Goal: Task Accomplishment & Management: Use online tool/utility

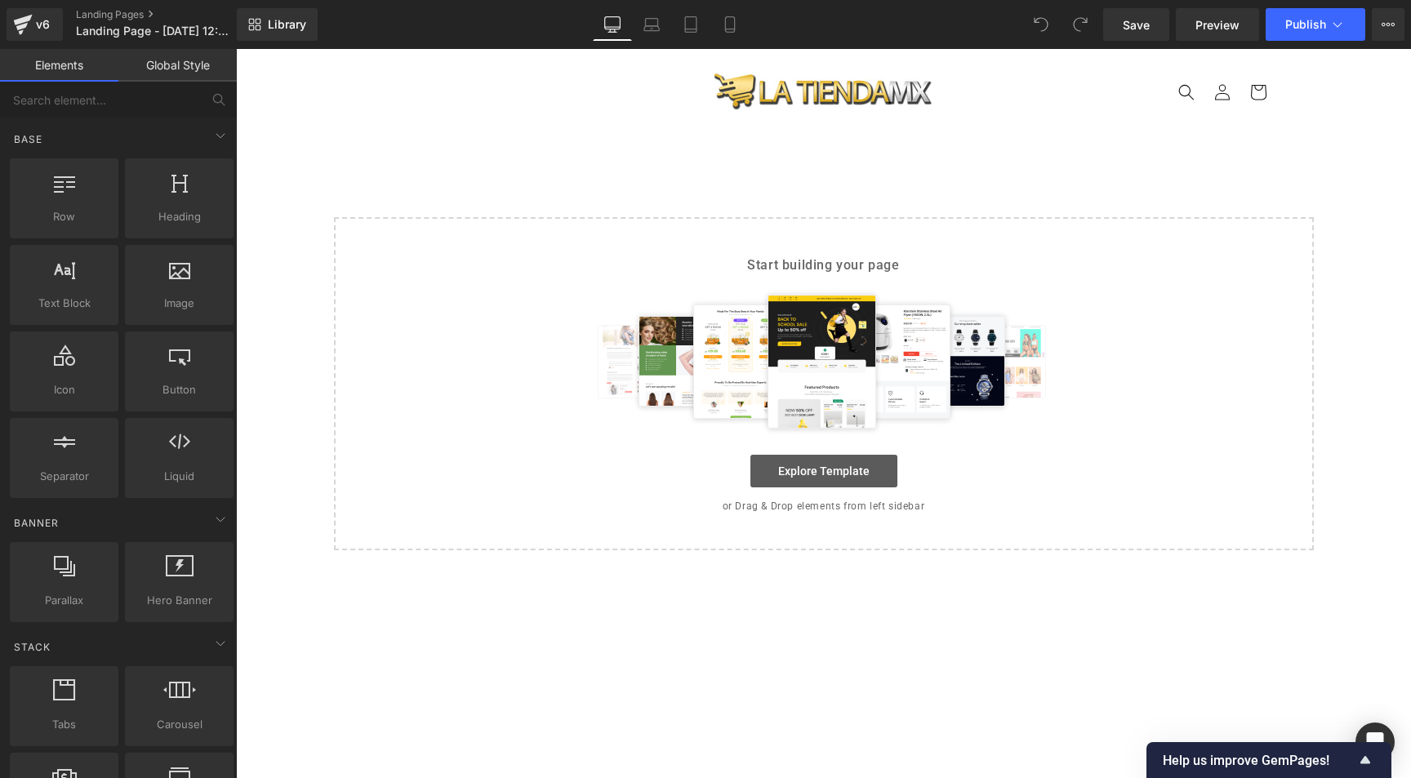
click at [829, 468] on link "Explore Template" at bounding box center [823, 471] width 147 height 33
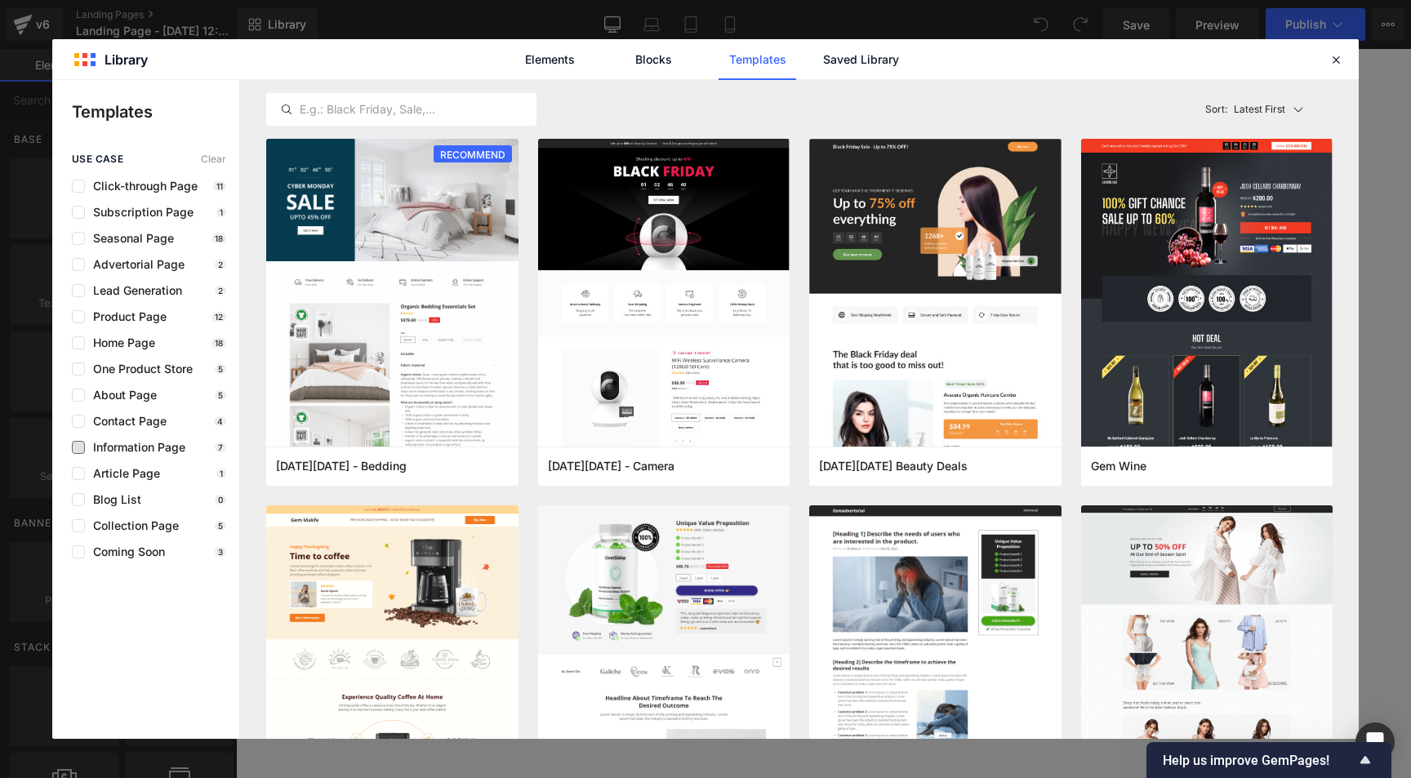
click at [105, 443] on span "Information Page" at bounding box center [135, 447] width 100 height 13
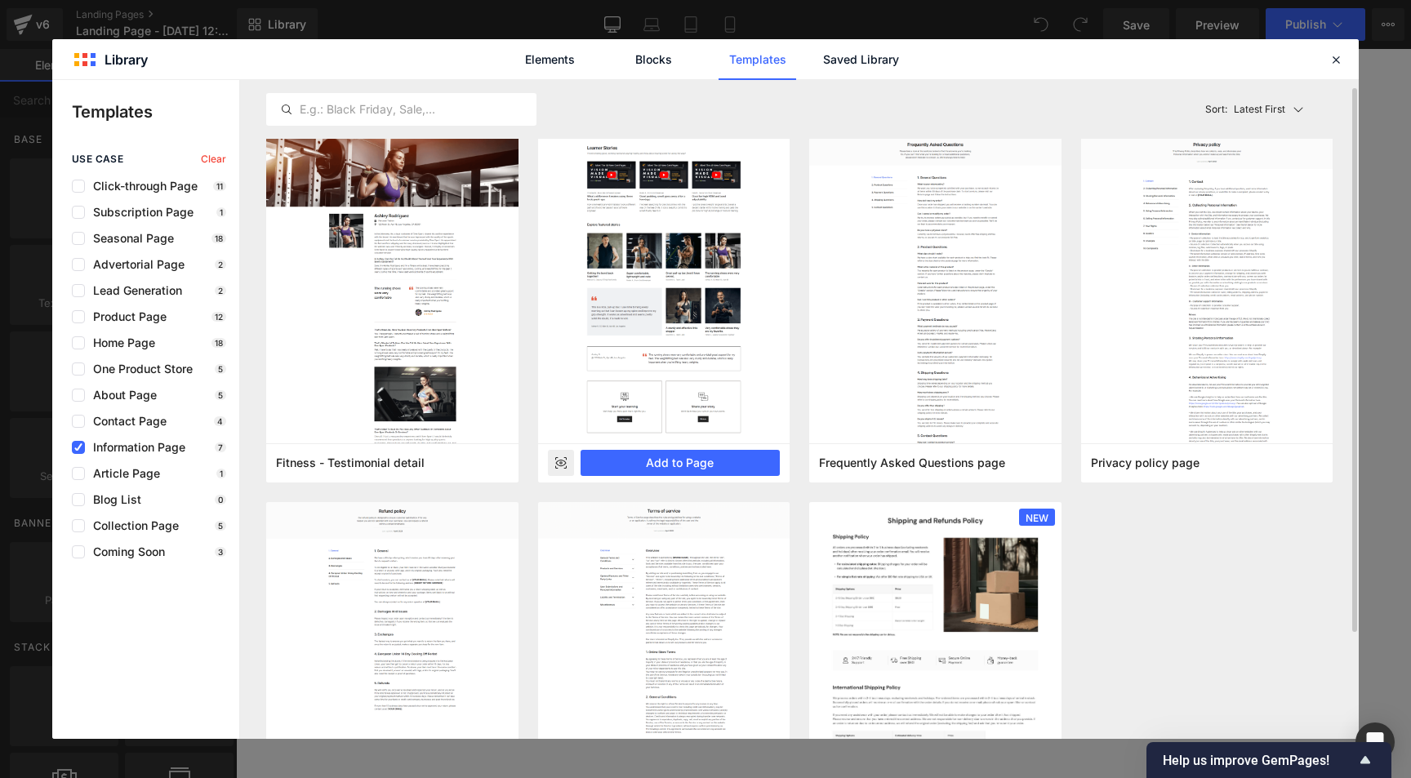
scroll to position [139, 0]
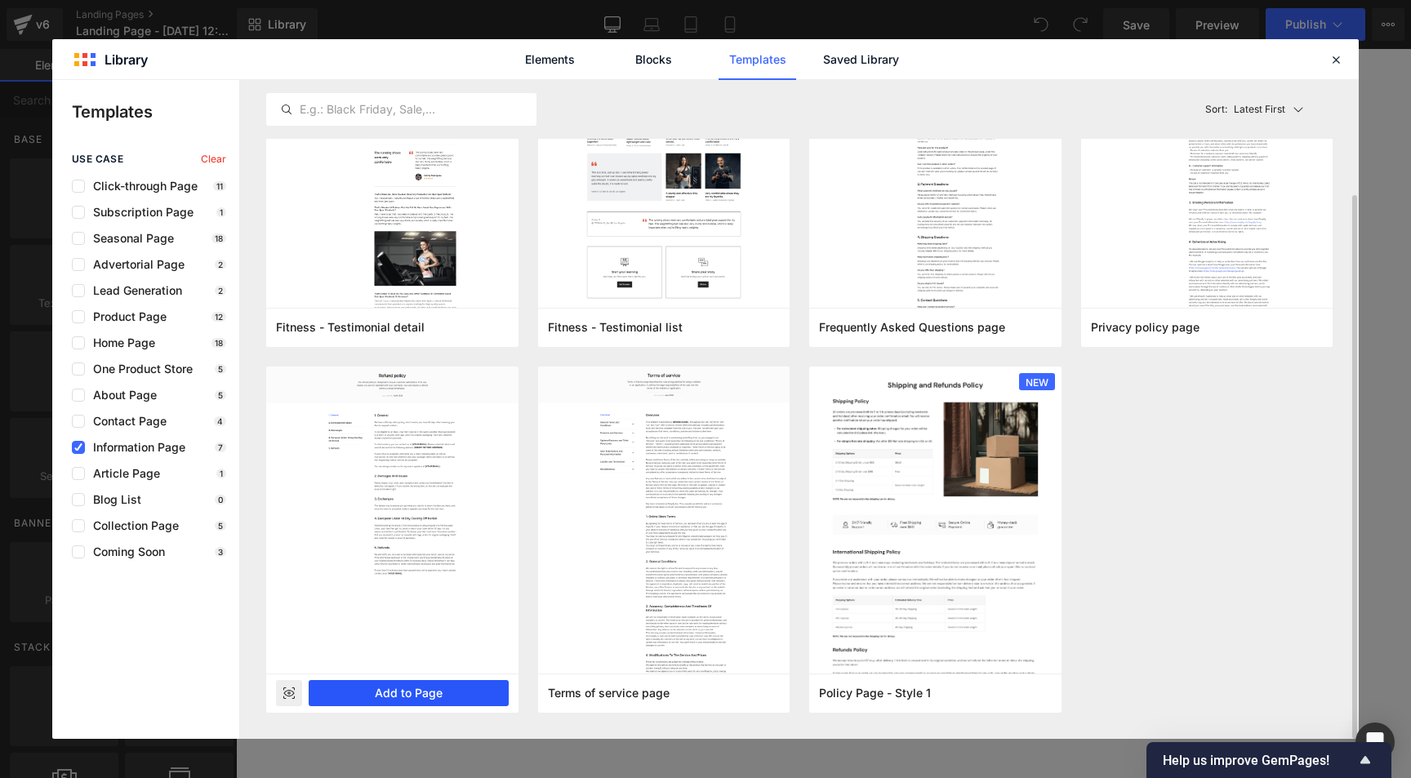
click at [389, 694] on button "Add to Page" at bounding box center [409, 693] width 200 height 26
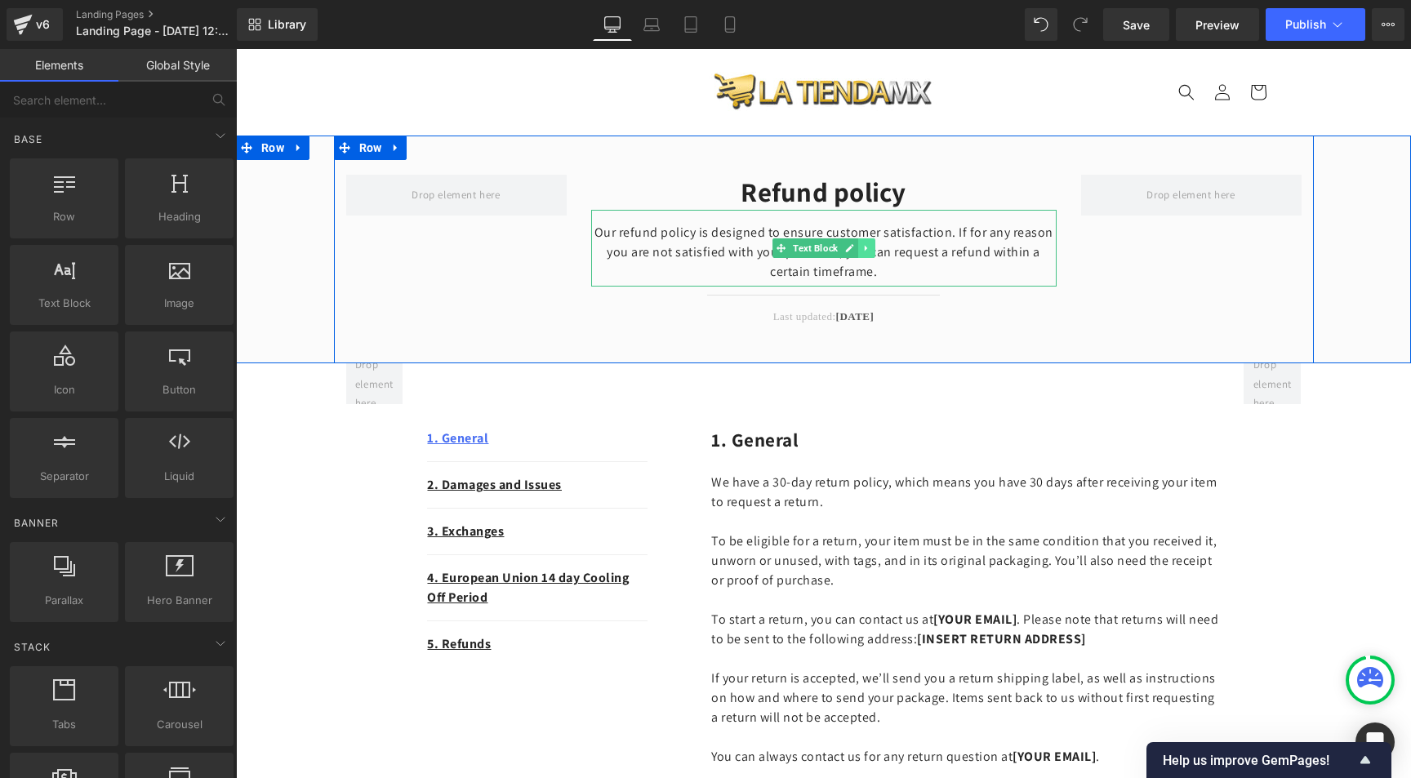
click at [861, 247] on icon at bounding box center [865, 248] width 9 height 10
click at [870, 243] on icon at bounding box center [874, 248] width 9 height 10
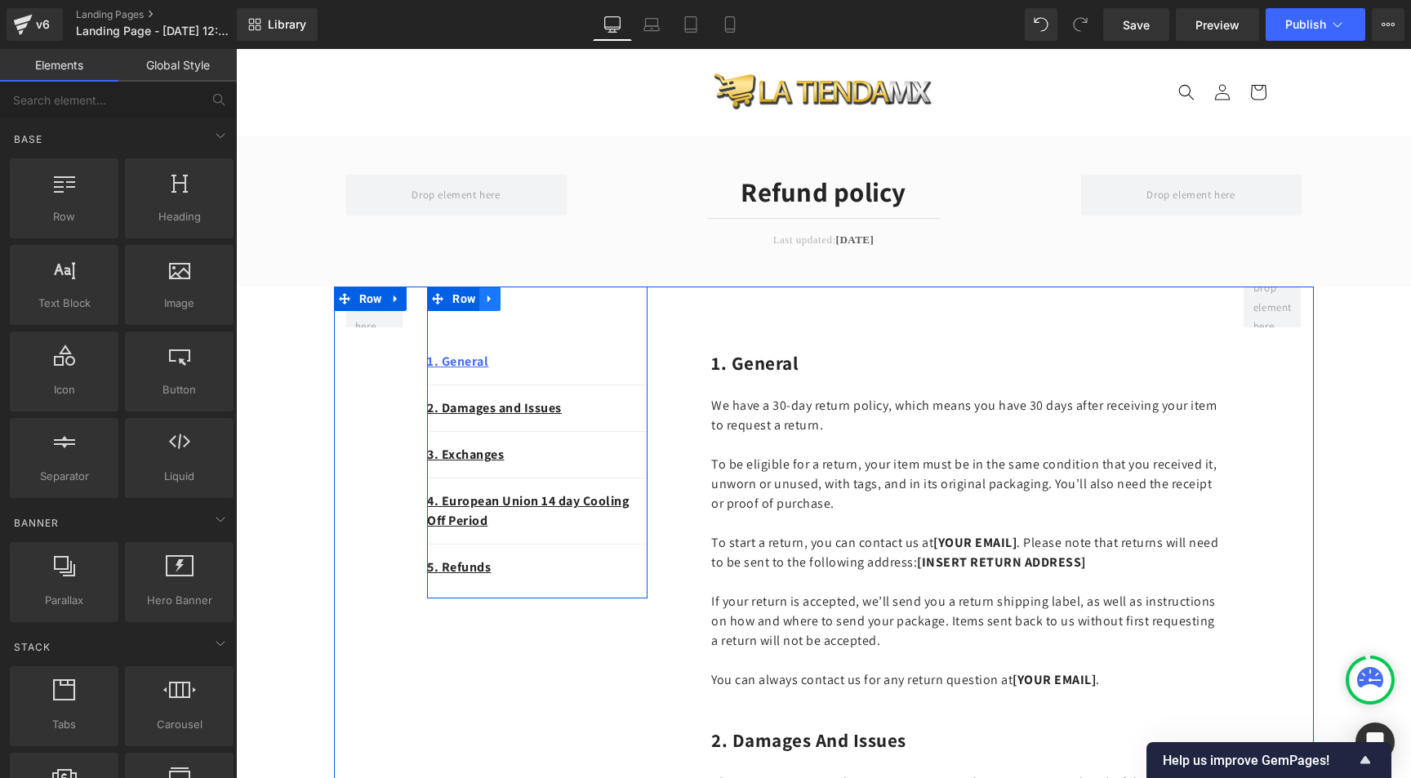
click at [492, 300] on link at bounding box center [489, 299] width 21 height 24
click at [531, 299] on icon at bounding box center [532, 298] width 11 height 11
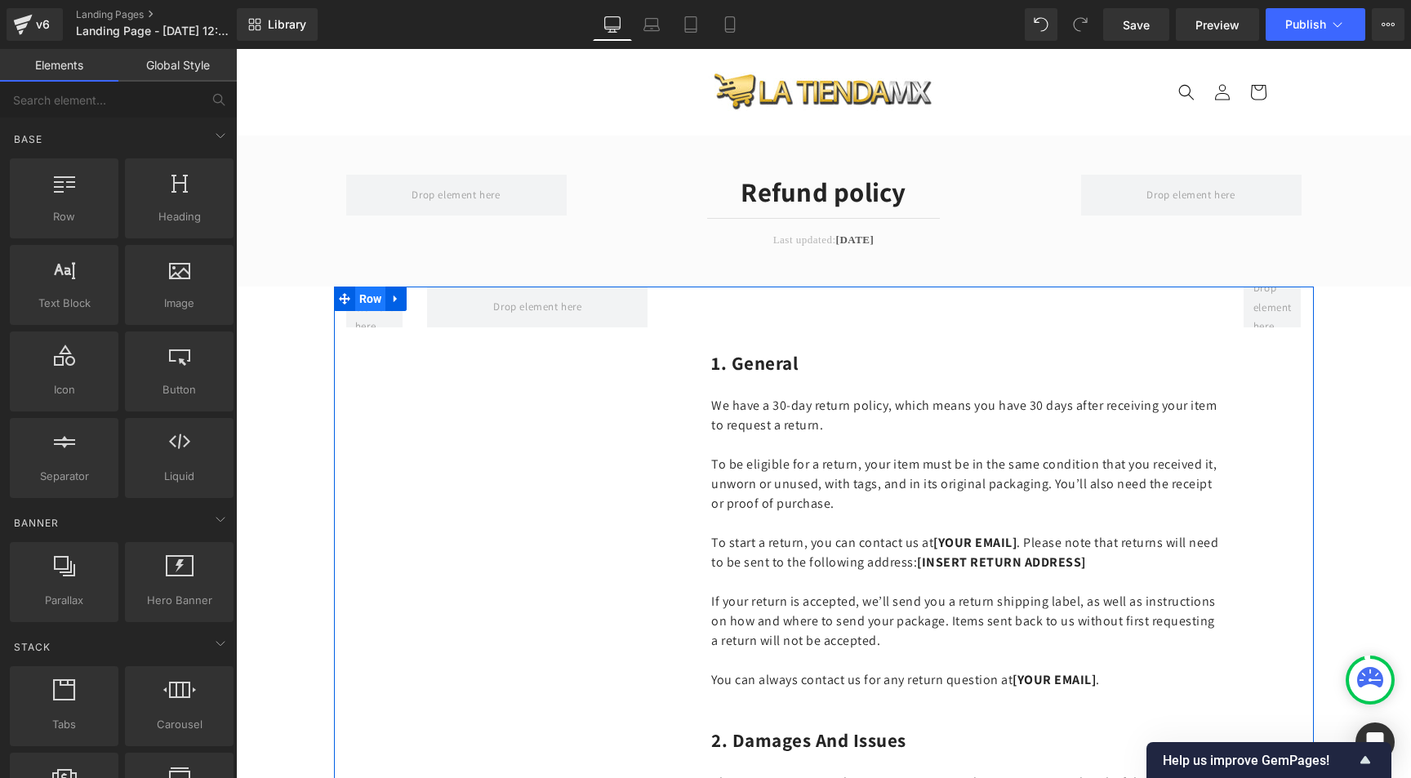
click at [366, 299] on span "Row" at bounding box center [370, 299] width 31 height 24
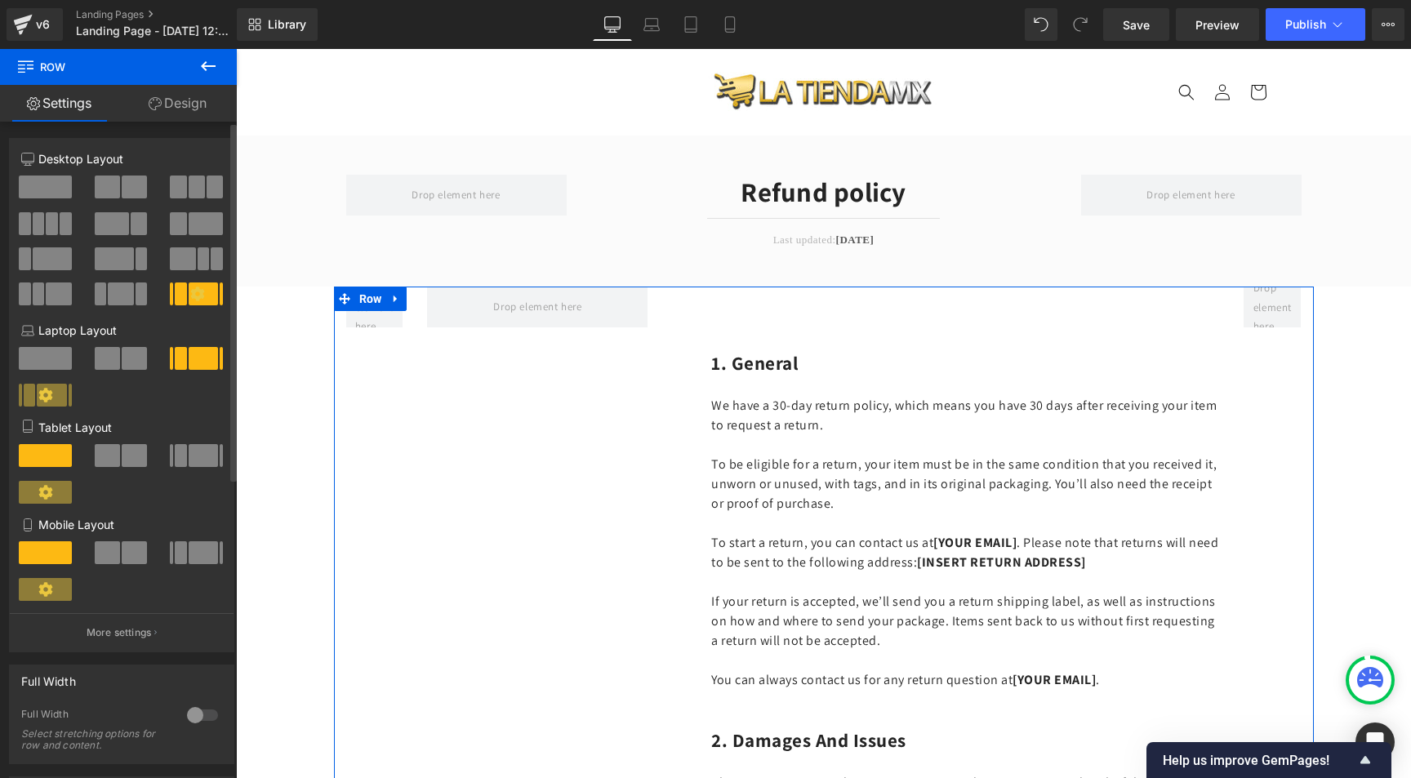
click at [51, 188] on span at bounding box center [45, 187] width 53 height 23
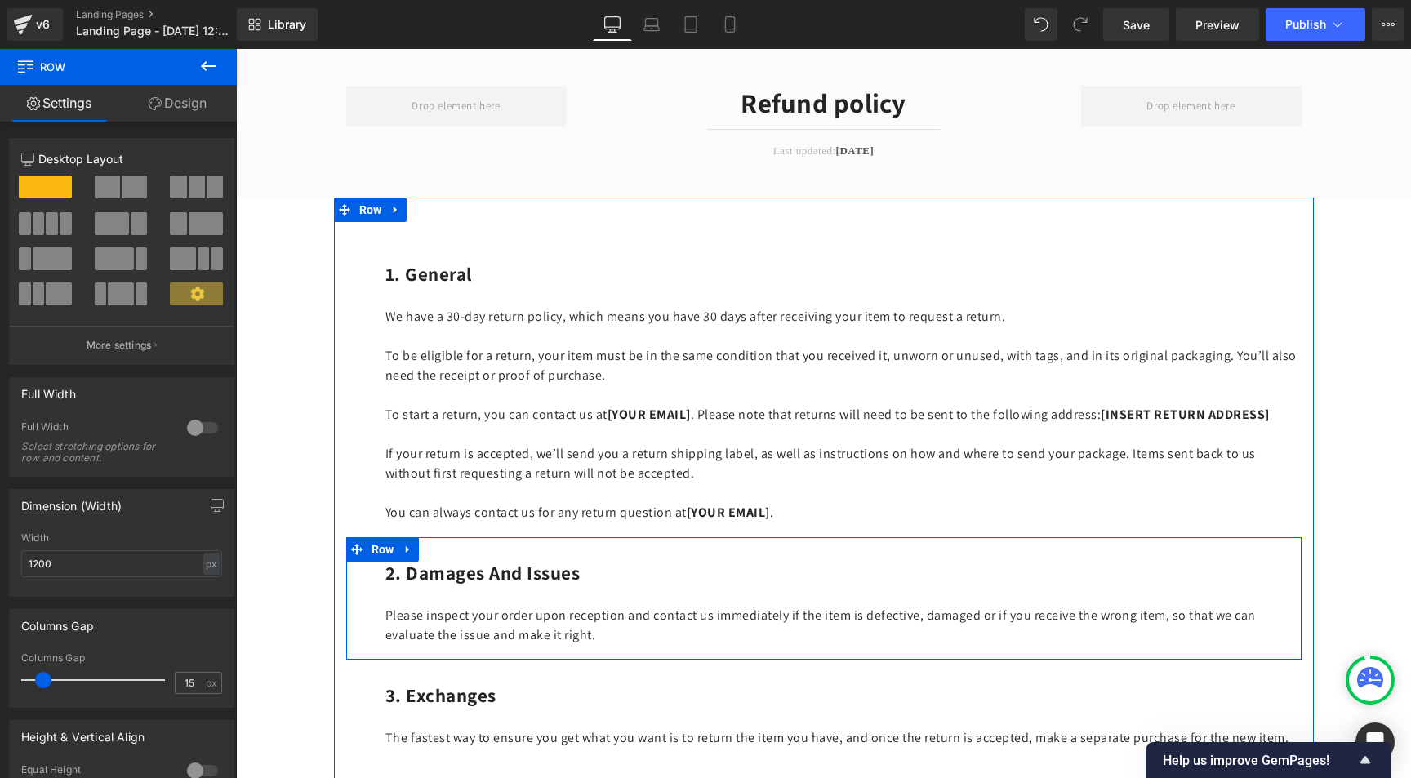
scroll to position [87, 0]
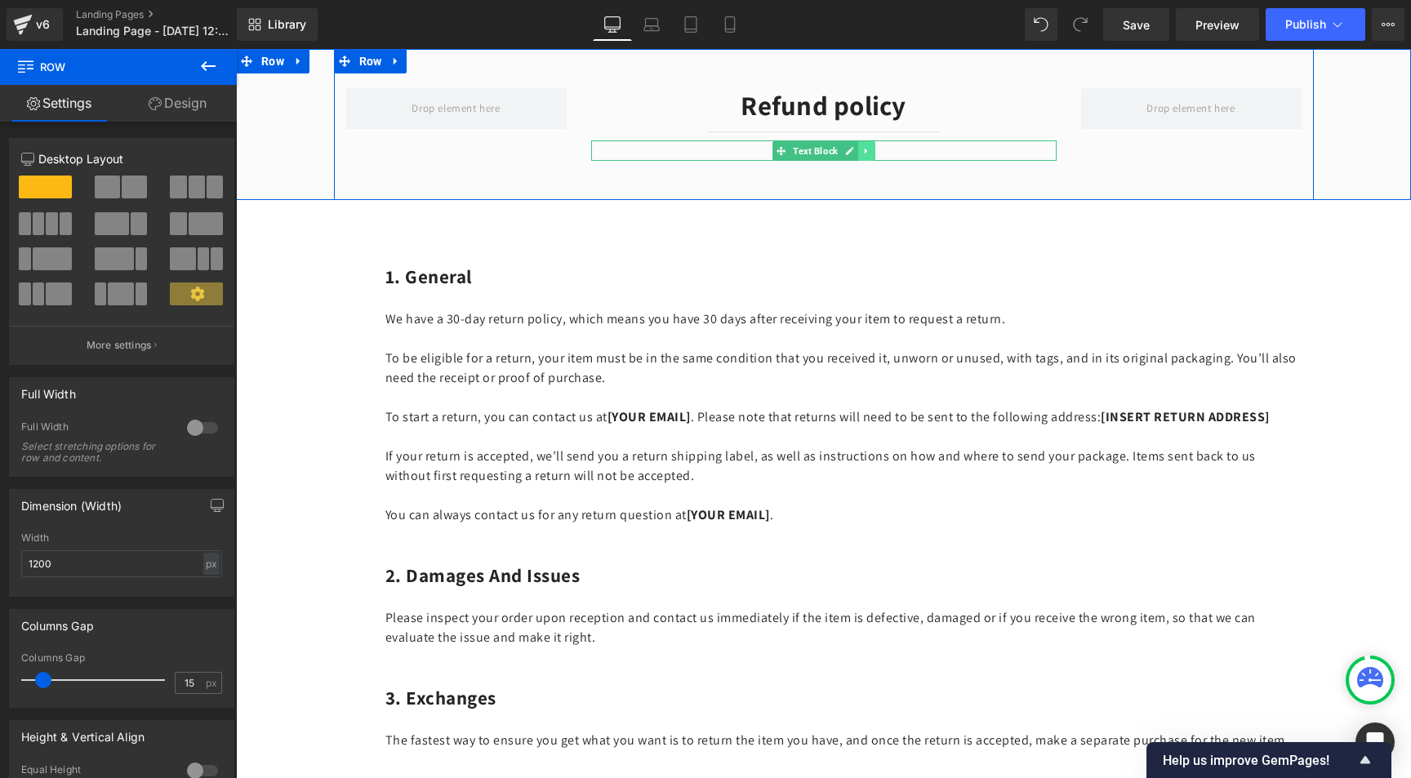
click at [864, 149] on icon at bounding box center [865, 151] width 2 height 6
click at [870, 149] on icon at bounding box center [874, 150] width 9 height 9
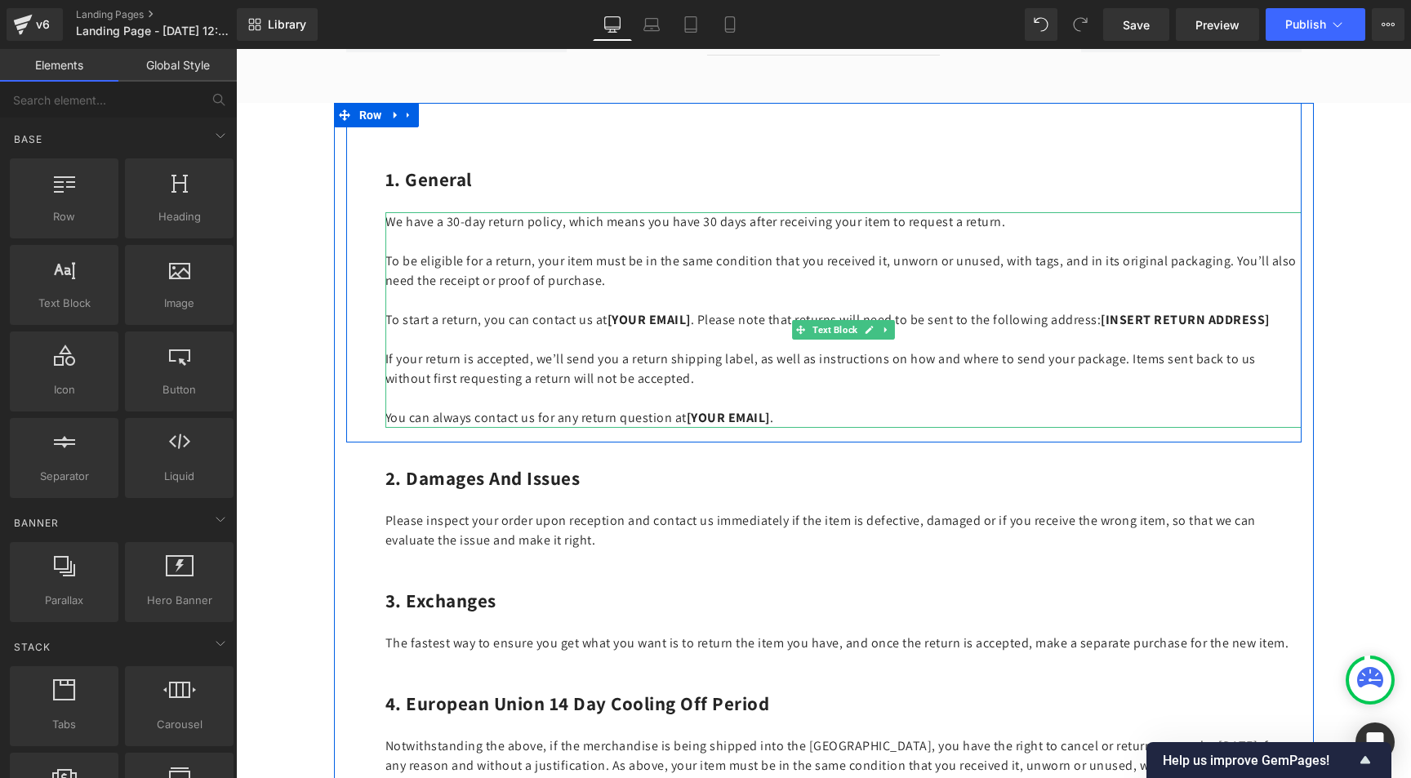
scroll to position [747, 0]
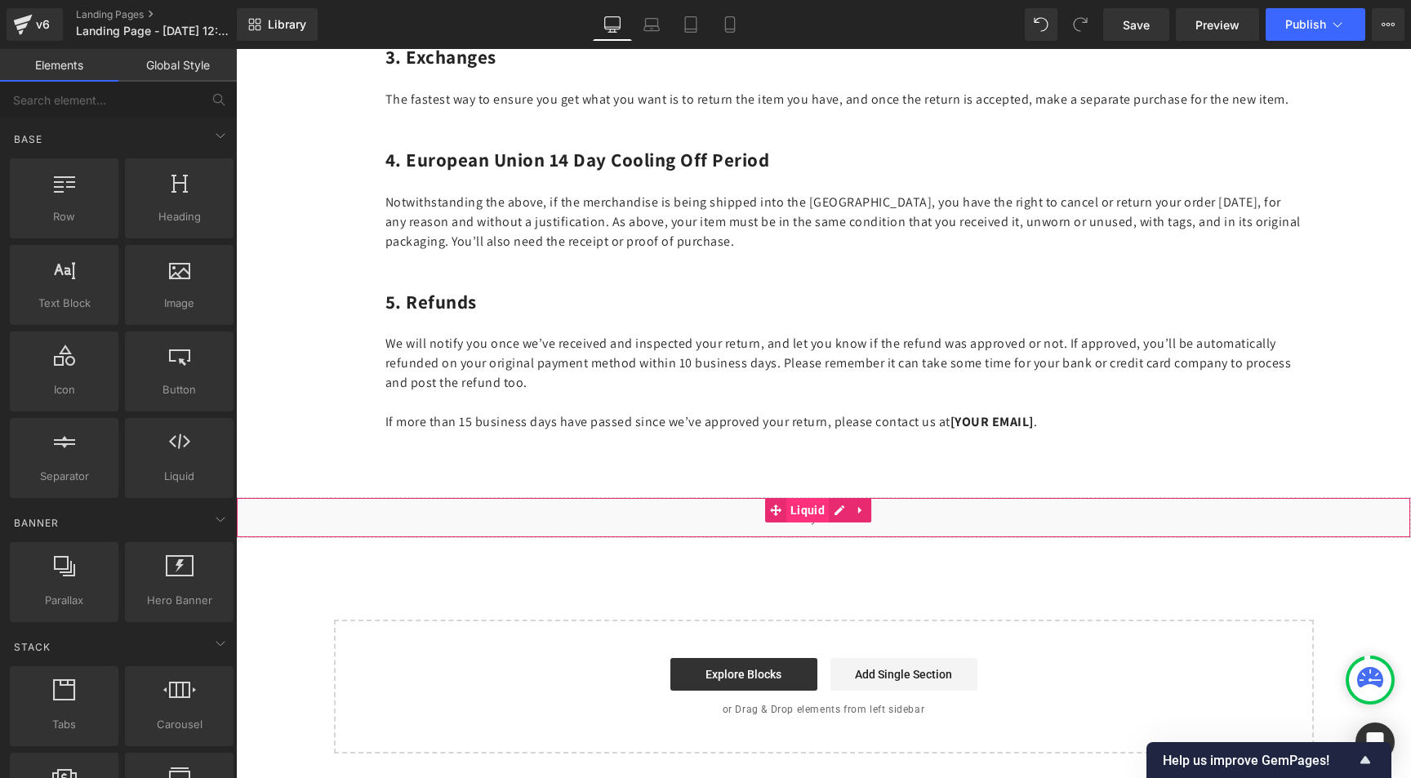
click at [815, 514] on span "Liquid" at bounding box center [807, 510] width 42 height 24
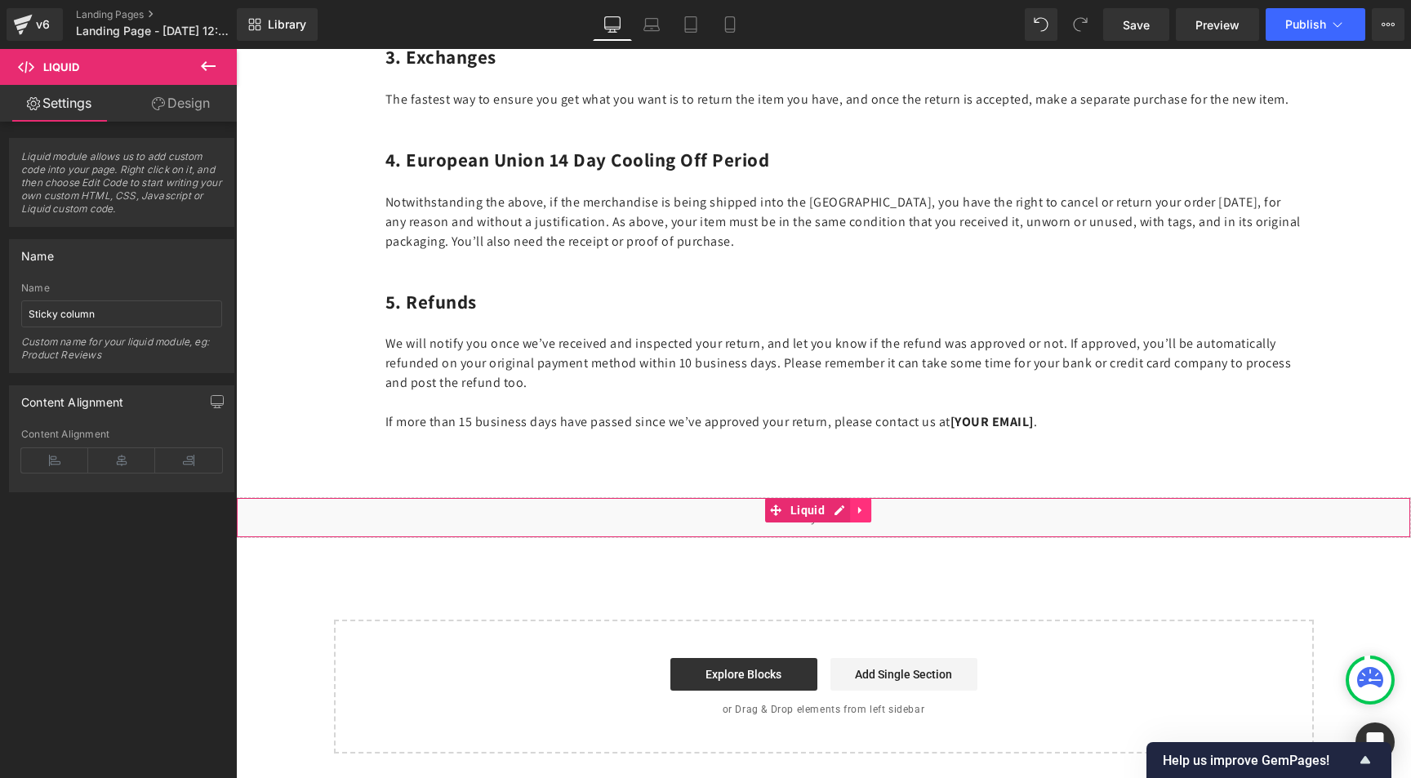
click at [866, 507] on link at bounding box center [860, 510] width 21 height 24
click at [871, 506] on icon at bounding box center [871, 510] width 11 height 11
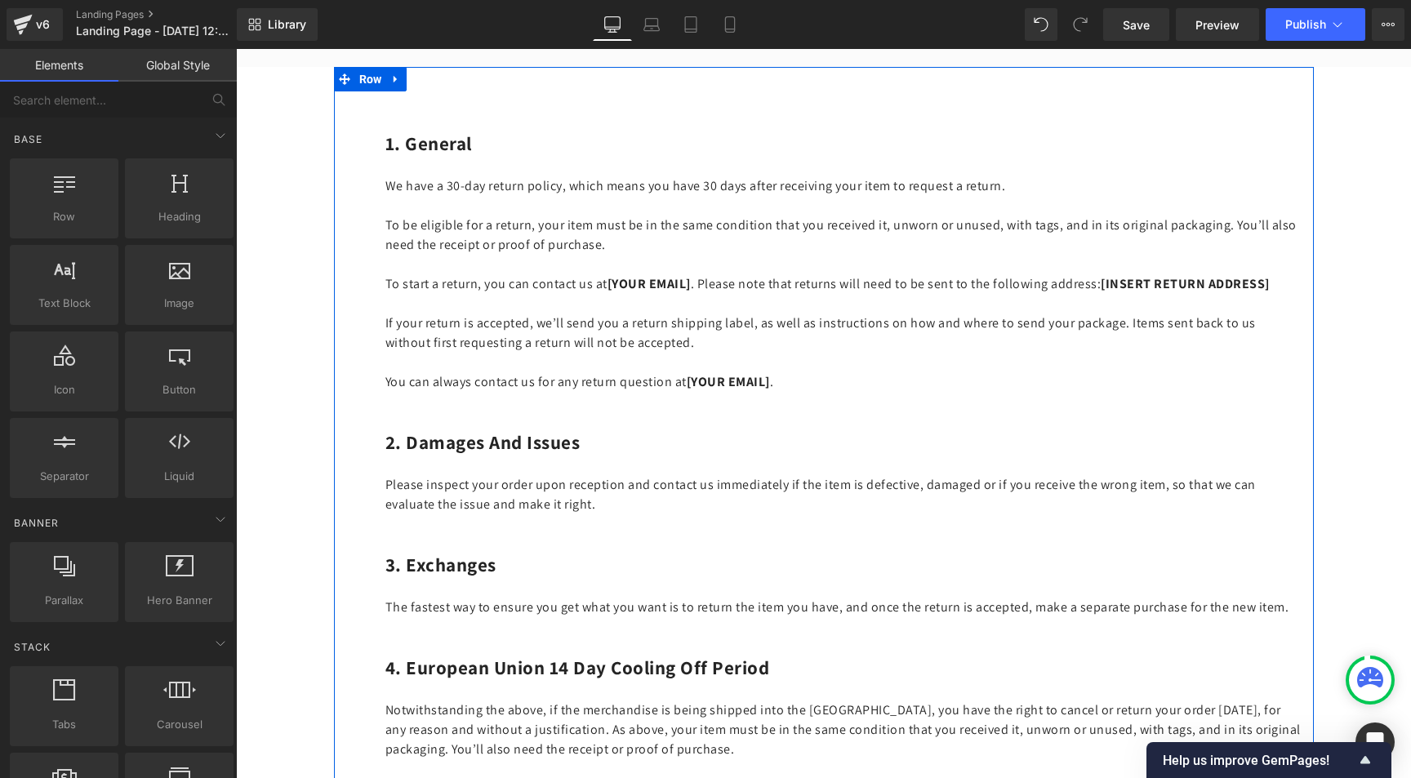
scroll to position [0, 0]
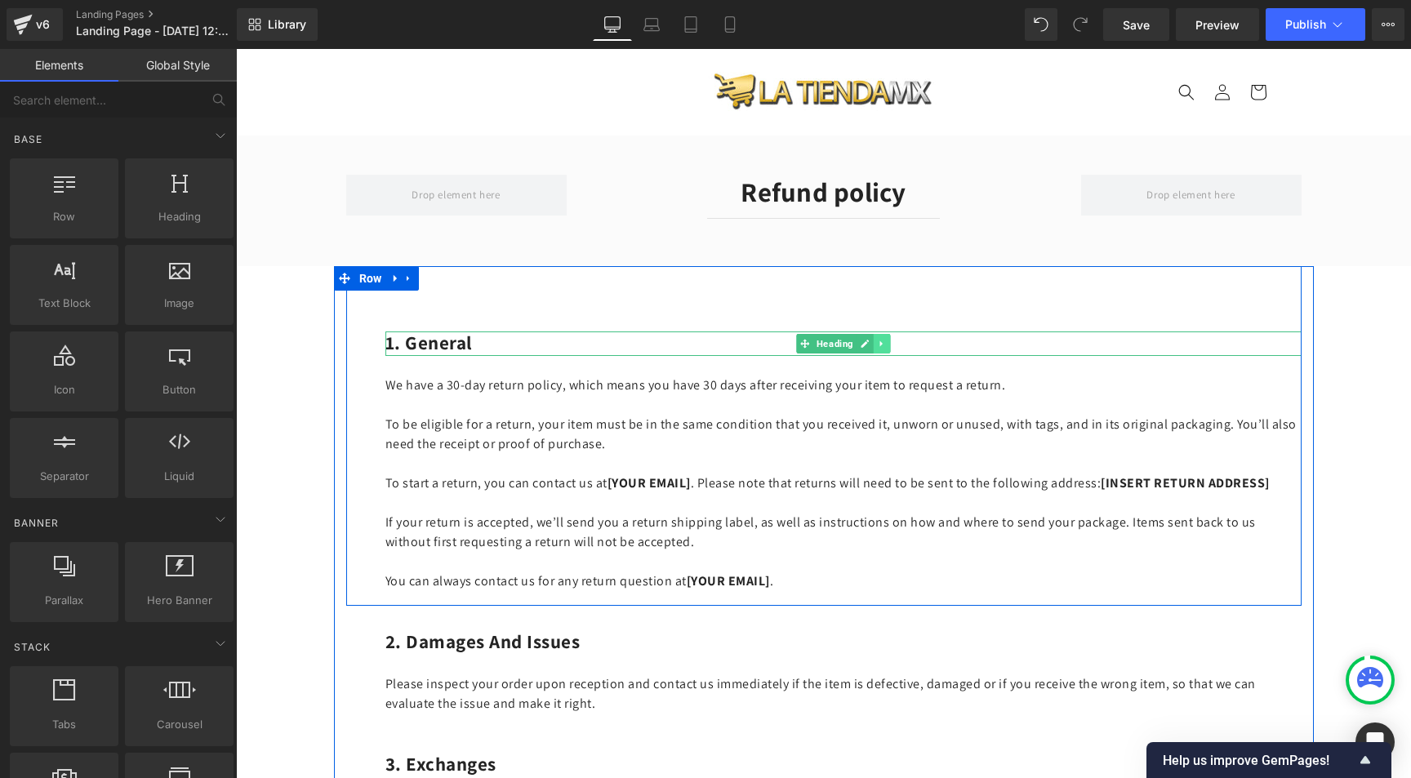
click at [879, 340] on icon at bounding box center [881, 344] width 9 height 10
click at [886, 340] on icon at bounding box center [890, 344] width 9 height 10
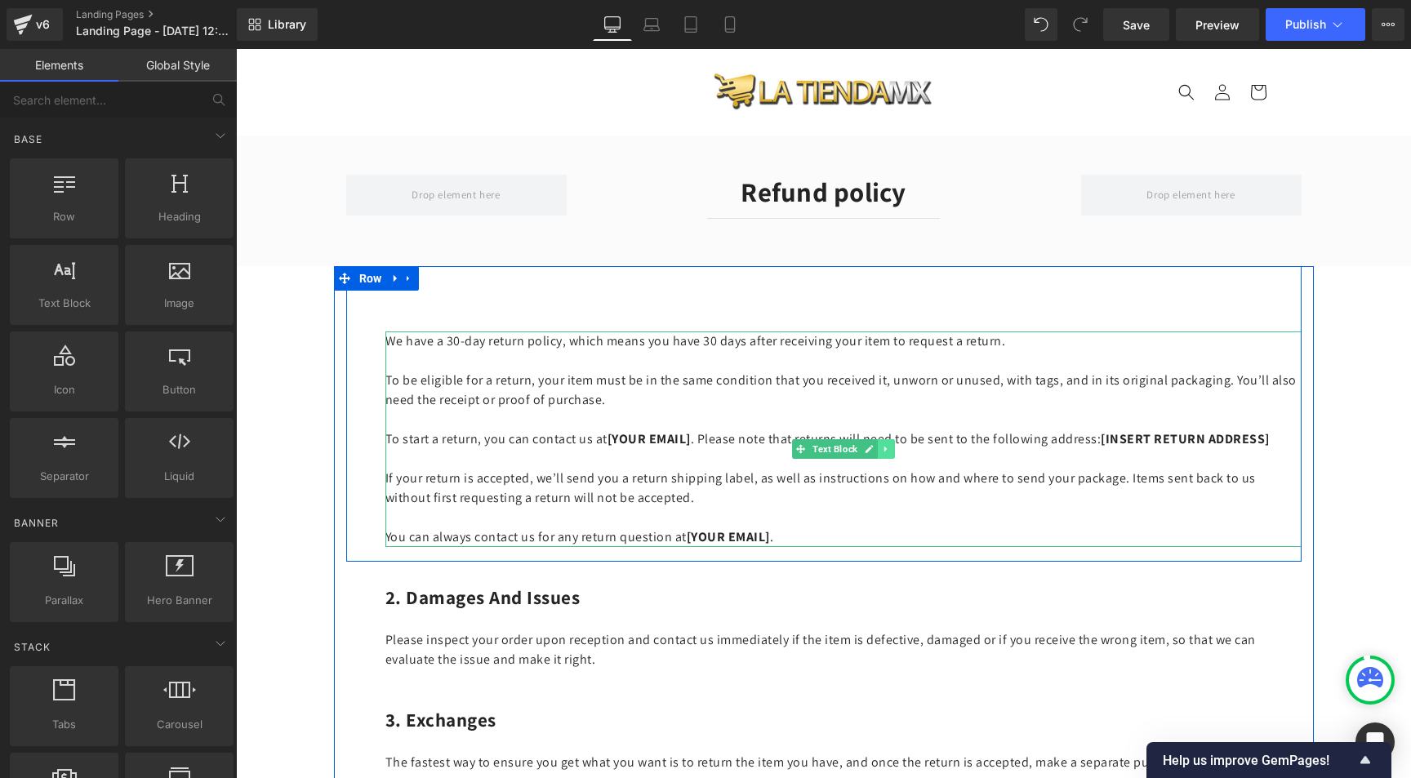
click at [883, 452] on icon at bounding box center [885, 449] width 9 height 10
click at [890, 448] on icon at bounding box center [894, 449] width 9 height 10
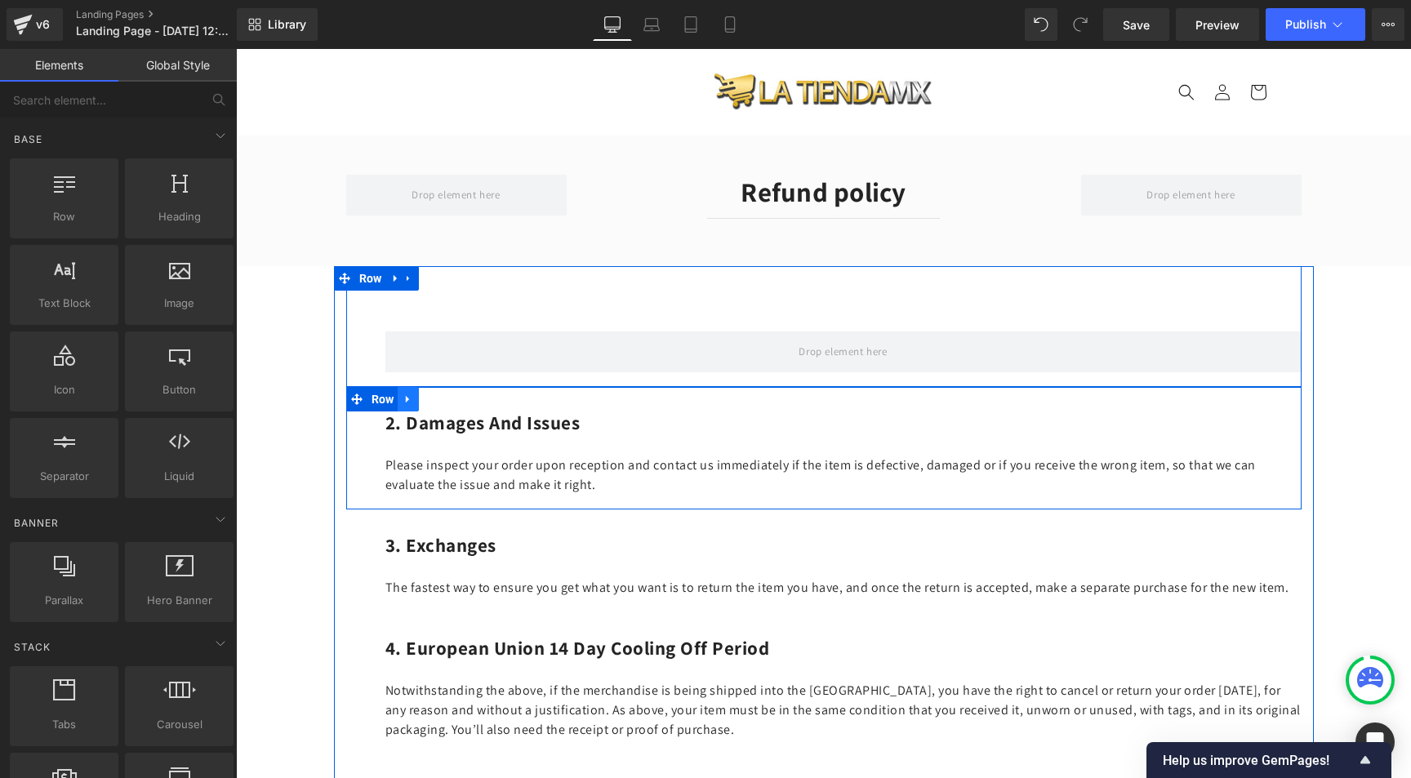
click at [403, 395] on icon at bounding box center [408, 399] width 11 height 12
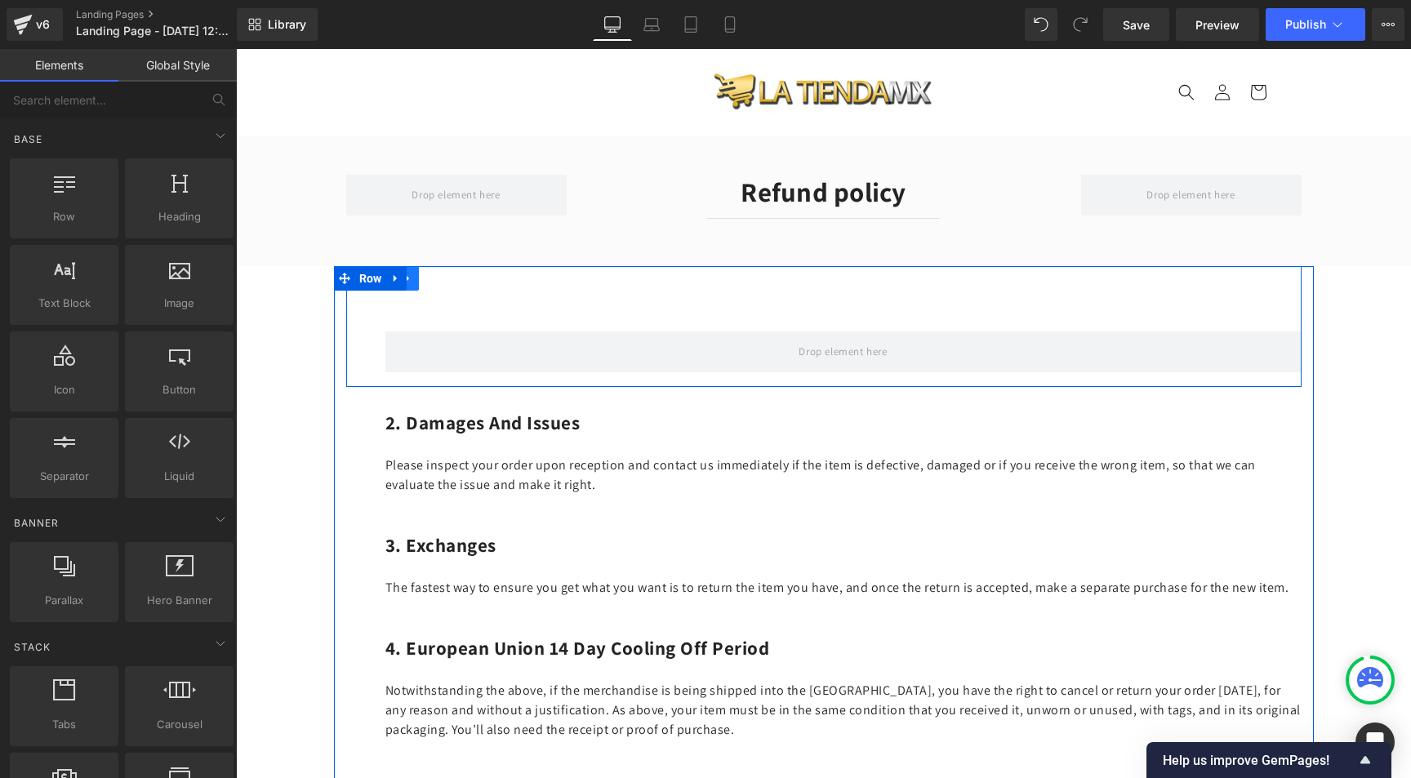
click at [405, 281] on icon at bounding box center [408, 278] width 11 height 12
click at [445, 277] on icon at bounding box center [450, 278] width 11 height 11
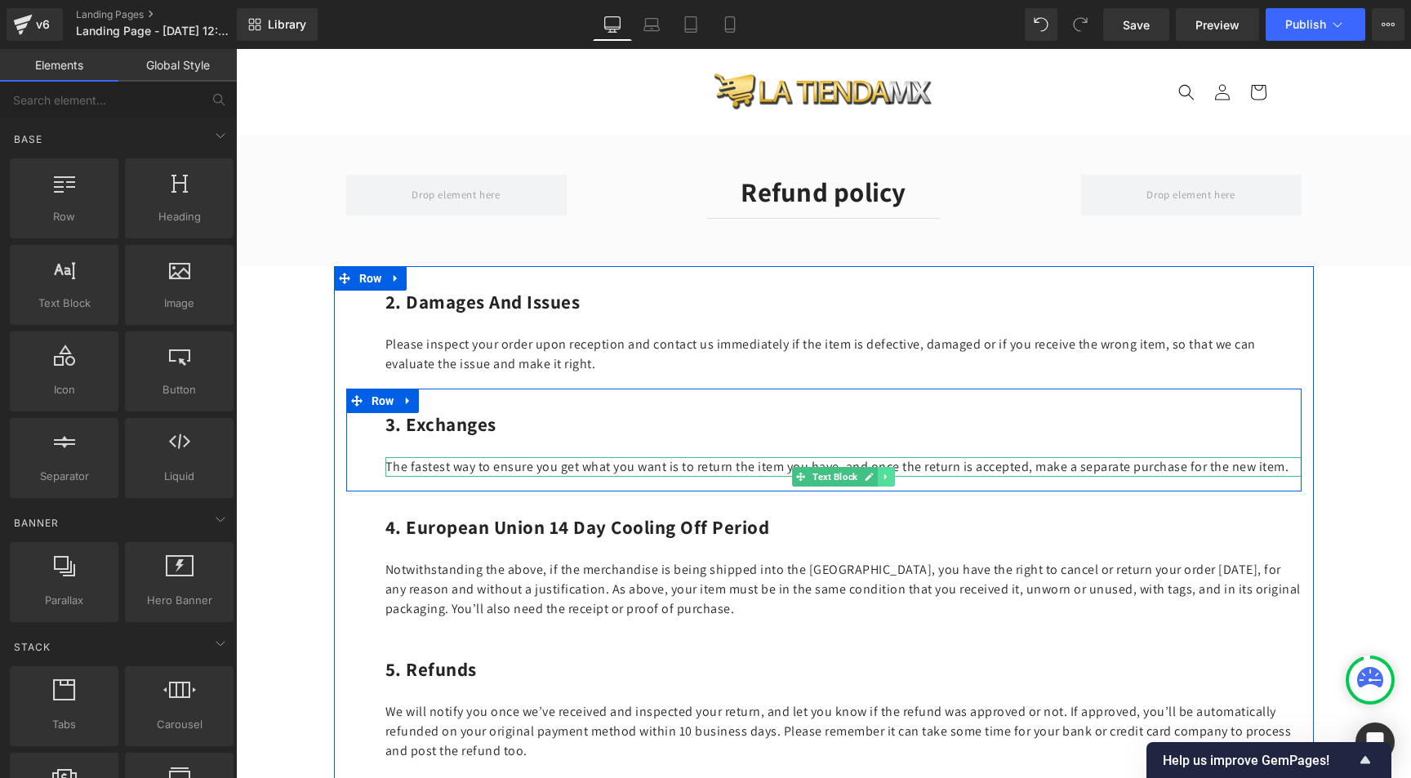
click at [884, 474] on link at bounding box center [886, 477] width 17 height 20
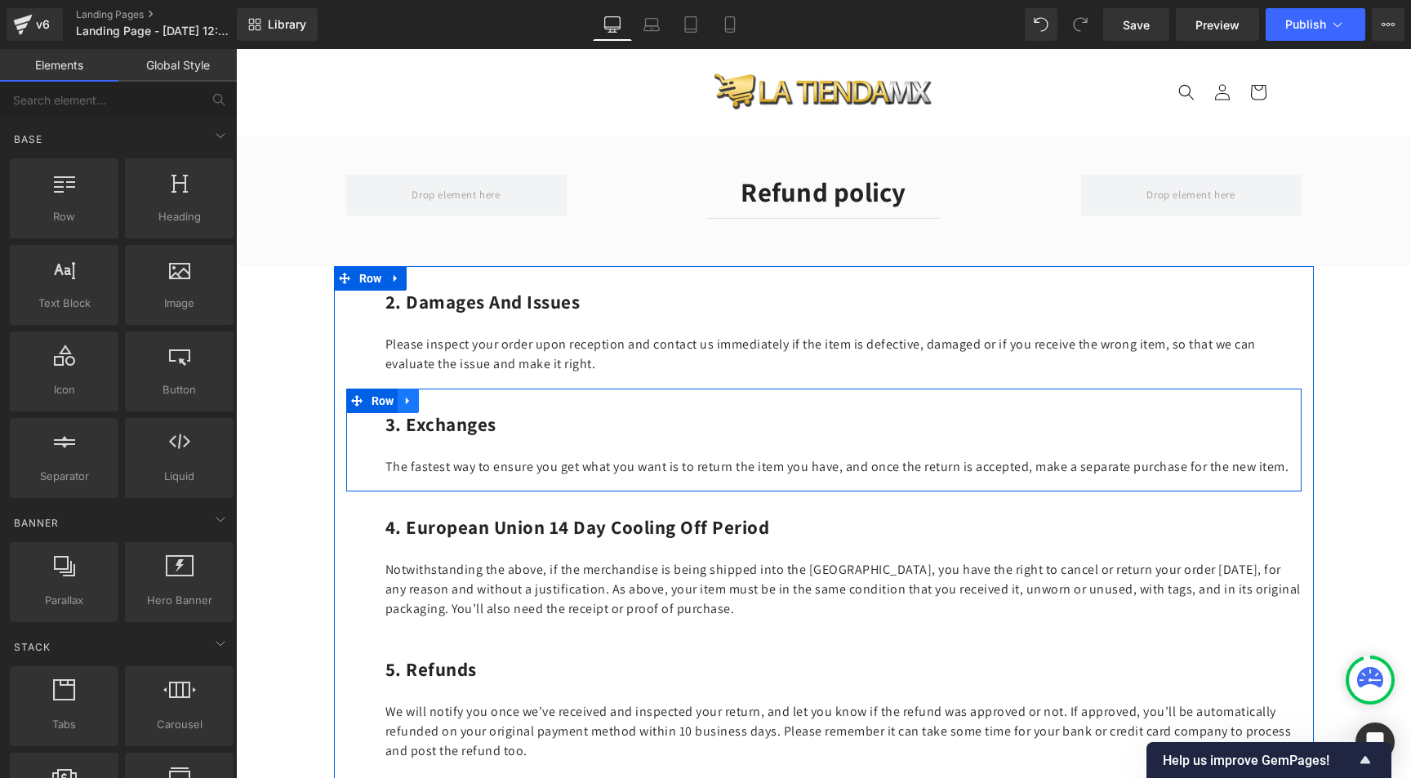
click at [403, 400] on icon at bounding box center [408, 400] width 11 height 12
click at [447, 406] on icon at bounding box center [450, 400] width 11 height 11
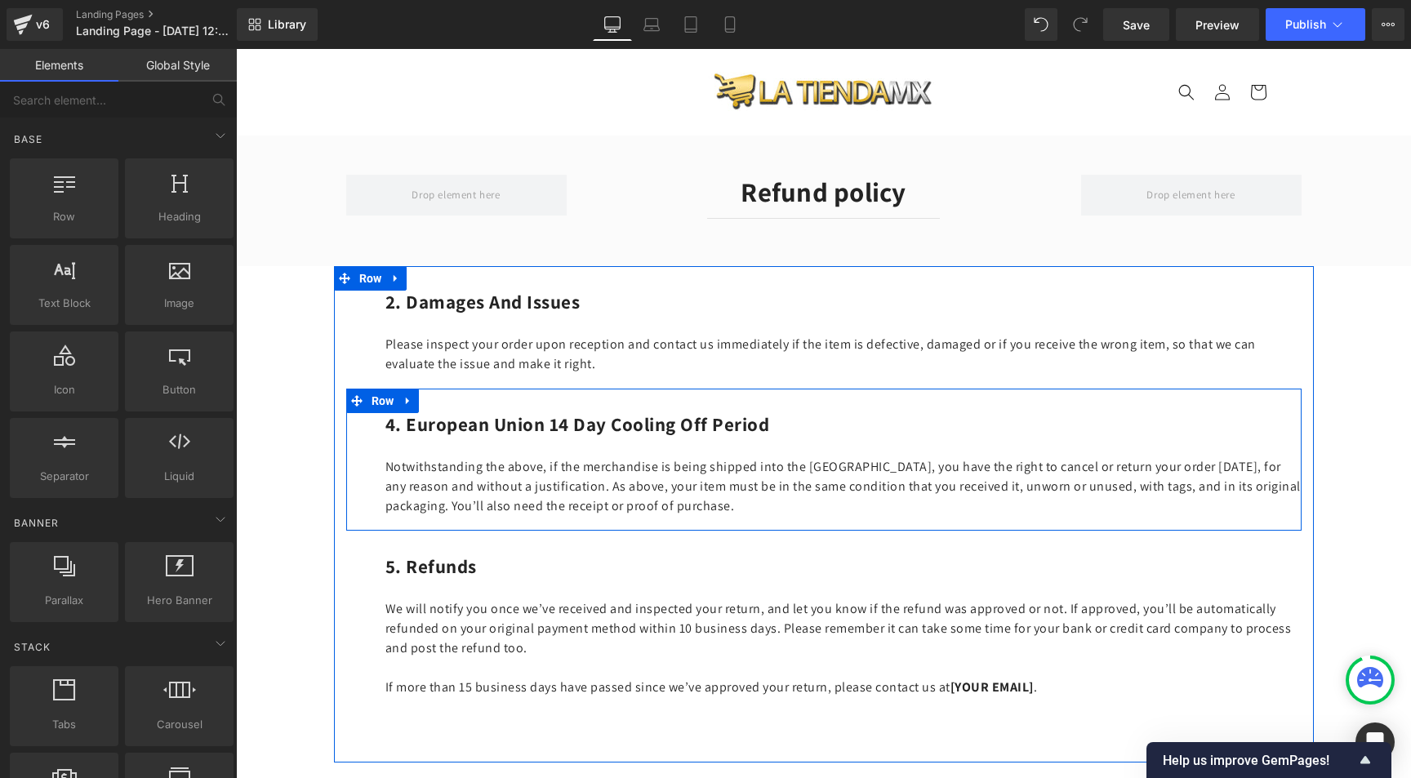
click at [407, 403] on icon at bounding box center [408, 400] width 11 height 12
click at [445, 398] on icon at bounding box center [450, 400] width 11 height 11
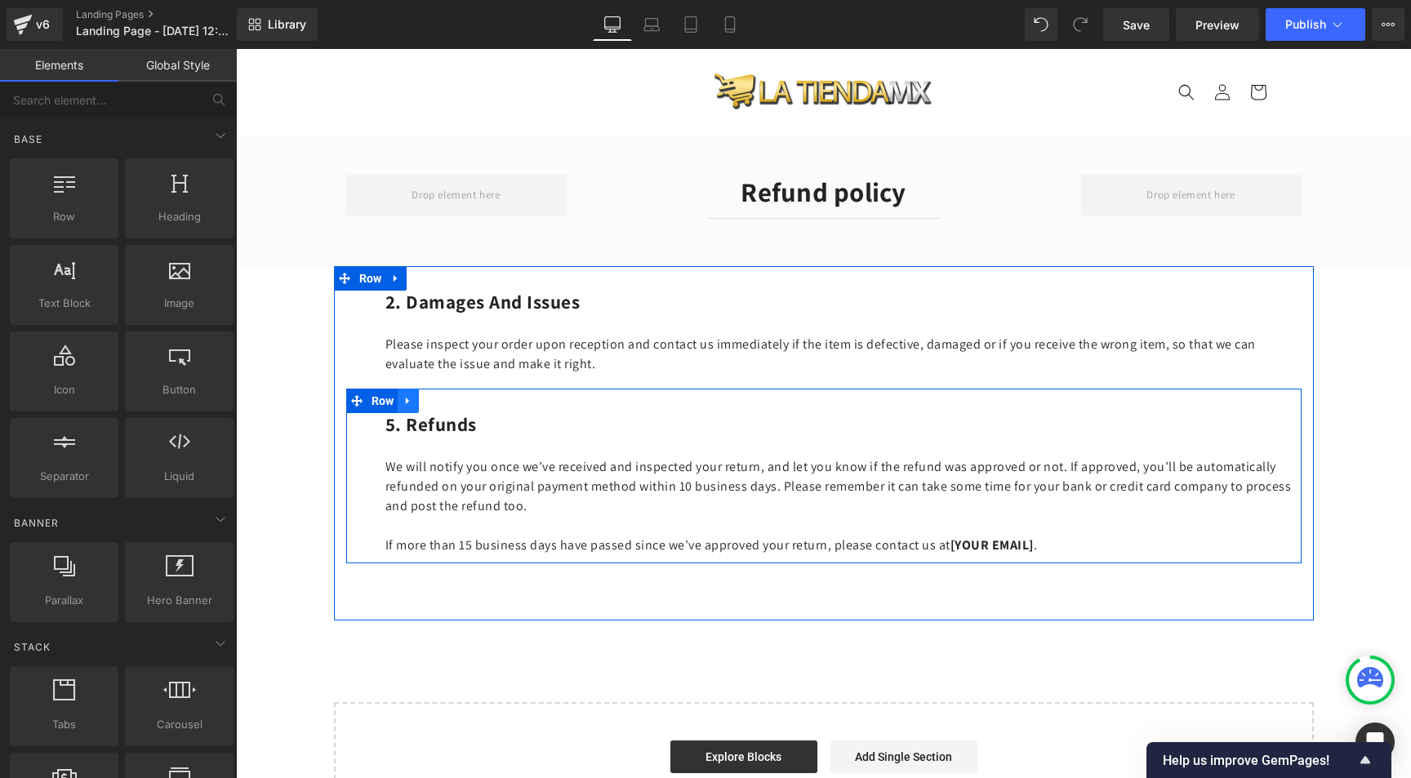
click at [408, 397] on icon at bounding box center [408, 400] width 11 height 12
click at [445, 398] on icon at bounding box center [450, 400] width 11 height 11
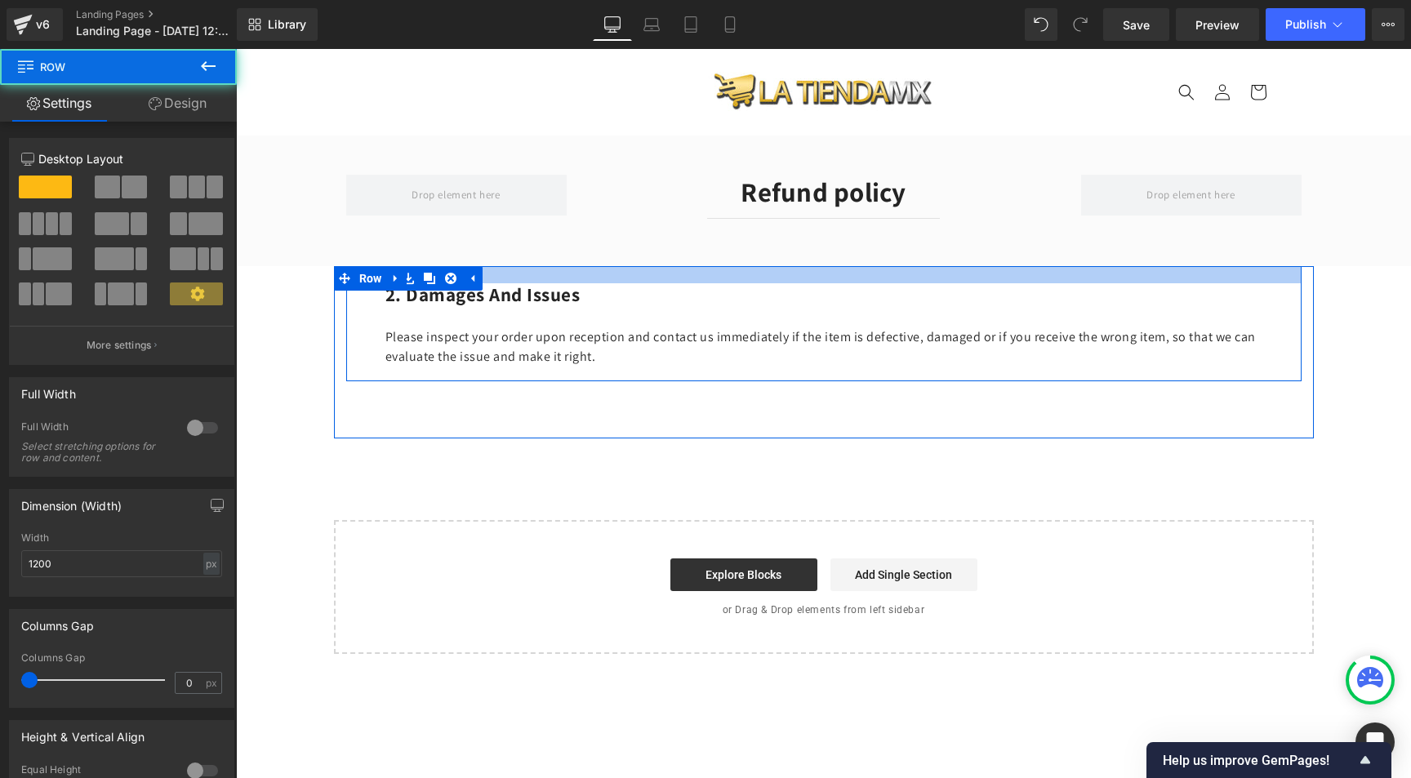
click at [713, 271] on div at bounding box center [823, 274] width 955 height 17
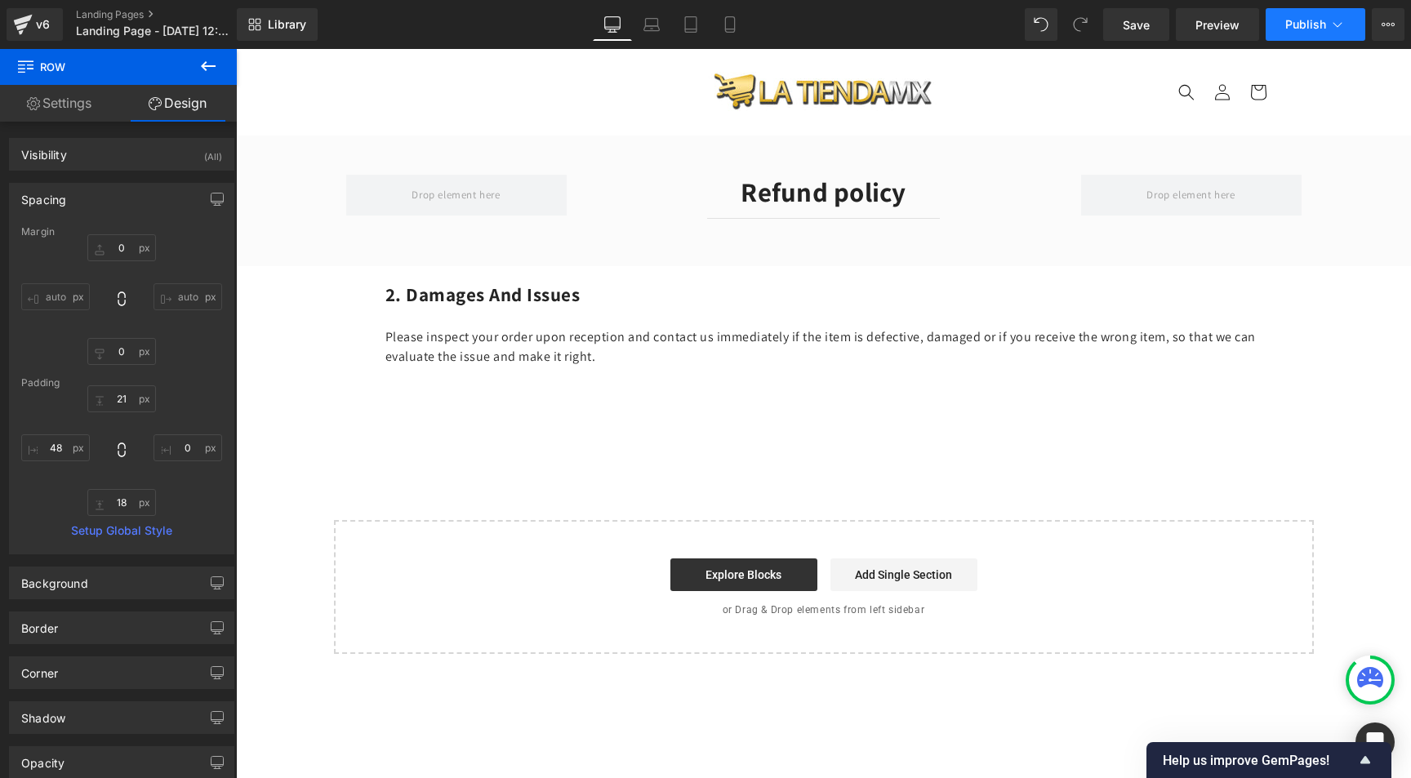
click at [1343, 23] on icon at bounding box center [1337, 24] width 16 height 16
click at [1382, 28] on icon at bounding box center [1388, 24] width 13 height 13
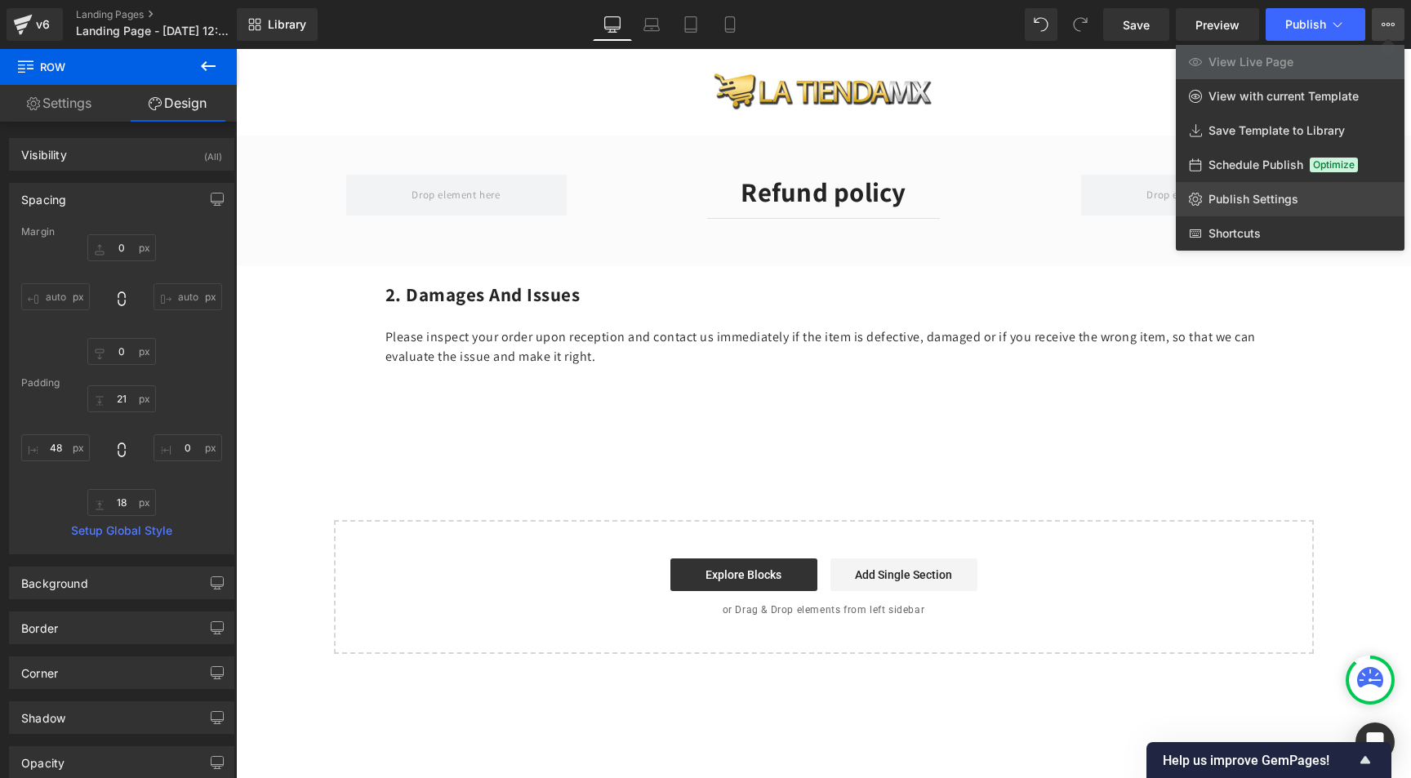
click at [1222, 207] on link "Publish Settings" at bounding box center [1290, 199] width 229 height 34
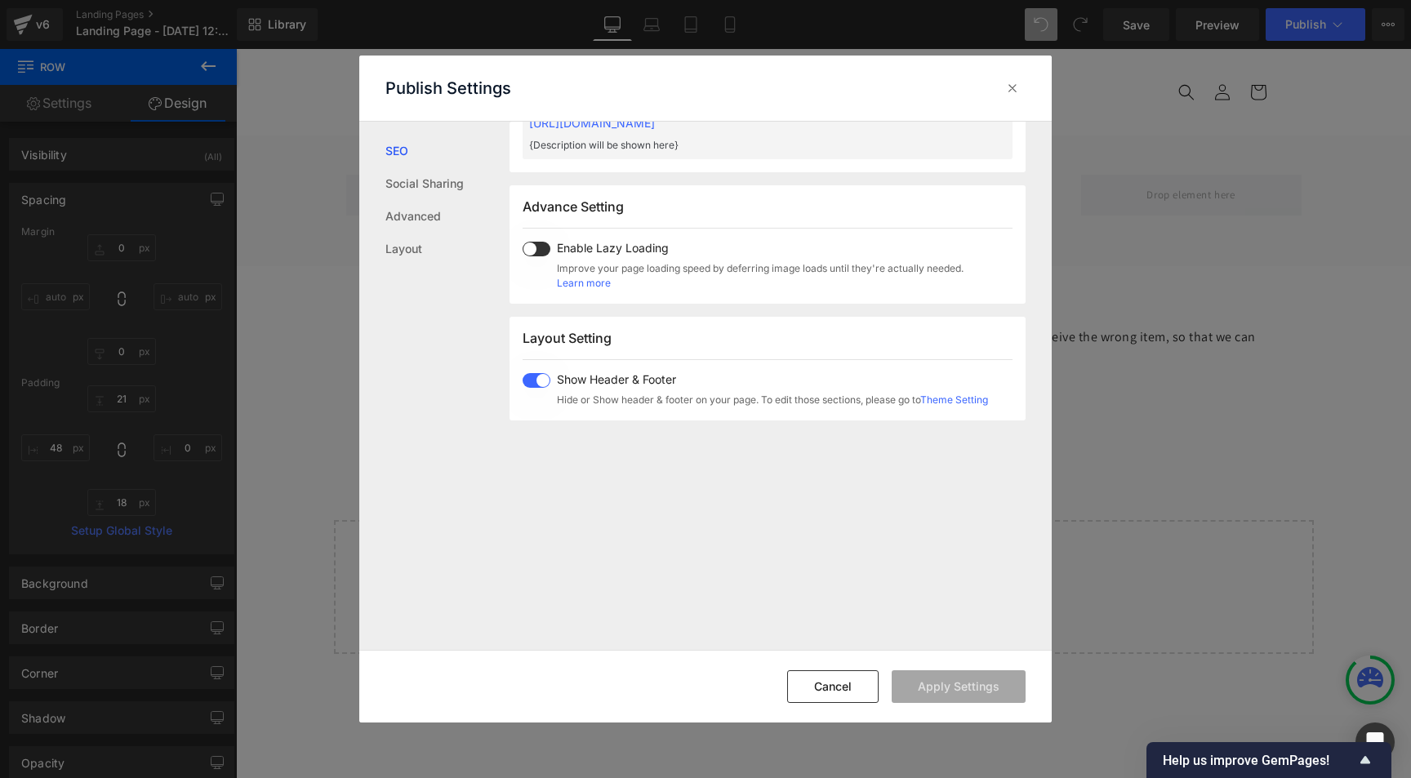
scroll to position [624, 0]
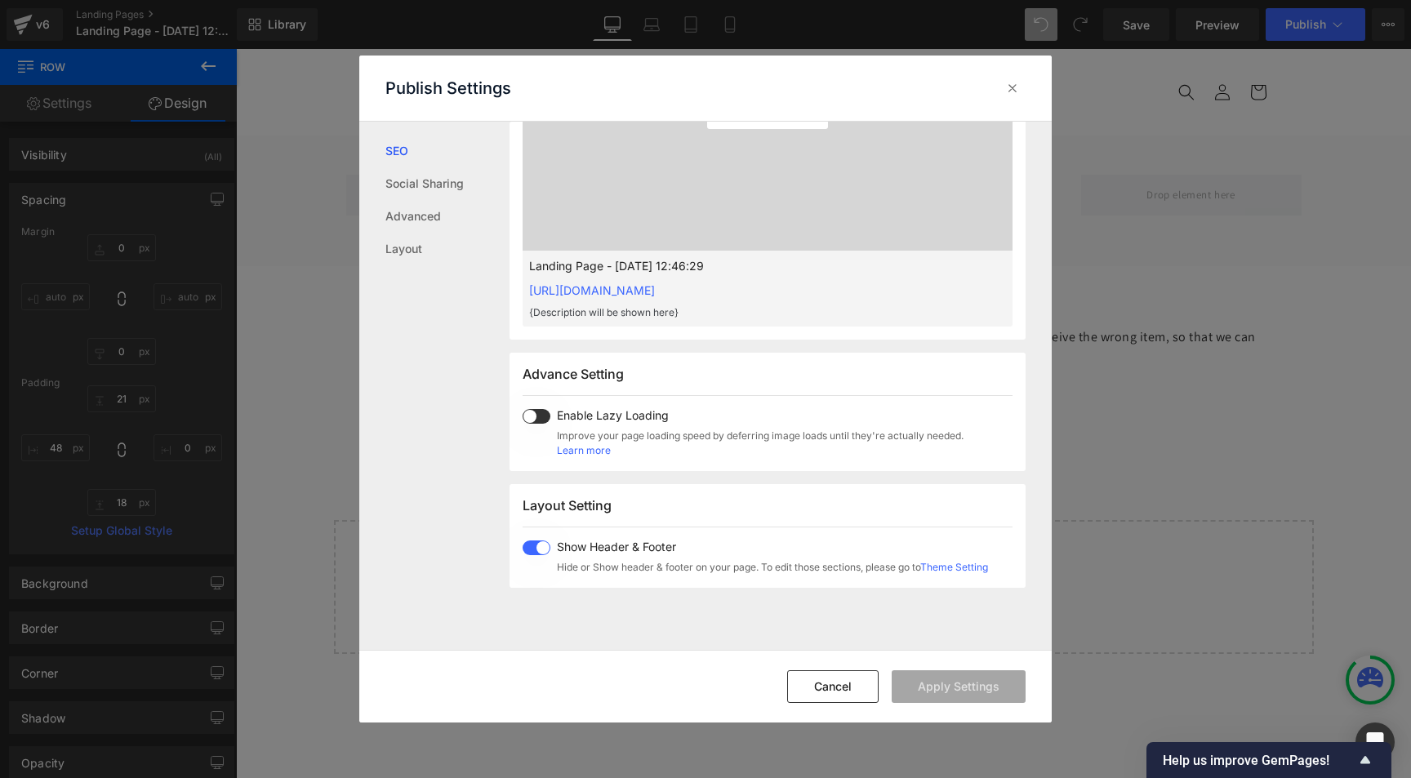
click at [538, 548] on span at bounding box center [537, 548] width 28 height 15
click at [995, 680] on button "Apply Settings" at bounding box center [959, 686] width 134 height 33
drag, startPoint x: 1420, startPoint y: 466, endPoint x: 1184, endPoint y: 419, distance: 240.7
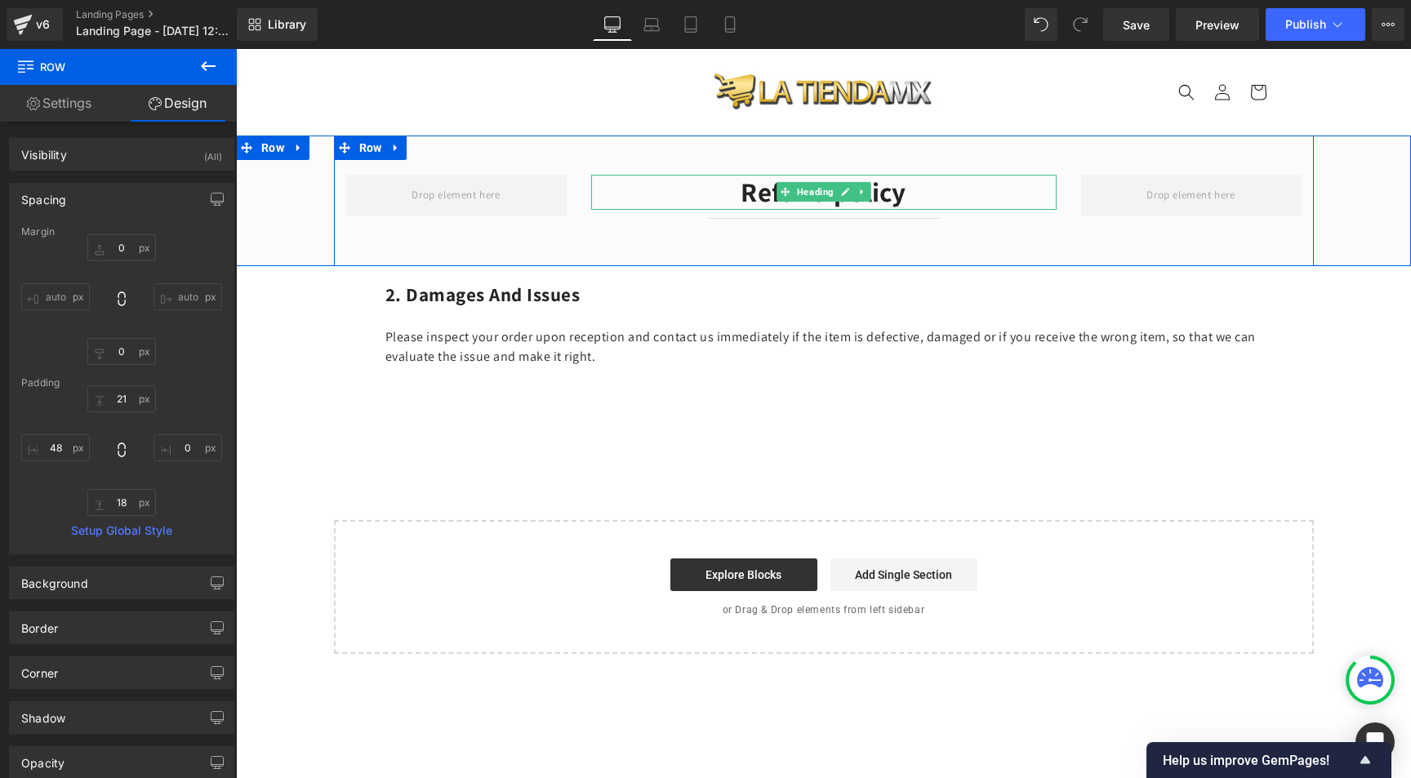
click at [754, 190] on h2 "Refund policy" at bounding box center [823, 192] width 465 height 35
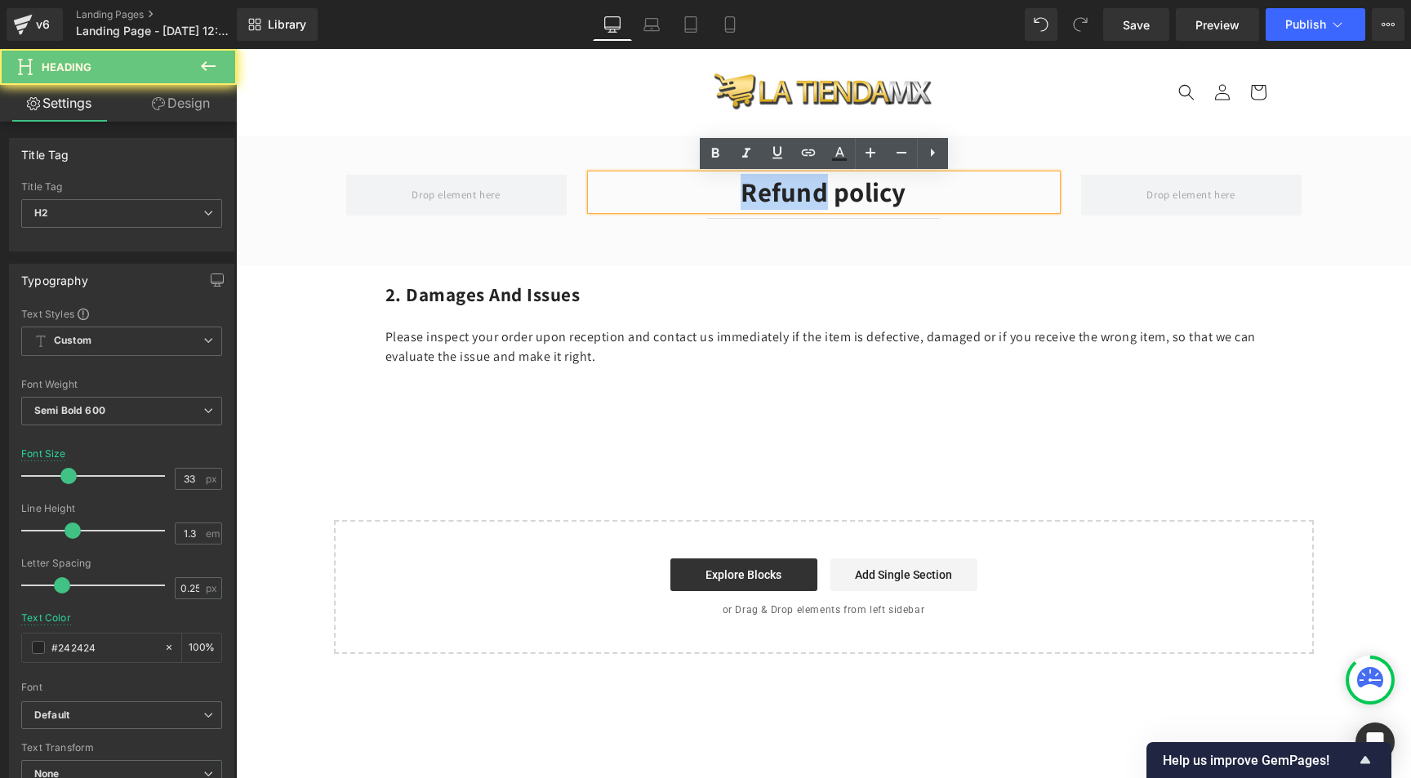
click at [754, 190] on h2 "Refund policy" at bounding box center [823, 192] width 465 height 35
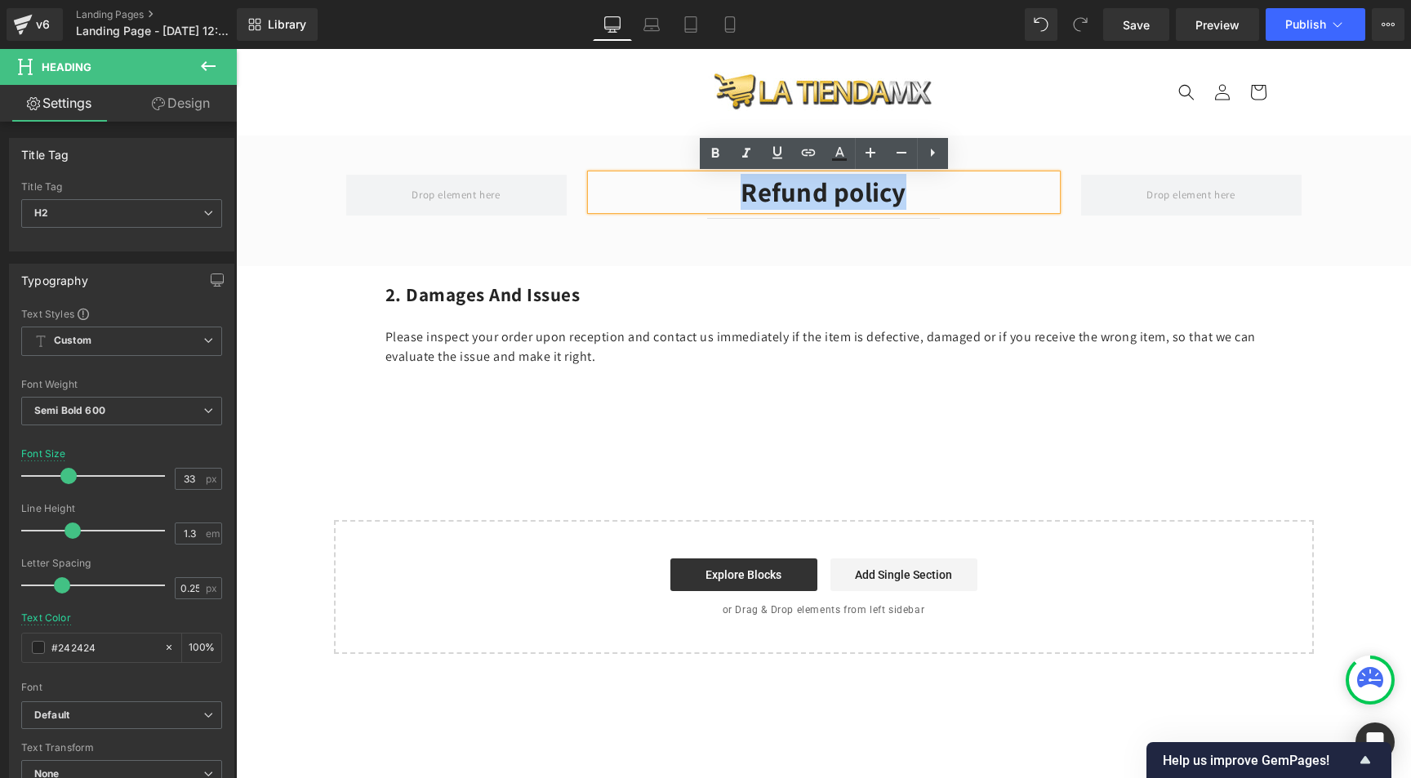
paste div
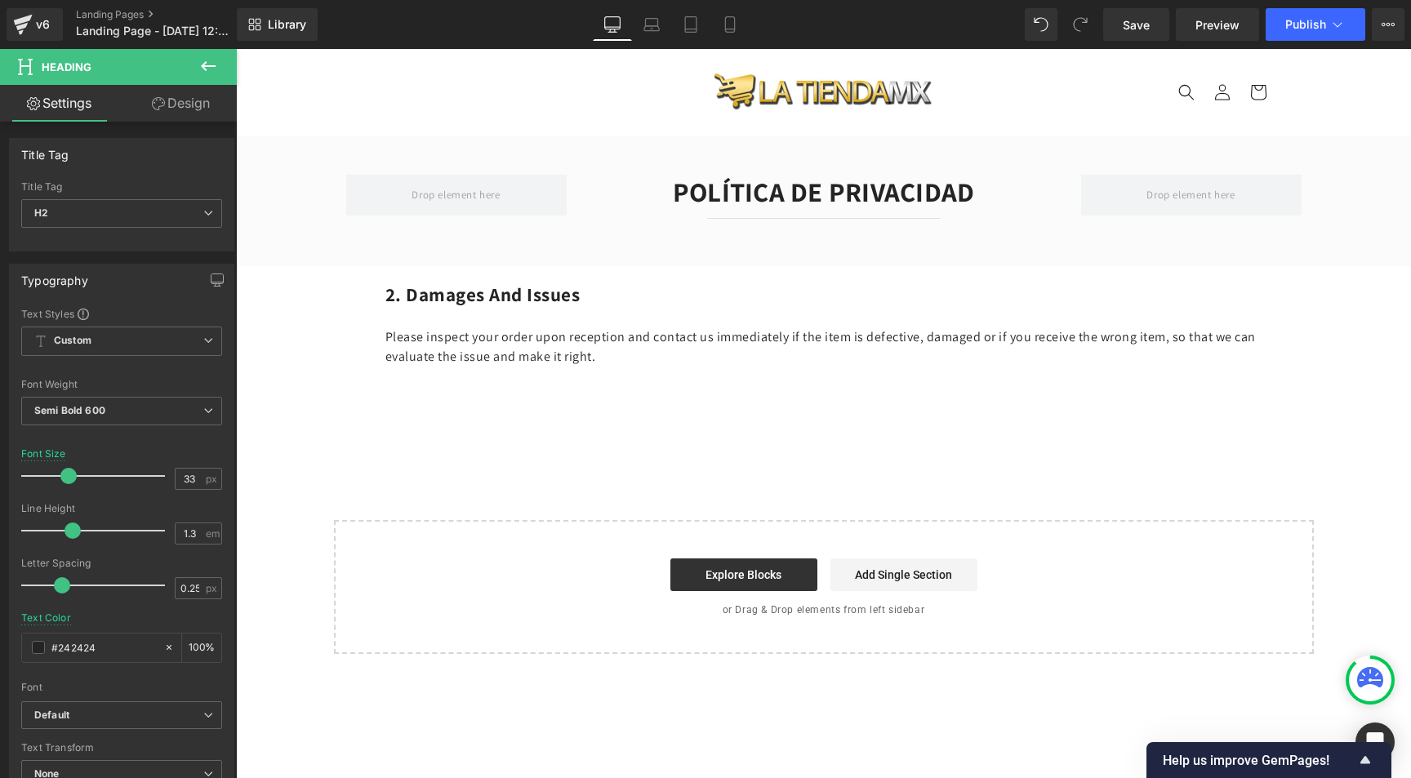
click at [334, 325] on div "2. Damages And Issues Heading Row Please inspect your order upon reception and …" at bounding box center [824, 352] width 980 height 172
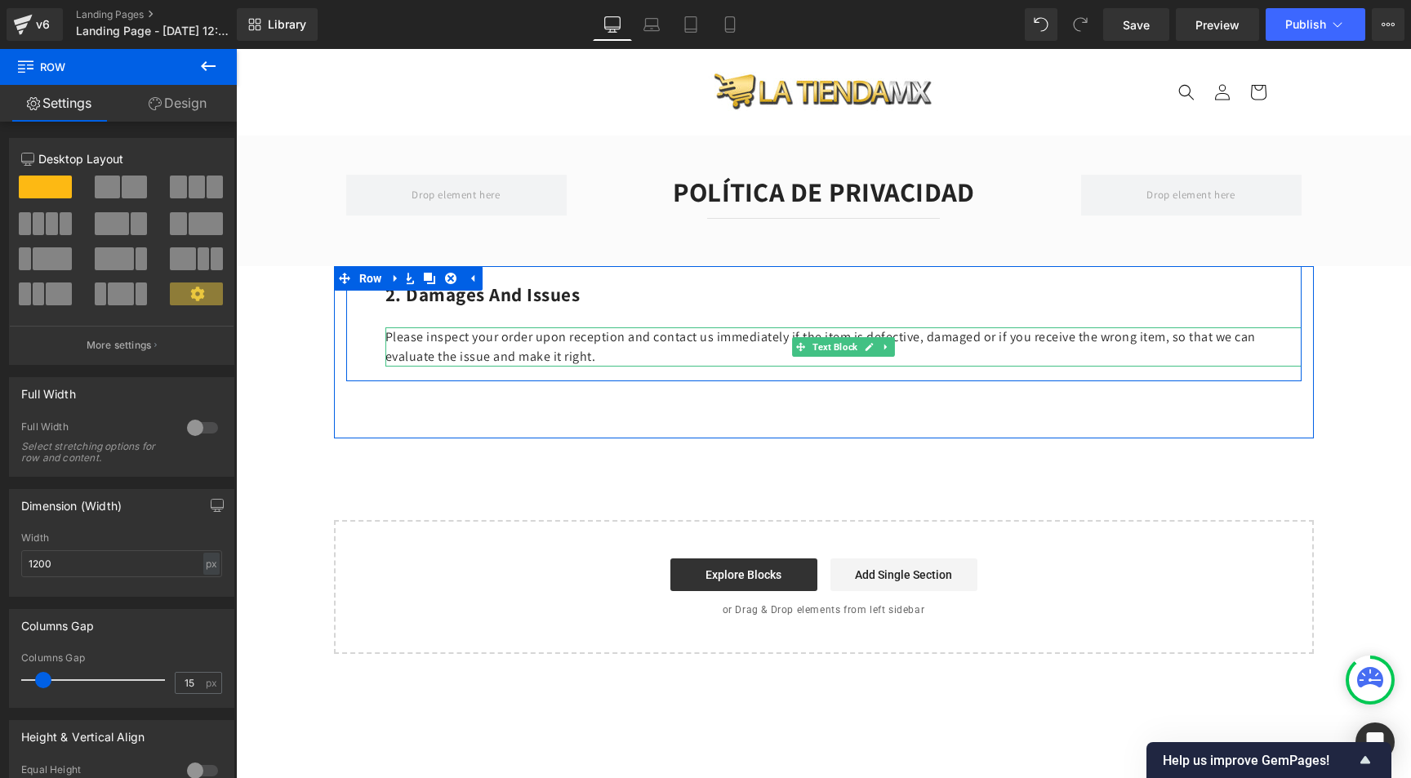
drag, startPoint x: 461, startPoint y: 345, endPoint x: 470, endPoint y: 346, distance: 9.8
click at [461, 345] on p "Please inspect your order upon reception and contact us immediately if the item…" at bounding box center [843, 346] width 916 height 39
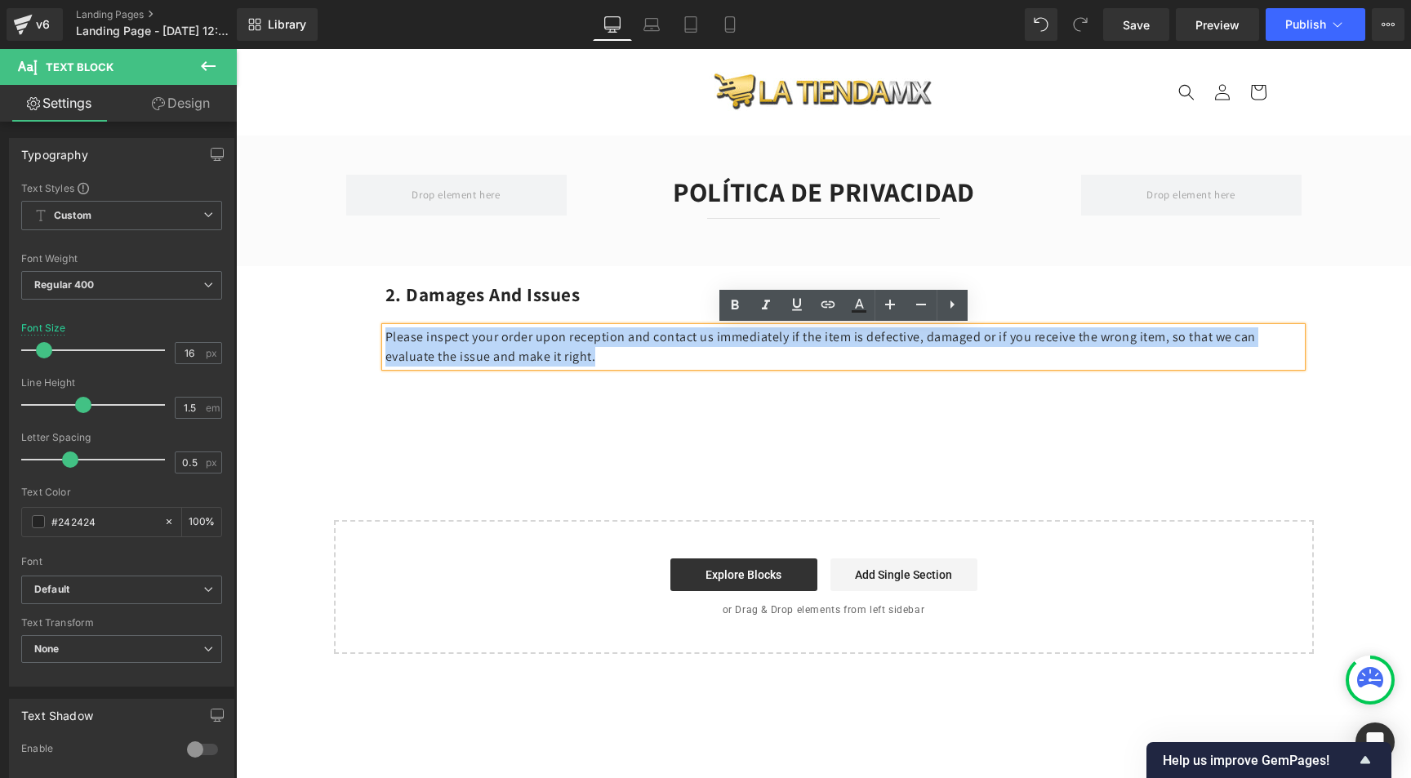
drag, startPoint x: 618, startPoint y: 355, endPoint x: 386, endPoint y: 337, distance: 232.6
click at [386, 337] on p "Please inspect your order upon reception and contact us immediately if the item…" at bounding box center [843, 346] width 916 height 39
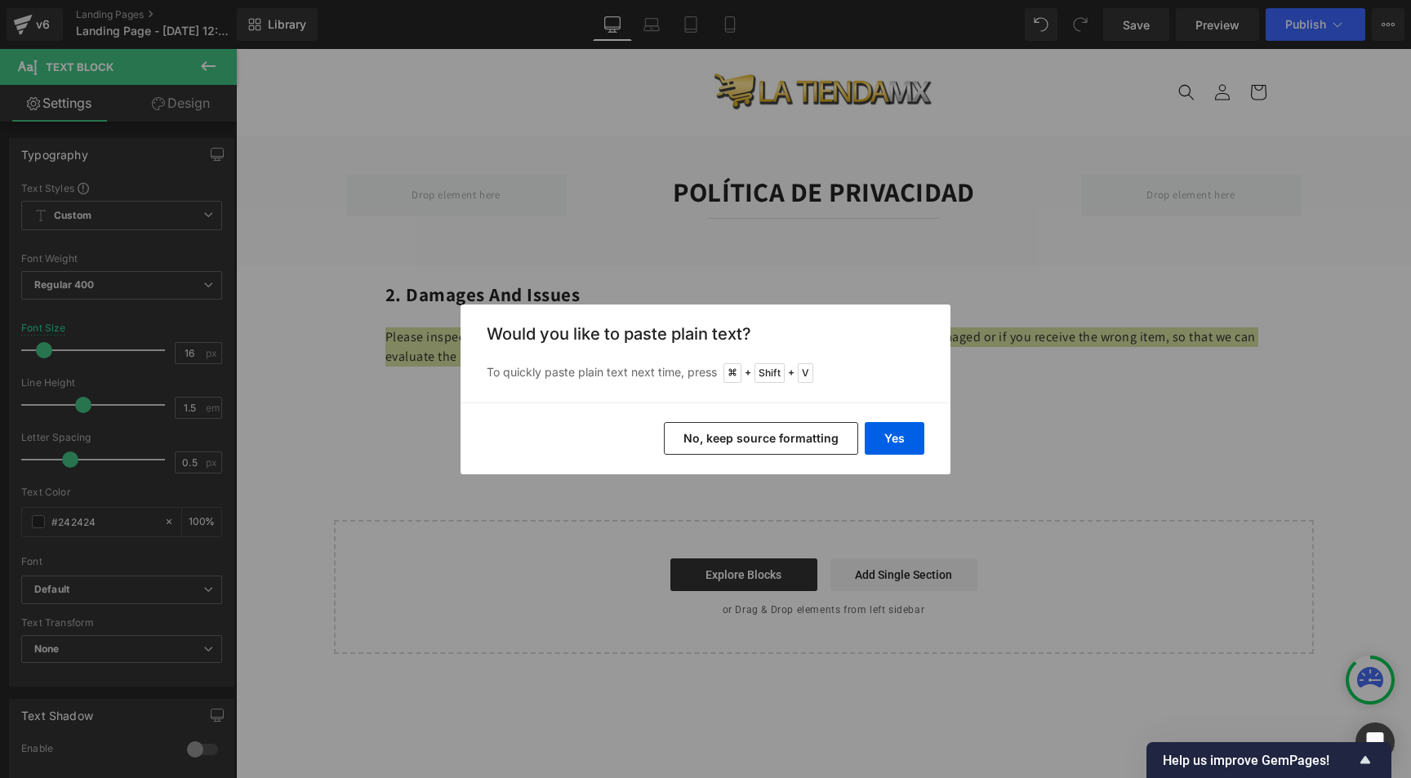
click at [811, 443] on button "No, keep source formatting" at bounding box center [761, 438] width 194 height 33
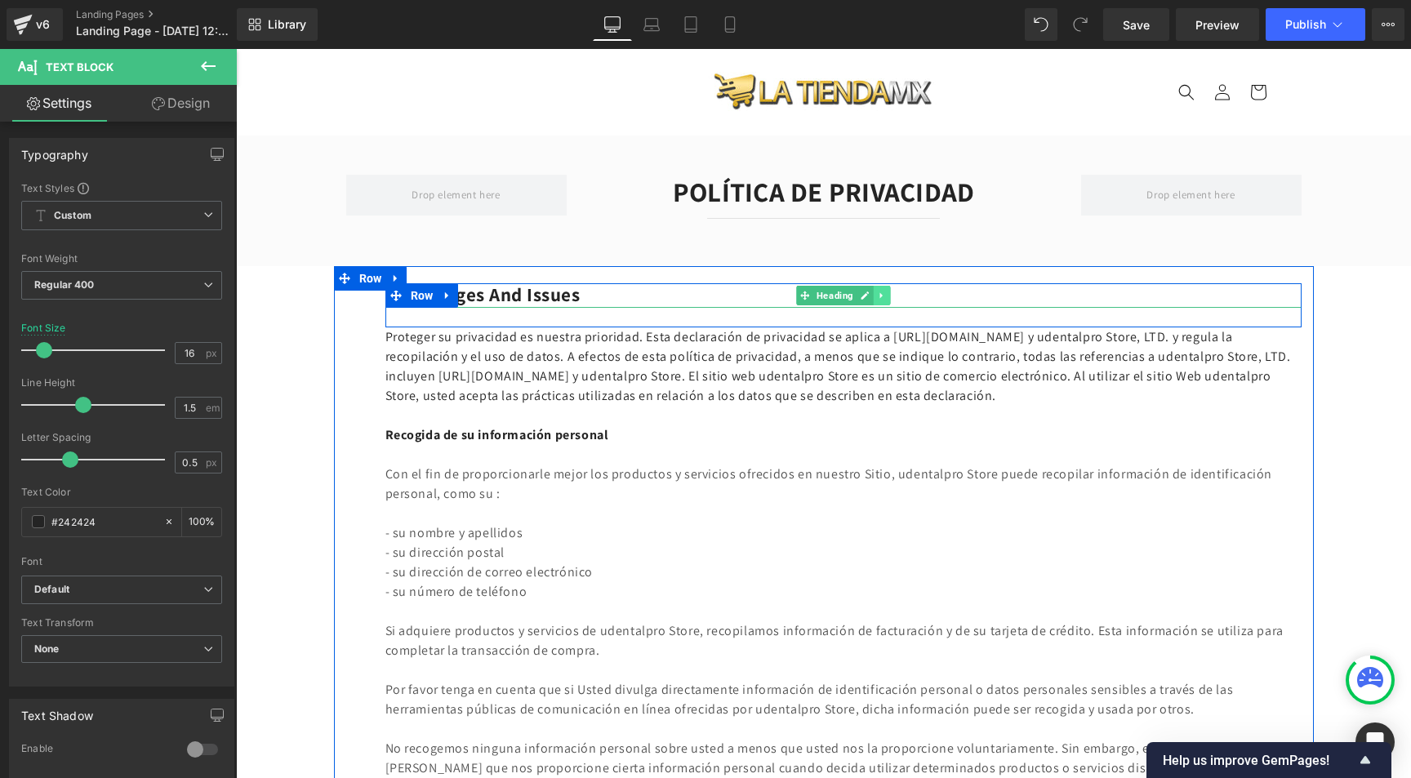
click at [877, 292] on icon at bounding box center [881, 296] width 9 height 10
click at [886, 292] on icon at bounding box center [890, 295] width 9 height 9
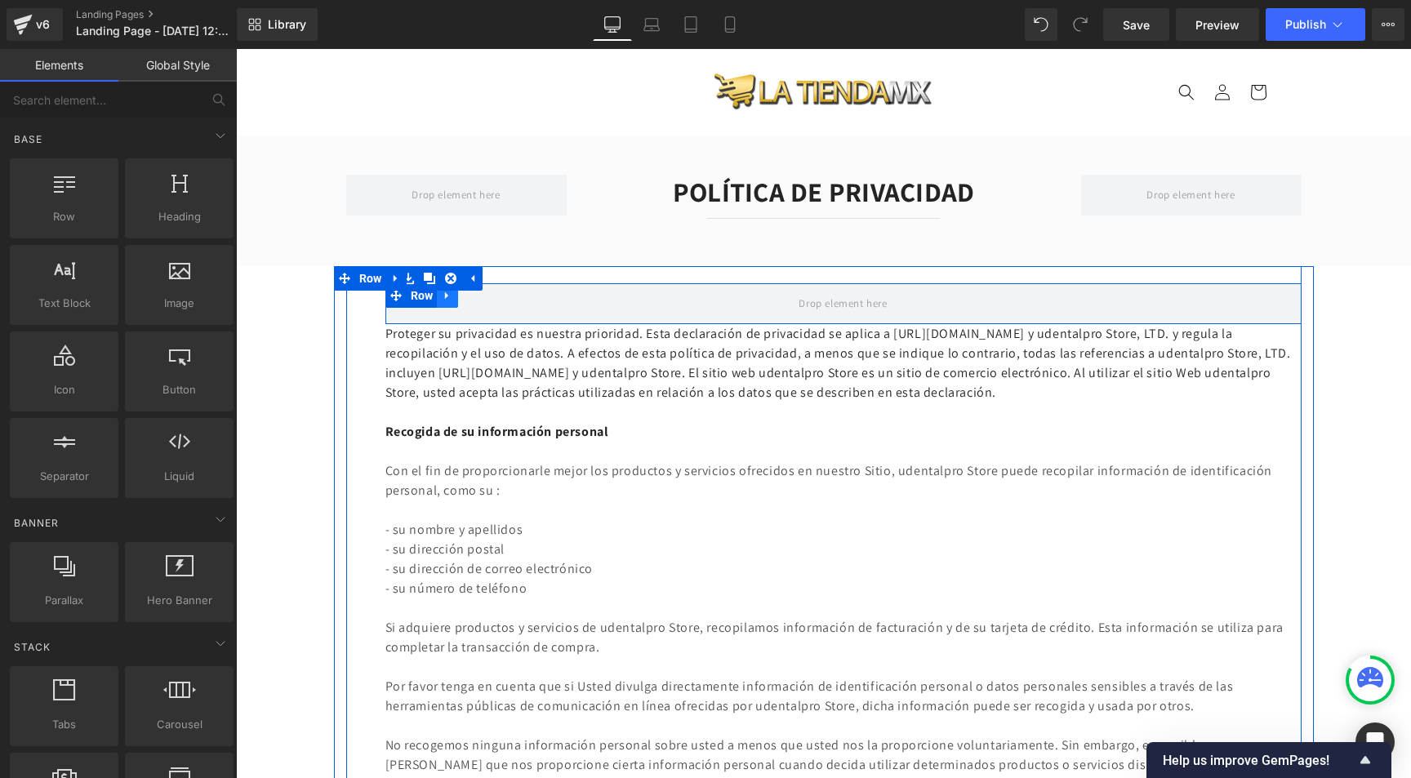
click at [445, 293] on icon at bounding box center [446, 295] width 3 height 7
click at [487, 296] on icon at bounding box center [489, 295] width 11 height 11
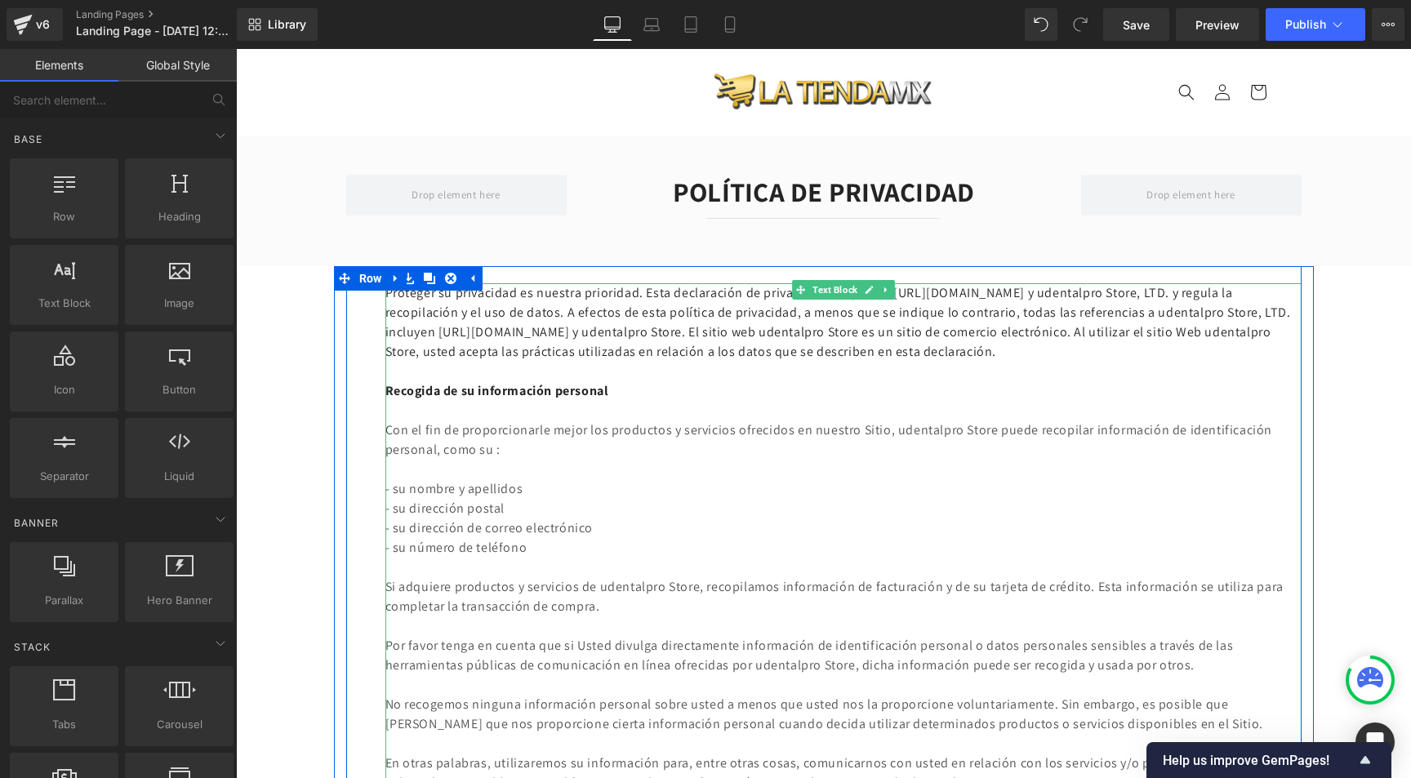
click at [692, 354] on p "Proteger su privacidad es nuestra prioridad. Esta declaración de privacidad se …" at bounding box center [843, 322] width 916 height 78
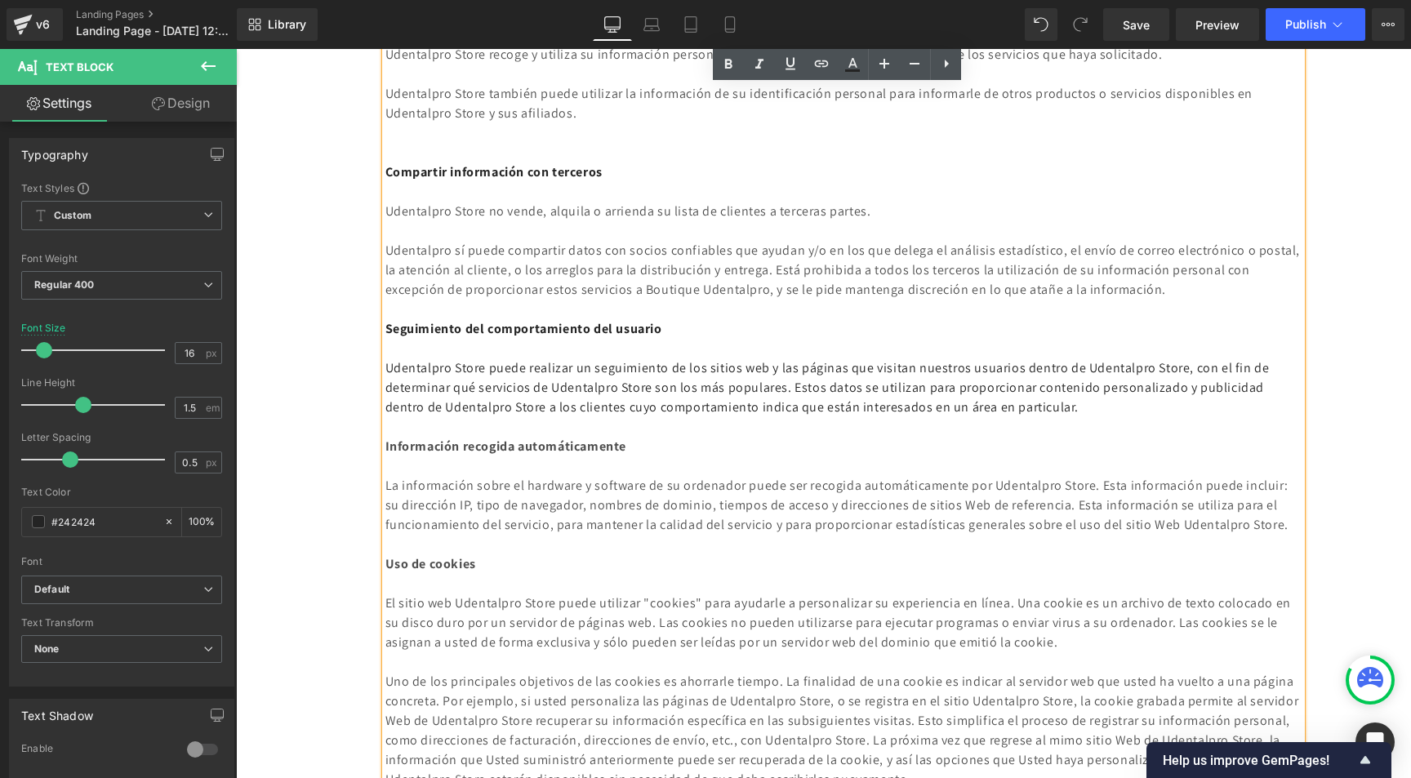
scroll to position [2, 0]
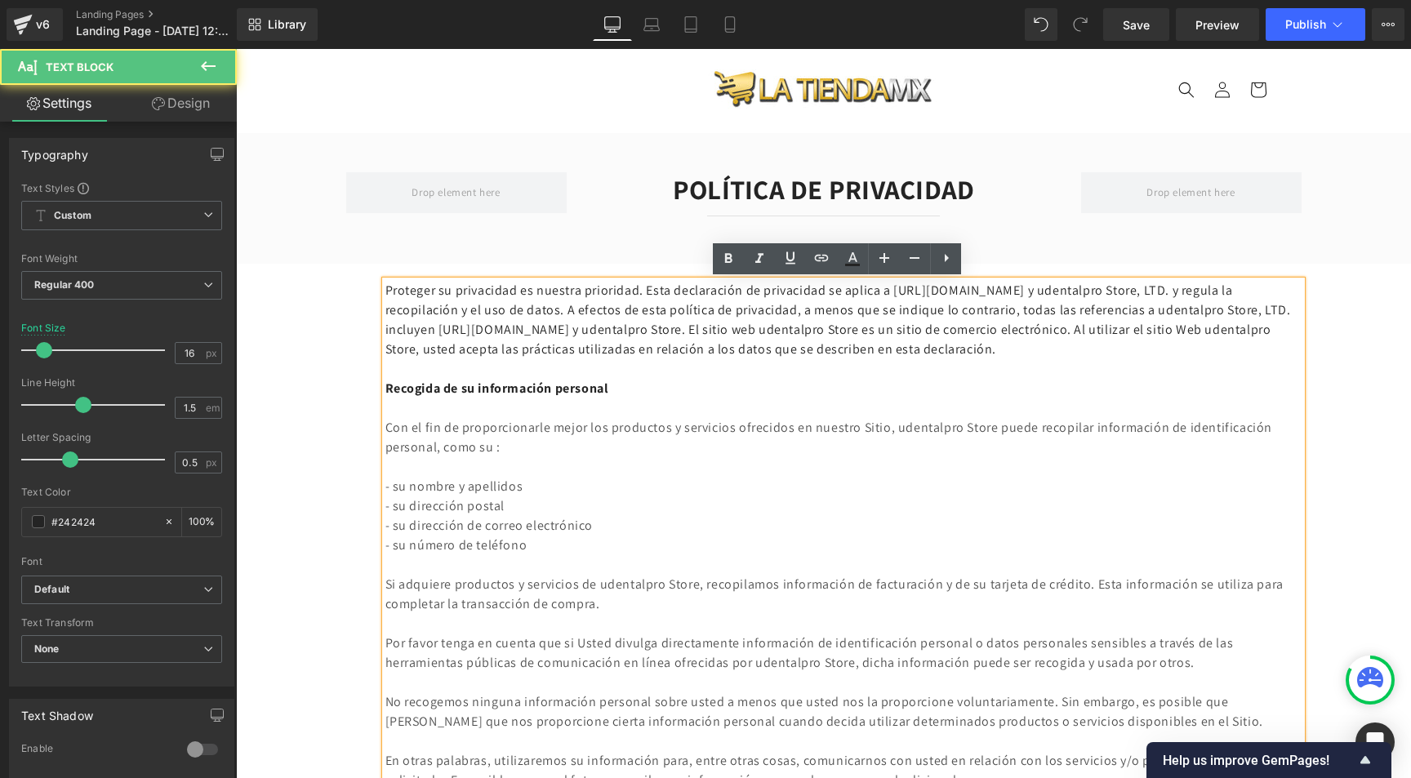
click at [500, 349] on p "Proteger su privacidad es nuestra prioridad. Esta declaración de privacidad se …" at bounding box center [843, 320] width 916 height 78
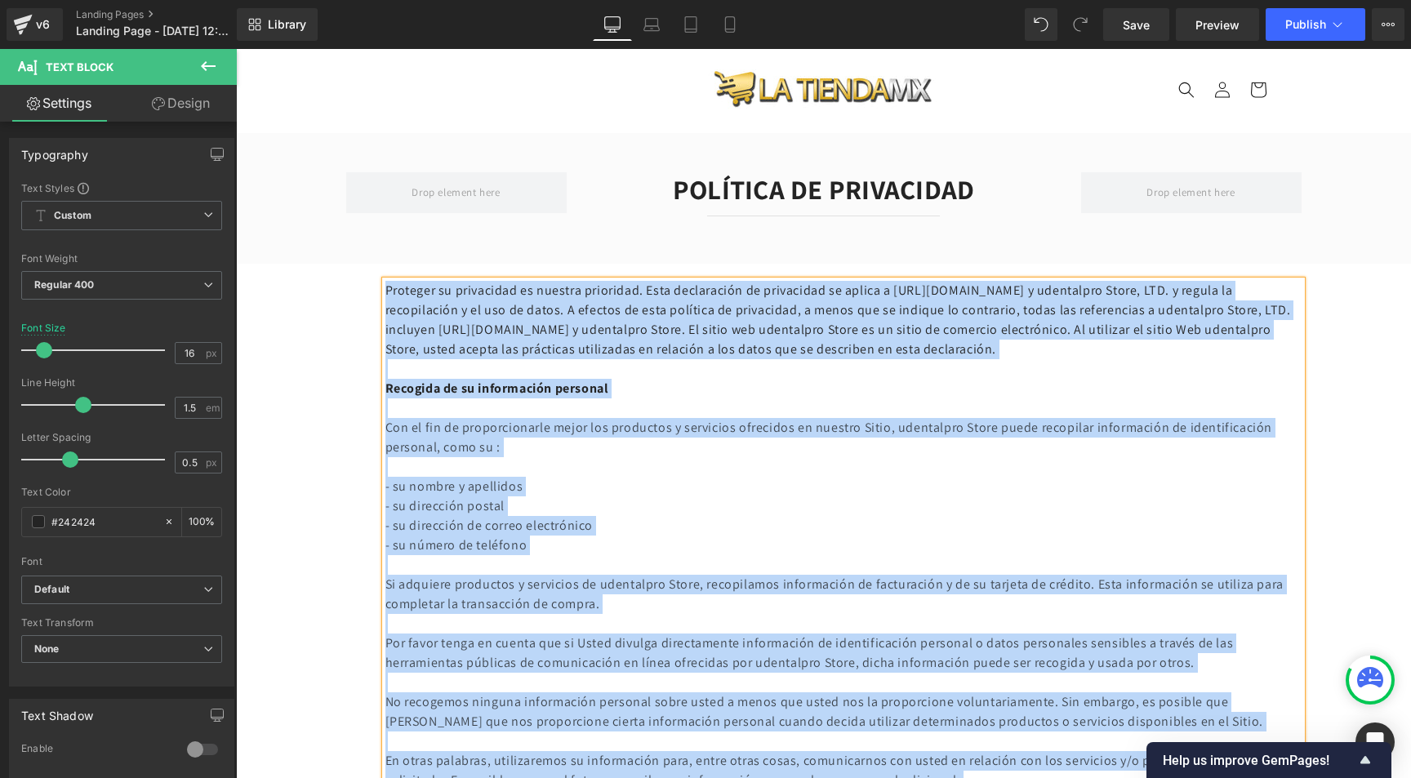
copy div "Proteger su privacidad es nuestra prioridad. Esta declaración de privacidad se …"
click at [521, 328] on p "Proteger su privacidad es nuestra prioridad. Esta declaración de privacidad se …" at bounding box center [843, 320] width 916 height 78
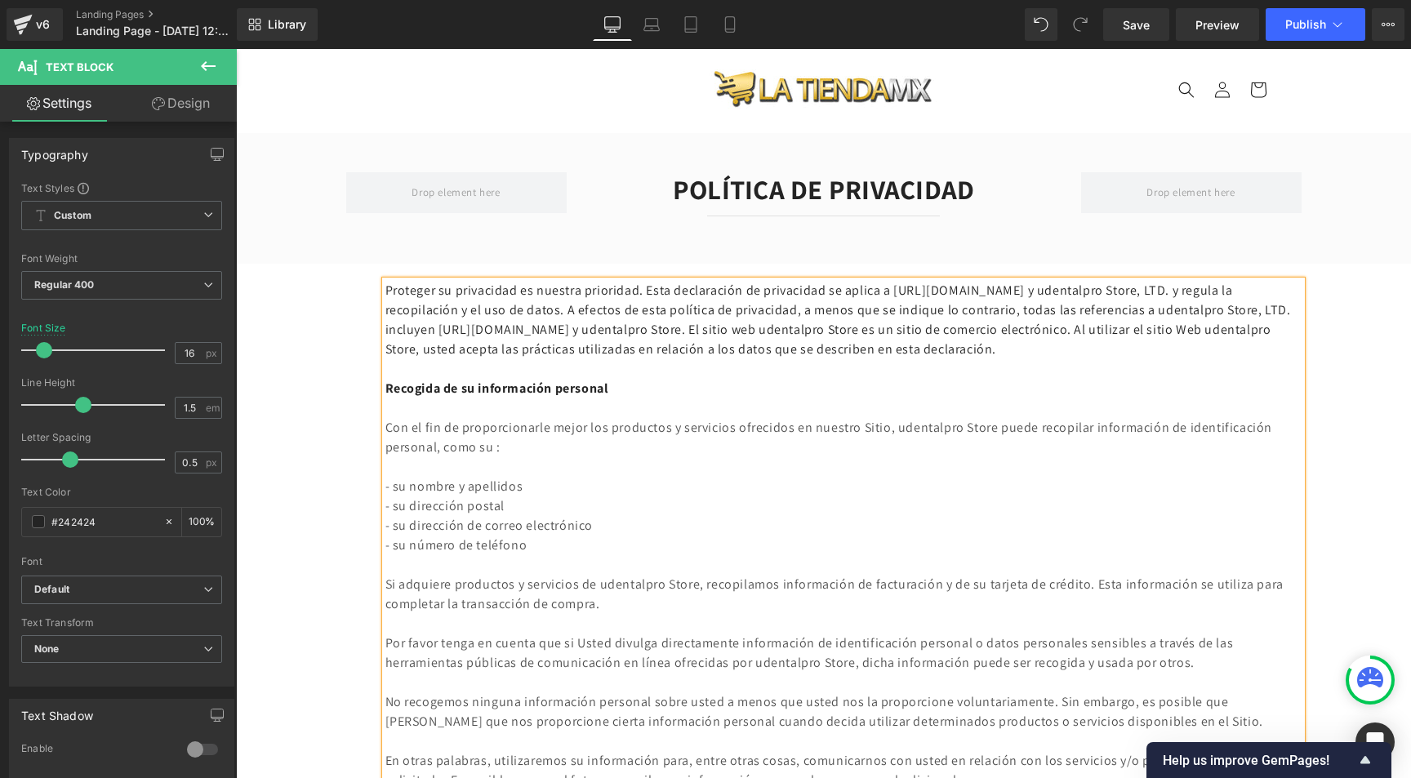
scroll to position [0, 0]
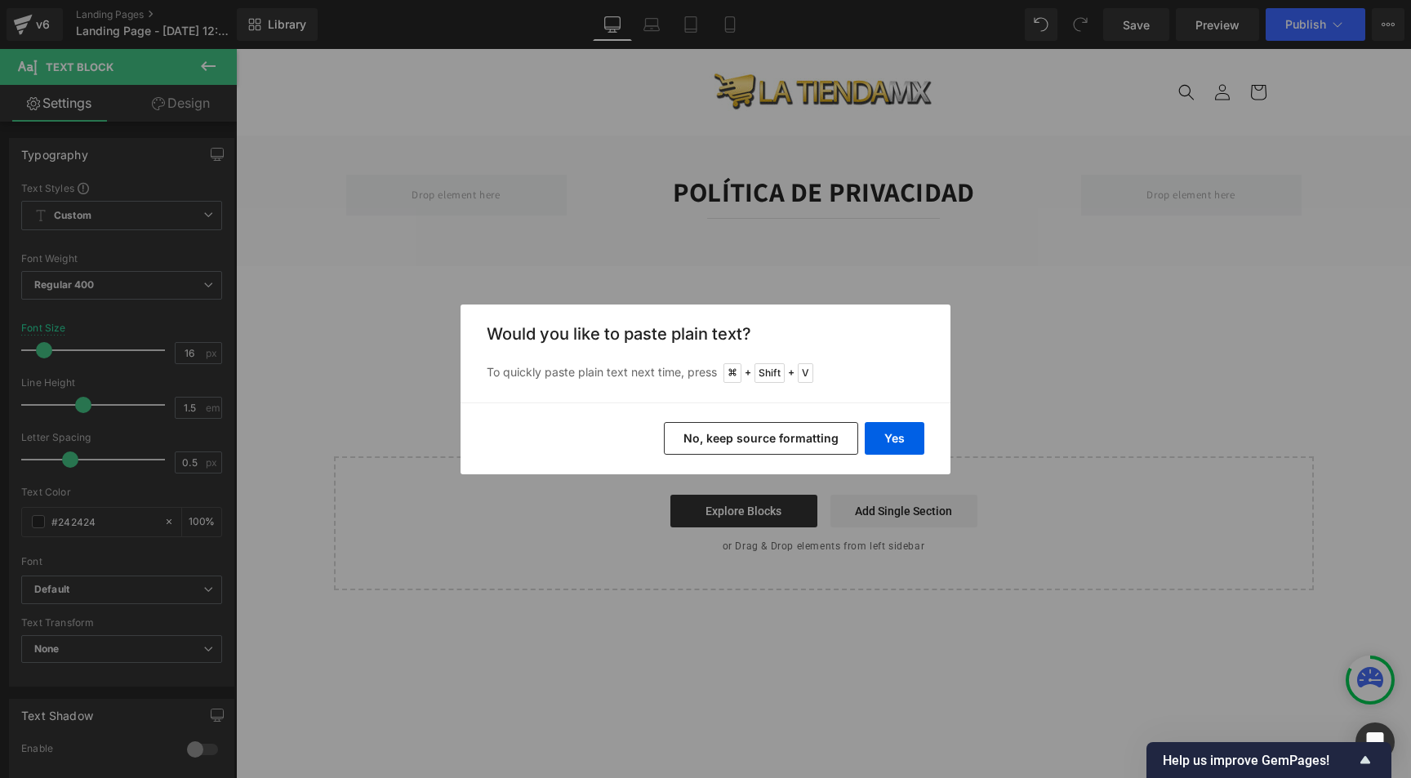
click at [808, 441] on button "No, keep source formatting" at bounding box center [761, 438] width 194 height 33
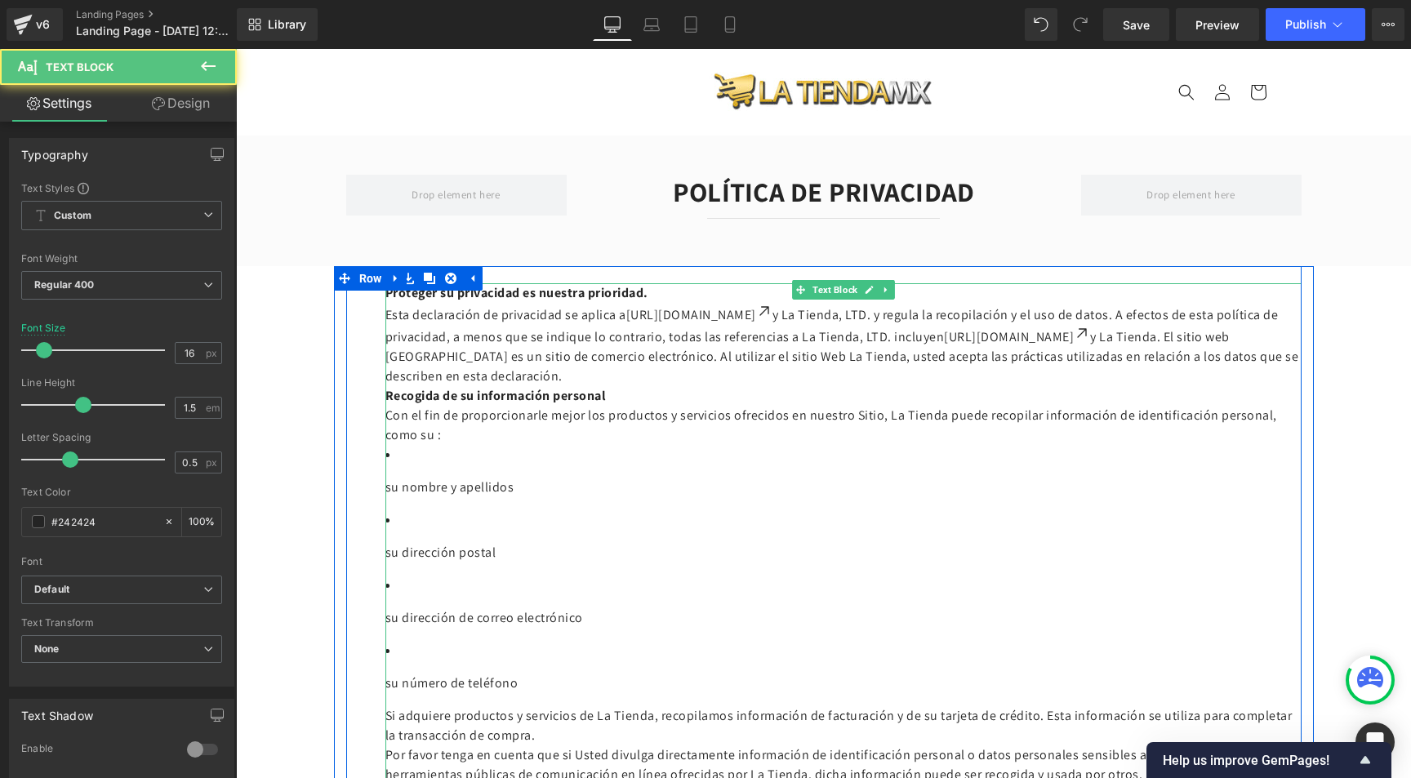
click at [418, 462] on li "su nombre y apellidos" at bounding box center [843, 471] width 916 height 52
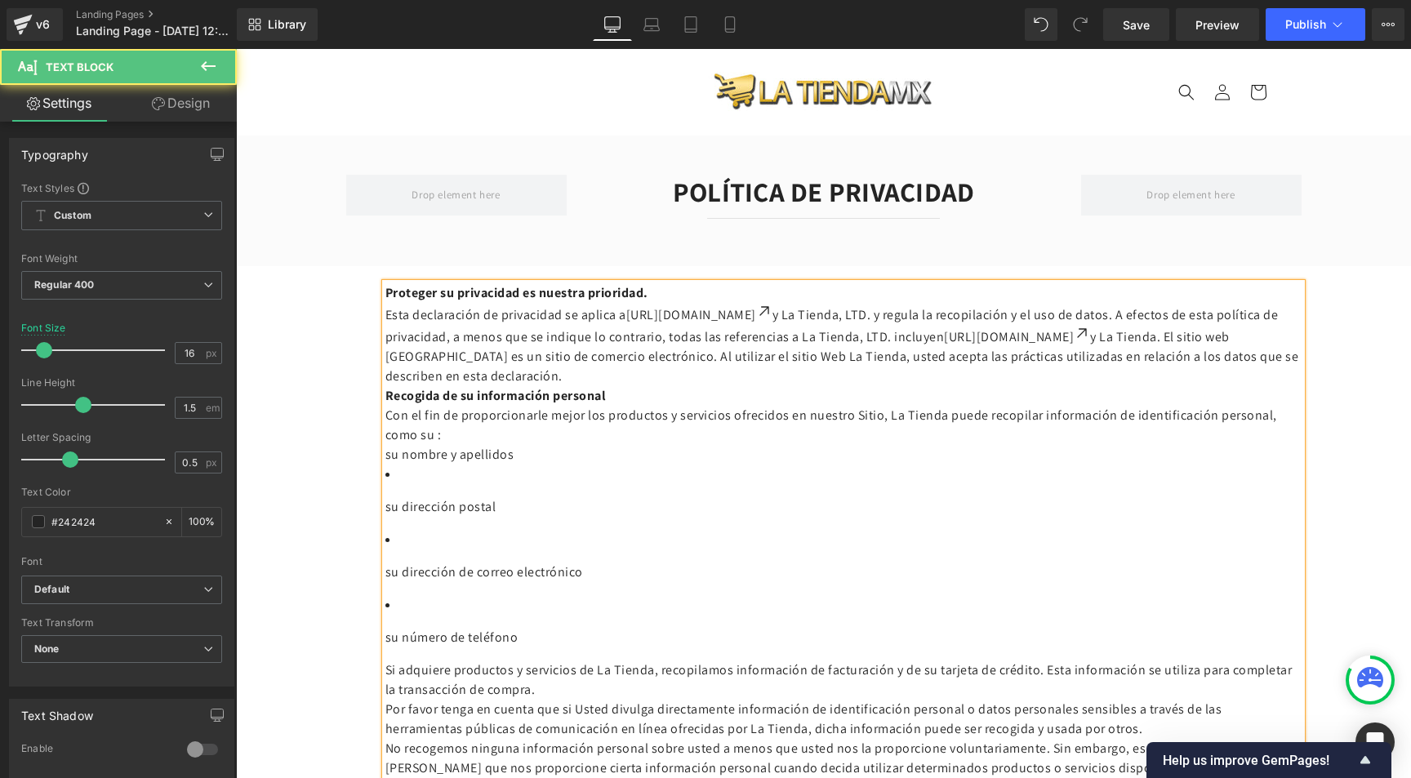
click at [400, 471] on li "su dirección postal" at bounding box center [843, 491] width 916 height 52
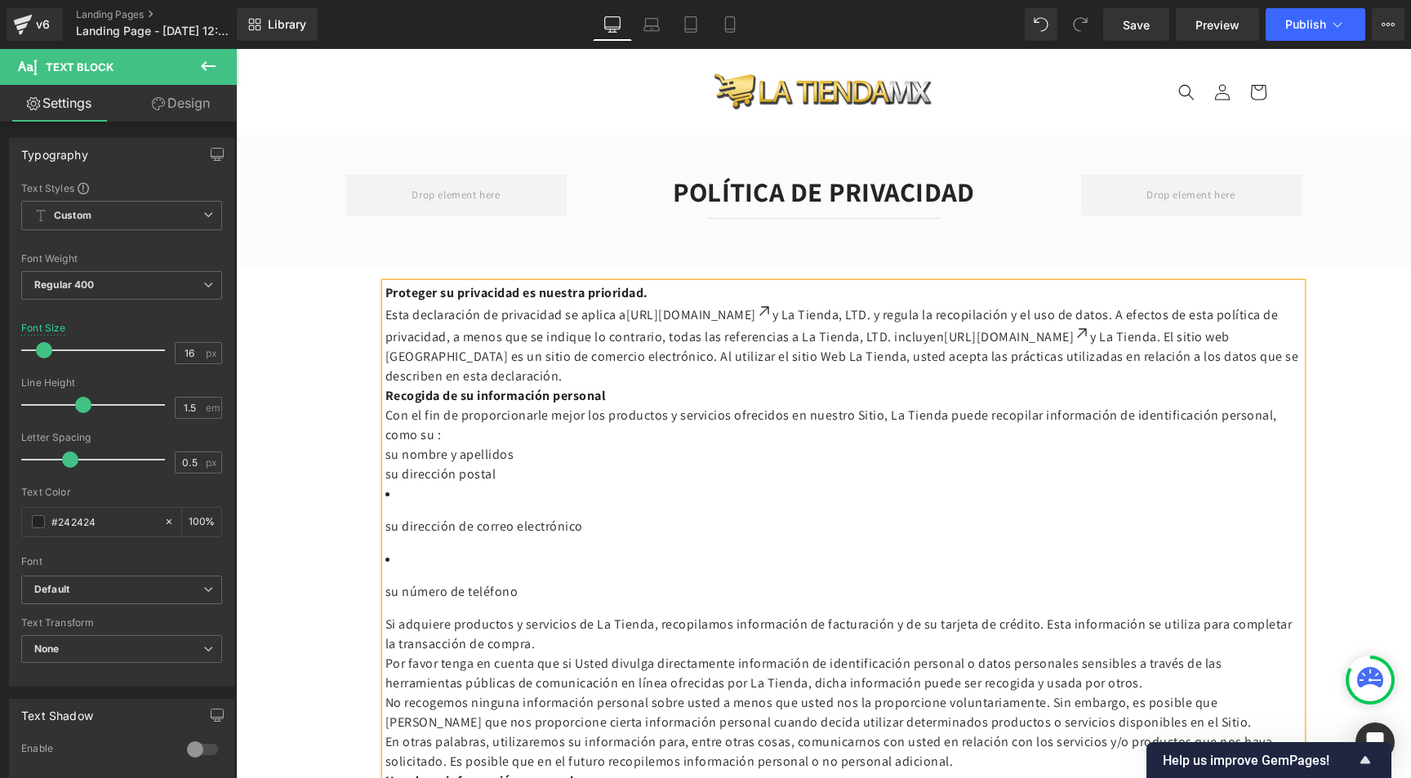
click at [525, 454] on p "su nombre y apellidos" at bounding box center [843, 455] width 916 height 20
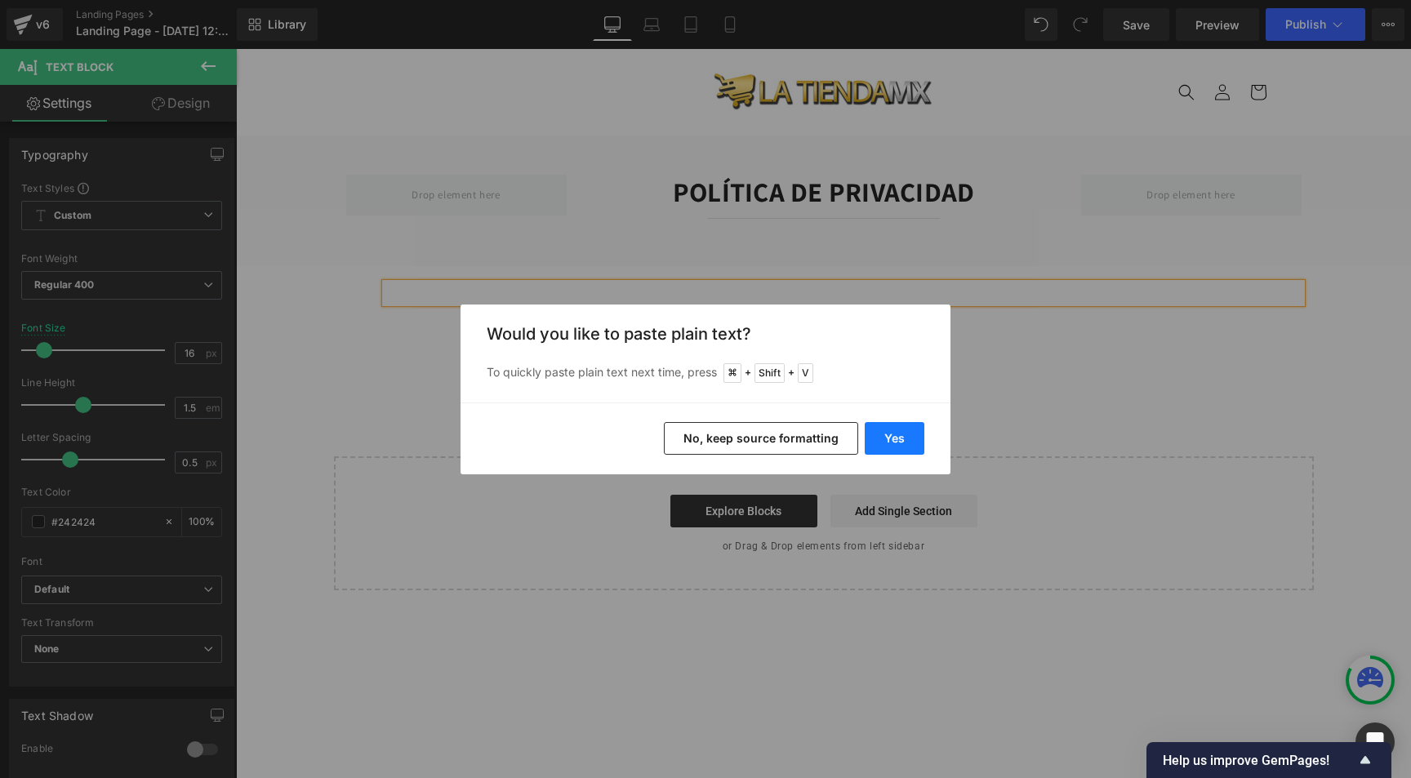
click at [908, 431] on button "Yes" at bounding box center [895, 438] width 60 height 33
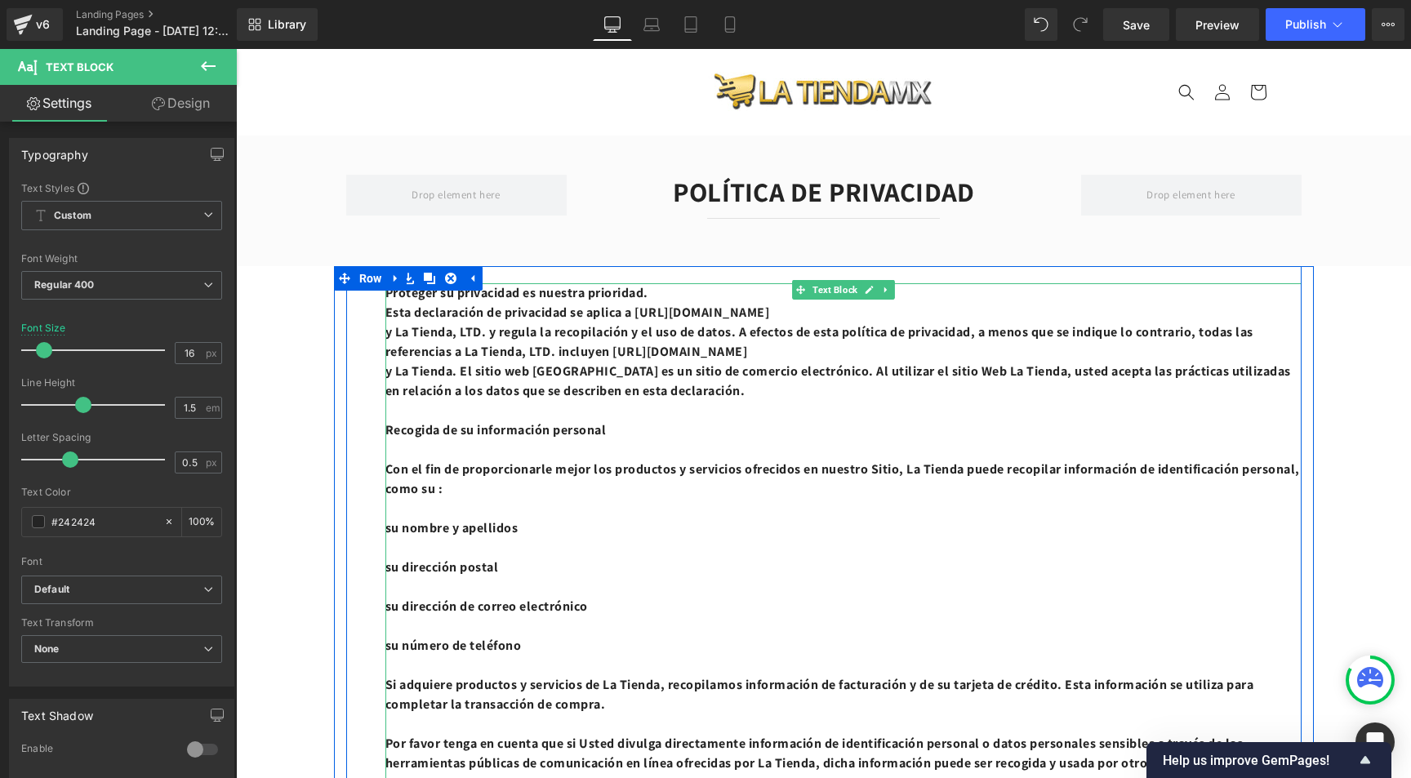
click at [520, 414] on p at bounding box center [843, 411] width 916 height 20
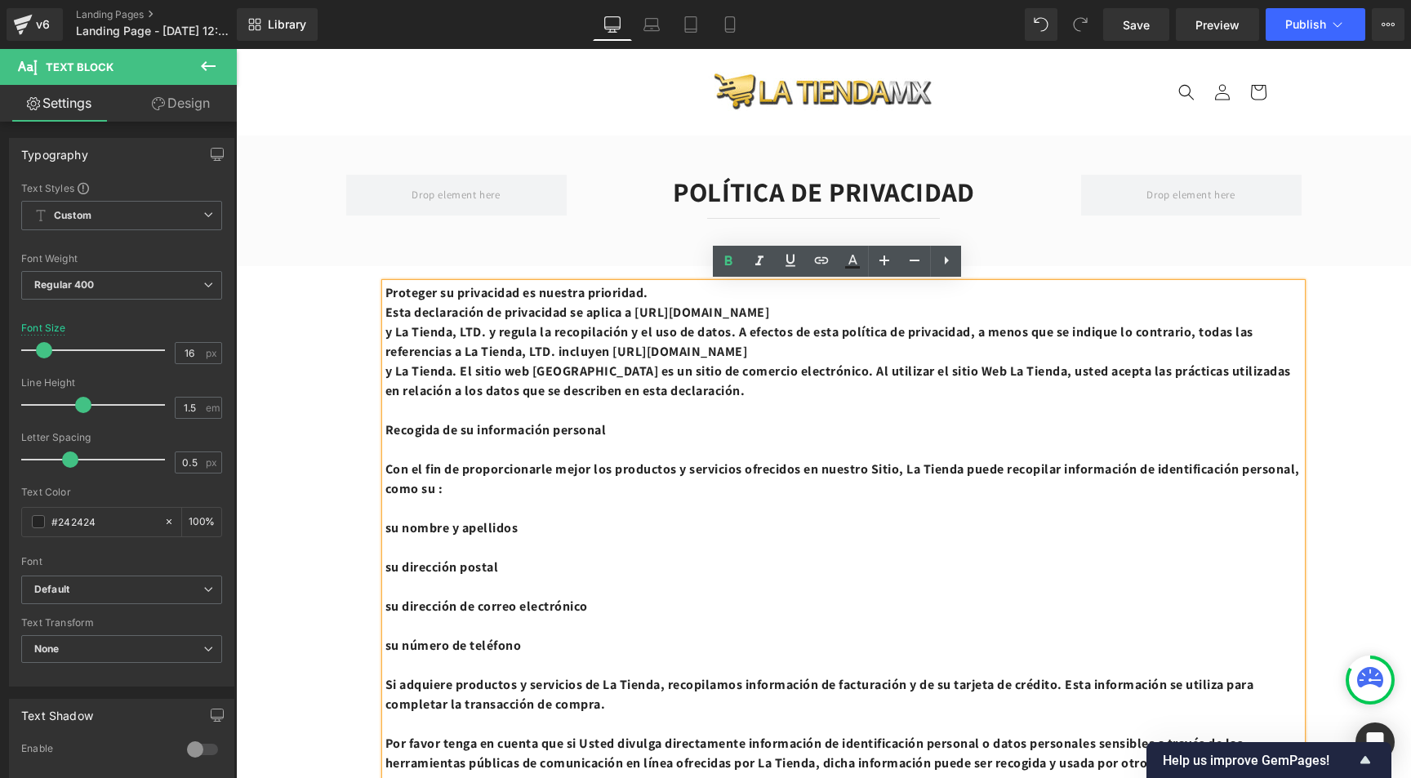
click at [532, 410] on p at bounding box center [843, 411] width 916 height 20
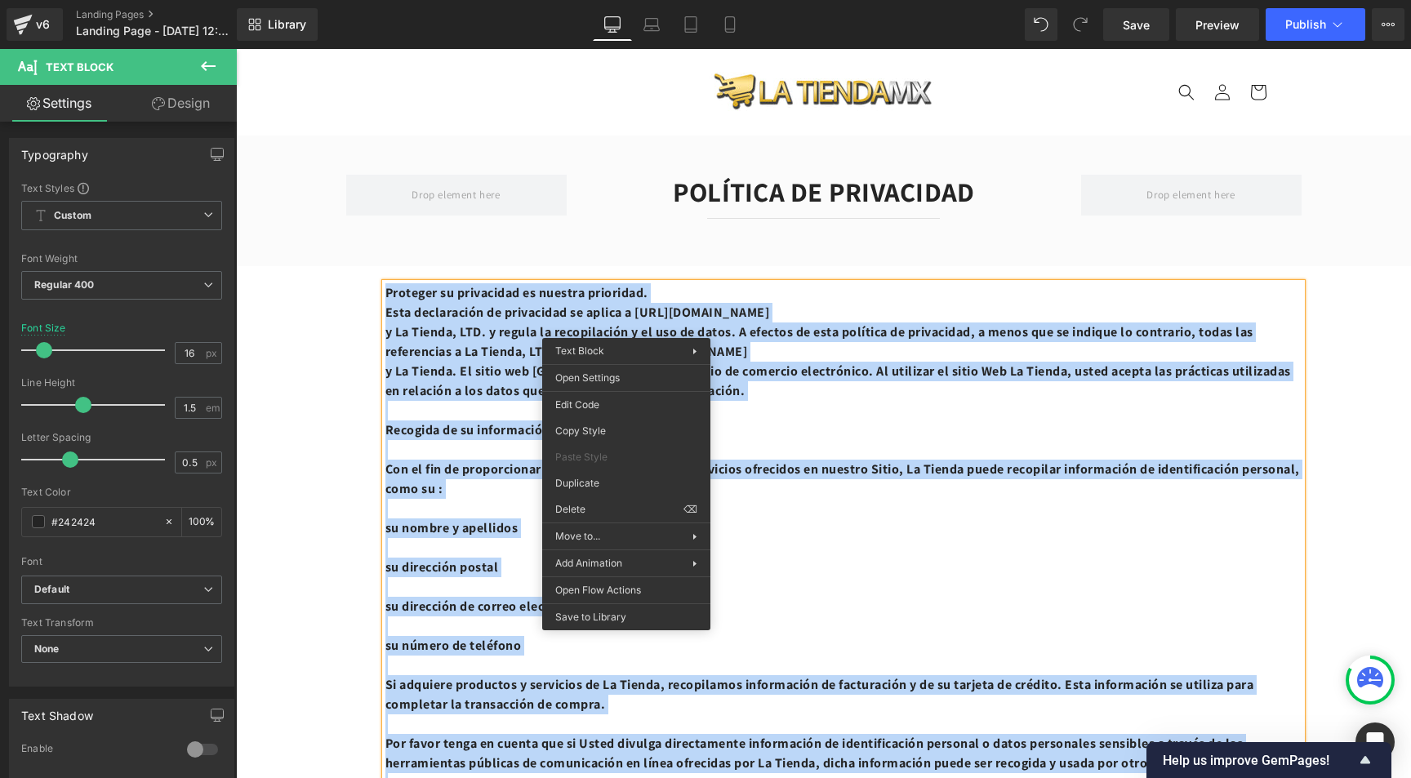
click at [646, 309] on b "Esta declaración de privacidad se aplica a https://latienda.com" at bounding box center [577, 312] width 385 height 17
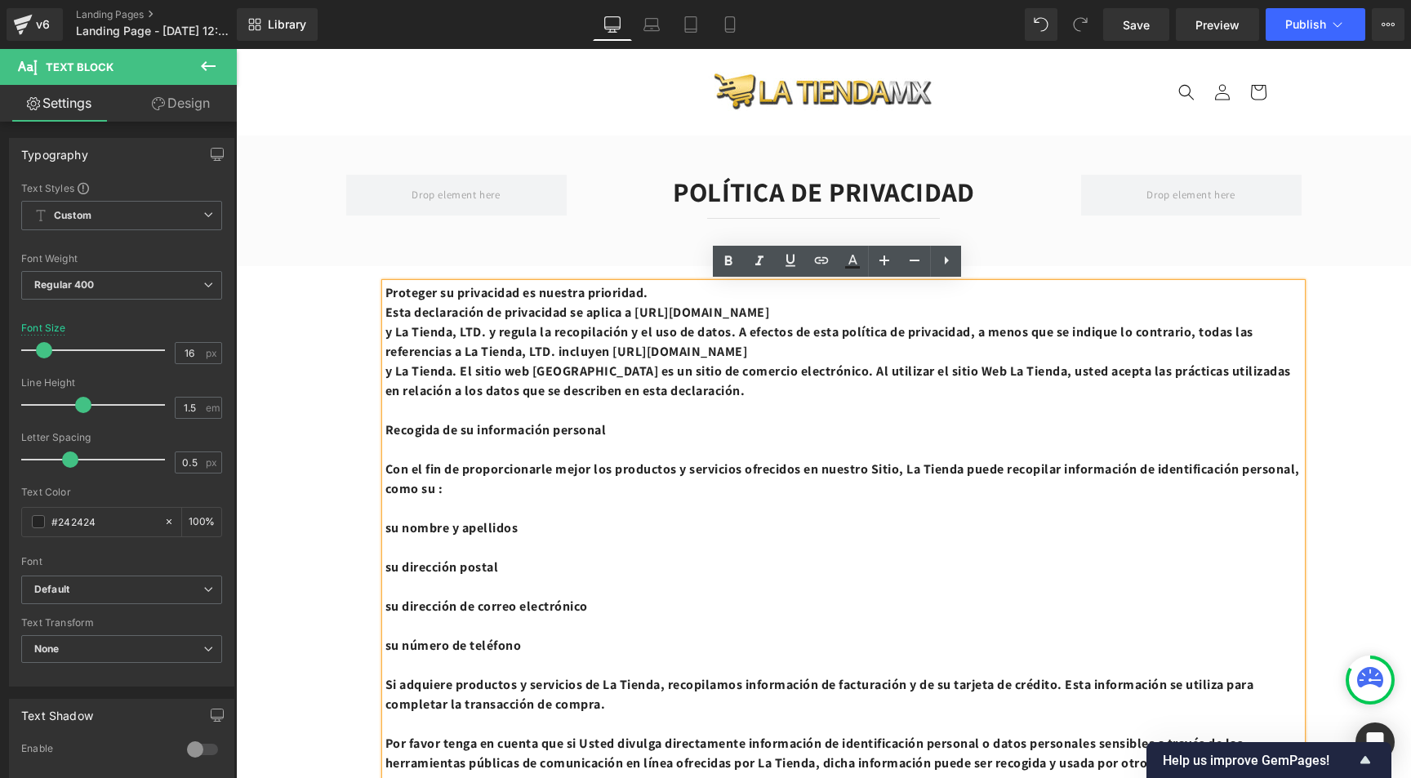
click at [684, 334] on b "y La Tienda, LTD. y regula la recopilación y el uso de datos. A efectos de esta…" at bounding box center [819, 341] width 868 height 37
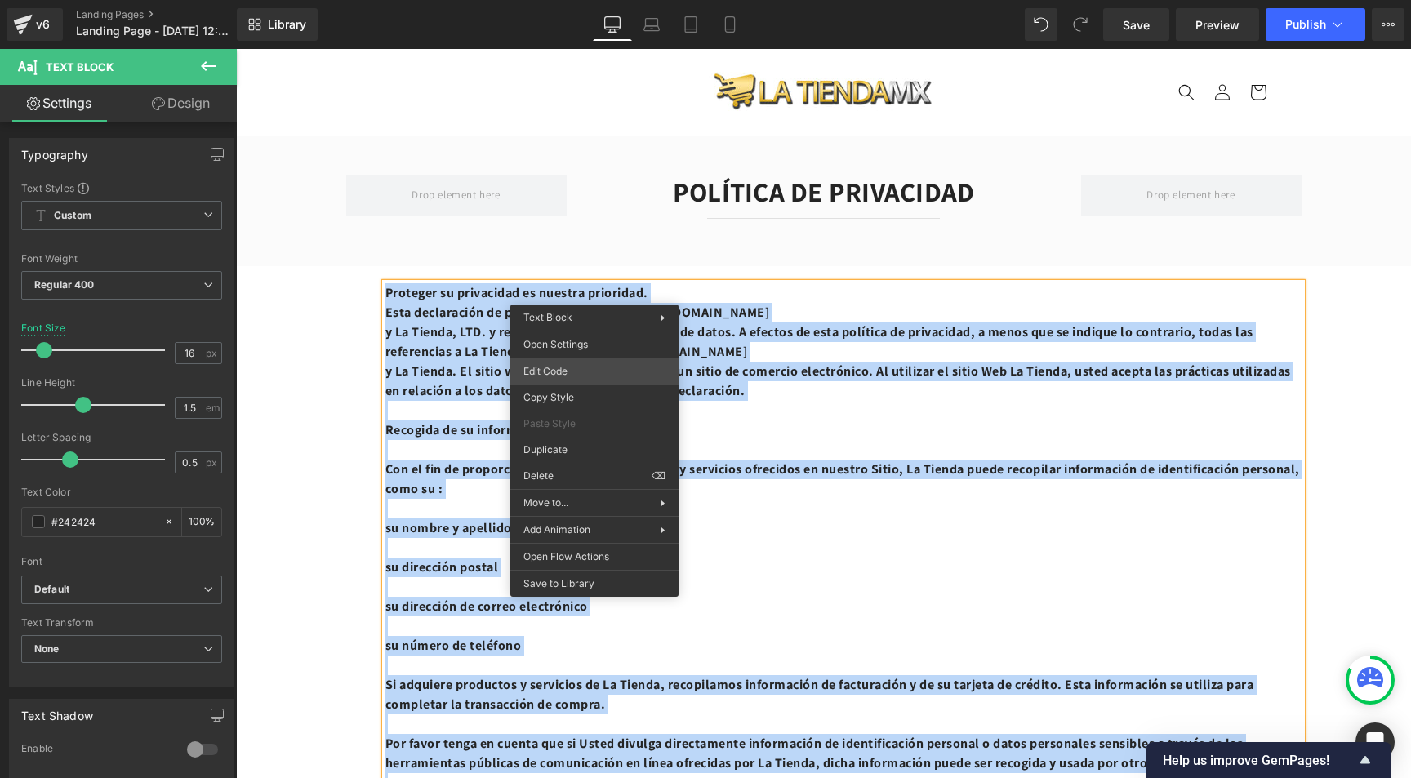
click at [570, 0] on div "Liquid You are previewing how the will restyle your page. You can not edit Elem…" at bounding box center [705, 0] width 1411 height 0
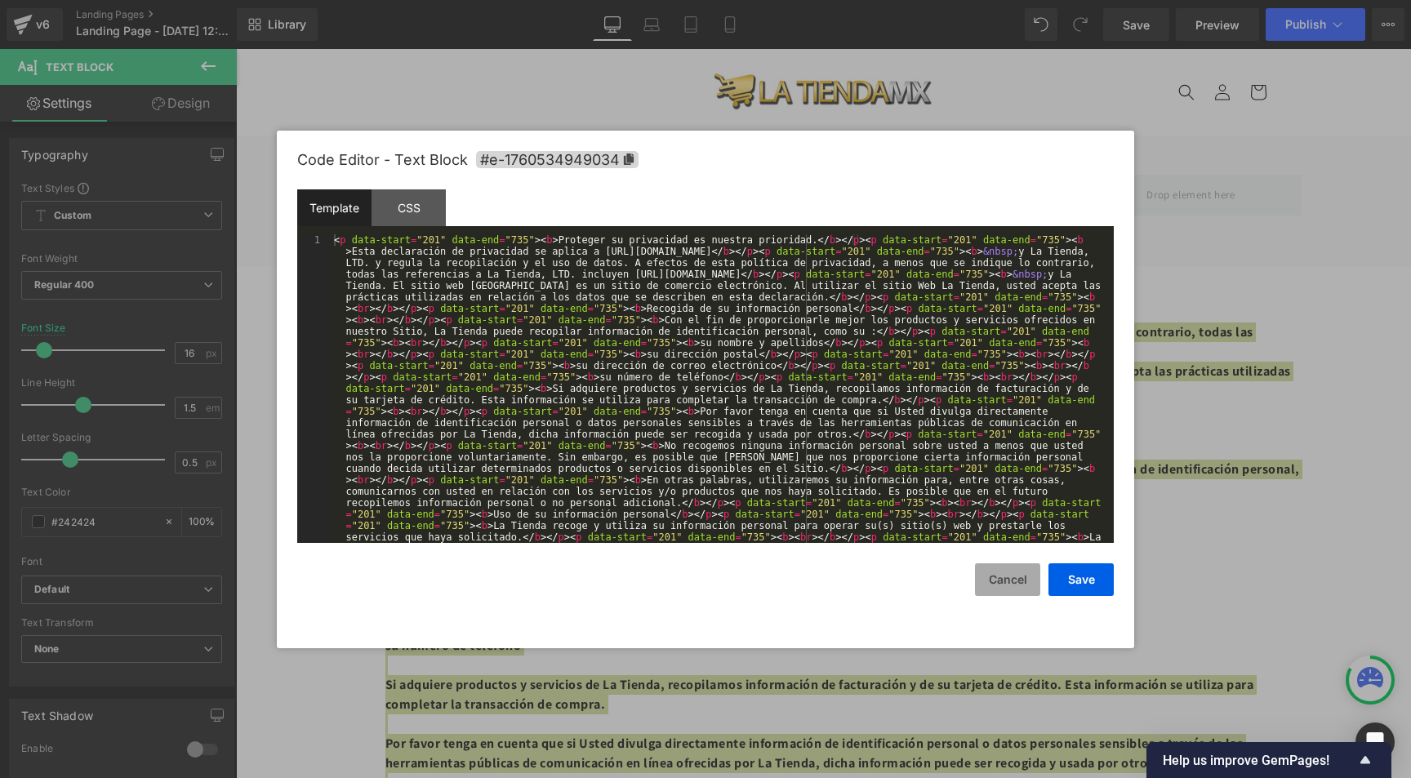
click at [1017, 585] on button "Cancel" at bounding box center [1007, 579] width 65 height 33
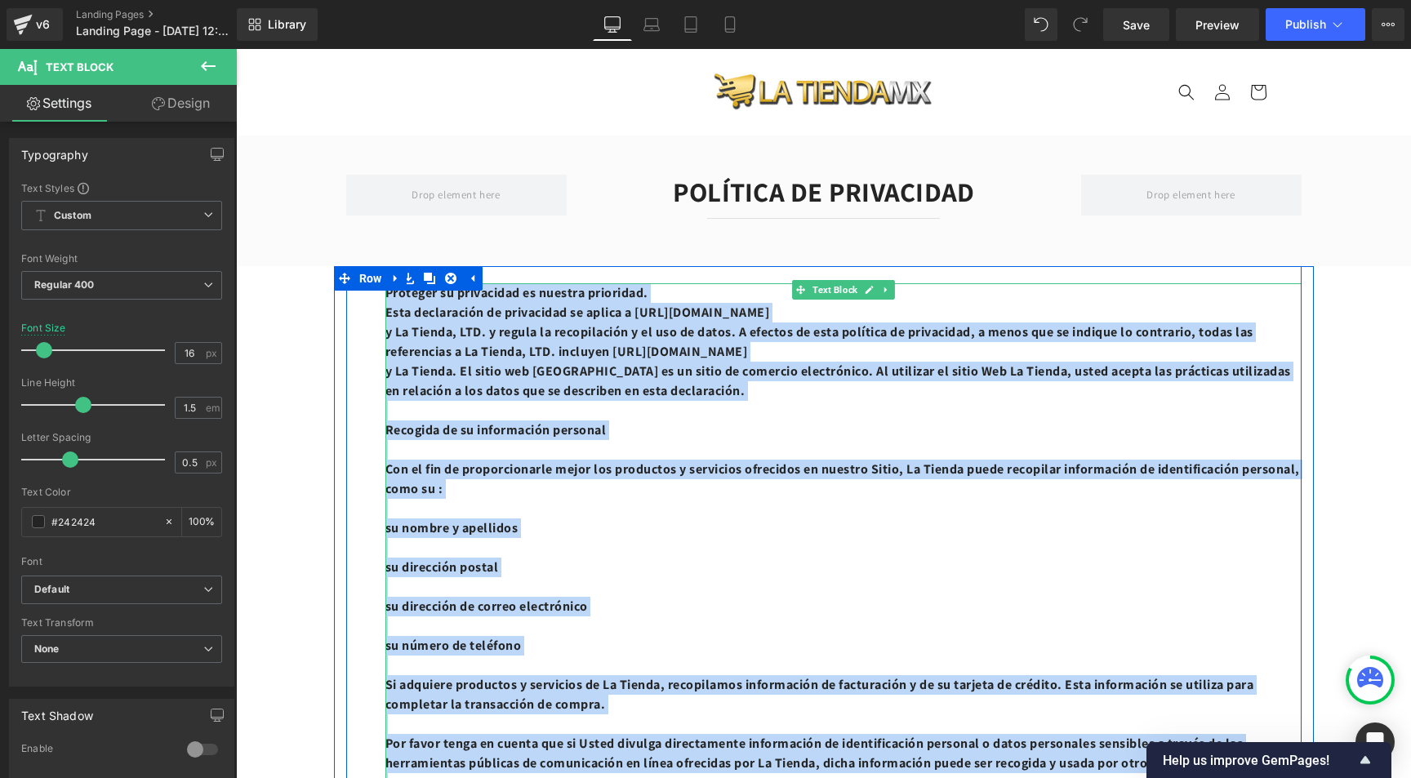
click at [636, 443] on p at bounding box center [843, 450] width 916 height 20
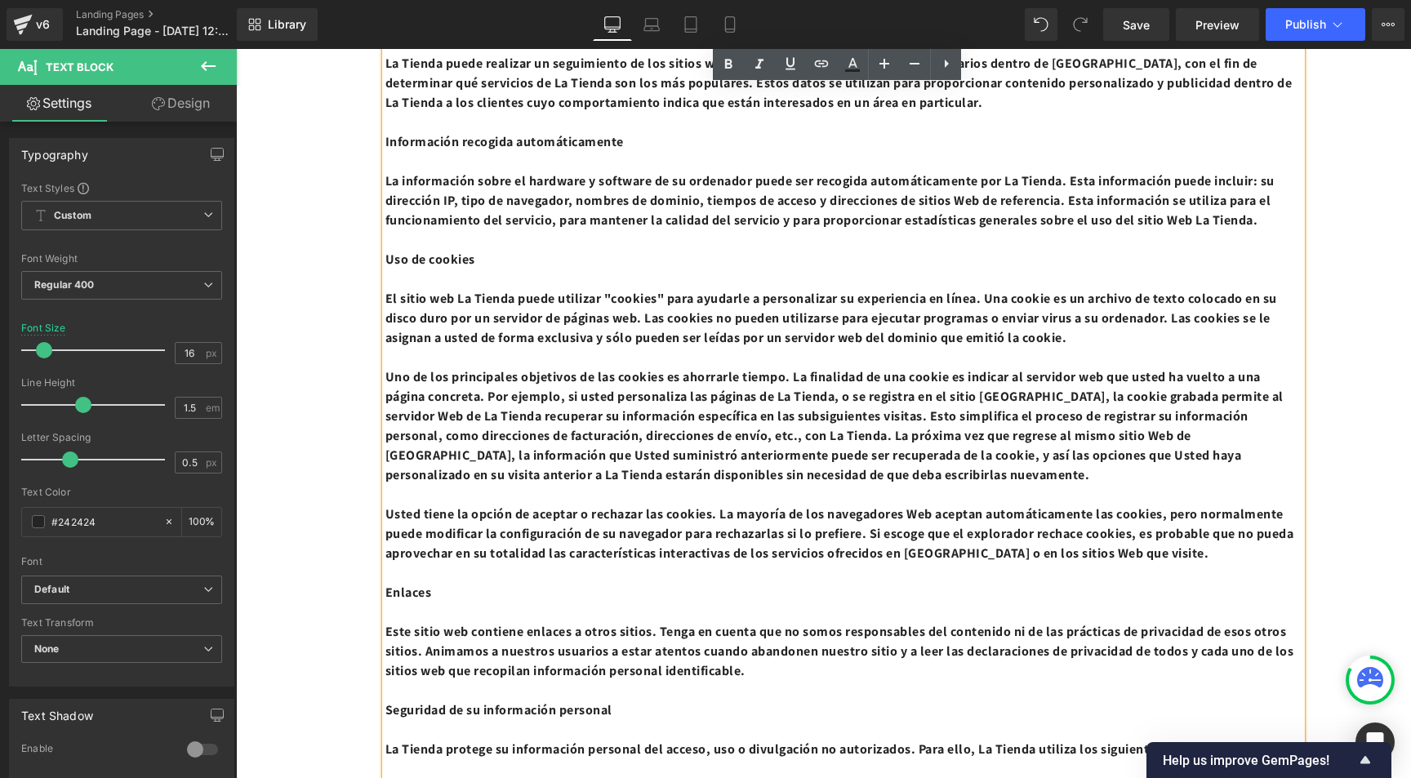
scroll to position [376, 0]
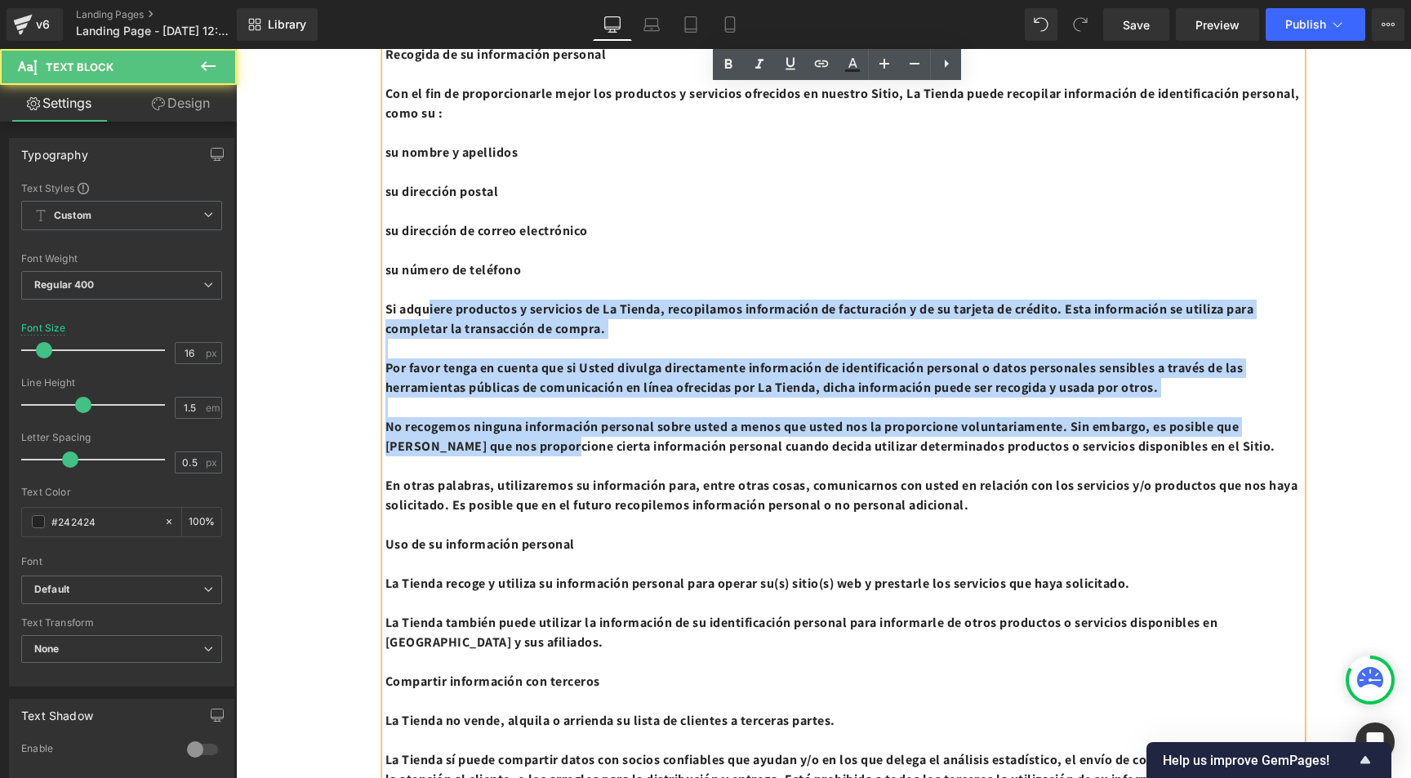
drag, startPoint x: 646, startPoint y: 445, endPoint x: 430, endPoint y: 309, distance: 255.8
click at [565, 445] on b "No recogemos ninguna información personal sobre usted a menos que usted nos la …" at bounding box center [830, 436] width 890 height 37
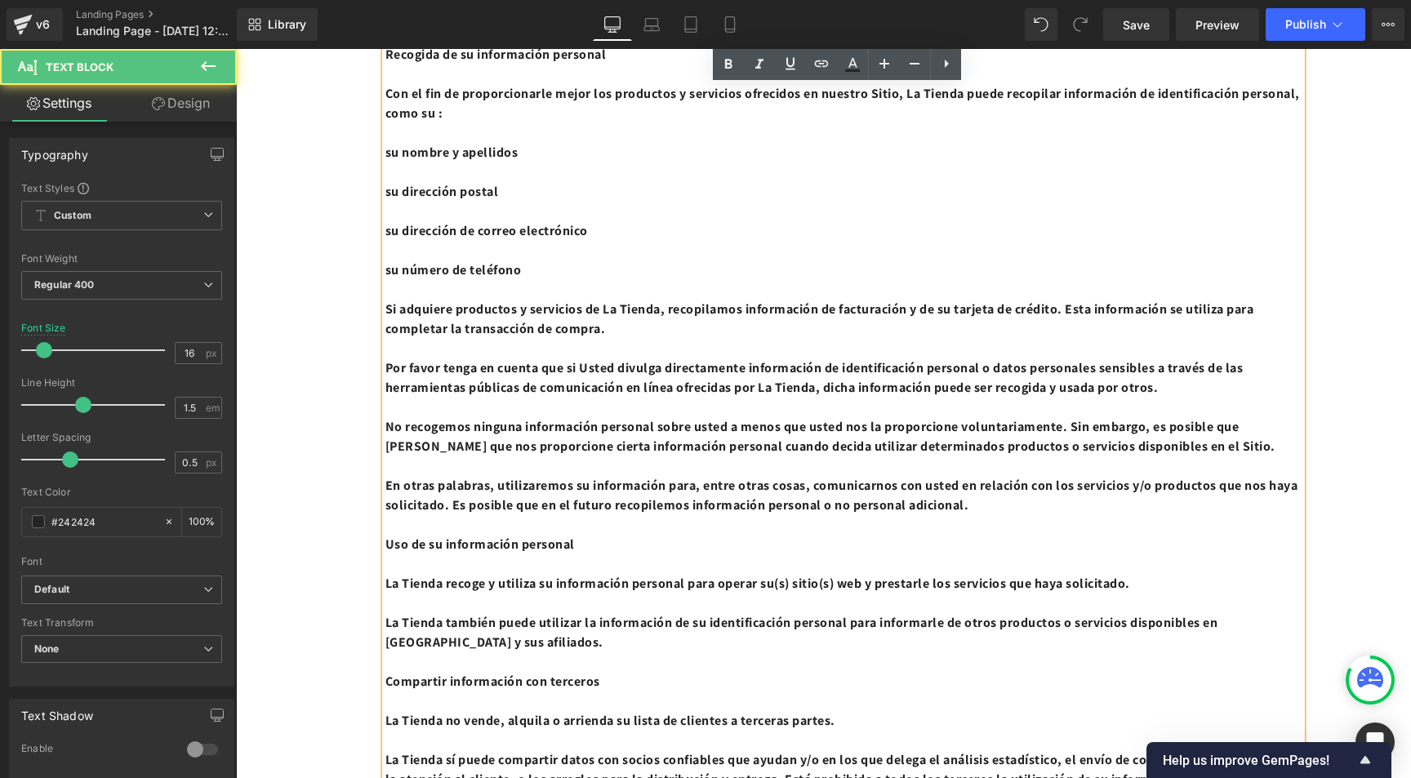
click at [517, 449] on b "No recogemos ninguna información personal sobre usted a menos que usted nos la …" at bounding box center [830, 436] width 890 height 37
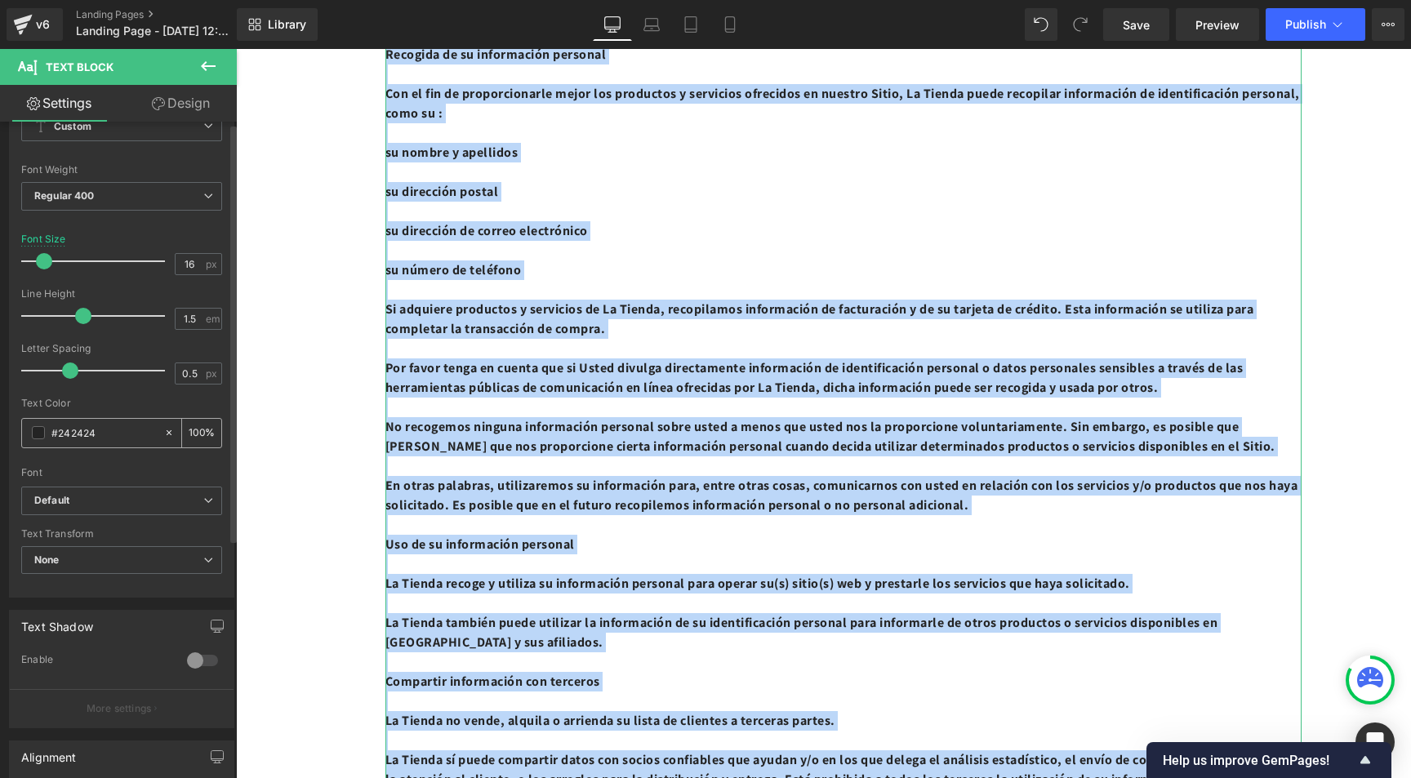
scroll to position [0, 0]
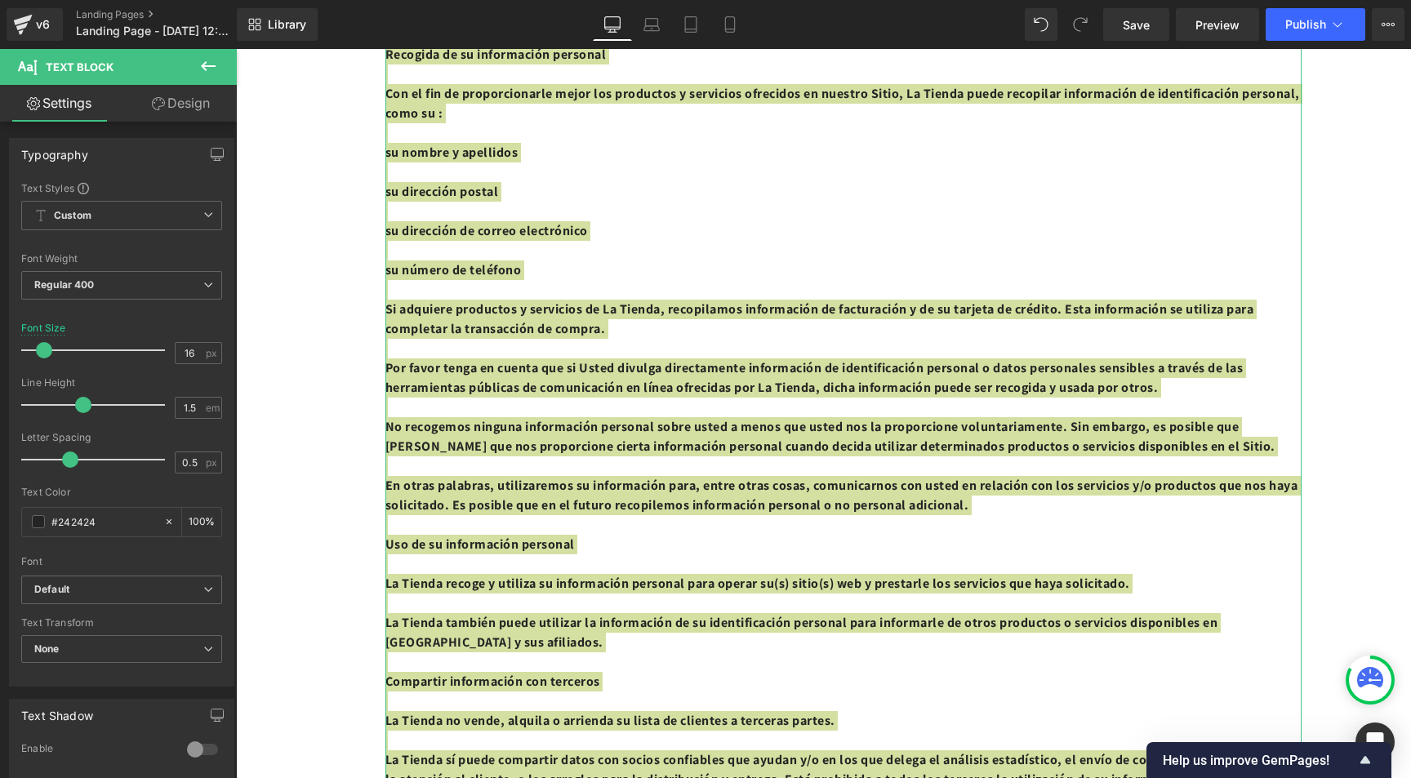
click at [172, 100] on link "Design" at bounding box center [181, 103] width 118 height 37
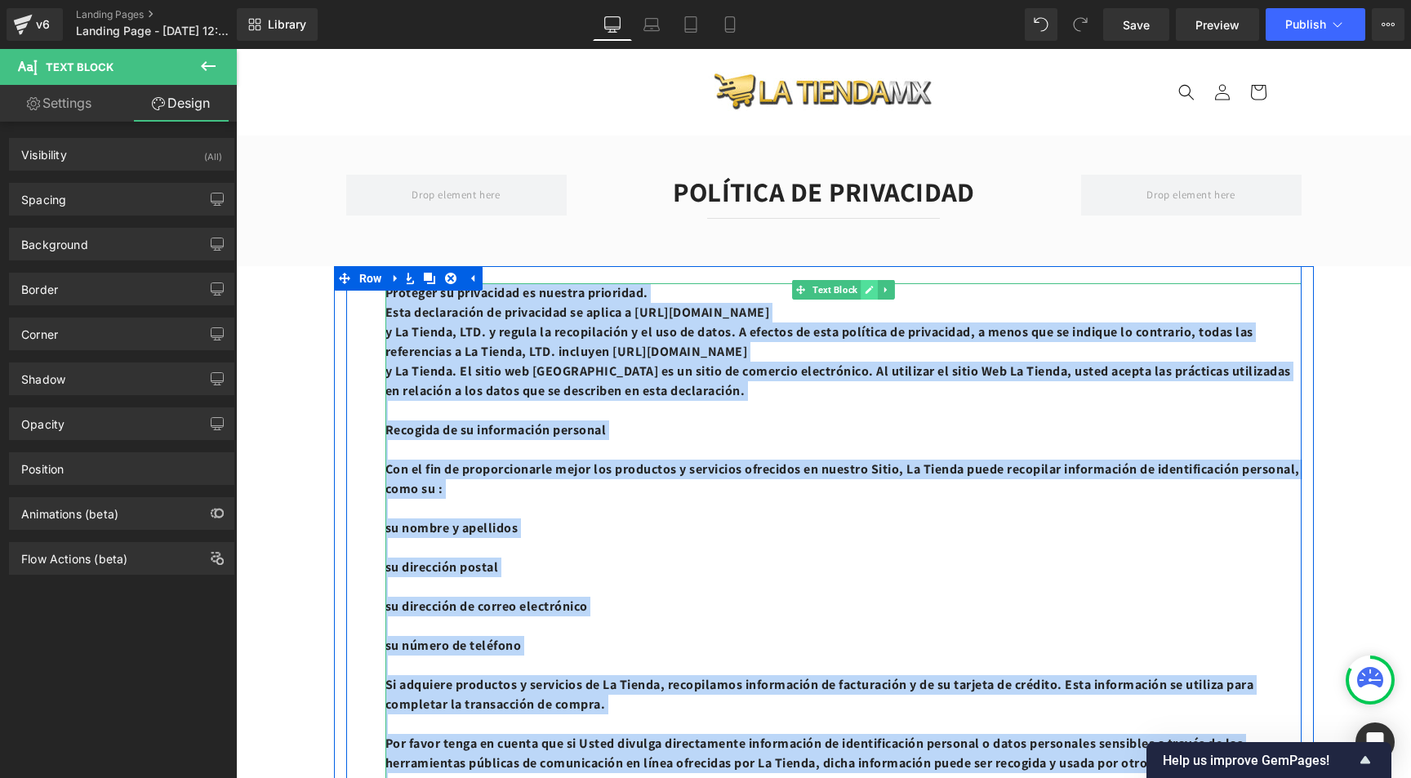
click at [869, 288] on link at bounding box center [869, 290] width 17 height 20
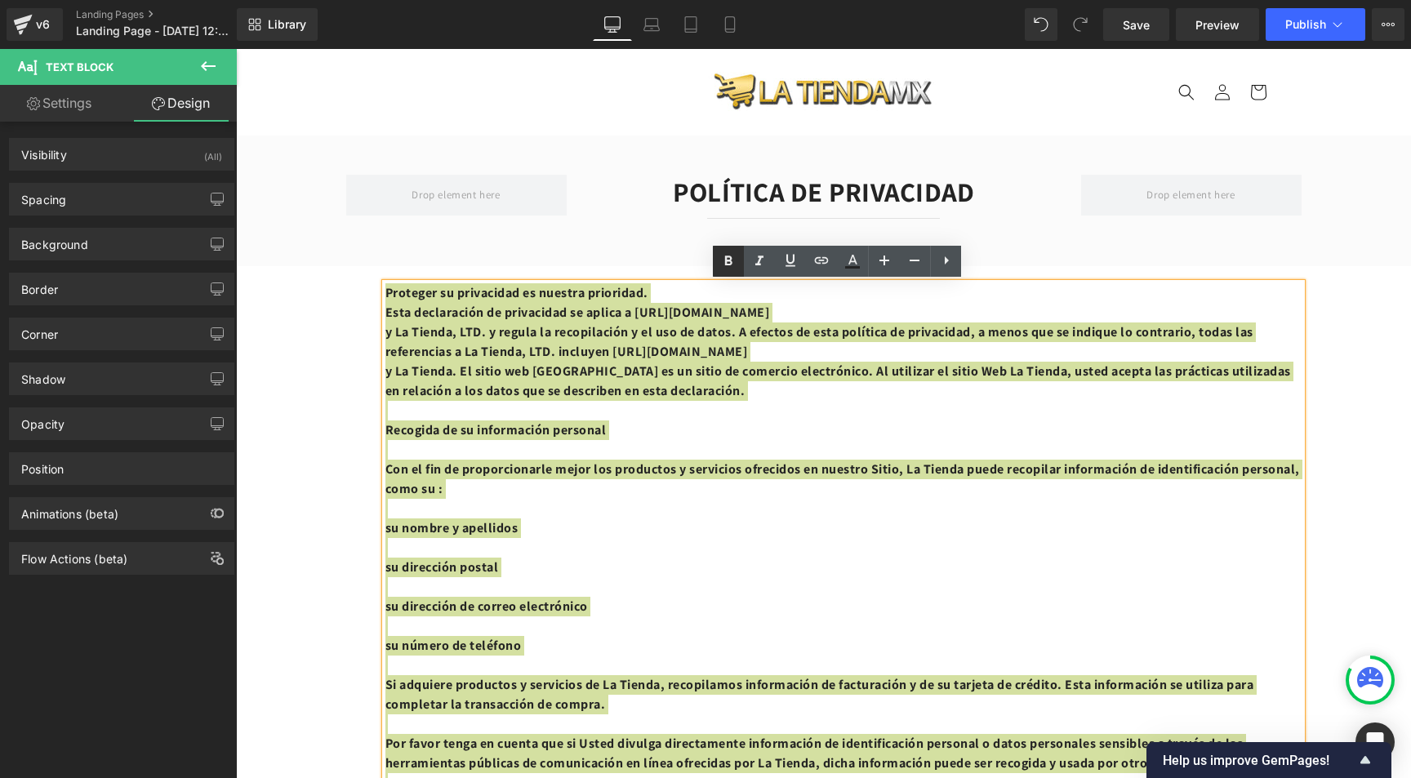
click at [732, 260] on icon at bounding box center [729, 262] width 20 height 20
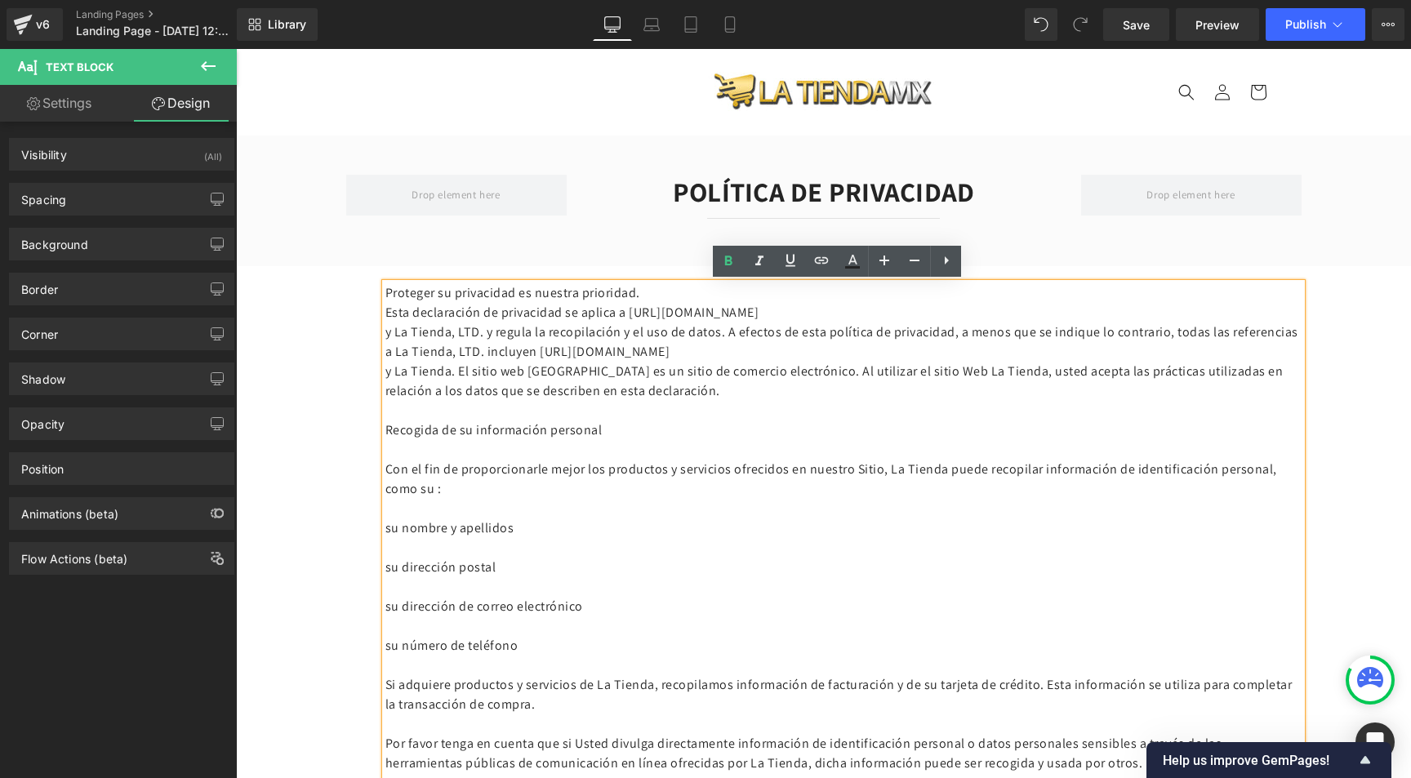
click at [821, 386] on p "y La Tienda. El sitio web La Tienda es un sitio de comercio electrónico. Al uti…" at bounding box center [843, 381] width 916 height 39
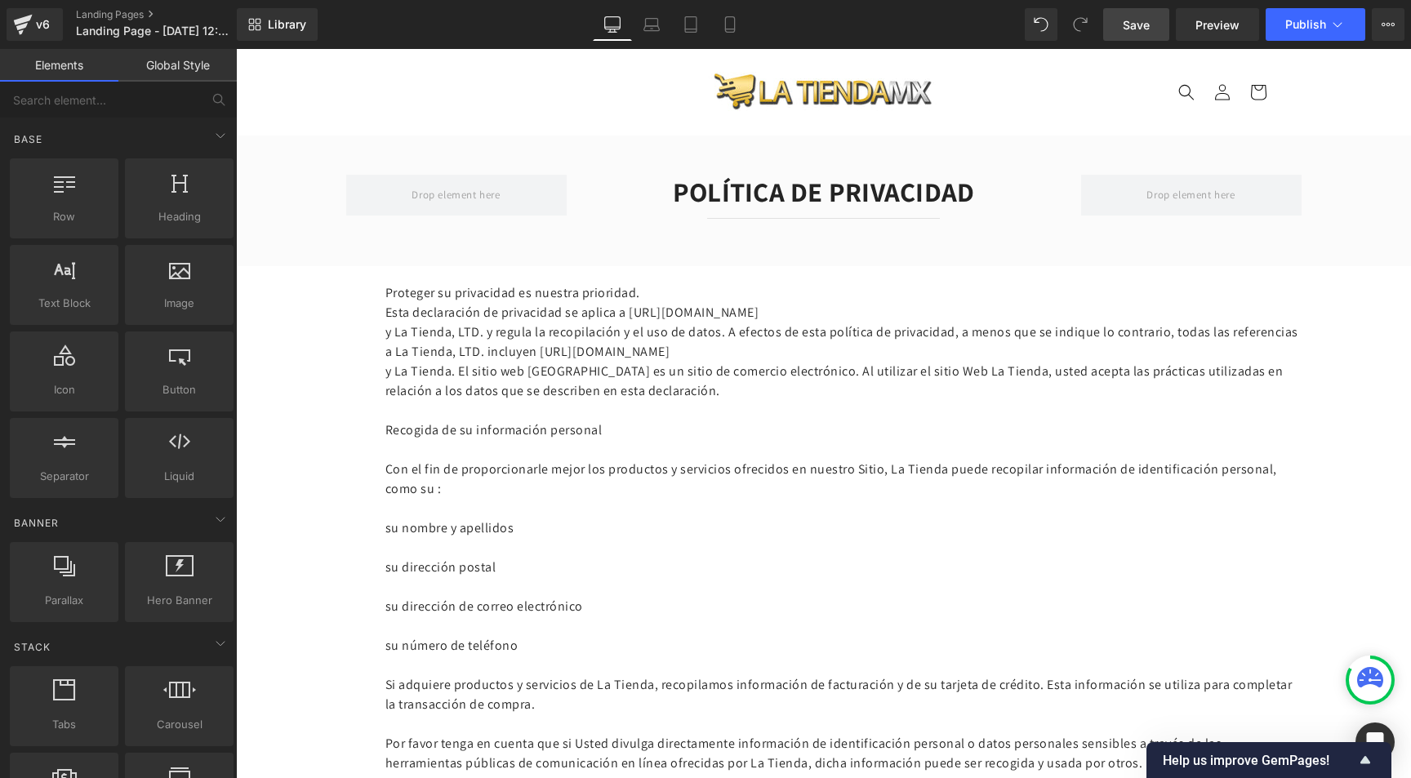
click at [1129, 24] on span "Save" at bounding box center [1136, 24] width 27 height 17
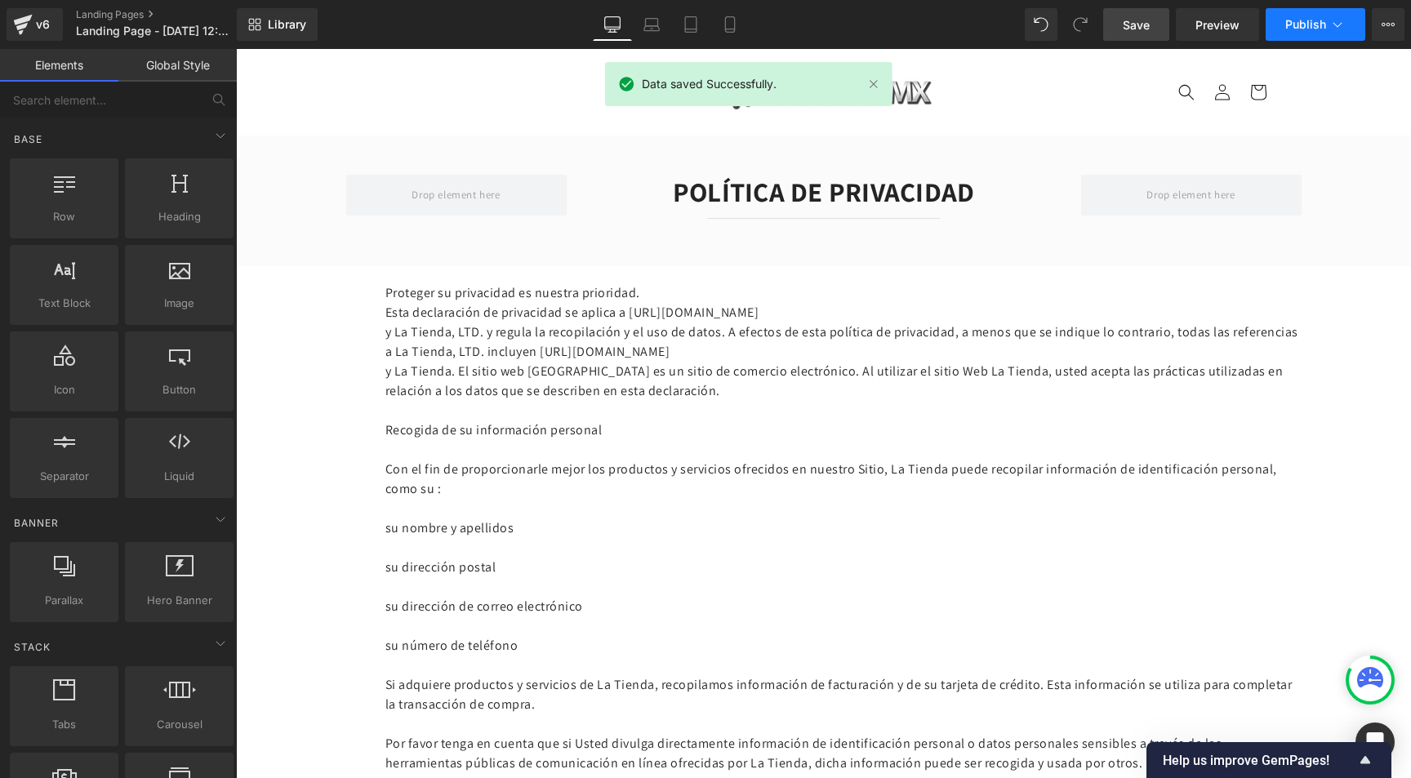
click at [1325, 22] on span "Publish" at bounding box center [1305, 24] width 41 height 13
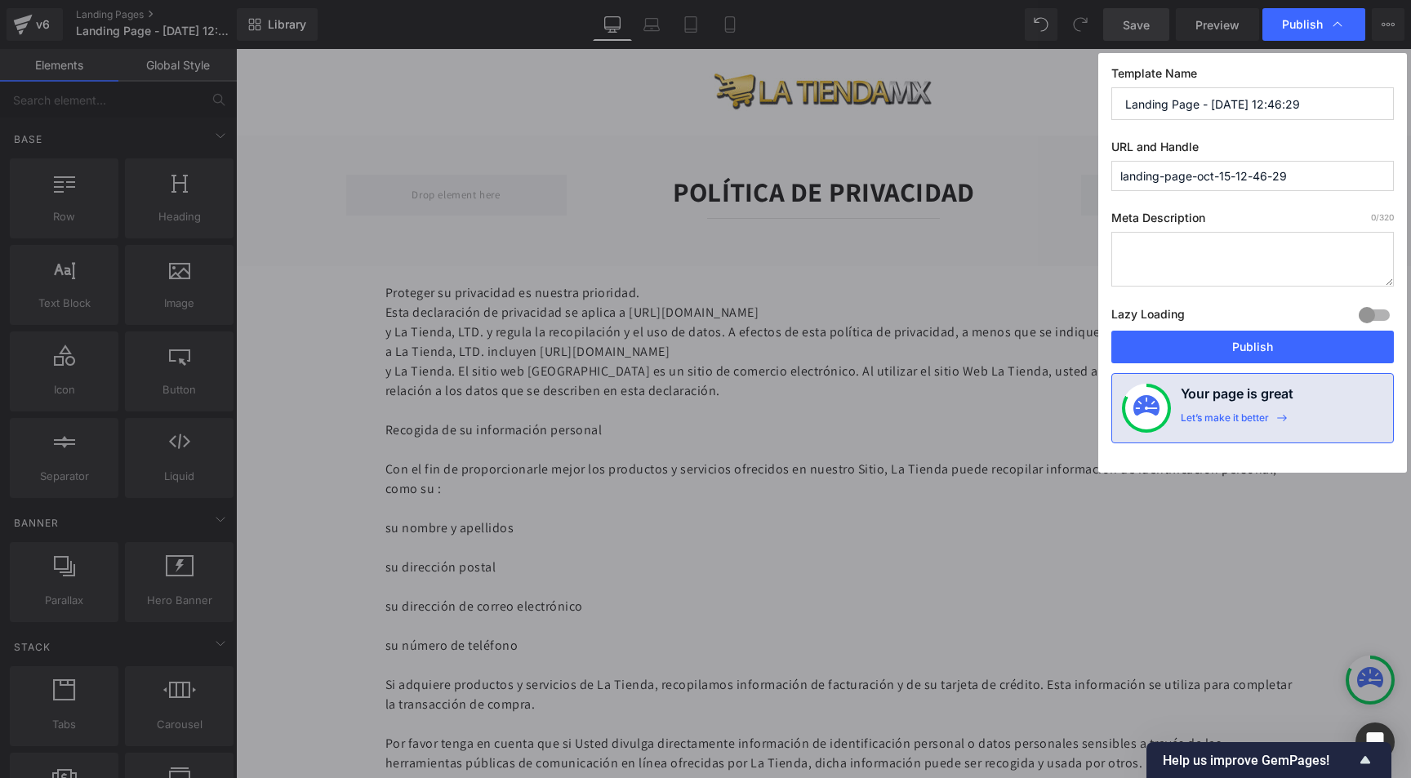
click at [1137, 109] on input "Landing Page - Oct 15, 12:46:29" at bounding box center [1252, 103] width 283 height 33
drag, startPoint x: 1009, startPoint y: 313, endPoint x: 774, endPoint y: 253, distance: 242.6
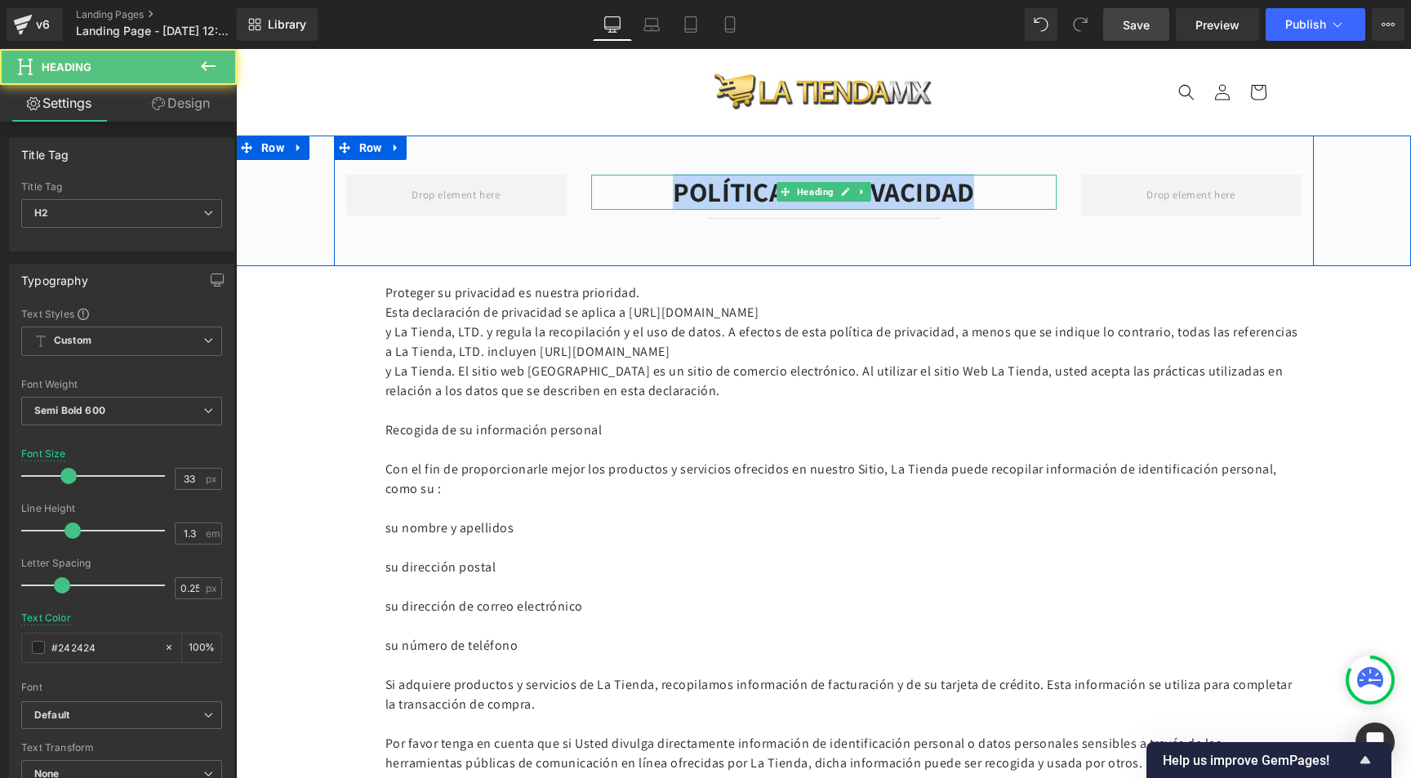
drag, startPoint x: 648, startPoint y: 190, endPoint x: 995, endPoint y: 187, distance: 347.1
click at [995, 187] on h2 "POLÍTICA DE PRIVACIDAD" at bounding box center [823, 192] width 465 height 35
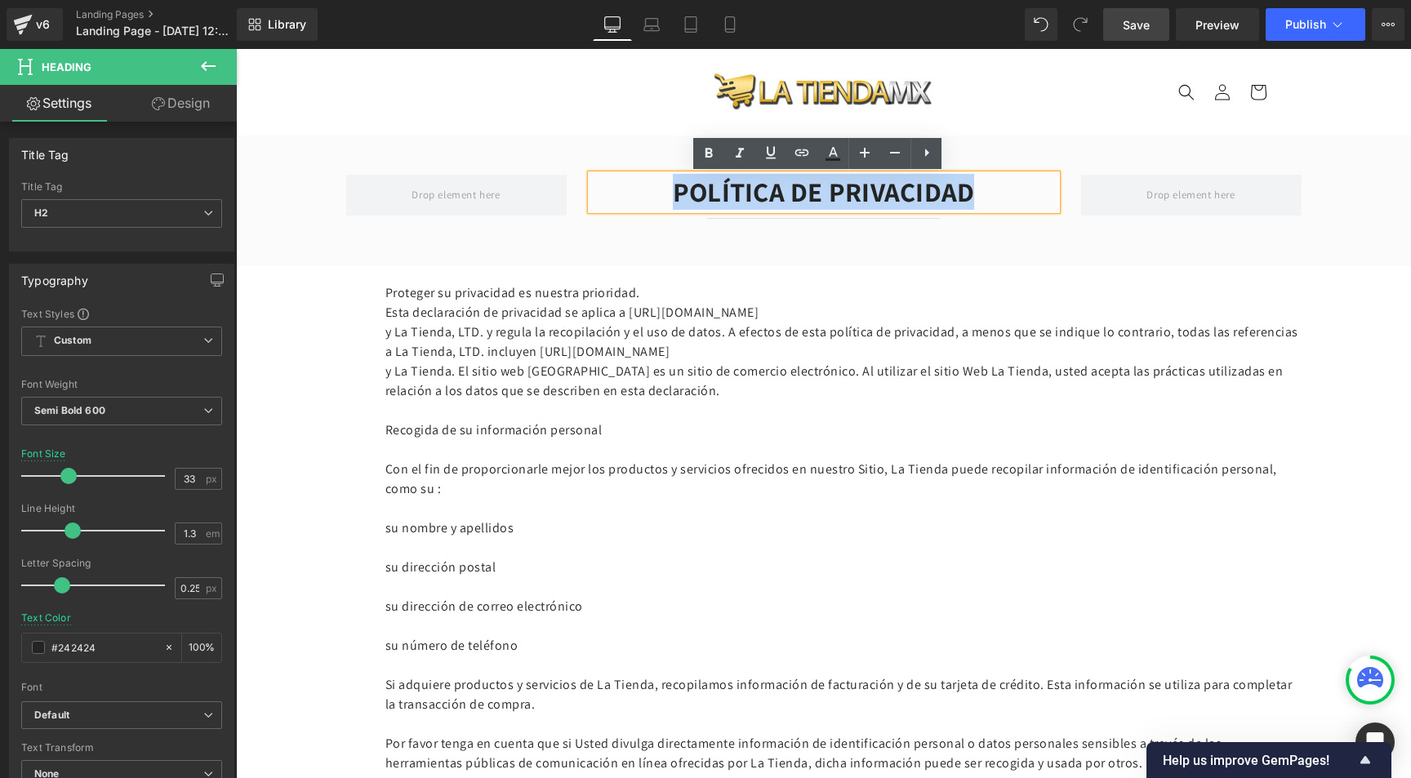
copy h2 "POLÍTICA DE PRIVACIDAD"
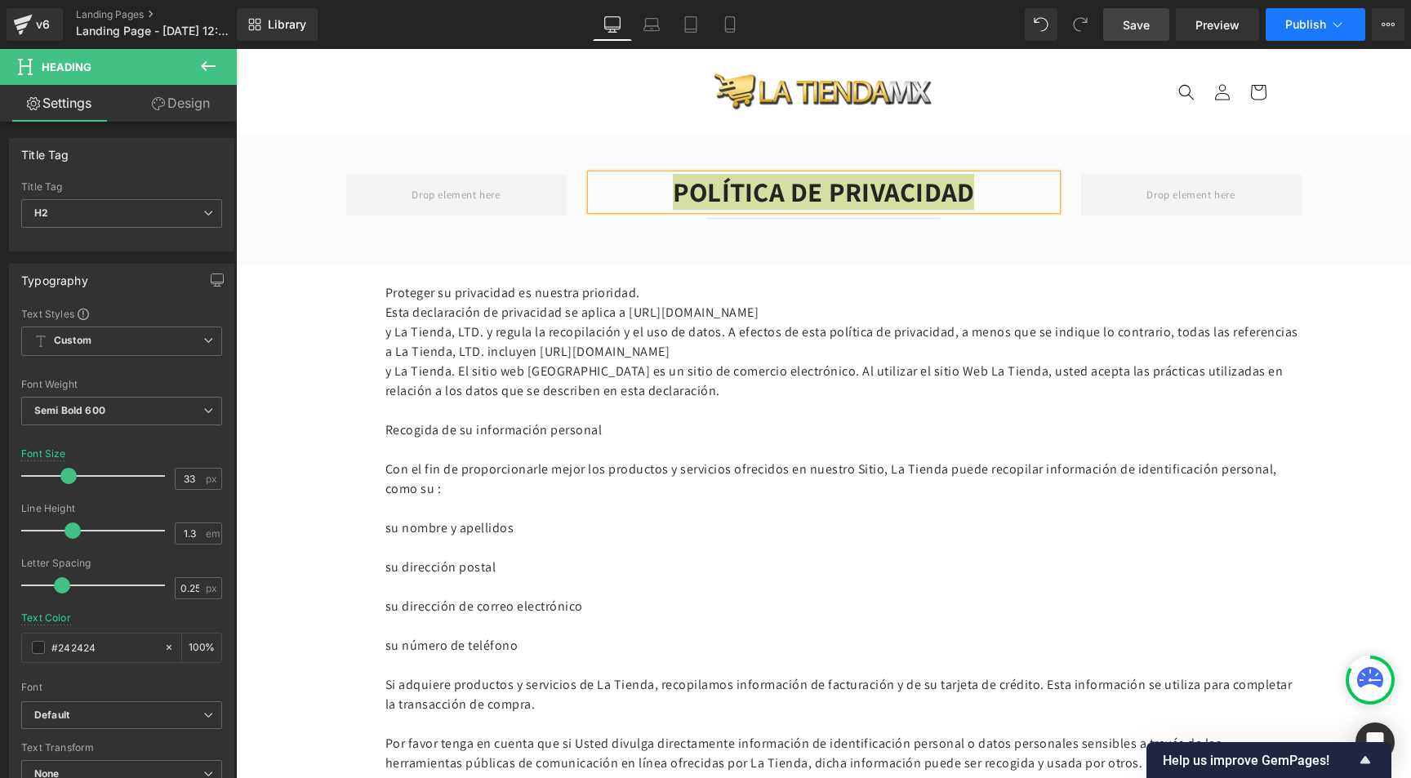
click at [1334, 21] on icon at bounding box center [1337, 24] width 16 height 16
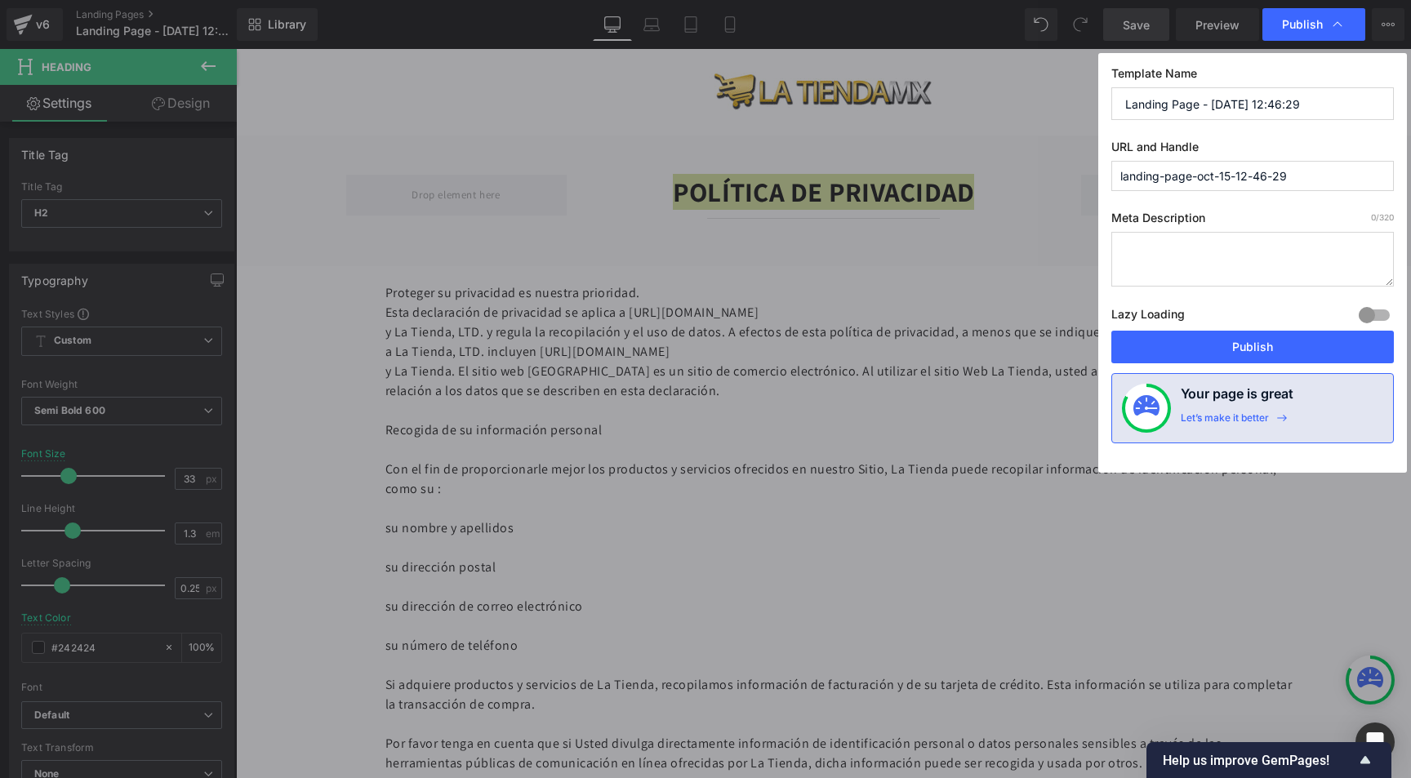
click at [1163, 109] on input "Landing Page - Oct 15, 12:46:29" at bounding box center [1252, 103] width 283 height 33
paste input "POLÍTICA DE PRIVACIDAD"
type input "POLÍTICA DE PRIVACIDAD"
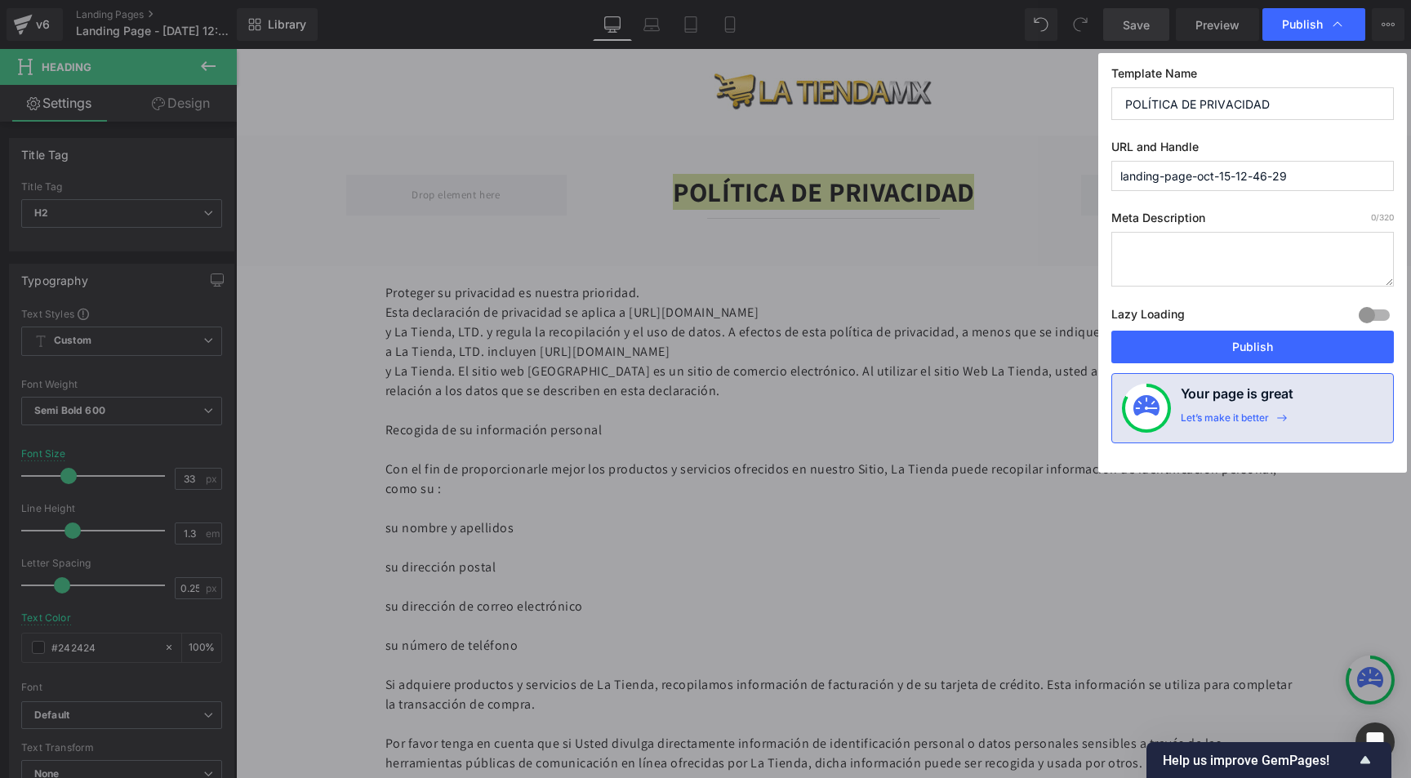
click at [1153, 176] on input "landing-page-oct-15-12-46-29" at bounding box center [1252, 176] width 283 height 30
paste input "POLÍTICA DE PRIVACIDAD"
type input "política-de-privacidad"
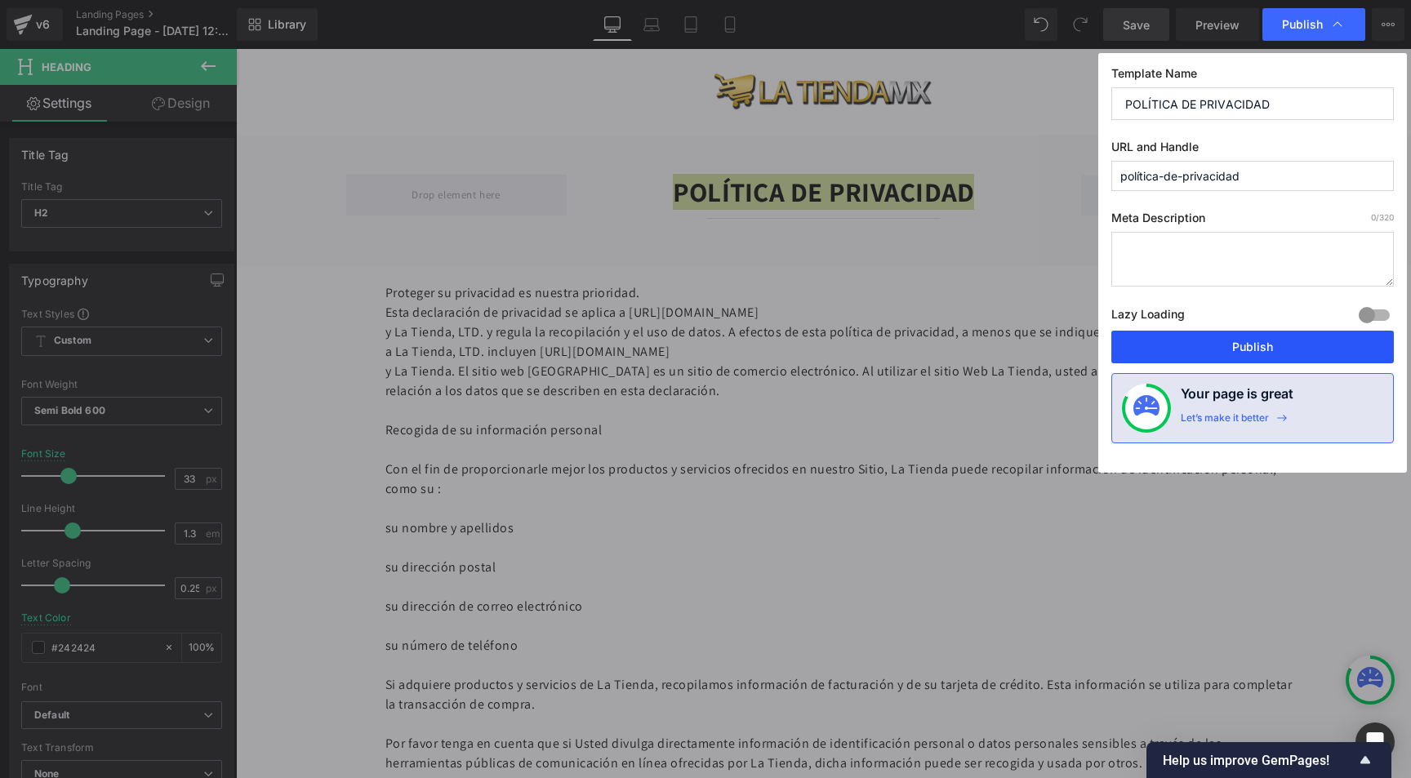
click at [1187, 353] on button "Publish" at bounding box center [1252, 347] width 283 height 33
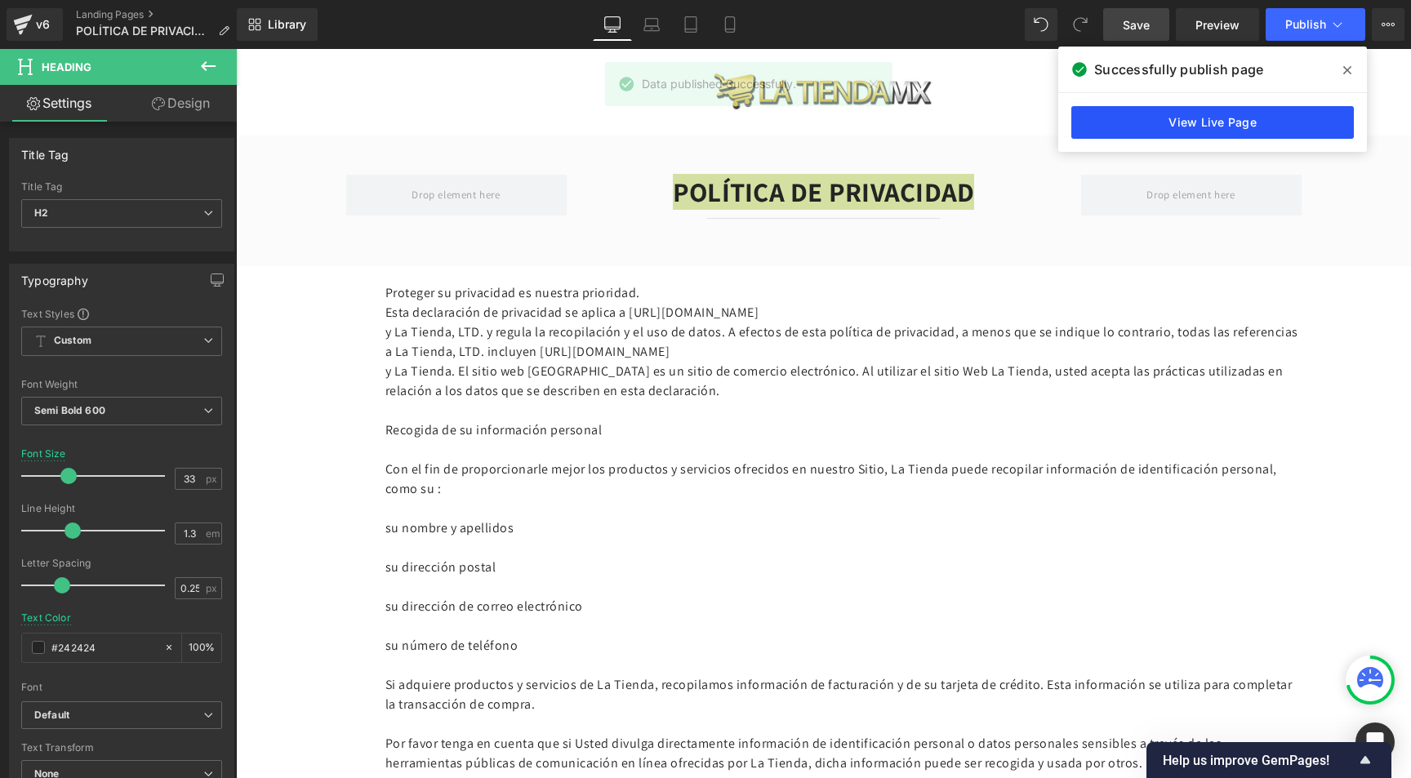
click at [1214, 127] on link "View Live Page" at bounding box center [1212, 122] width 283 height 33
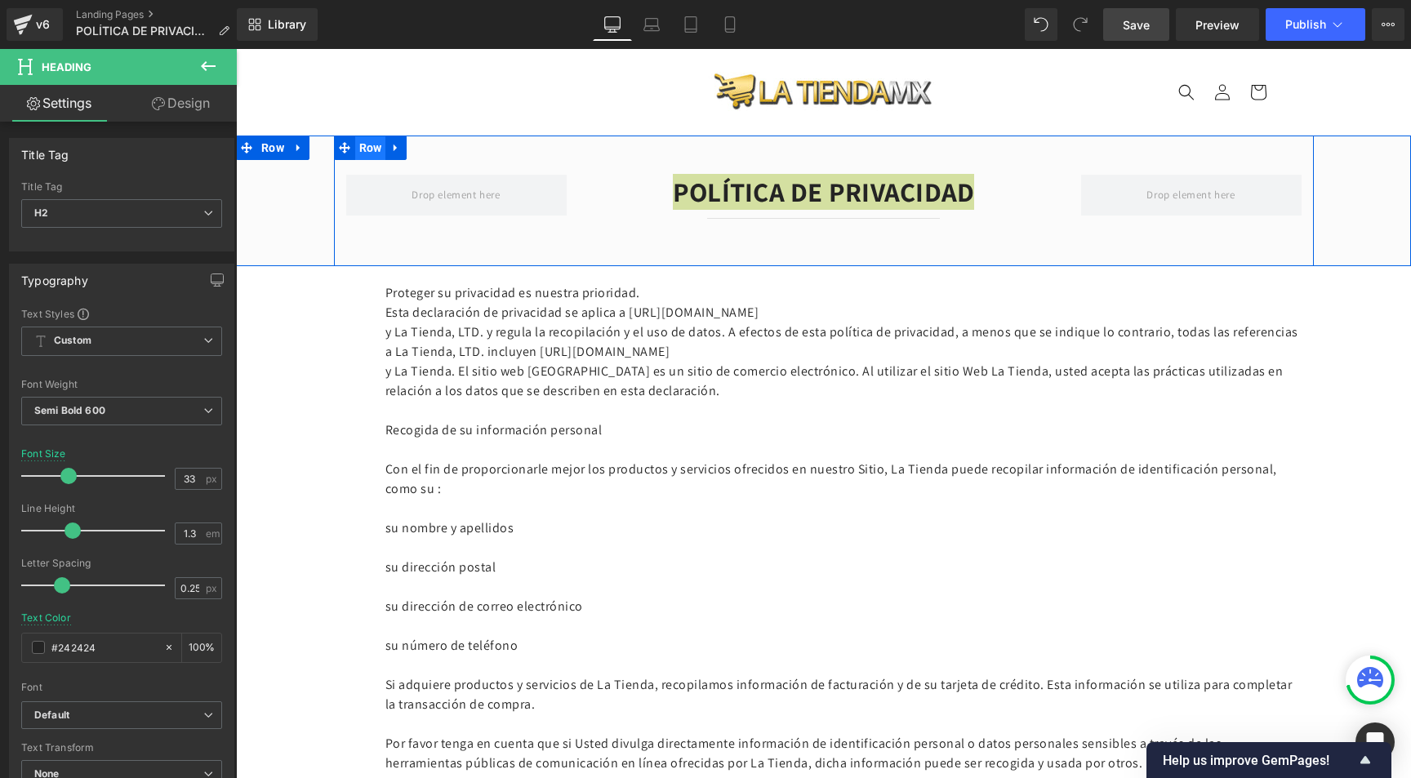
click at [360, 149] on span "Row" at bounding box center [370, 148] width 31 height 24
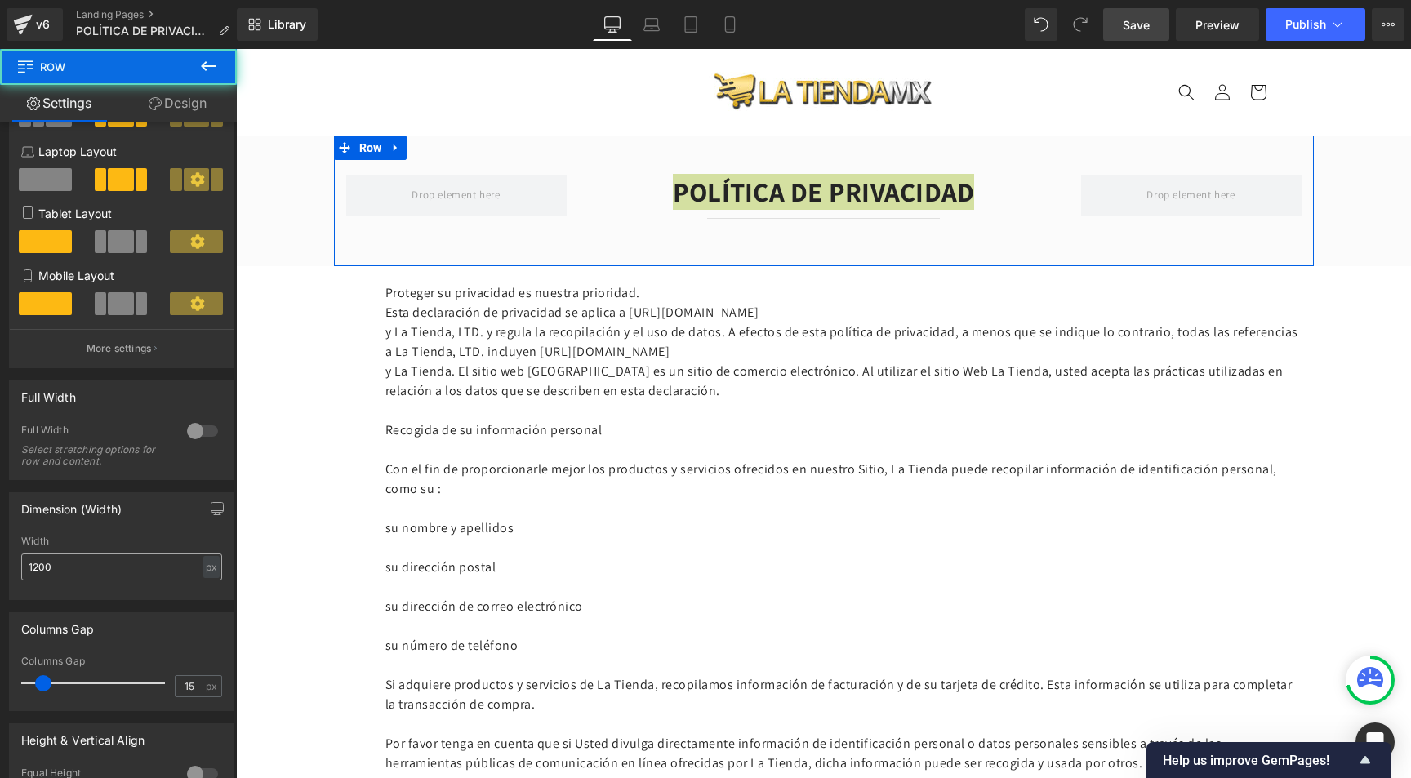
scroll to position [444, 0]
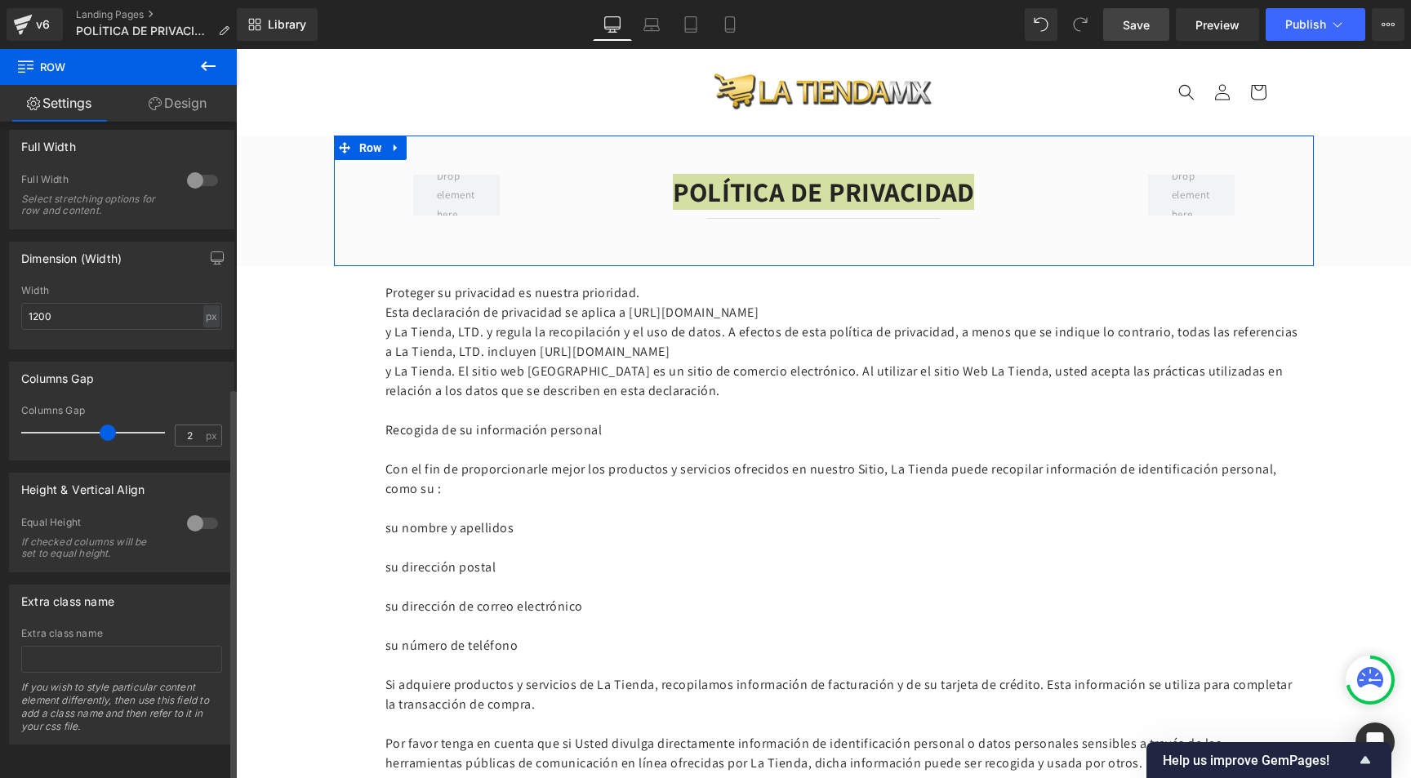
type input "0"
drag, startPoint x: 42, startPoint y: 422, endPoint x: 27, endPoint y: 415, distance: 17.2
click at [27, 425] on span at bounding box center [29, 433] width 16 height 16
click at [209, 66] on icon at bounding box center [208, 66] width 15 height 10
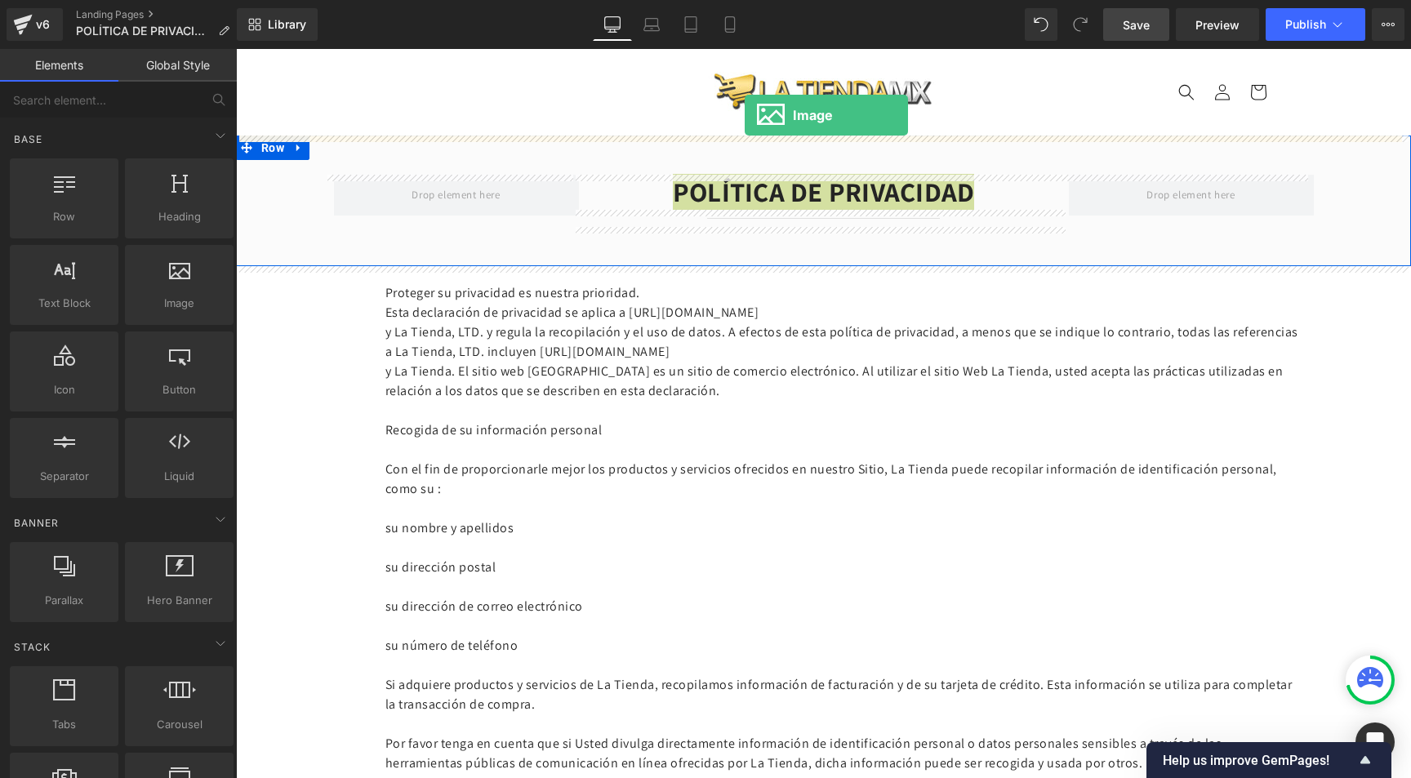
drag, startPoint x: 391, startPoint y: 338, endPoint x: 745, endPoint y: 115, distance: 418.0
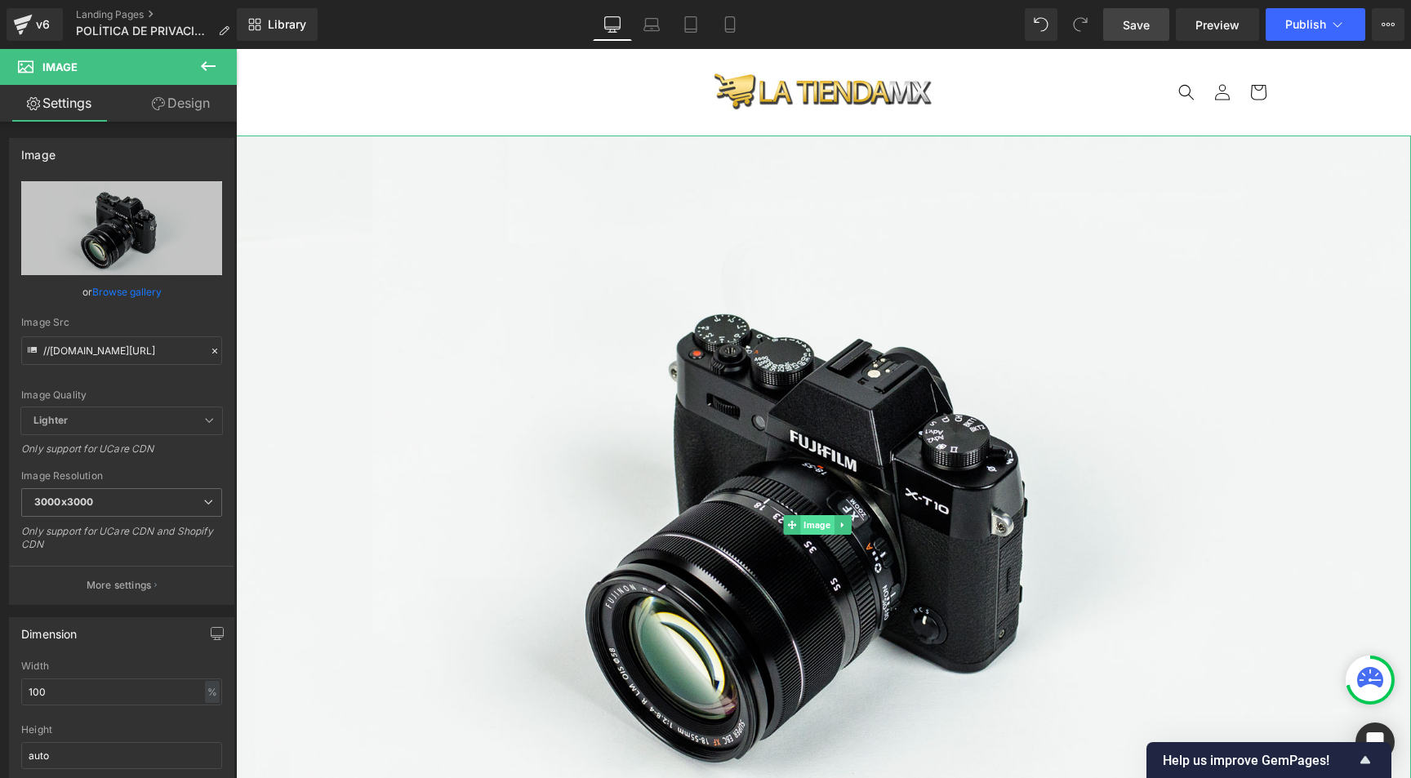
click at [813, 525] on span "Image" at bounding box center [816, 525] width 33 height 20
click at [122, 296] on link "Browse gallery" at bounding box center [126, 292] width 69 height 29
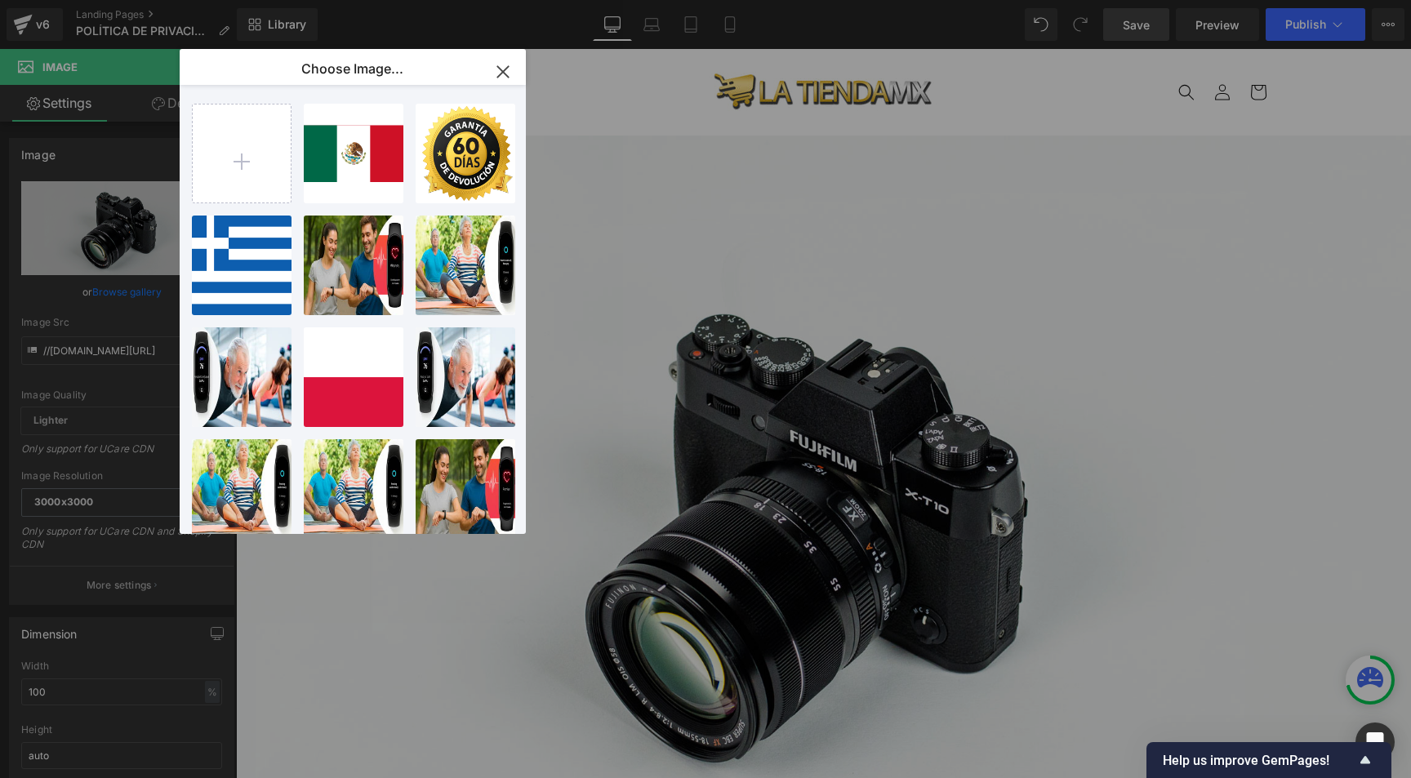
click at [498, 71] on icon "button" at bounding box center [503, 72] width 26 height 26
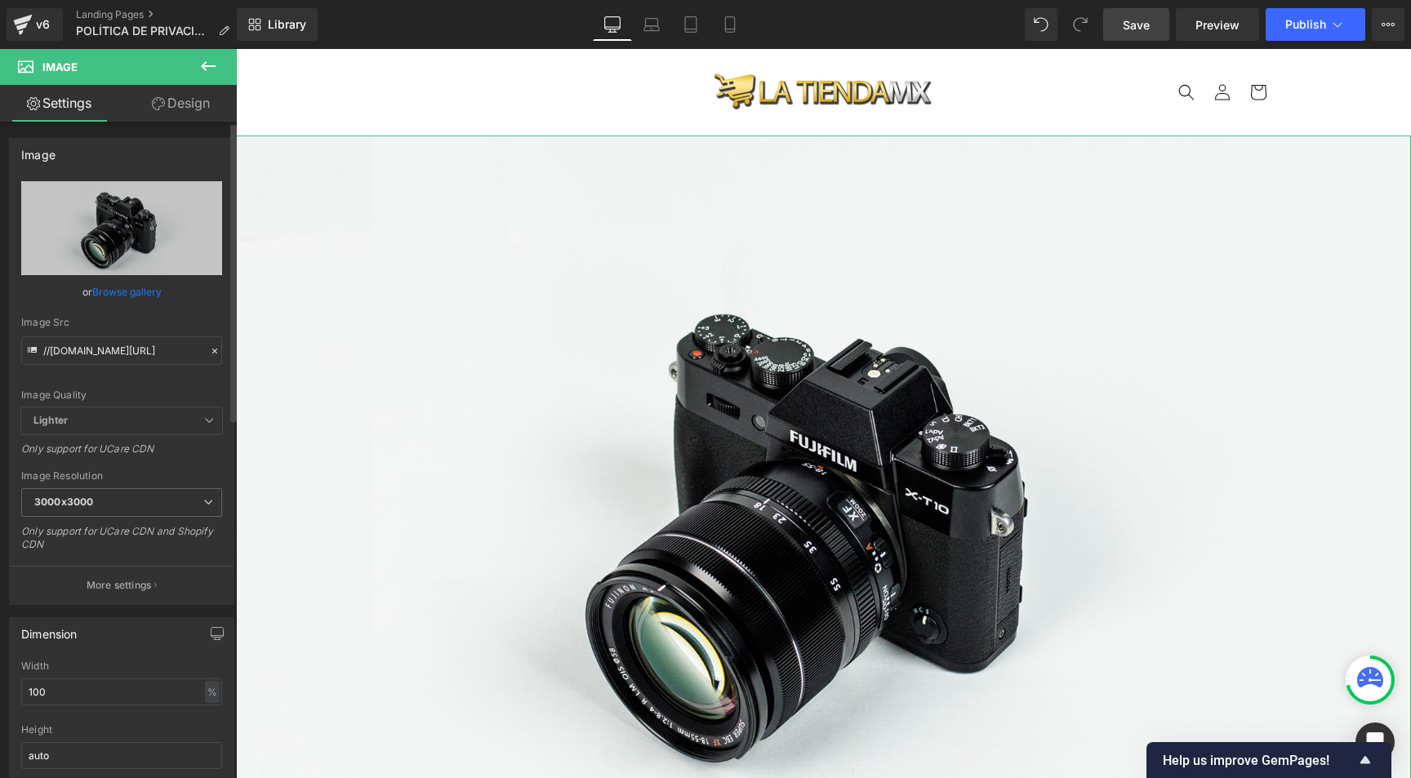
click at [121, 288] on link "Browse gallery" at bounding box center [126, 292] width 69 height 29
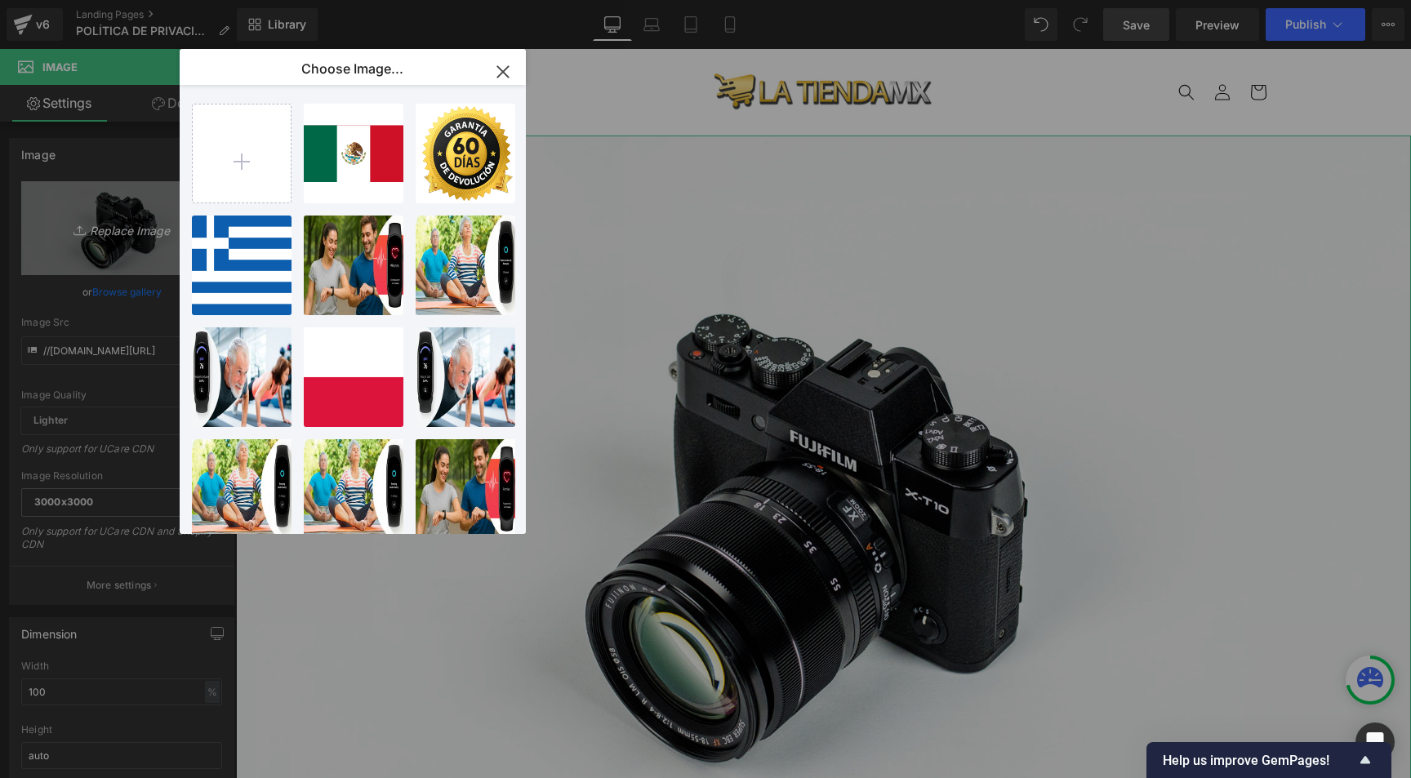
click at [116, 0] on div "Image You are previewing how the will restyle your page. You can not edit Eleme…" at bounding box center [705, 0] width 1411 height 0
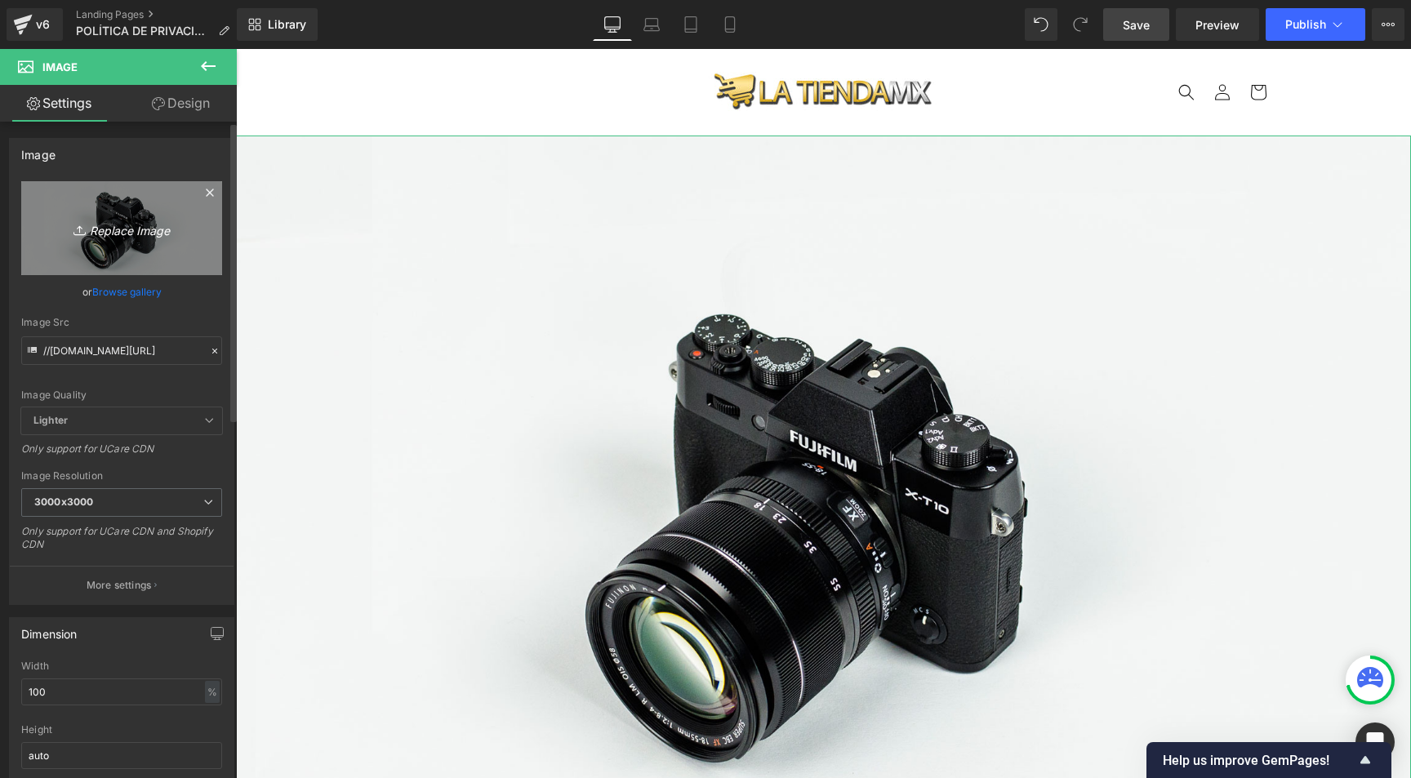
click at [128, 227] on icon "Replace Image" at bounding box center [121, 228] width 131 height 20
type input "C:\fakepath\logo la tienda MX.jpg"
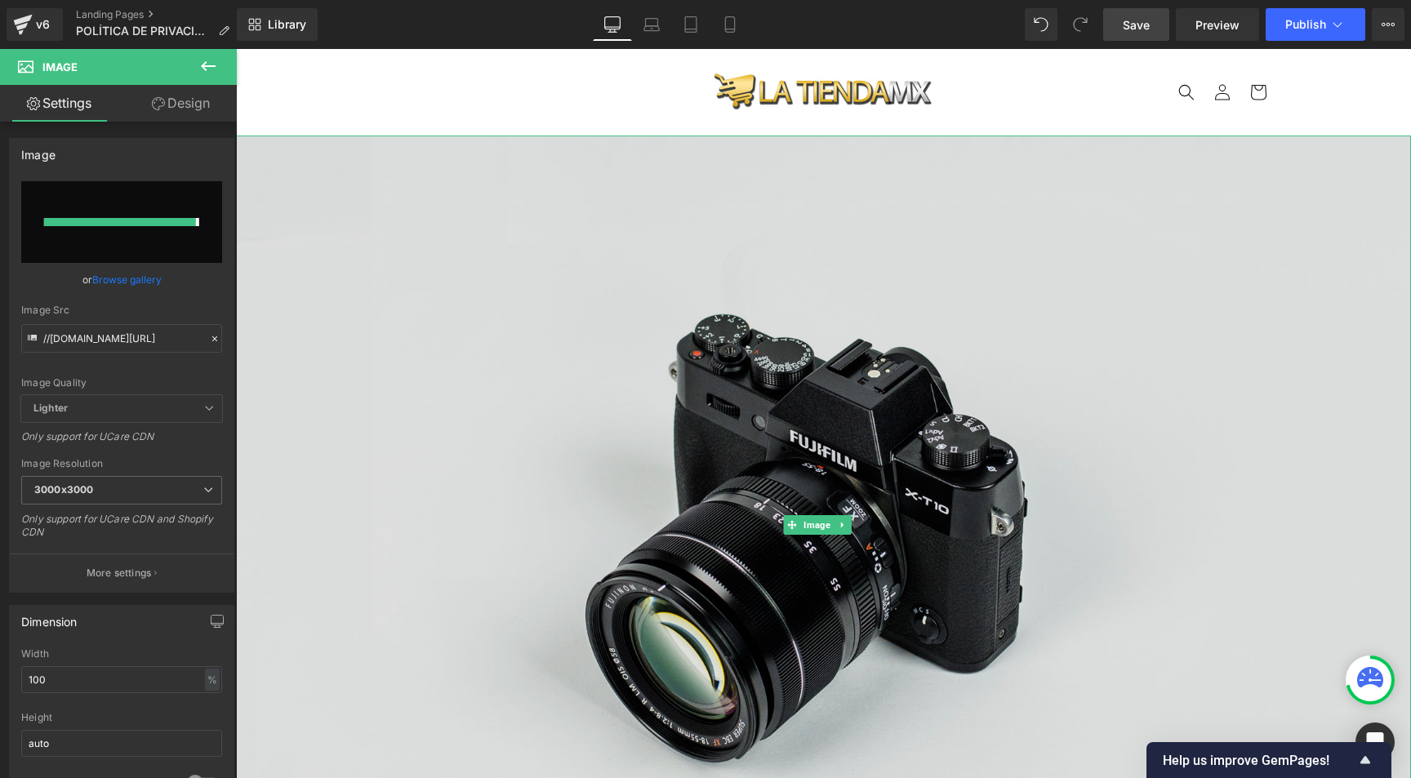
type input "https://ucarecdn.com/427437fe-1e70-4eba-9caf-5d2667f8c578/-/format/auto/-/previ…"
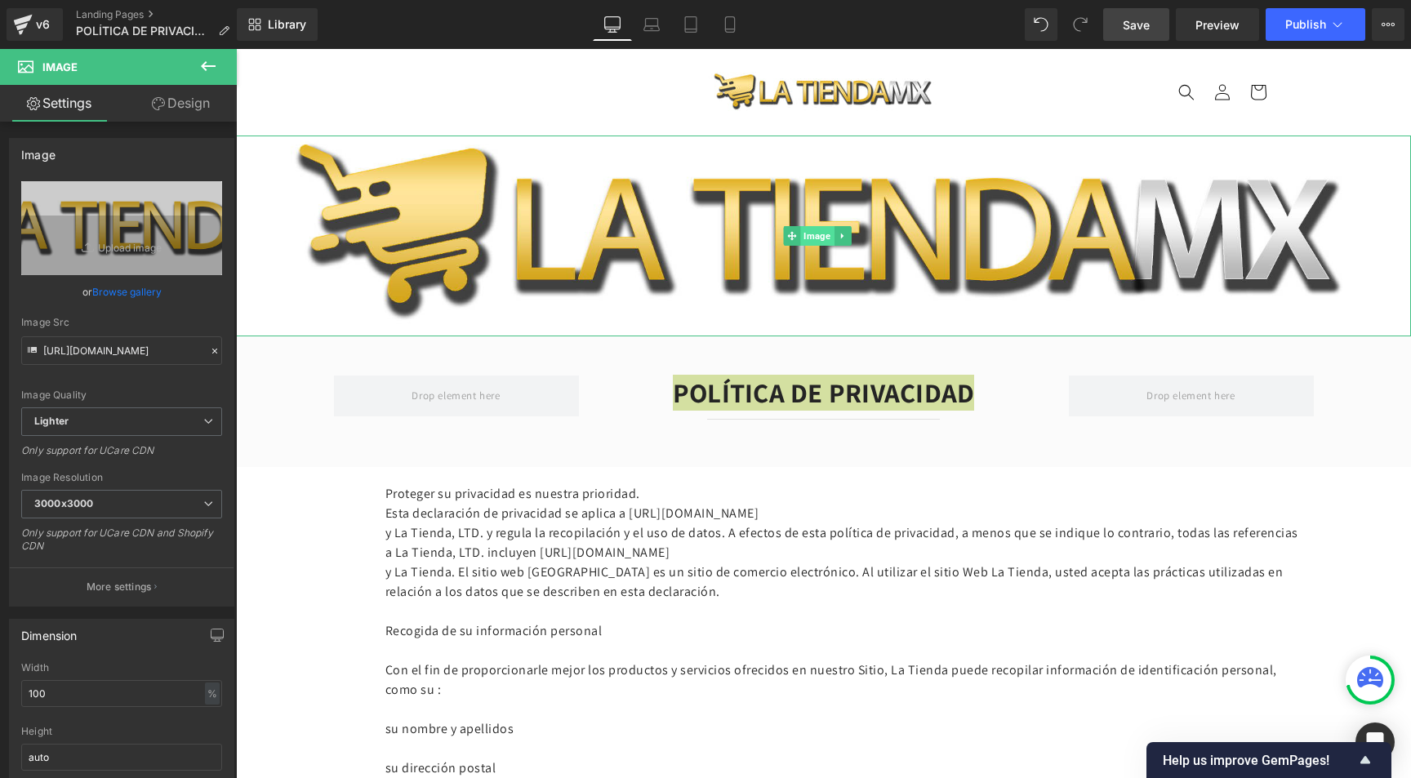
click at [811, 230] on span "Image" at bounding box center [816, 236] width 33 height 20
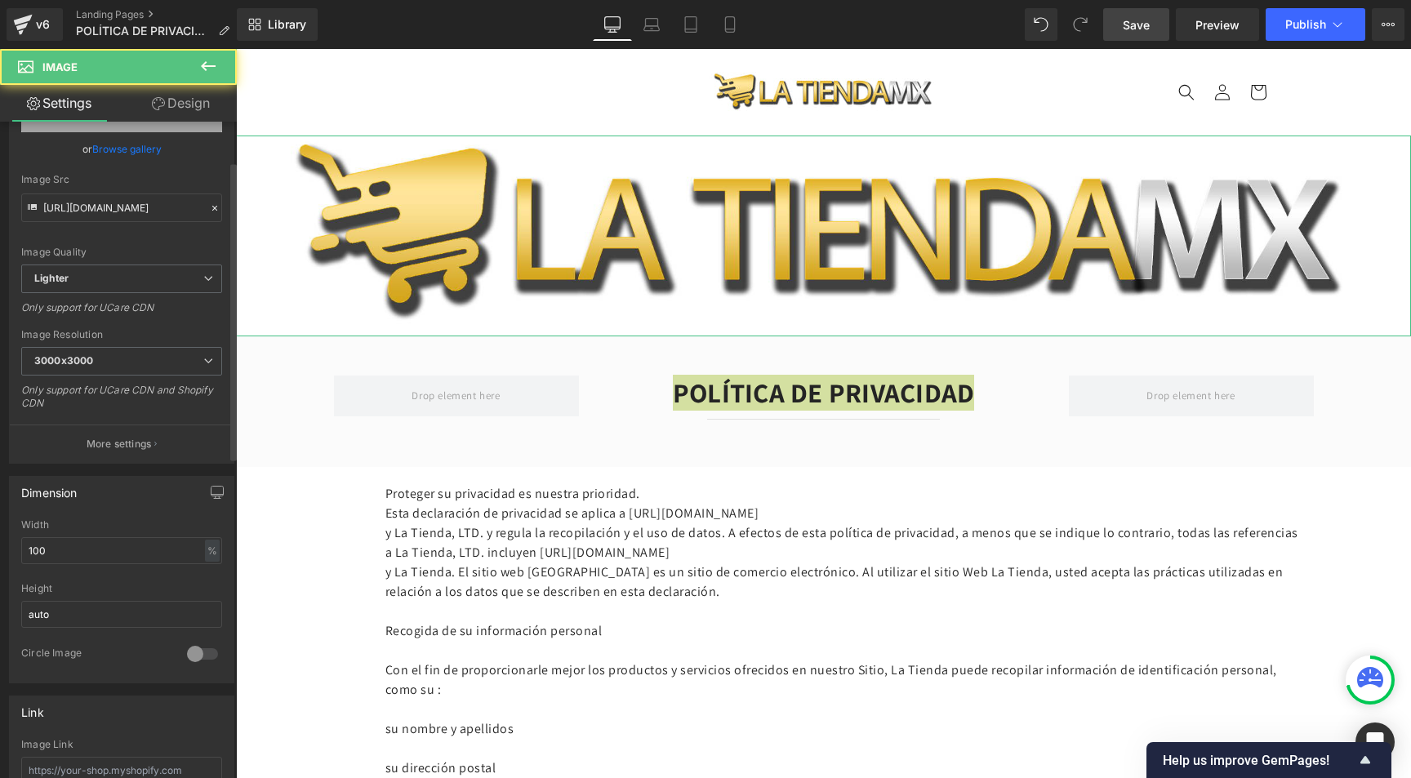
scroll to position [231, 0]
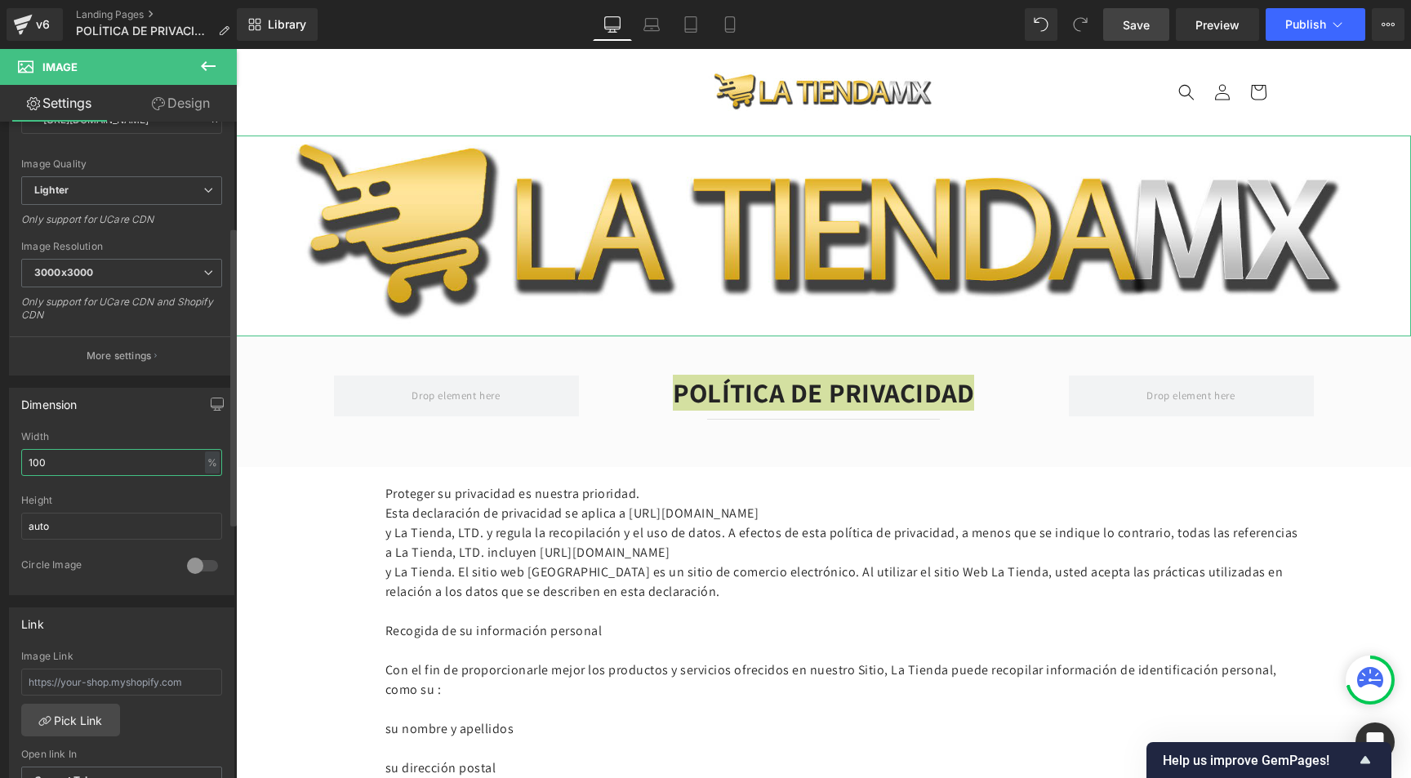
click at [56, 460] on input "100" at bounding box center [121, 462] width 201 height 27
click at [55, 461] on input "100" at bounding box center [121, 462] width 201 height 27
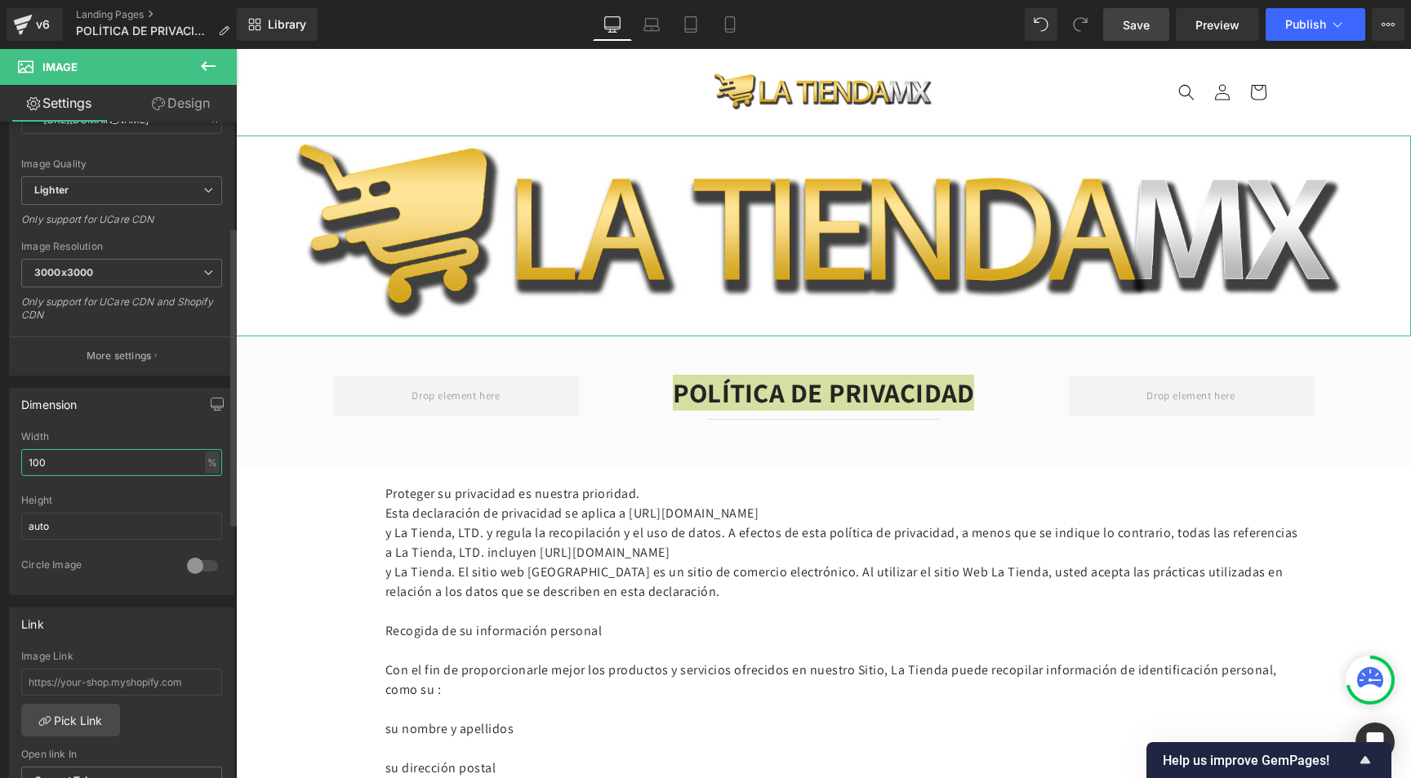
click at [55, 461] on input "100" at bounding box center [121, 462] width 201 height 27
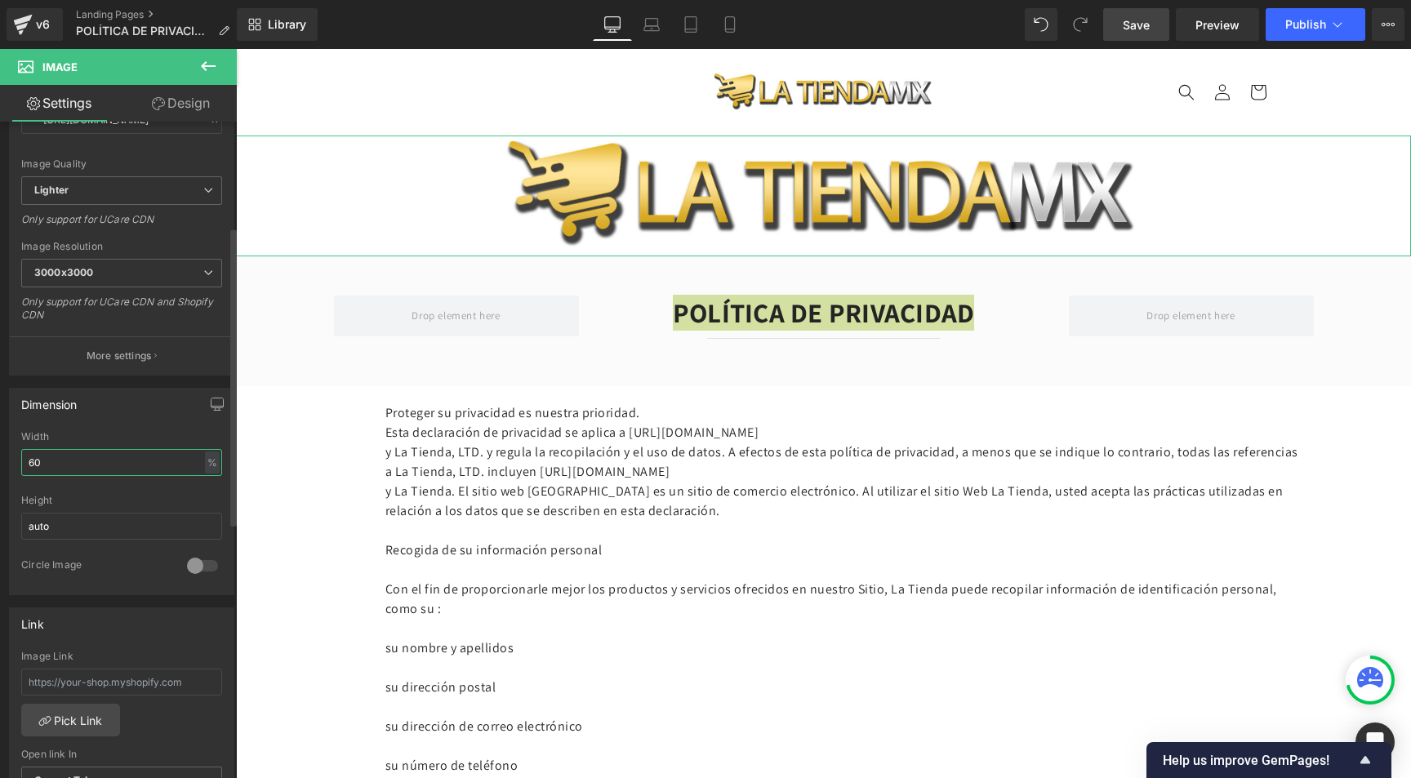
type input "6"
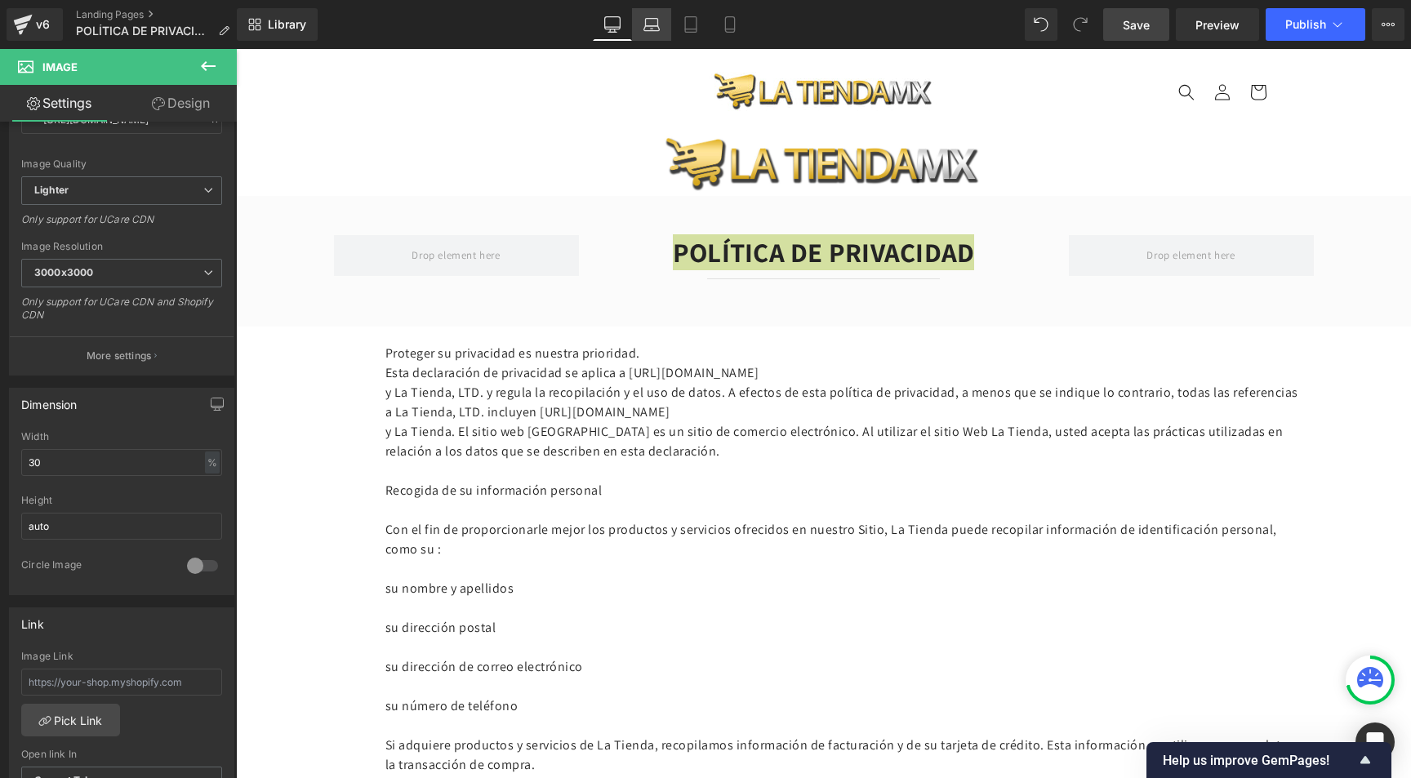
click at [661, 23] on link "Laptop" at bounding box center [651, 24] width 39 height 33
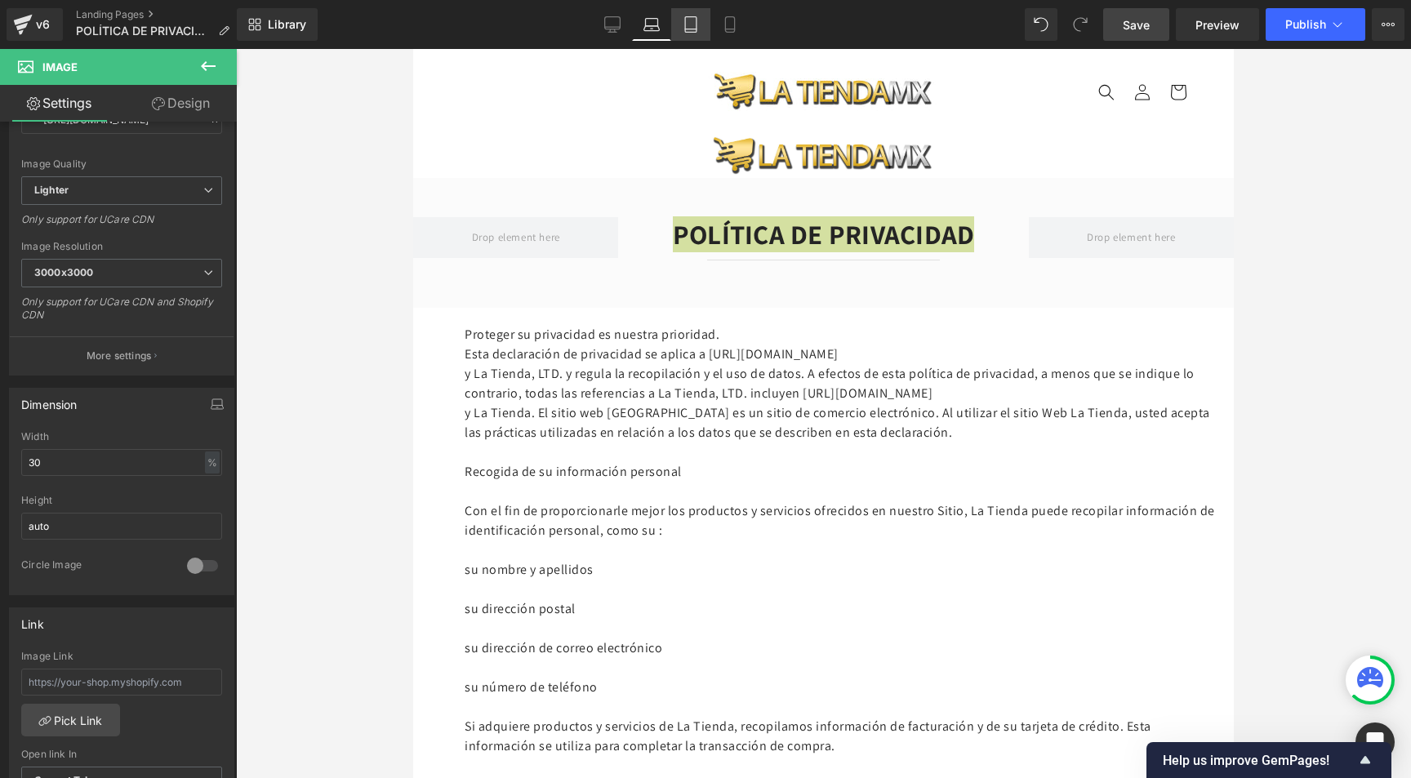
click at [693, 24] on icon at bounding box center [691, 24] width 16 height 16
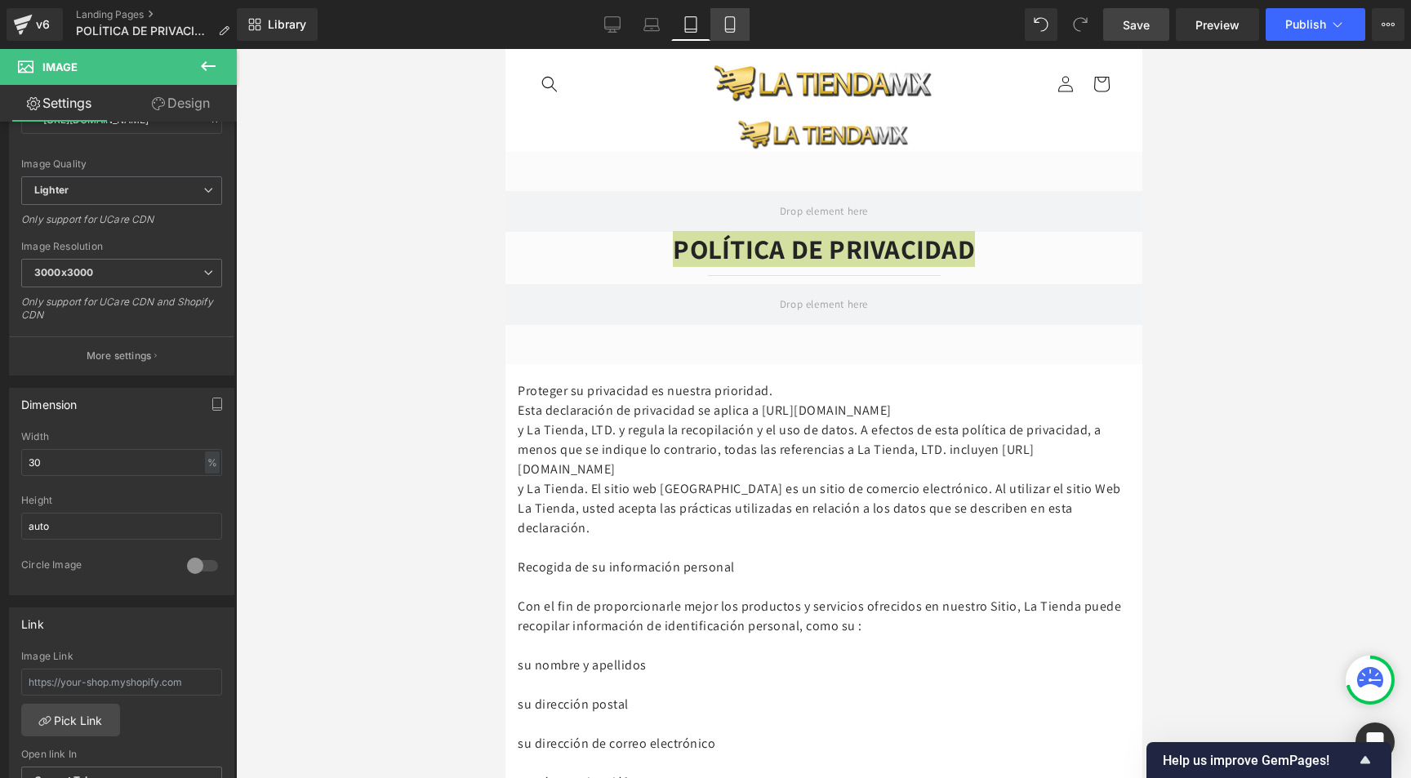
click at [732, 17] on icon at bounding box center [730, 24] width 16 height 16
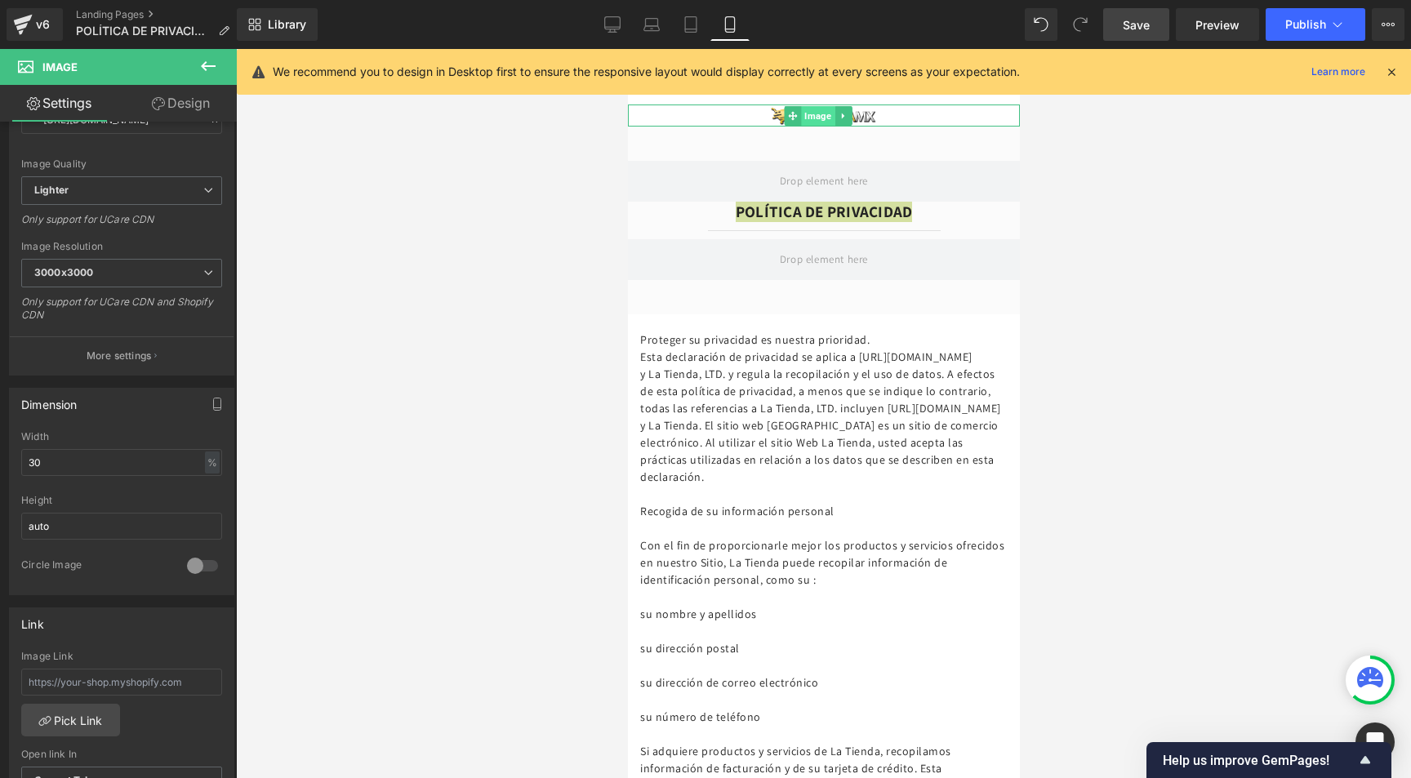
click at [818, 115] on span "Image" at bounding box center [816, 116] width 33 height 20
click at [804, 112] on span "Image" at bounding box center [816, 116] width 33 height 20
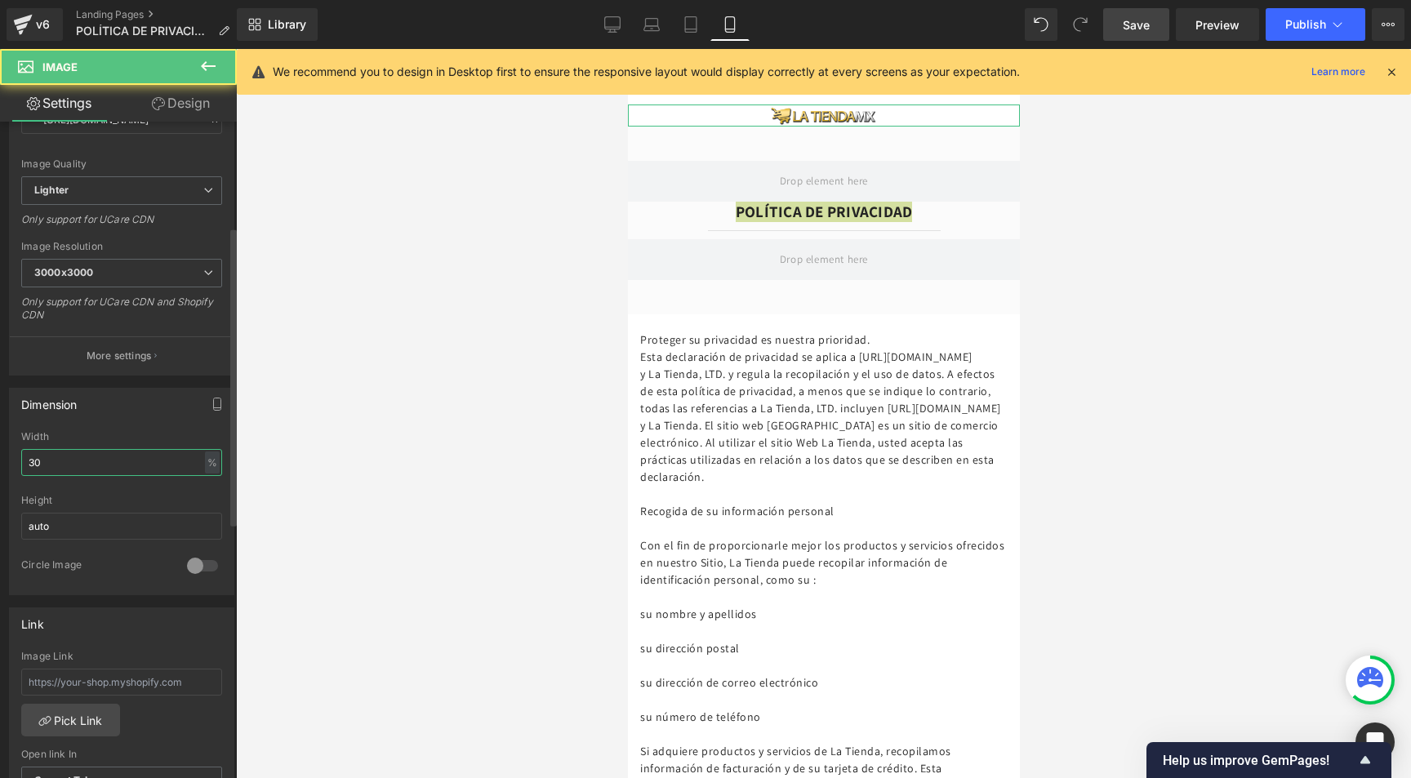
click at [62, 461] on input "30" at bounding box center [121, 462] width 201 height 27
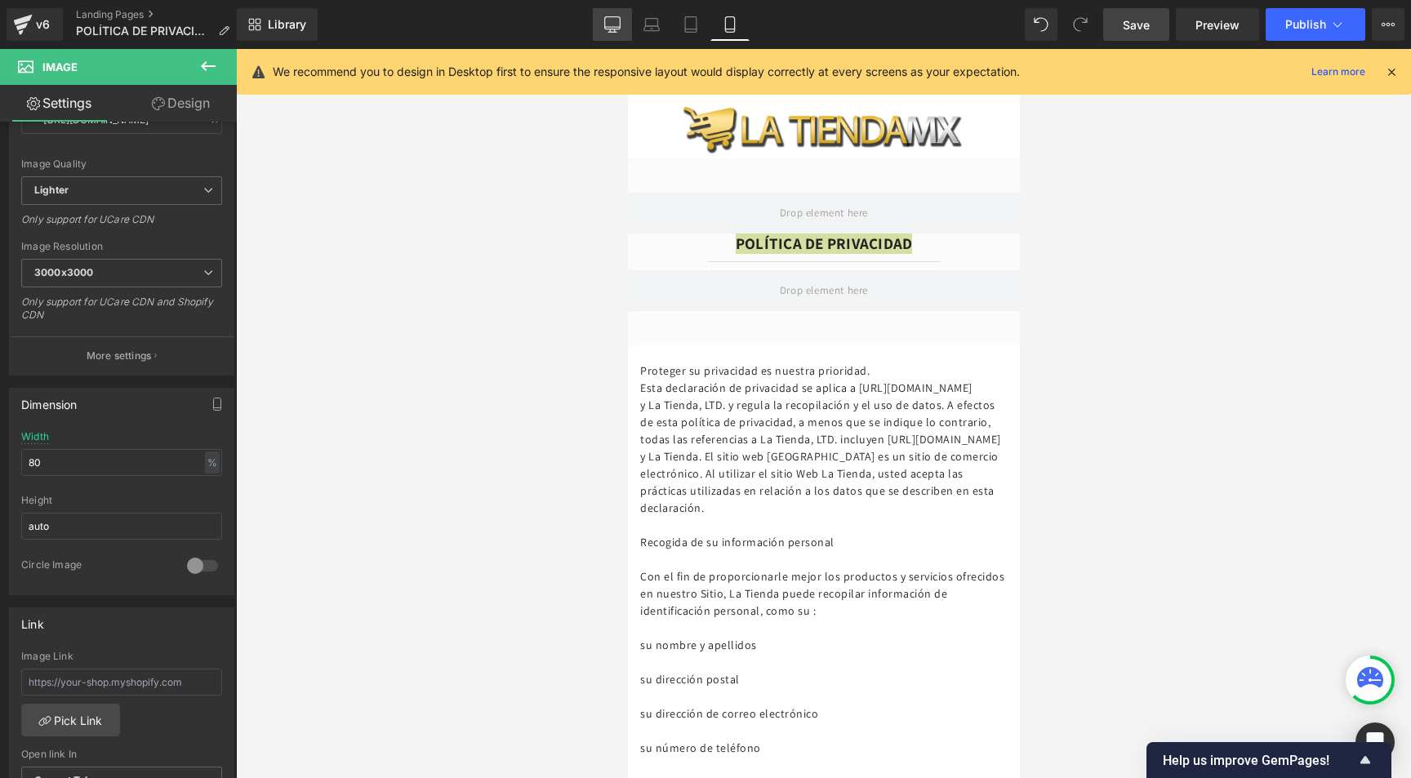
click at [623, 14] on link "Desktop" at bounding box center [612, 24] width 39 height 33
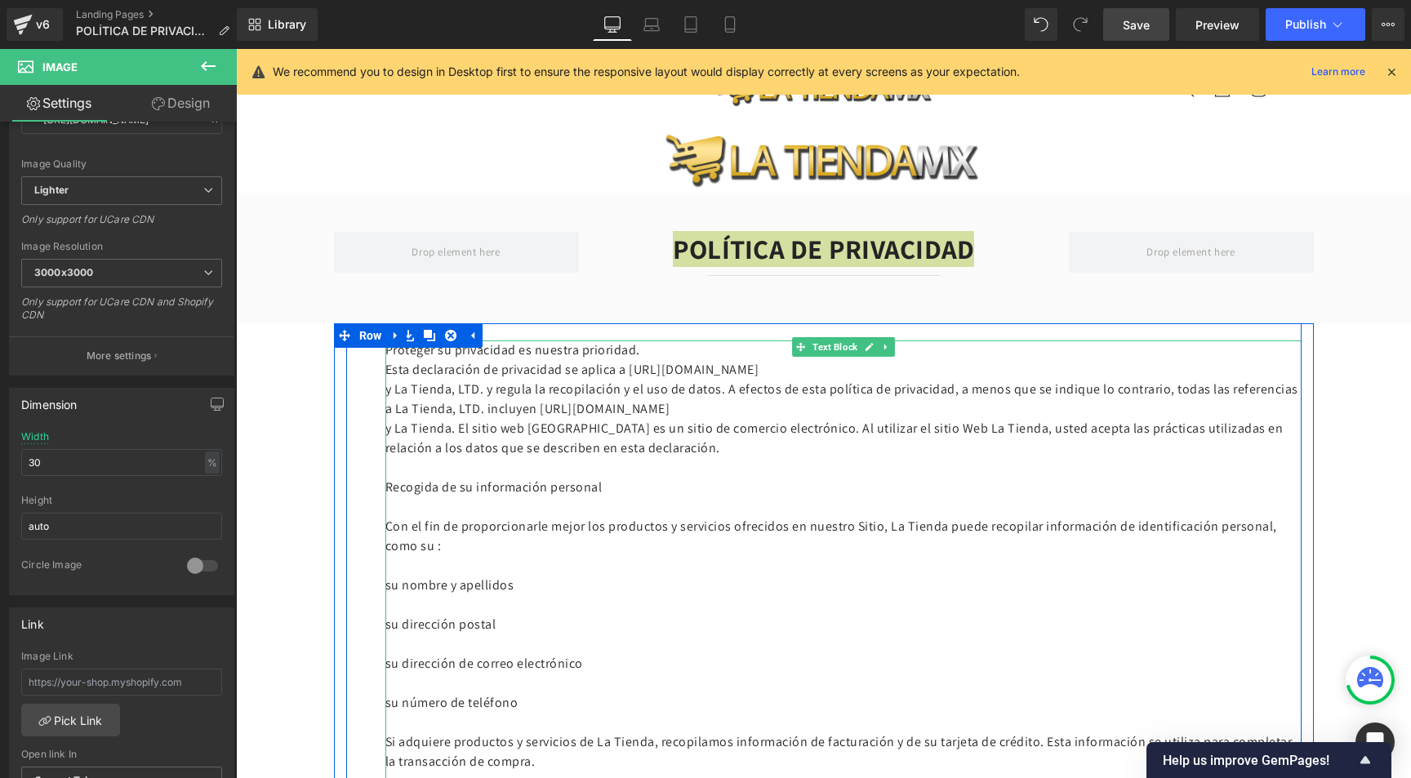
scroll to position [0, 0]
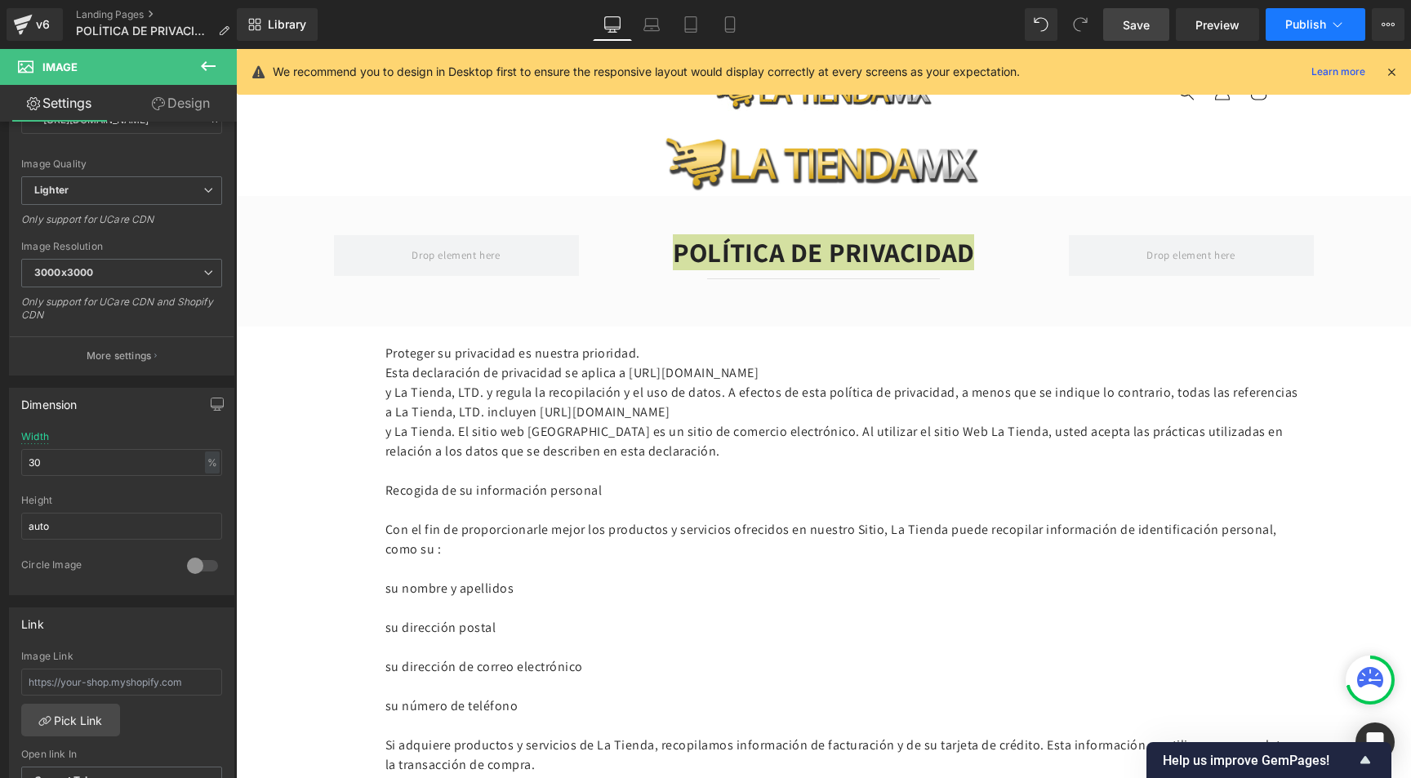
click at [1305, 18] on span "Publish" at bounding box center [1305, 24] width 41 height 13
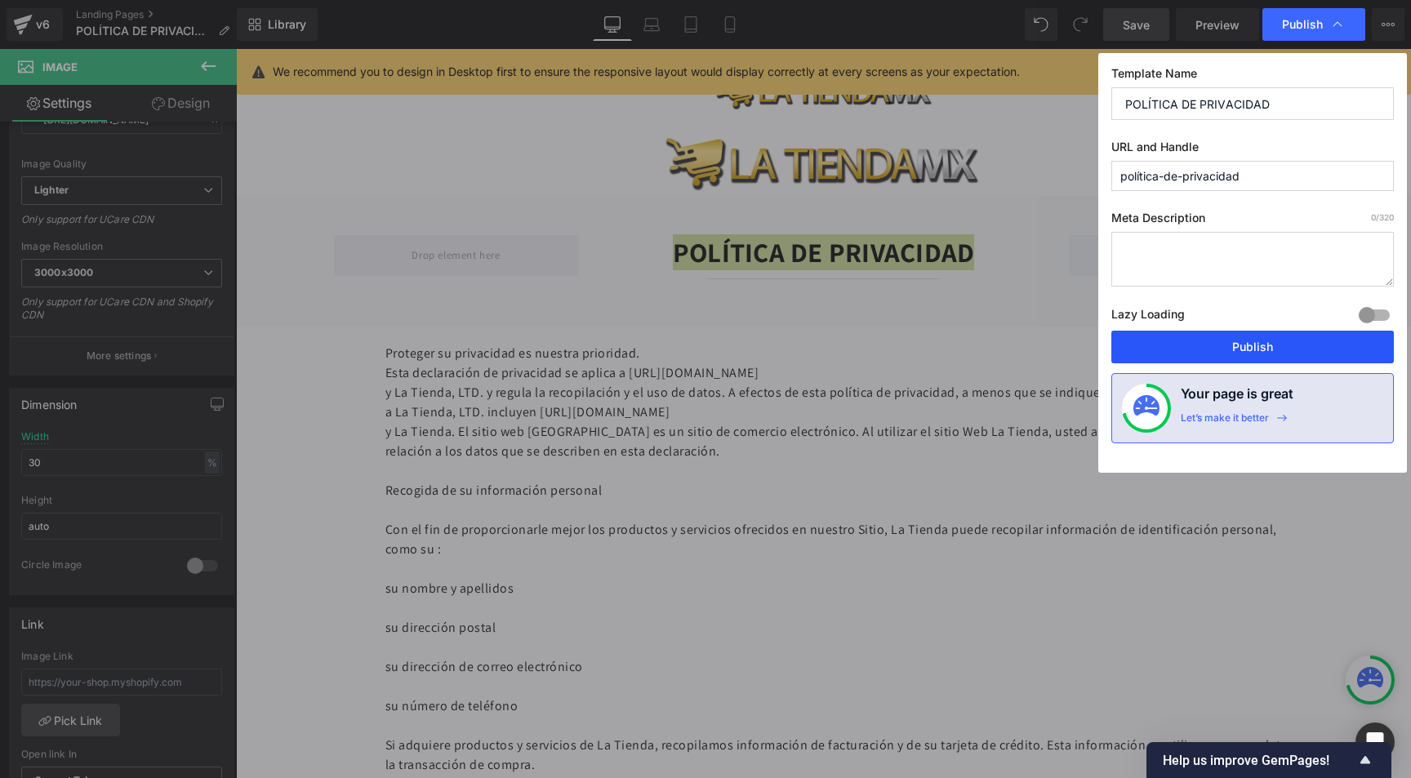
click at [1240, 345] on button "Publish" at bounding box center [1252, 347] width 283 height 33
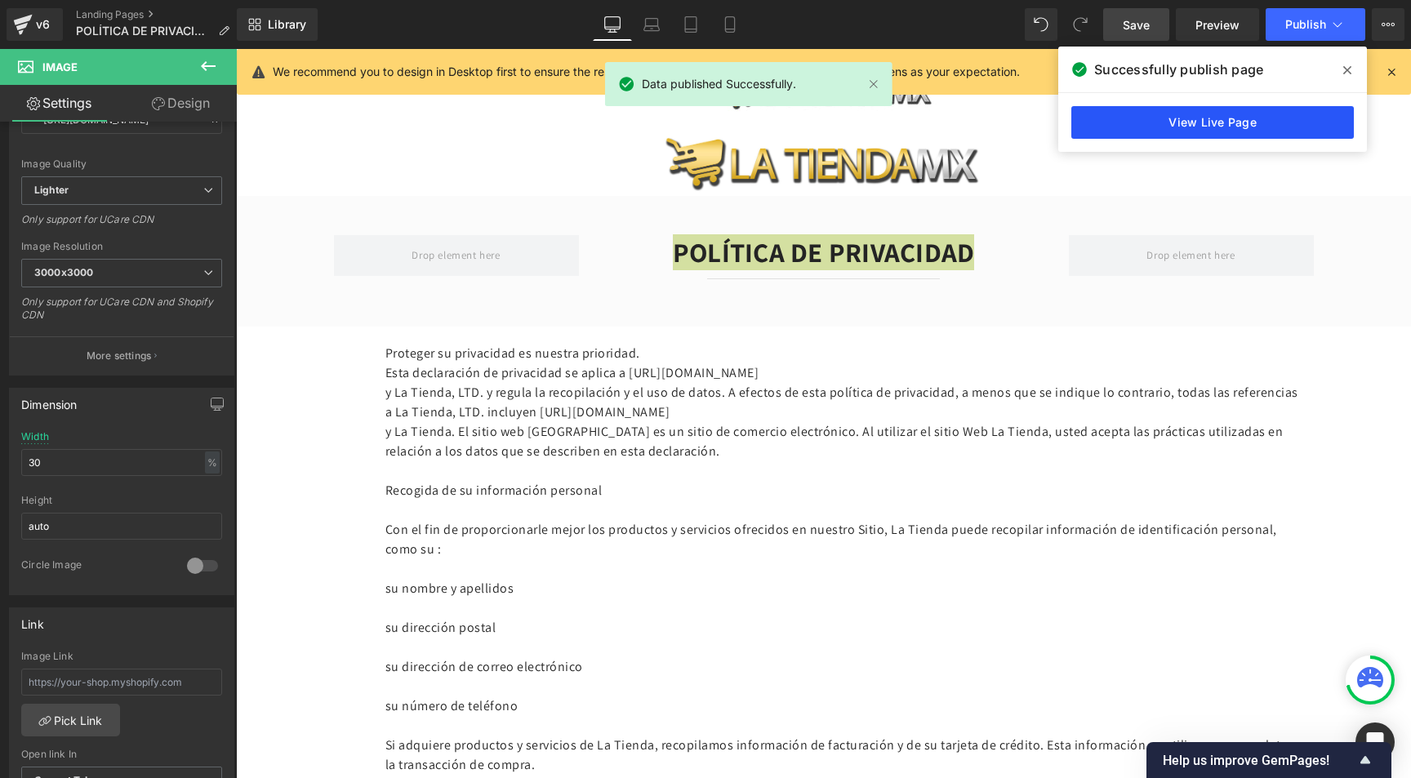
click at [1129, 118] on link "View Live Page" at bounding box center [1212, 122] width 283 height 33
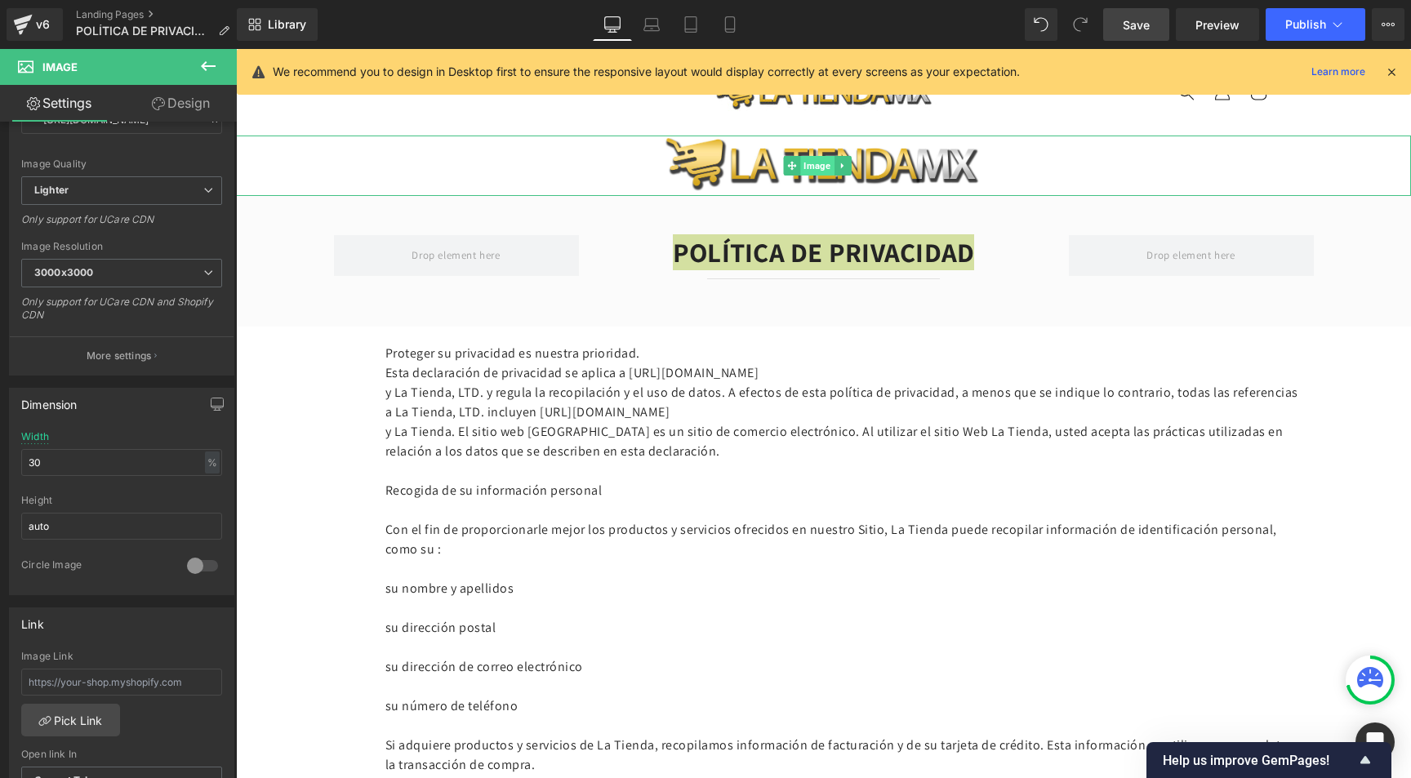
click at [821, 163] on span "Image" at bounding box center [816, 166] width 33 height 20
click at [44, 462] on input "30" at bounding box center [121, 462] width 201 height 27
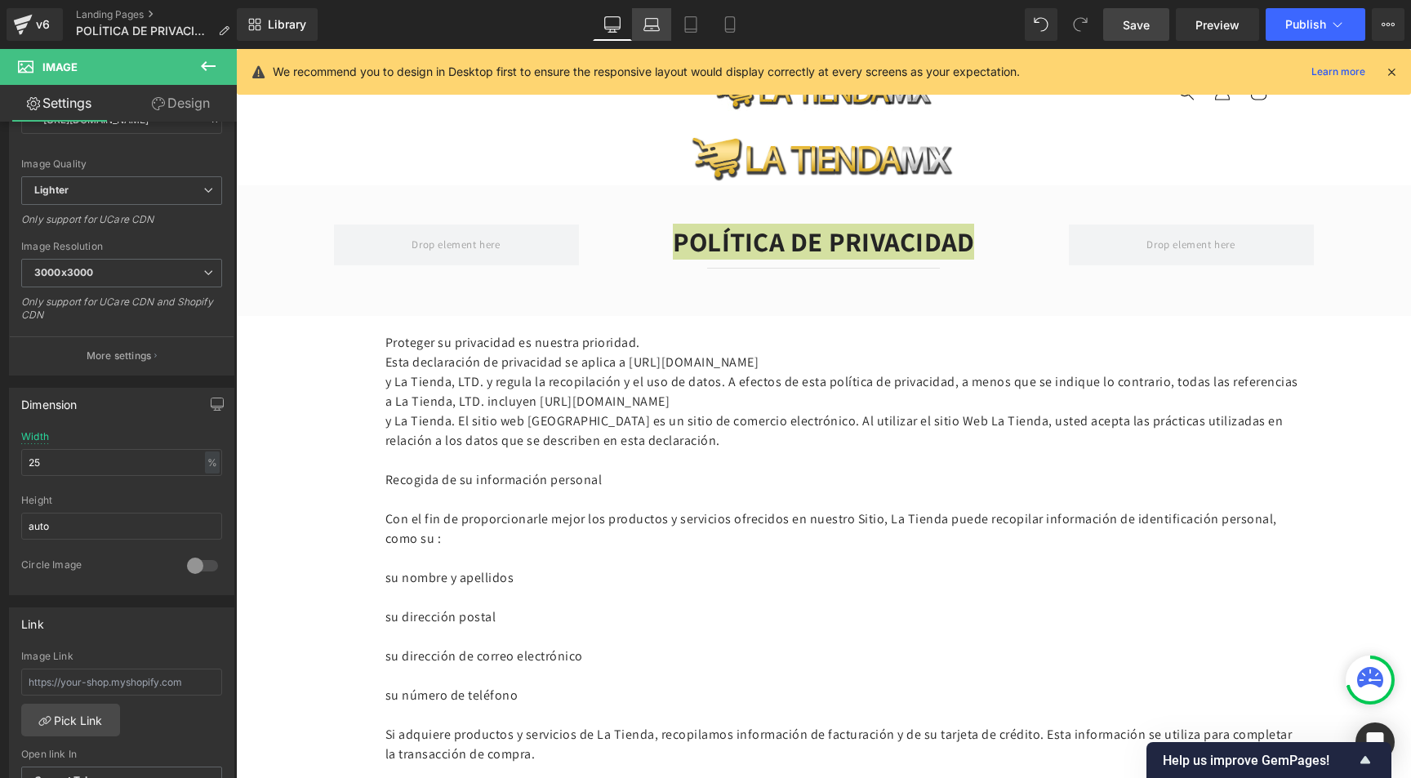
click at [644, 22] on icon at bounding box center [651, 24] width 16 height 16
type input "30"
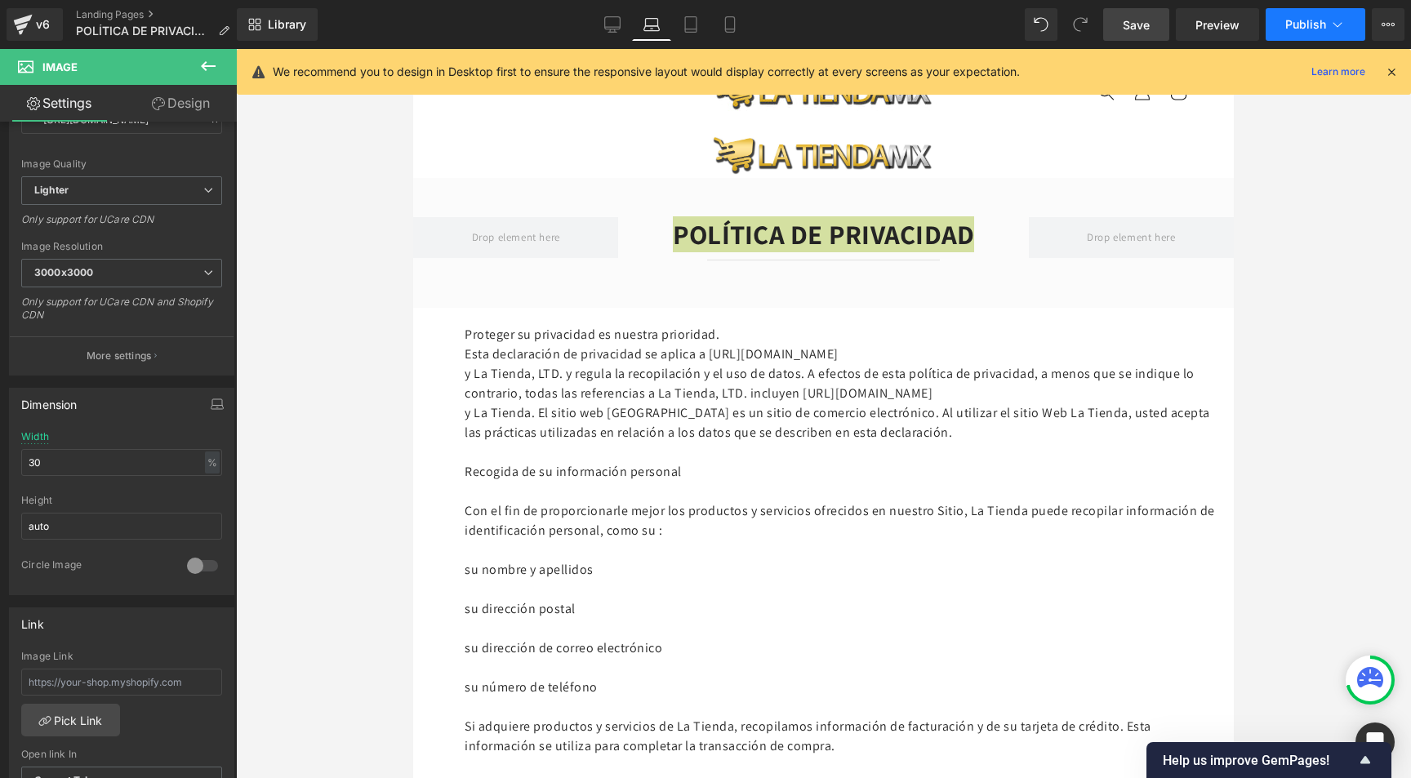
click at [1304, 24] on span "Publish" at bounding box center [1305, 24] width 41 height 13
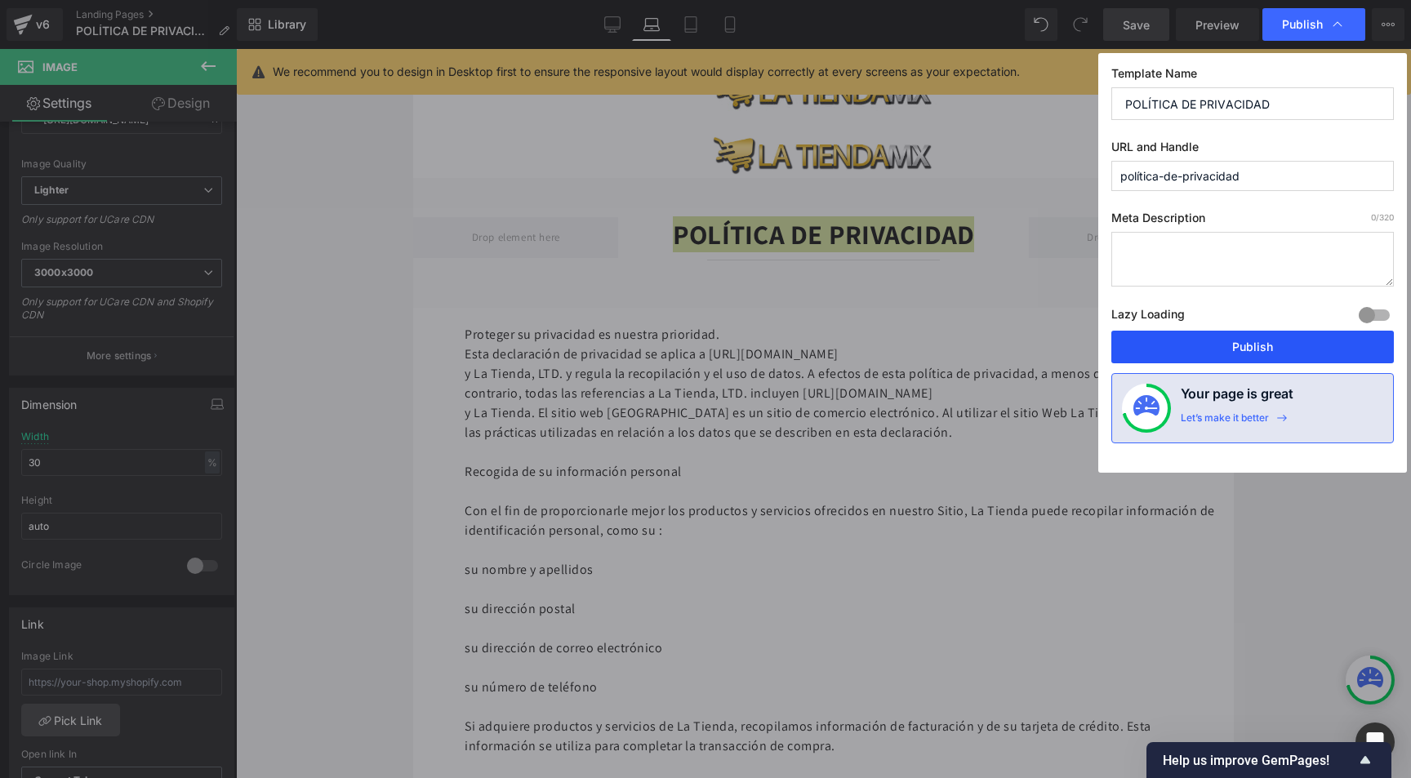
click at [1218, 341] on button "Publish" at bounding box center [1252, 347] width 283 height 33
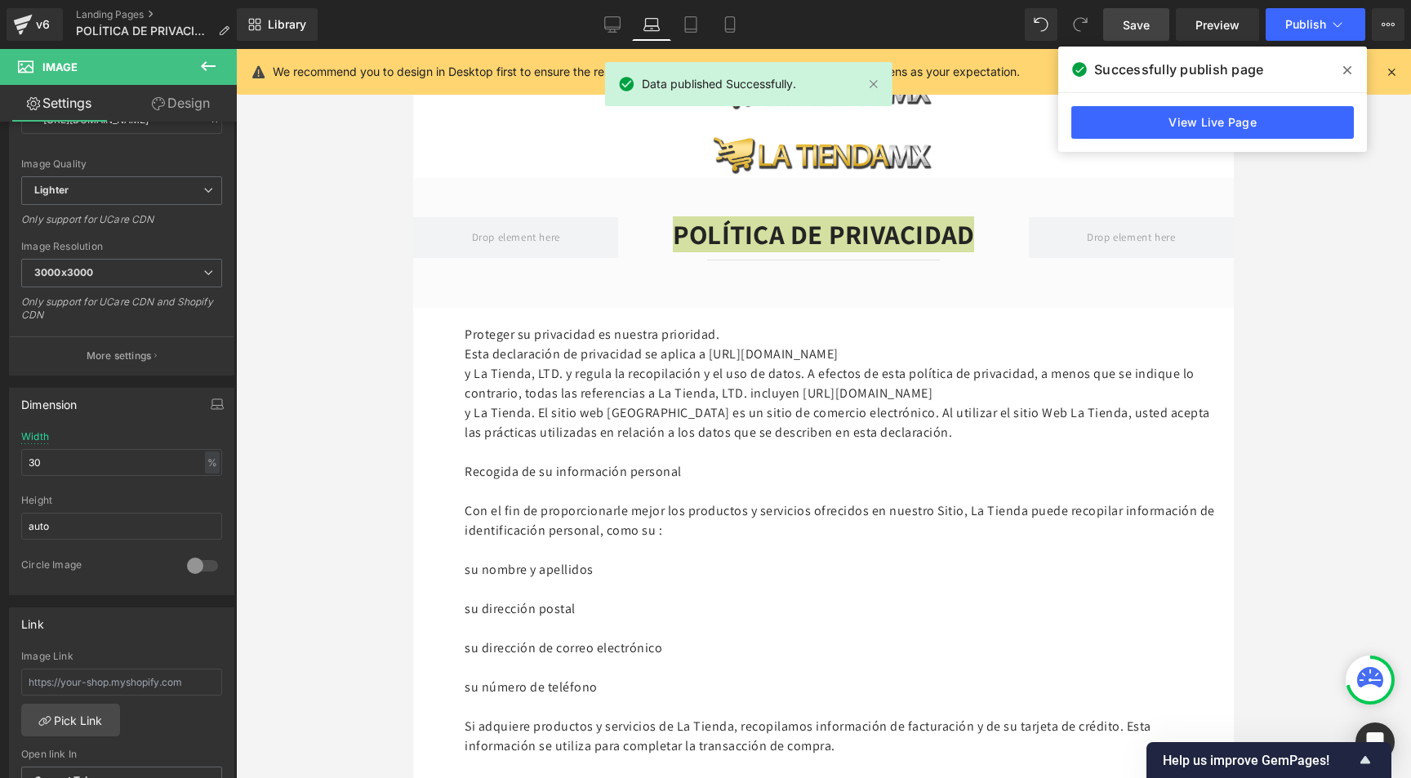
click at [1346, 70] on icon at bounding box center [1347, 70] width 8 height 8
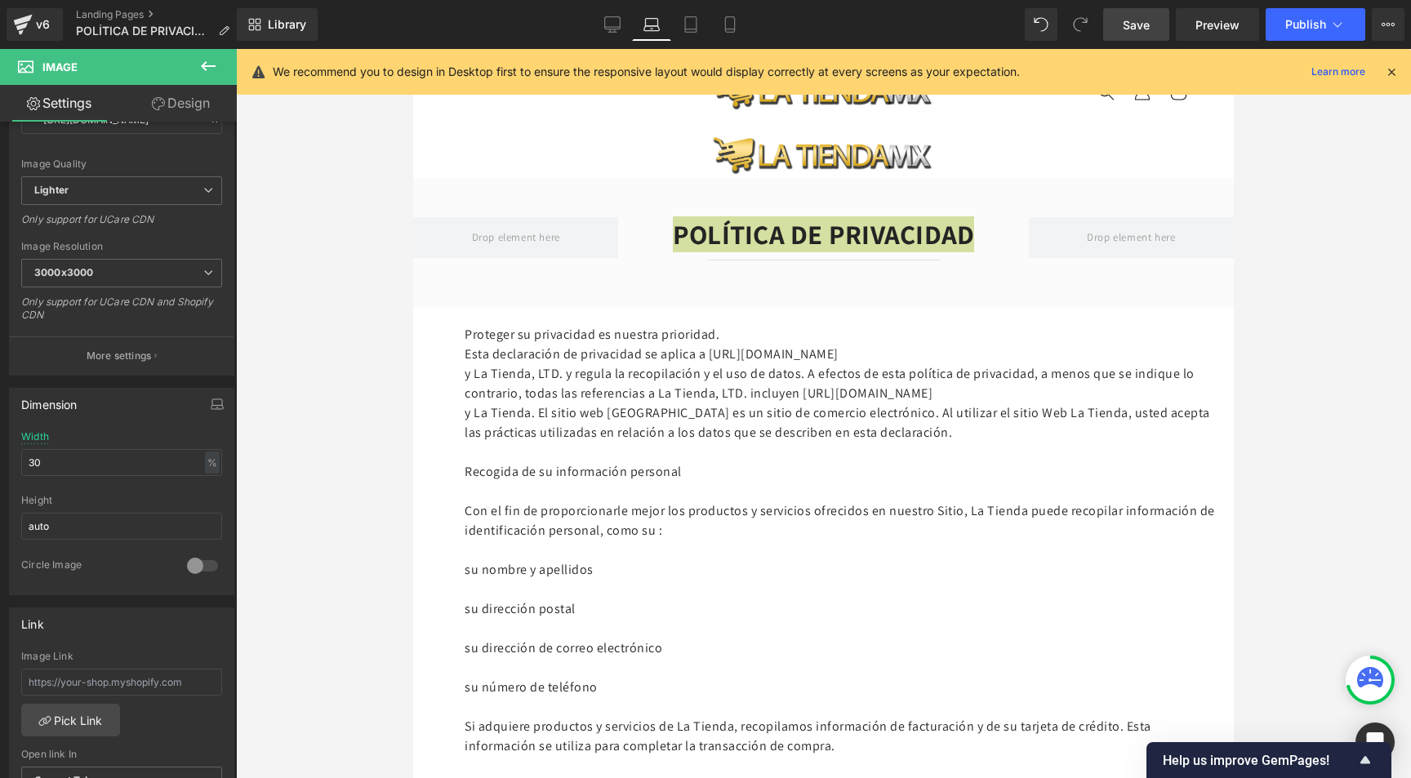
click at [1396, 66] on icon at bounding box center [1391, 72] width 15 height 15
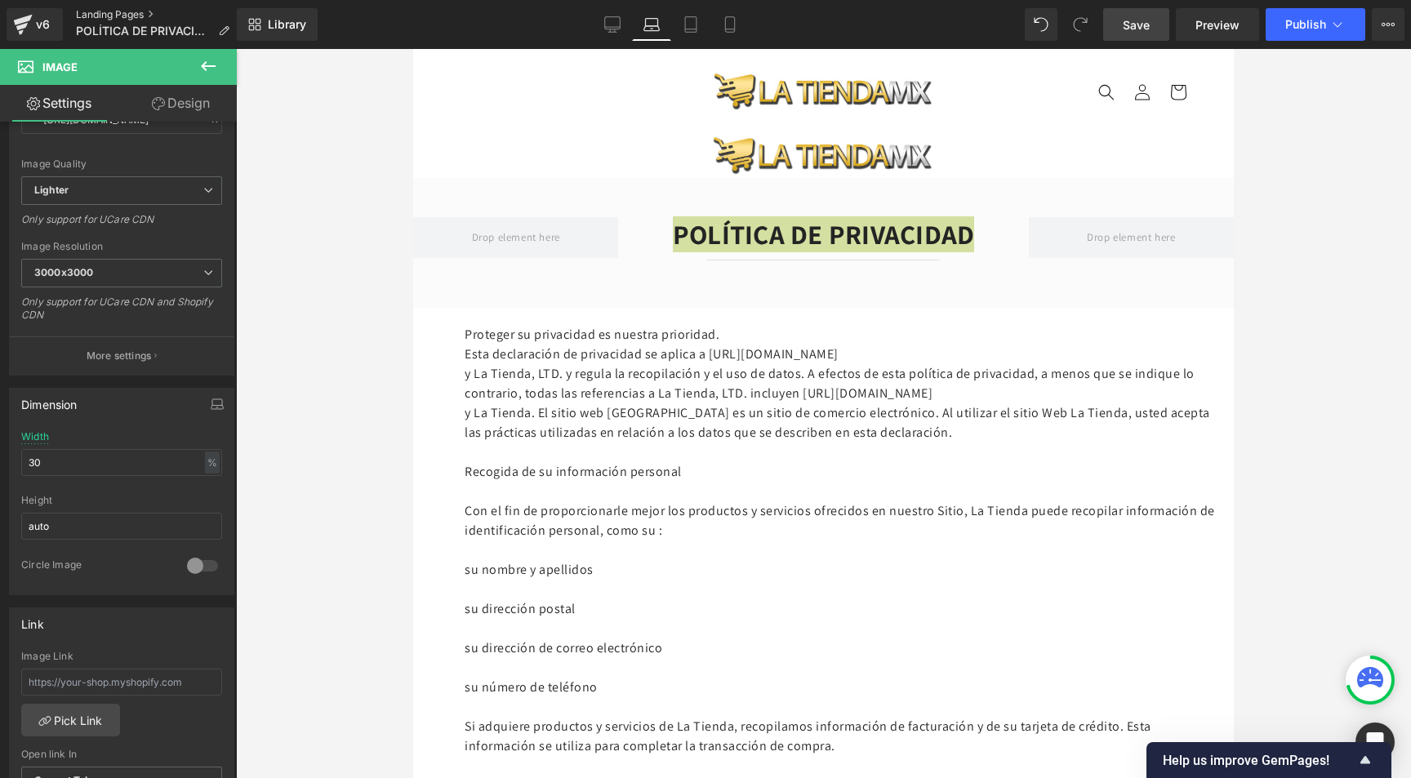
click at [125, 14] on link "Landing Pages" at bounding box center [159, 14] width 167 height 13
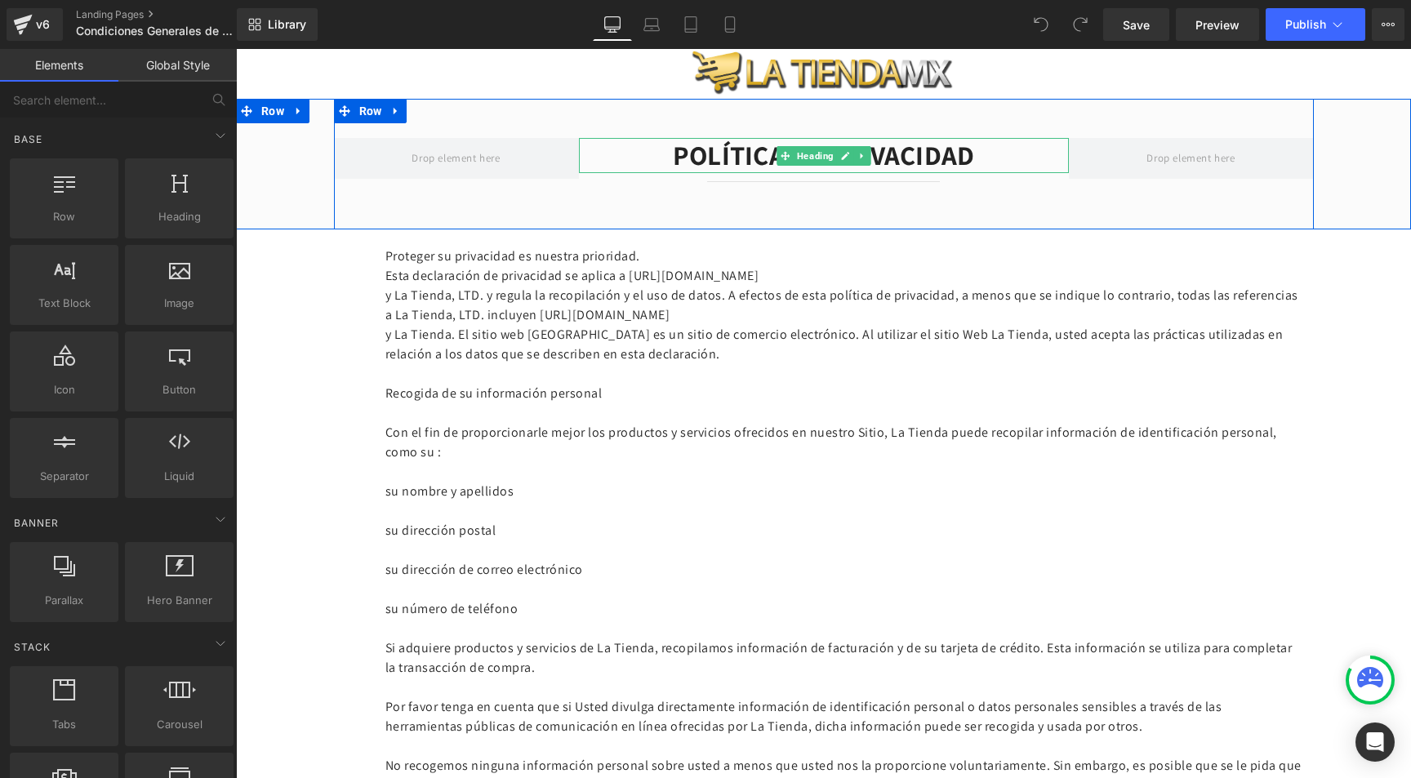
click at [734, 146] on h2 "POLÍTICA DE PRIVACIDAD" at bounding box center [824, 155] width 490 height 35
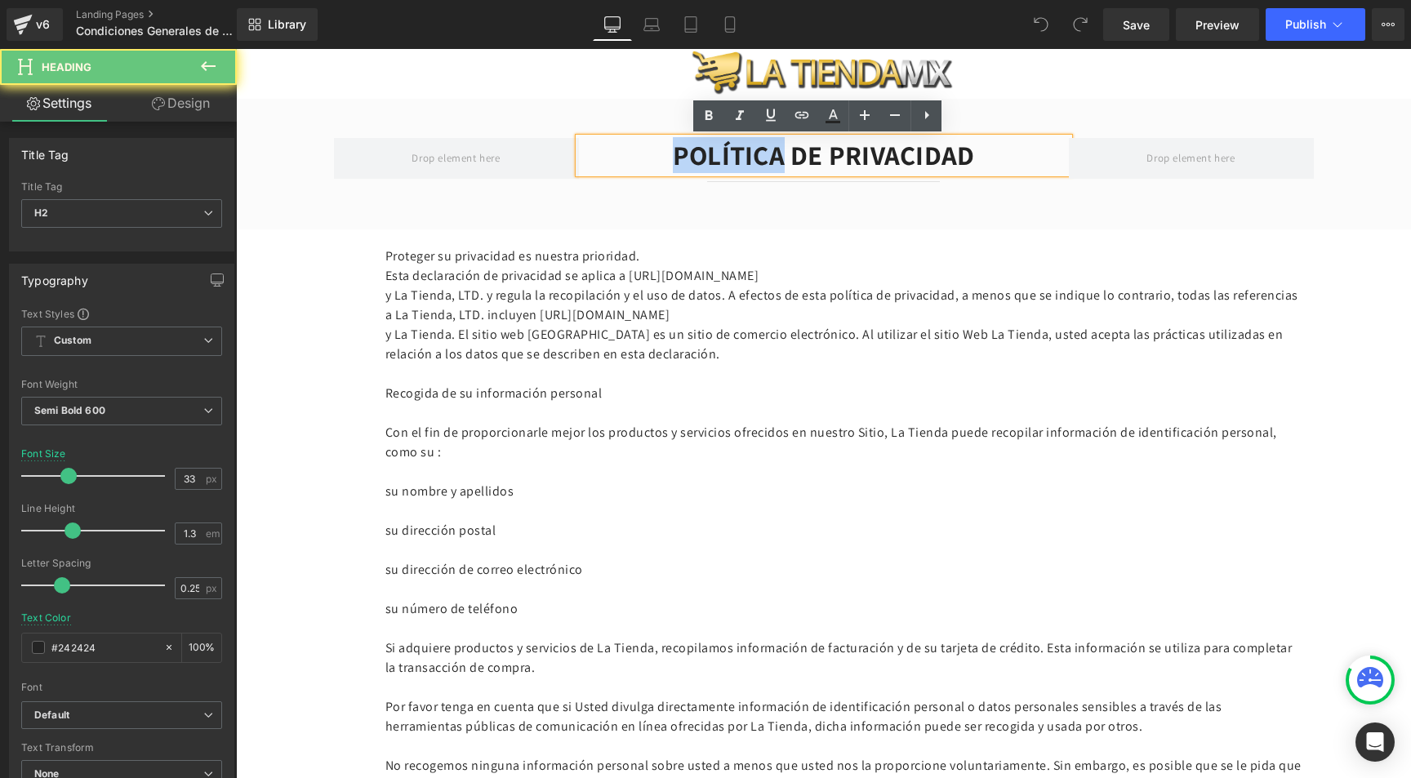
click at [734, 147] on h2 "POLÍTICA DE PRIVACIDAD" at bounding box center [824, 155] width 490 height 35
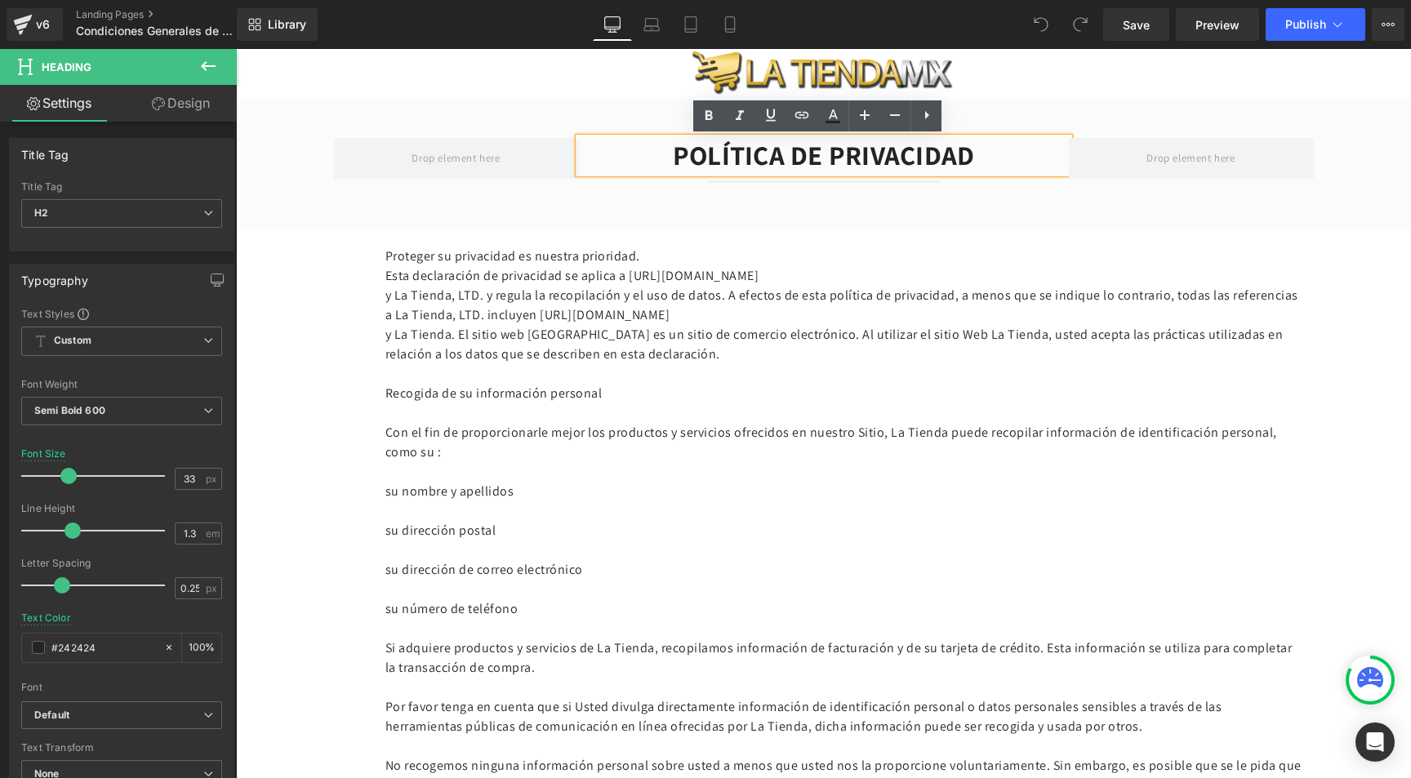
click at [733, 150] on h2 "POLÍTICA DE PRIVACIDAD" at bounding box center [824, 155] width 490 height 35
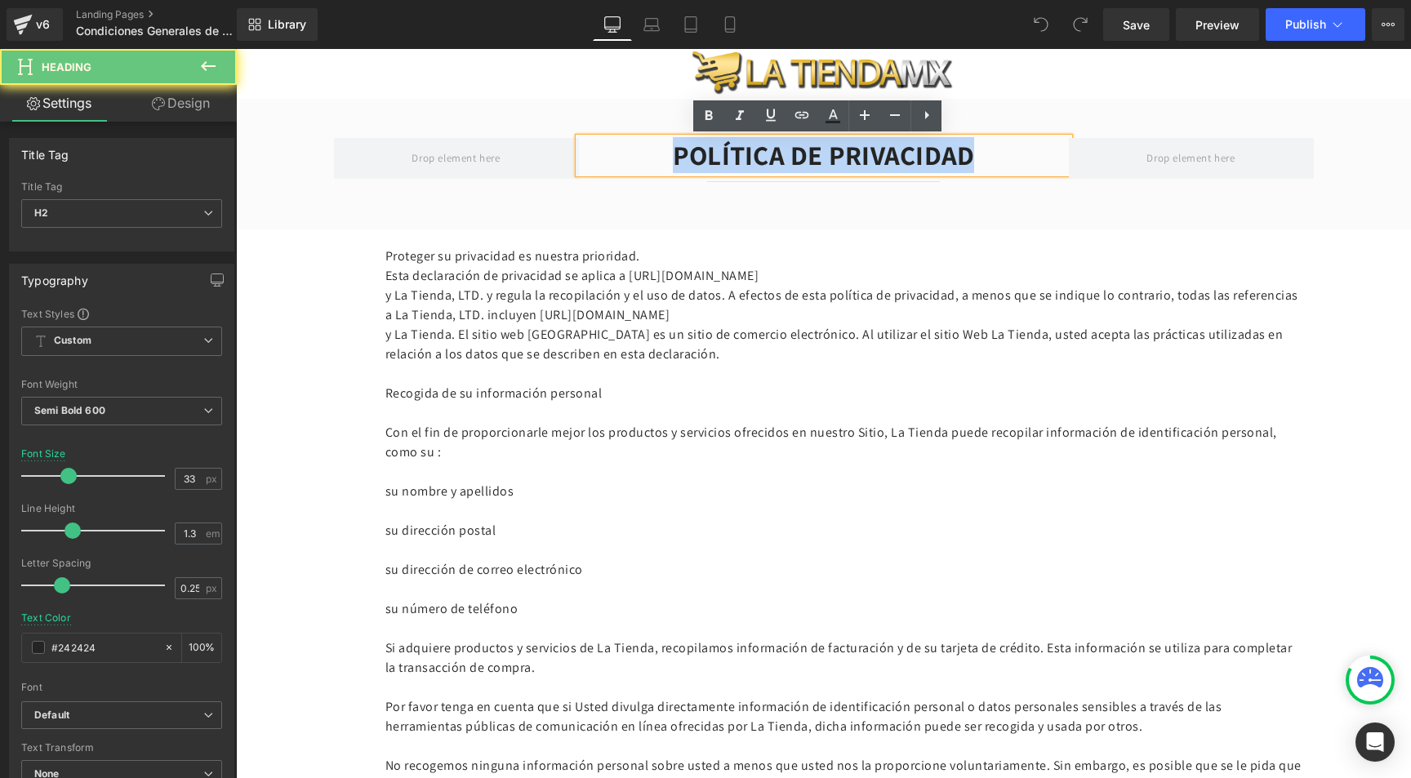
click at [733, 150] on h2 "POLÍTICA DE PRIVACIDAD" at bounding box center [824, 155] width 490 height 35
paste div
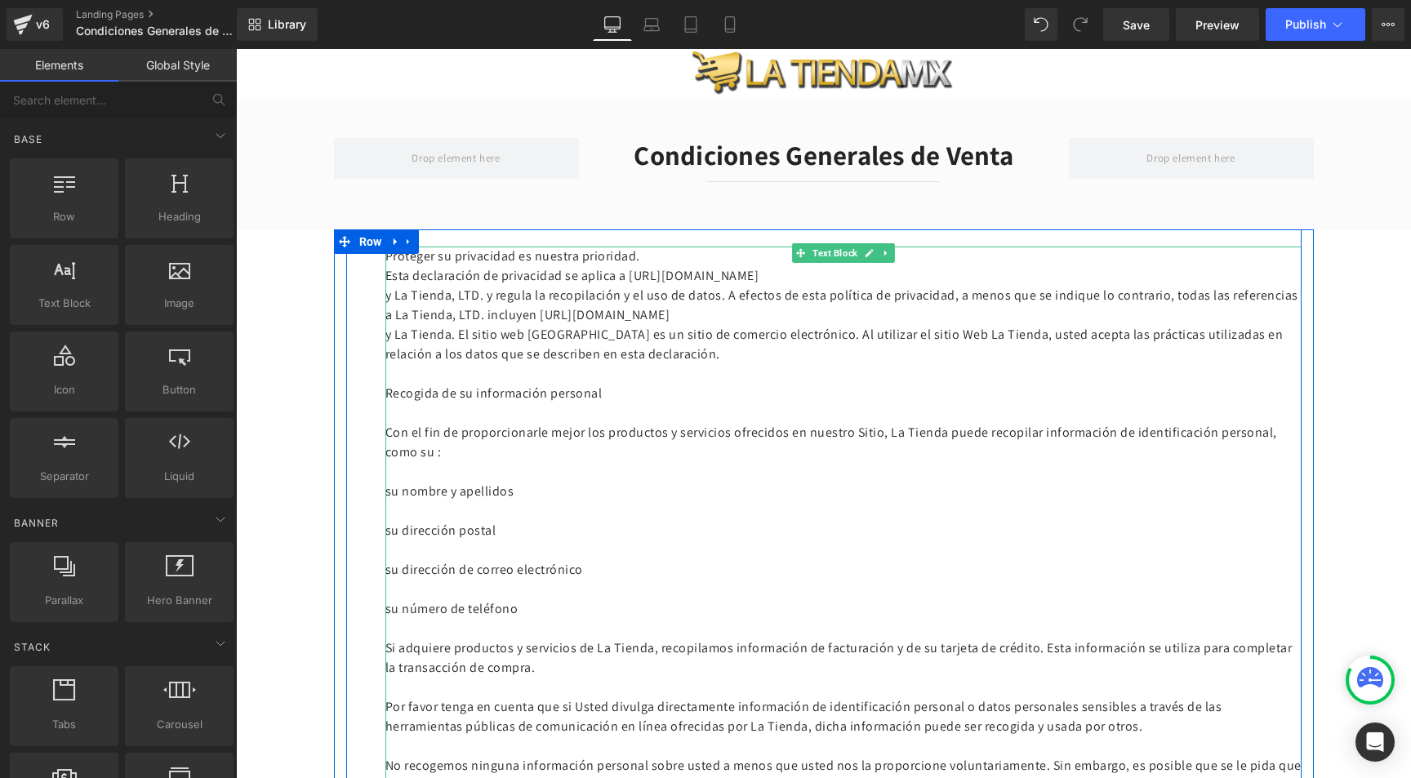
click at [475, 292] on p "y La Tienda, LTD. y regula la recopilación y el uso de datos. A efectos de esta…" at bounding box center [843, 305] width 916 height 39
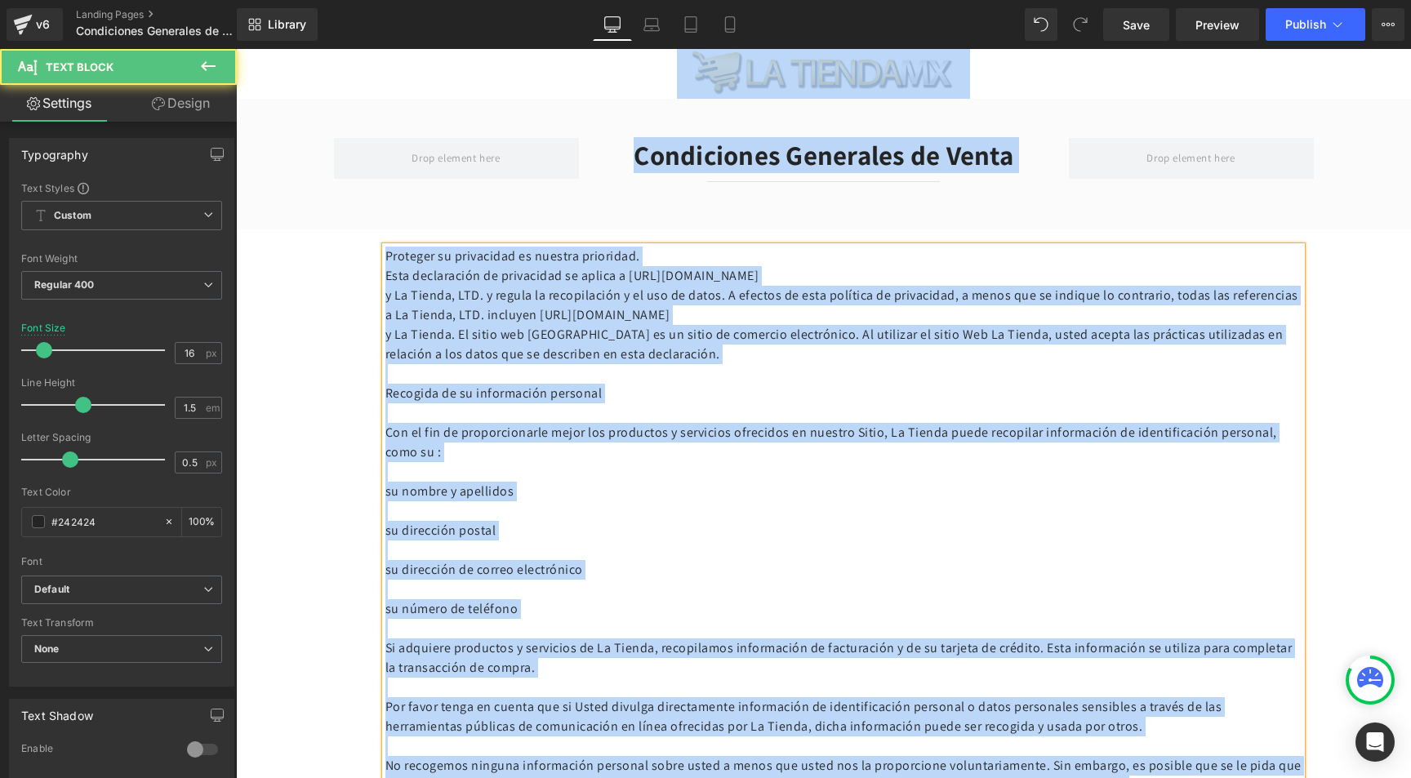
click at [507, 307] on p "y La Tienda, LTD. y regula la recopilación y el uso de datos. A efectos de esta…" at bounding box center [843, 305] width 916 height 39
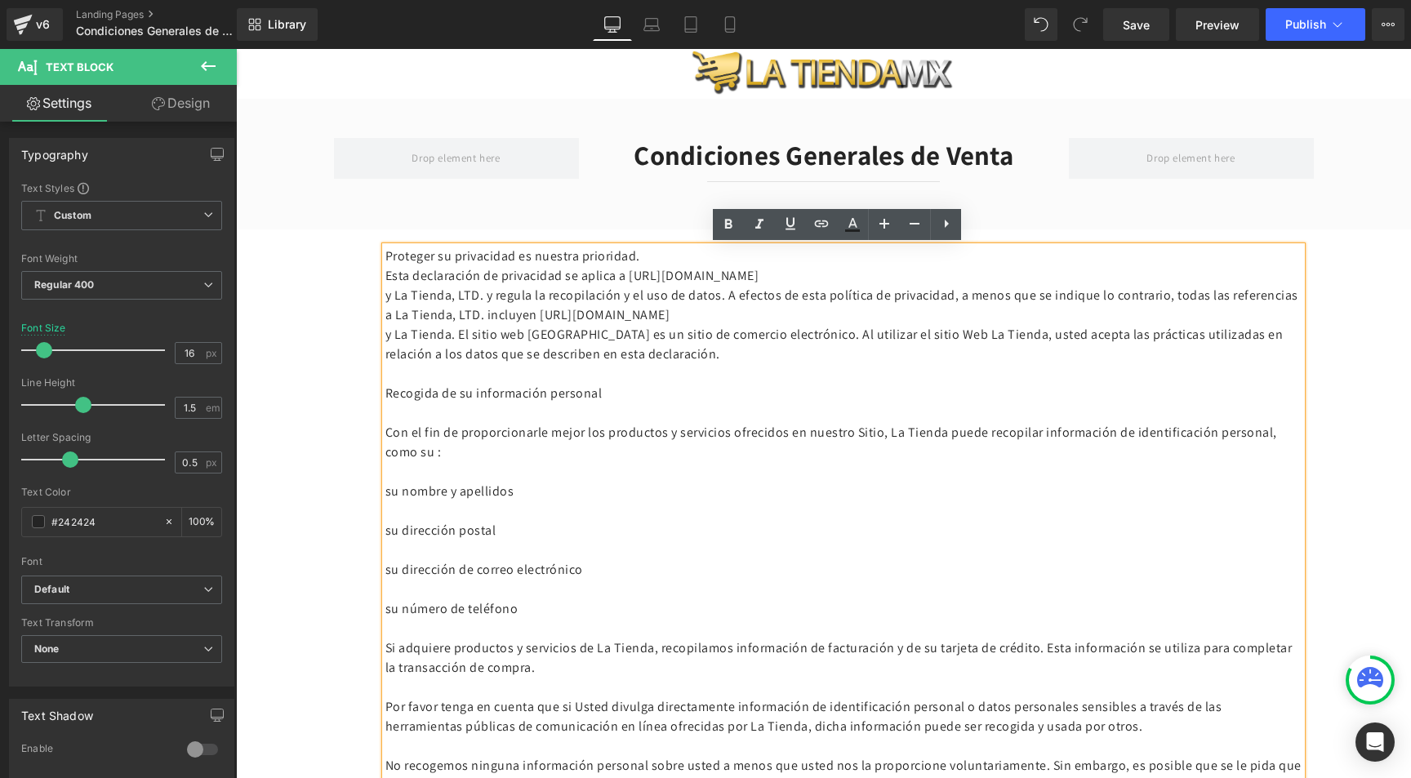
click at [509, 310] on p "y La Tienda, LTD. y regula la recopilación y el uso de datos. A efectos de esta…" at bounding box center [843, 305] width 916 height 39
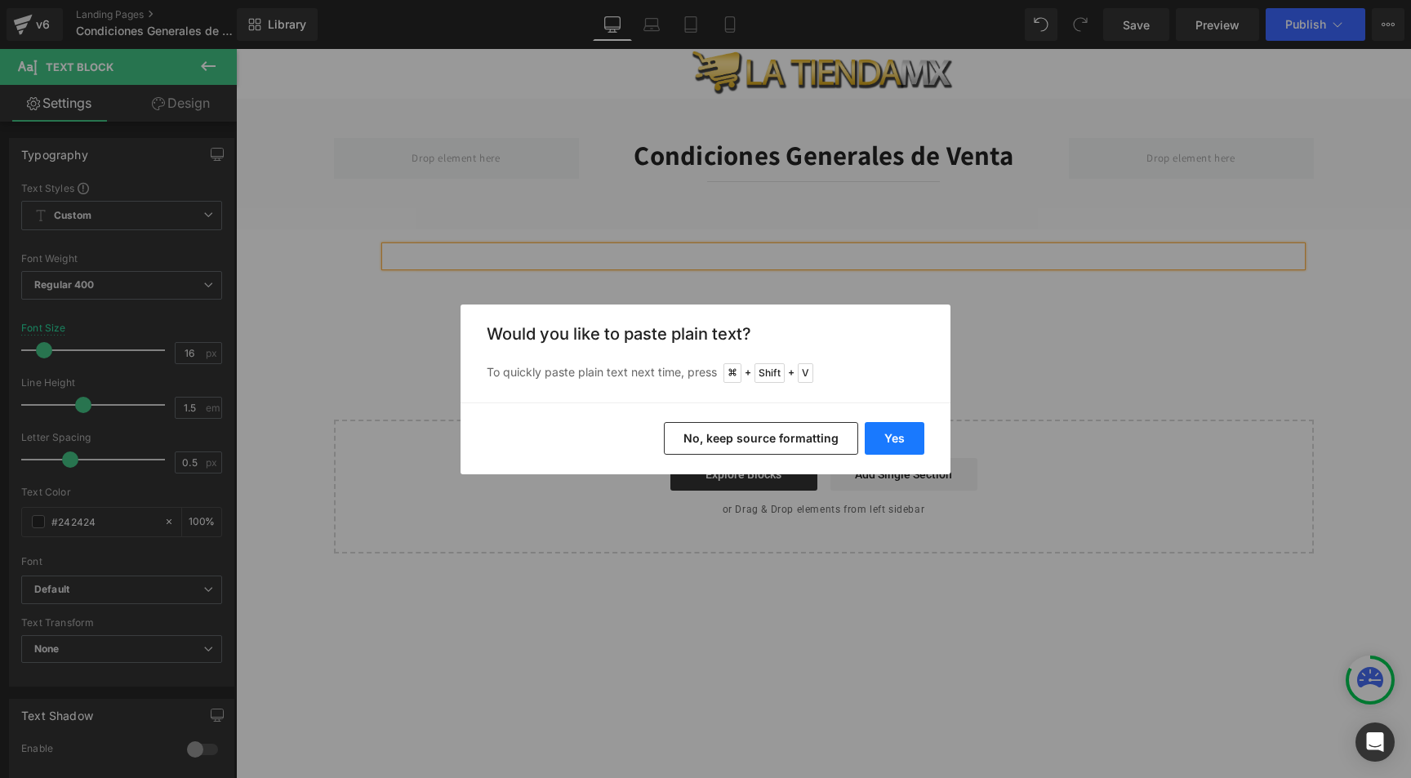
click at [898, 438] on button "Yes" at bounding box center [895, 438] width 60 height 33
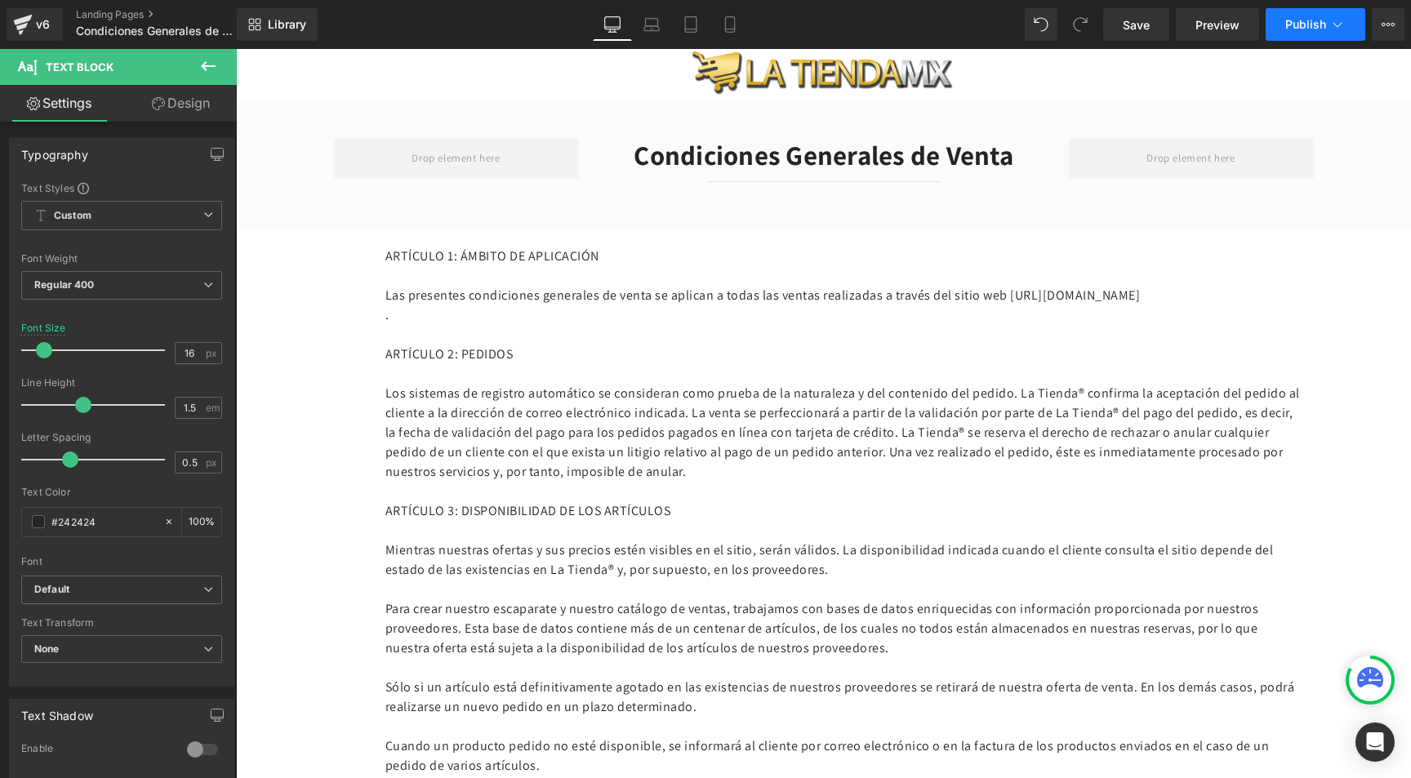
click at [1308, 30] on span "Publish" at bounding box center [1305, 24] width 41 height 13
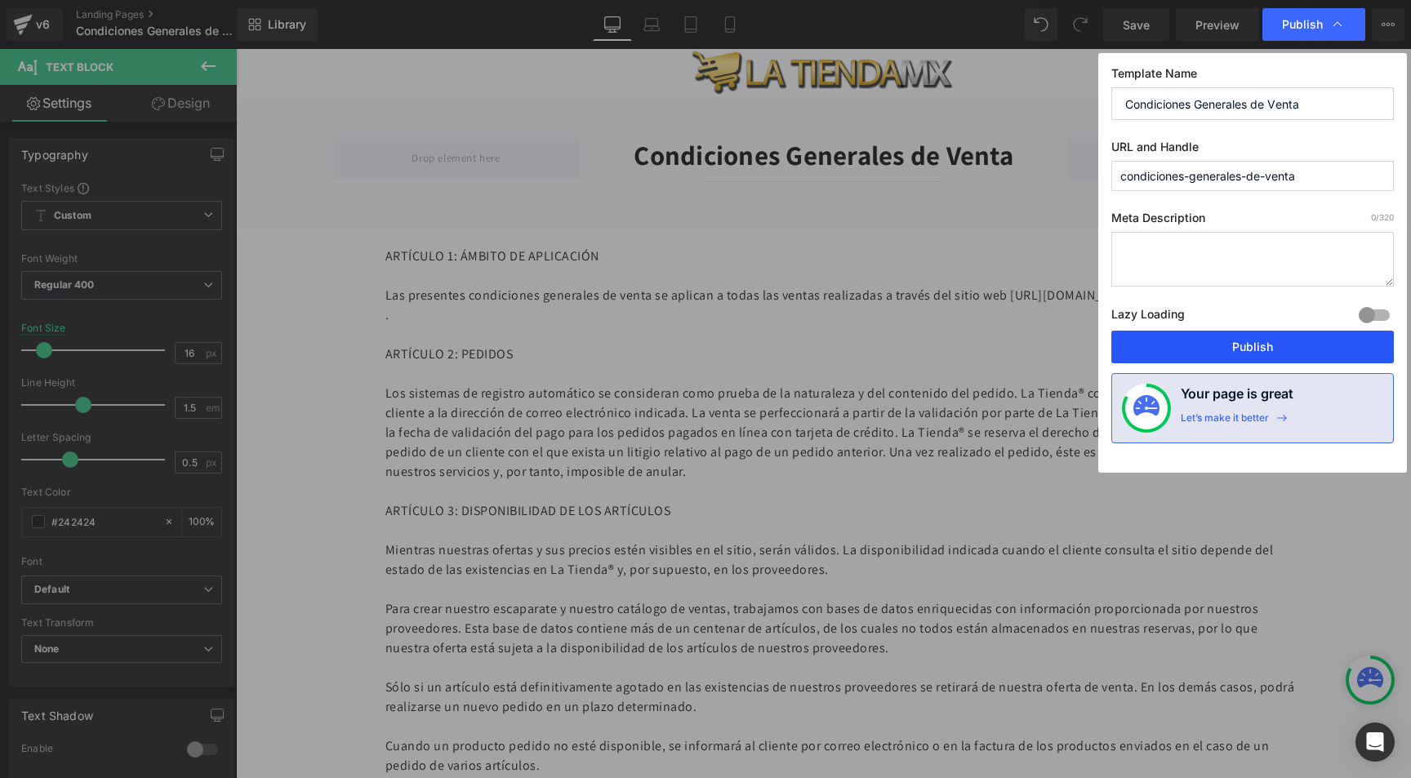
click at [1238, 348] on button "Publish" at bounding box center [1252, 347] width 283 height 33
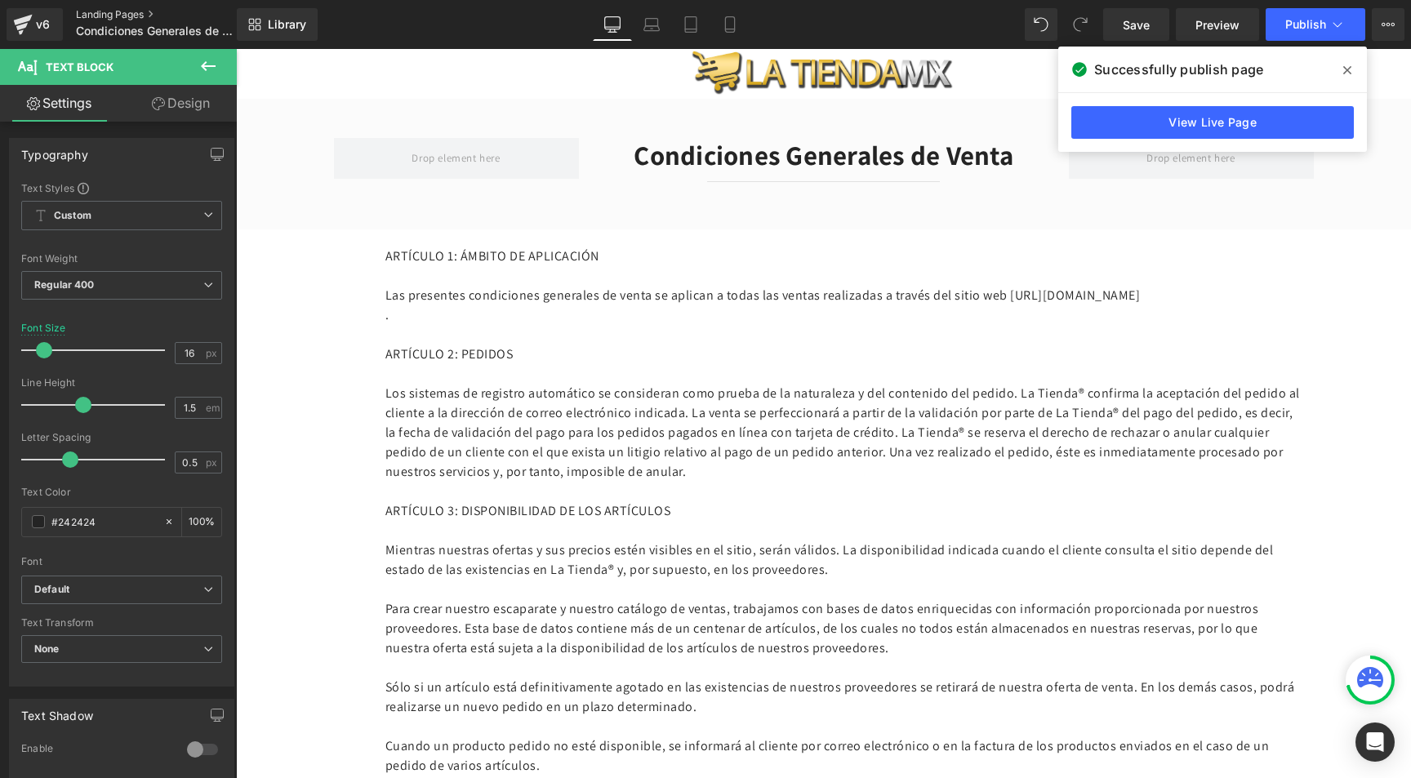
click at [108, 12] on link "Landing Pages" at bounding box center [170, 14] width 188 height 13
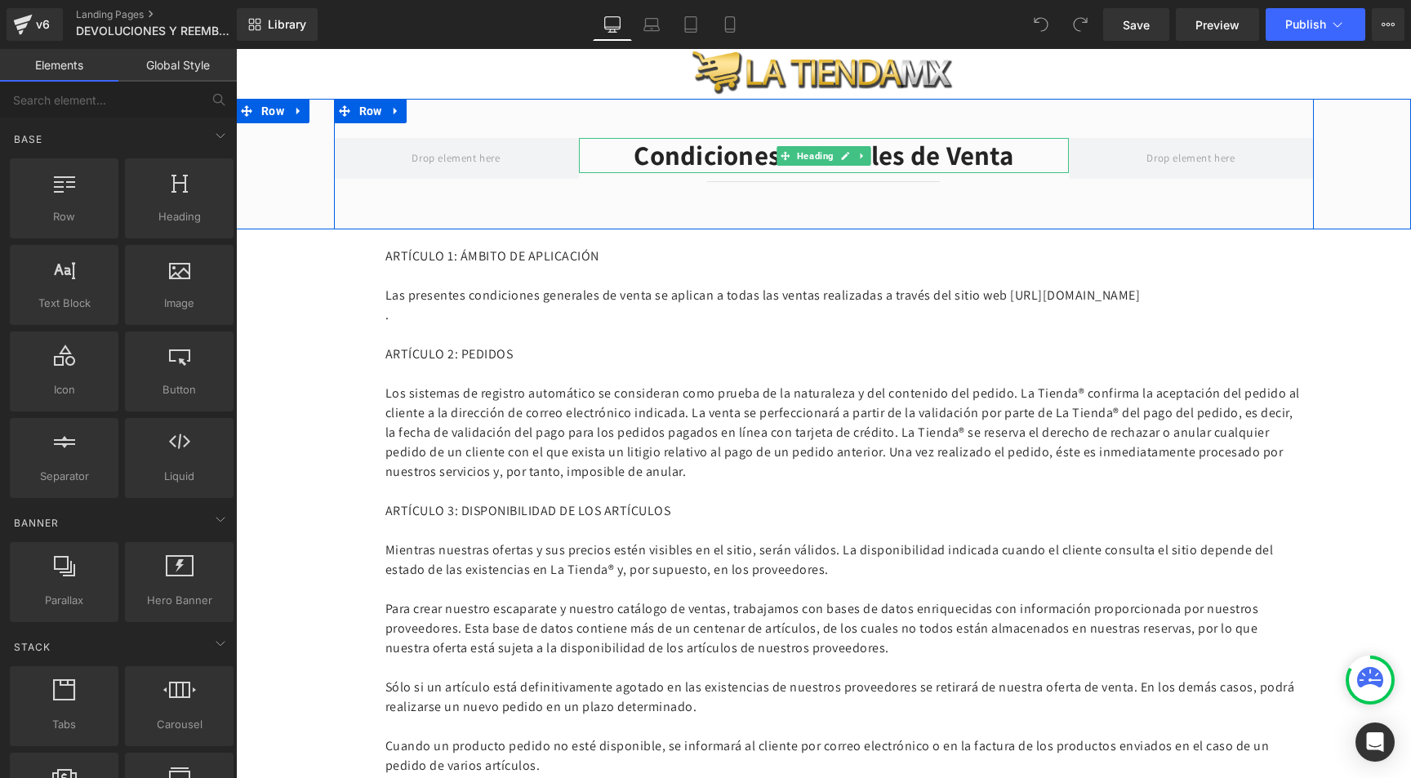
click at [704, 149] on h2 "Condiciones Generales de Venta" at bounding box center [824, 155] width 490 height 35
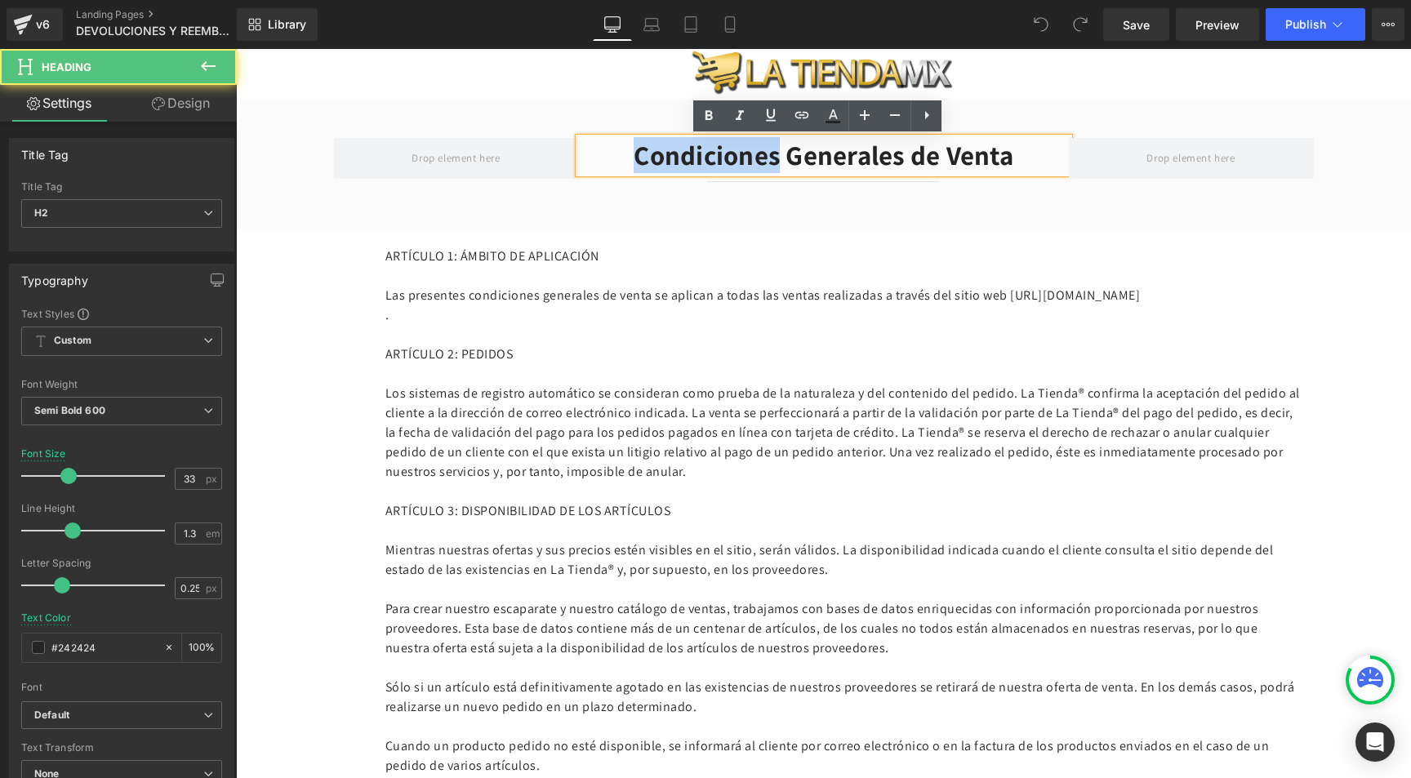
click at [704, 149] on h2 "Condiciones Generales de Venta" at bounding box center [824, 155] width 490 height 35
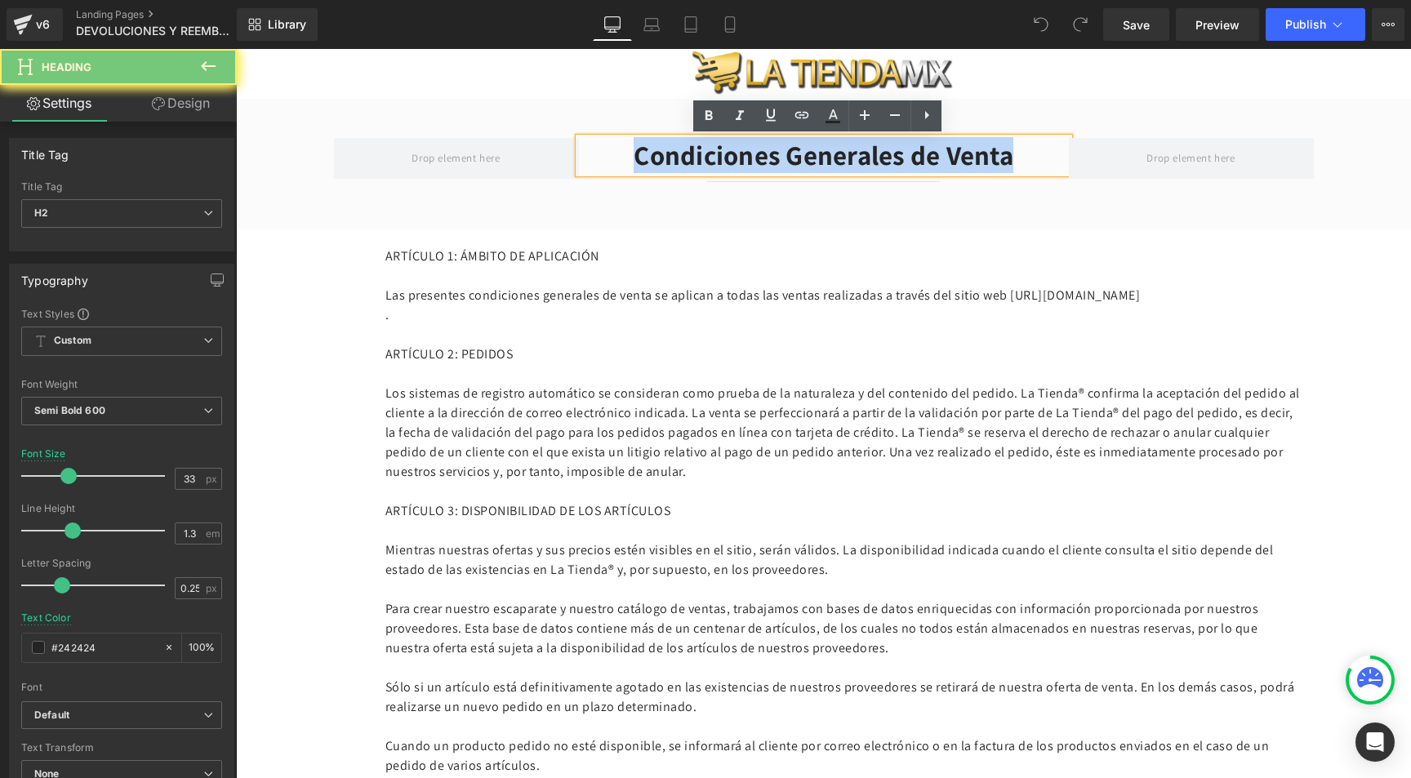
click at [704, 149] on h2 "Condiciones Generales de Venta" at bounding box center [824, 155] width 490 height 35
paste div
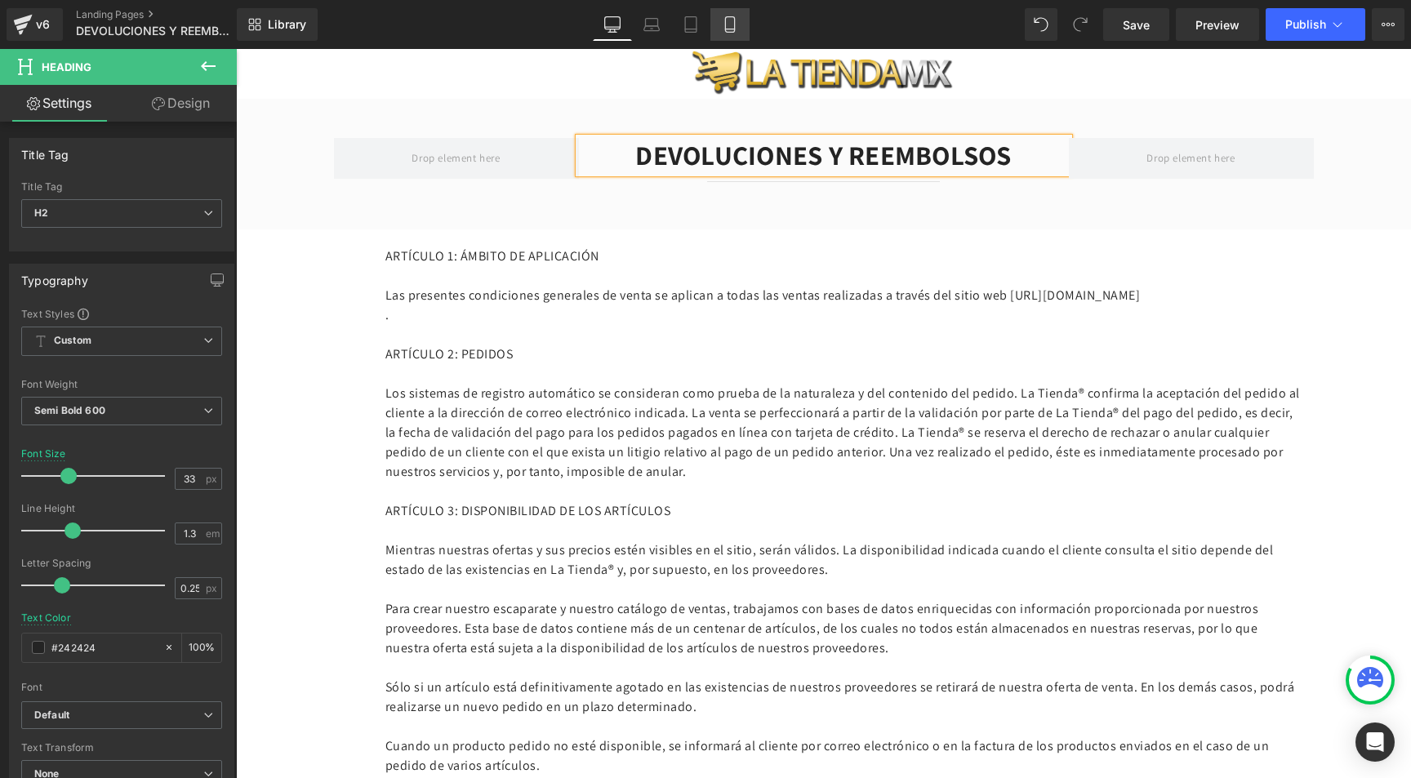
click at [732, 28] on icon at bounding box center [730, 24] width 16 height 16
type input "19"
type input "100"
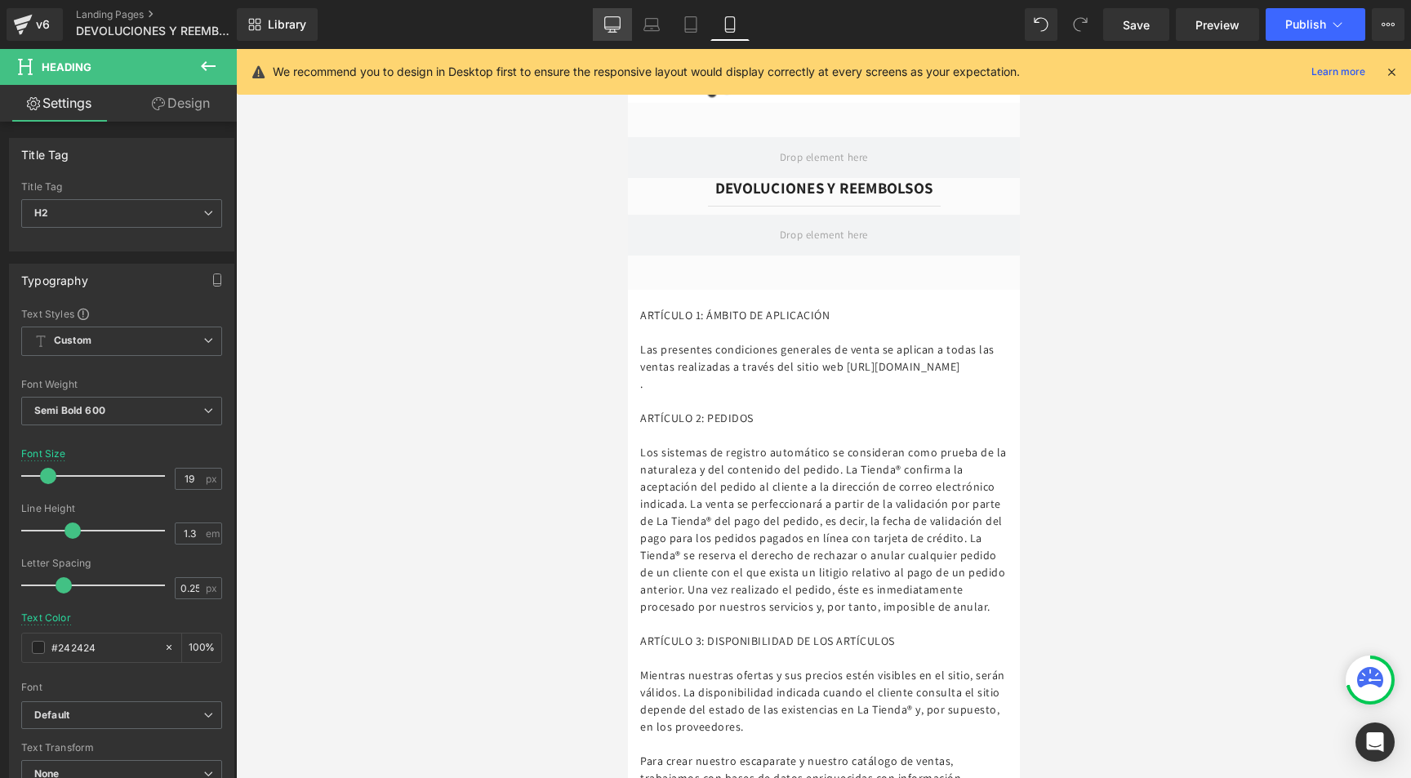
click at [608, 23] on icon at bounding box center [612, 24] width 16 height 16
type input "33"
type input "100"
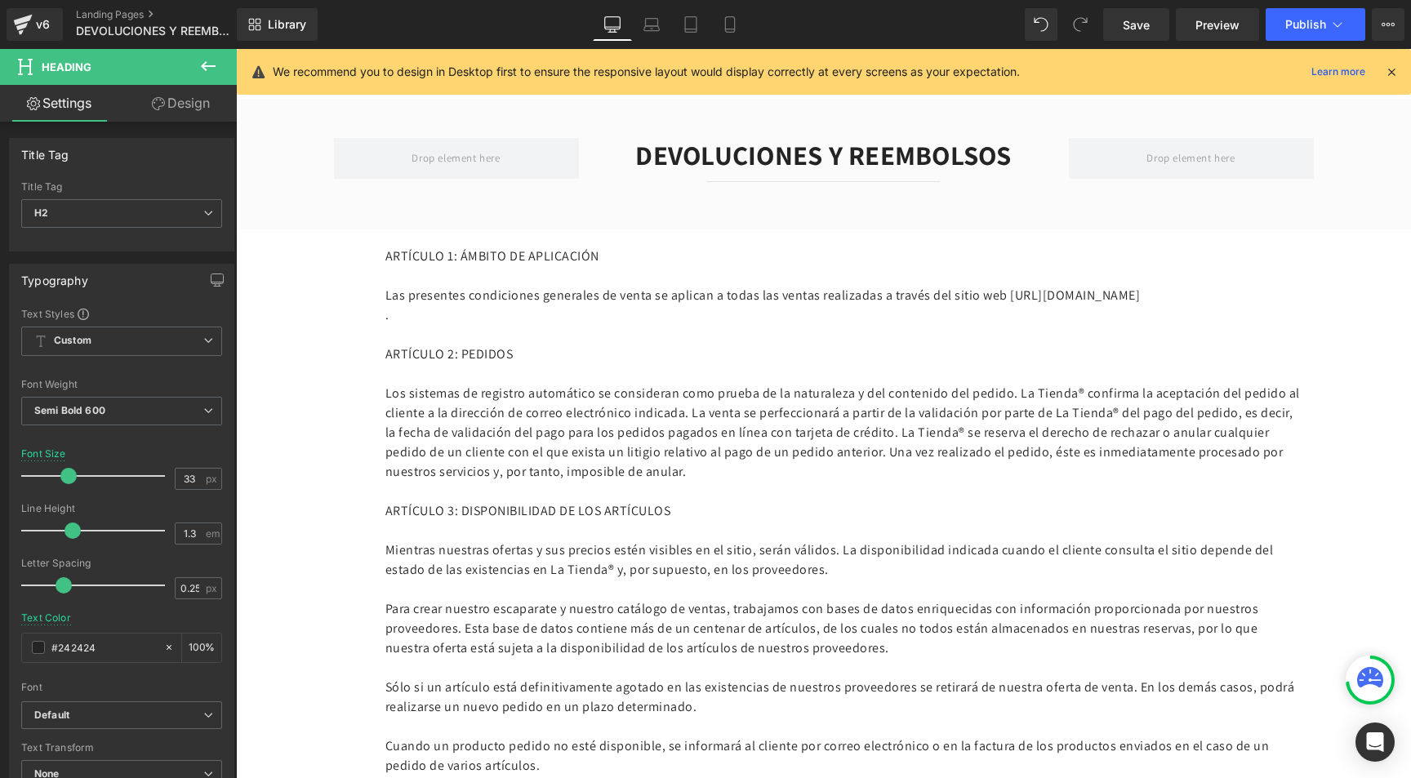
scroll to position [71, 0]
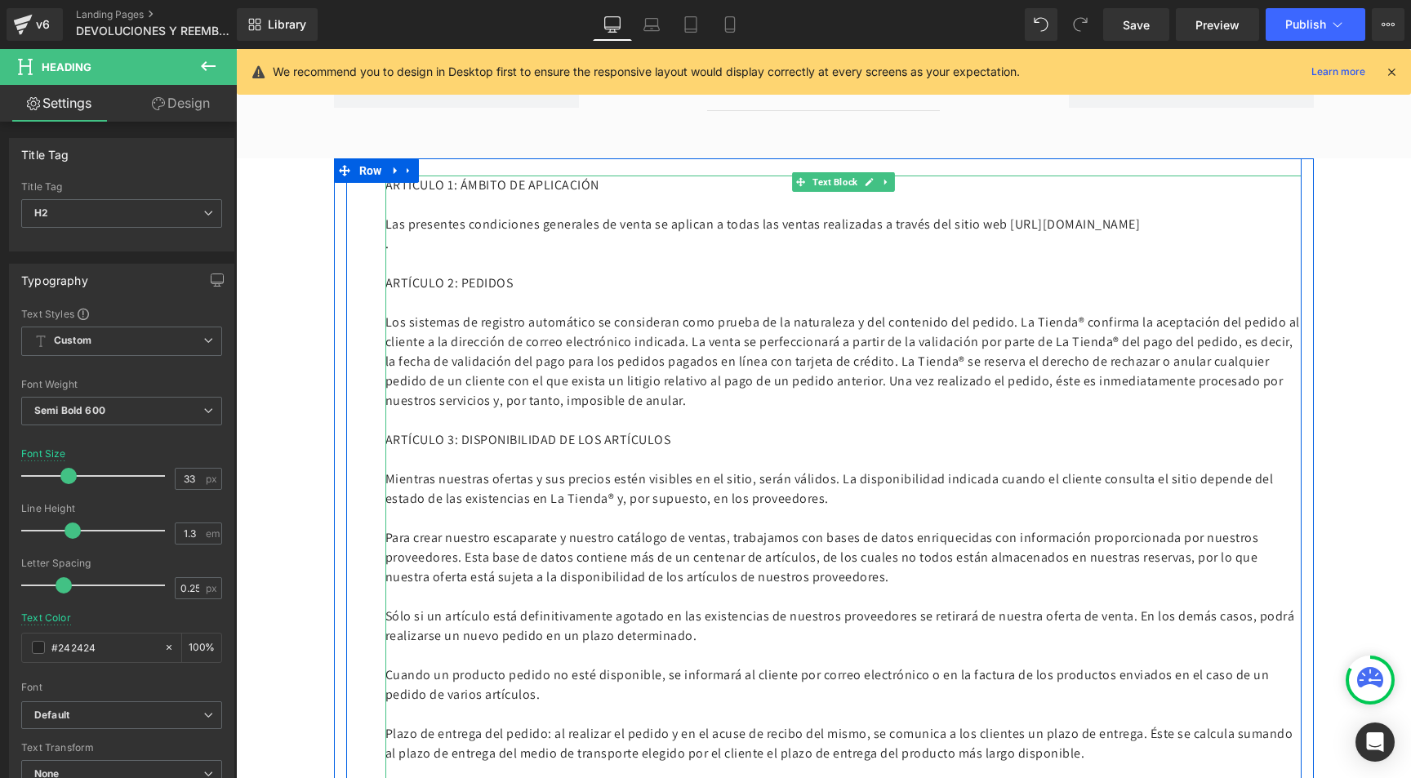
click at [476, 353] on p "Los sistemas de registro automático se consideran como prueba de la naturaleza …" at bounding box center [843, 362] width 916 height 98
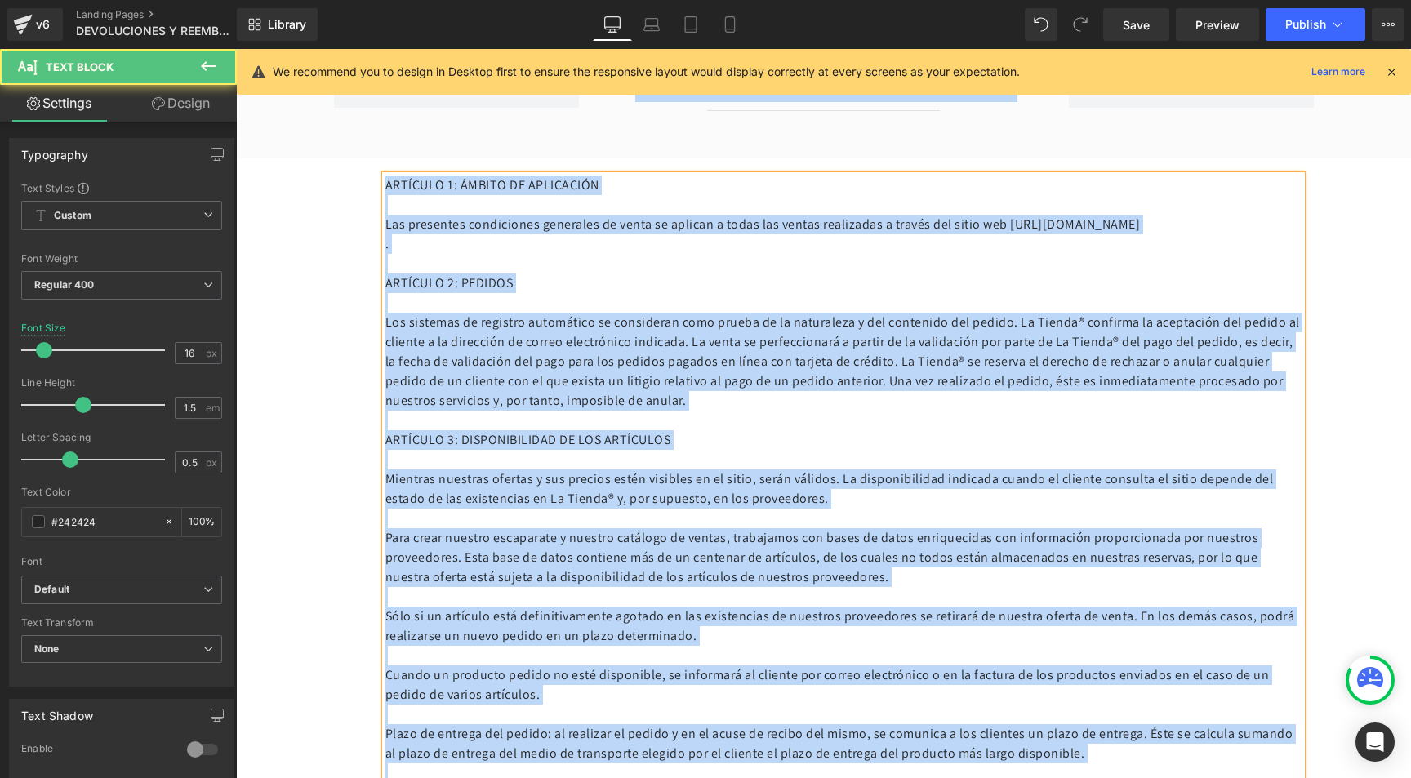
click at [528, 301] on p at bounding box center [843, 303] width 916 height 20
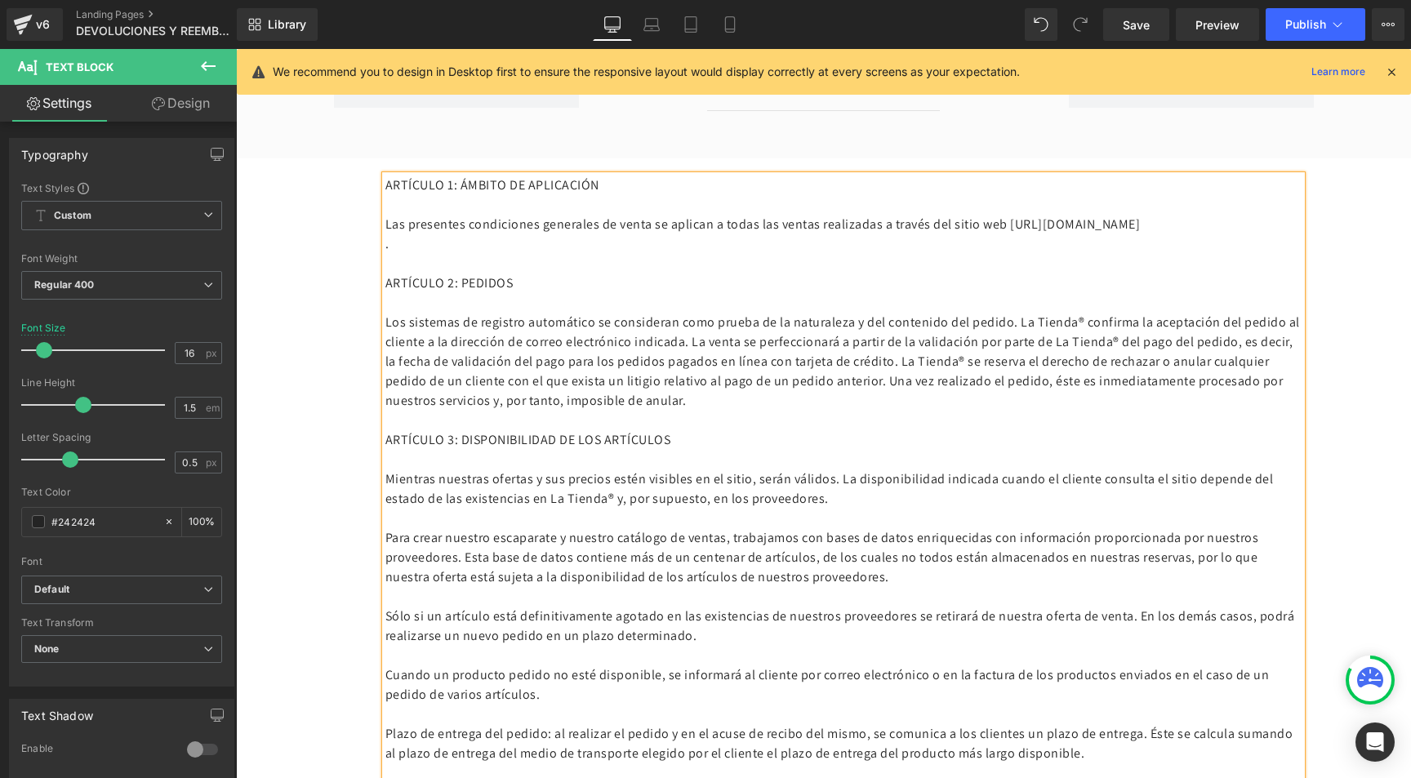
scroll to position [0, 0]
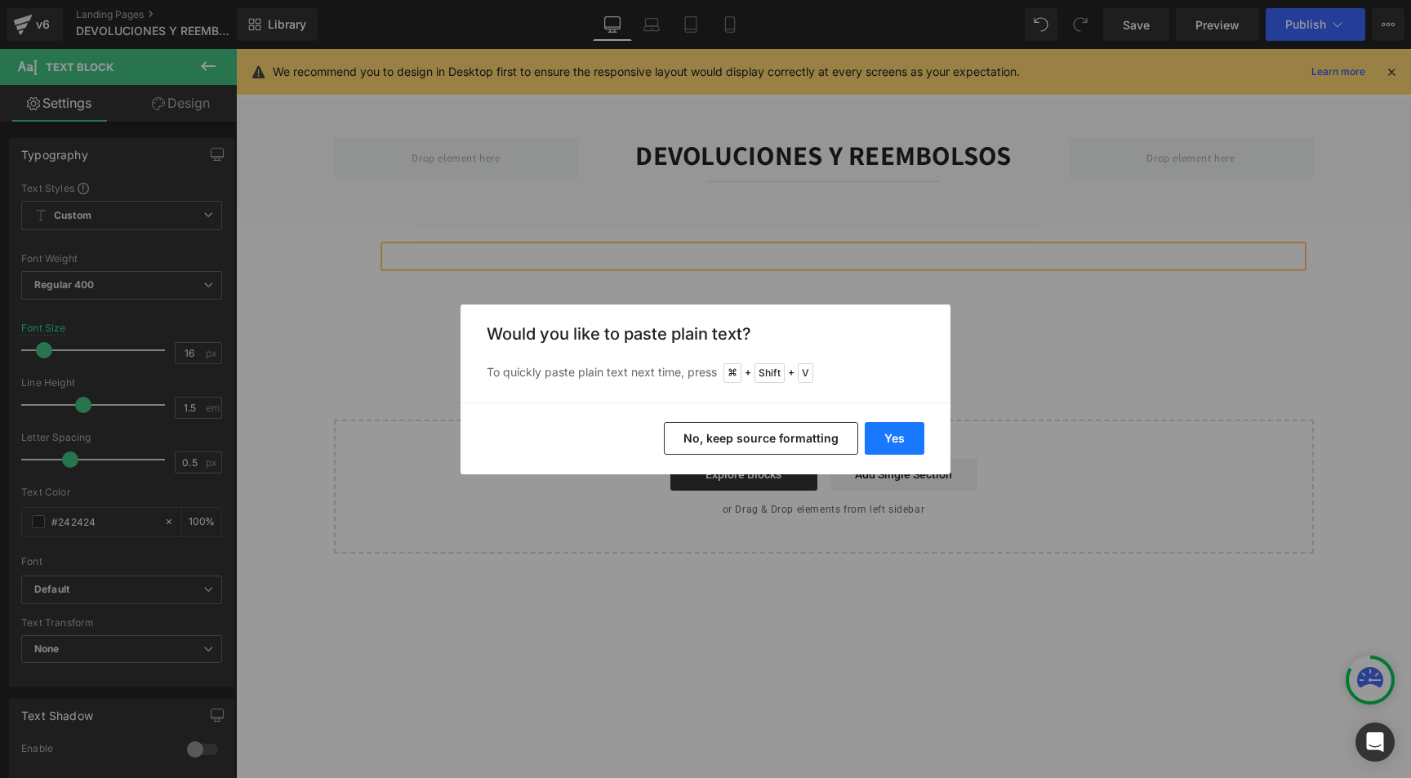
click at [909, 434] on button "Yes" at bounding box center [895, 438] width 60 height 33
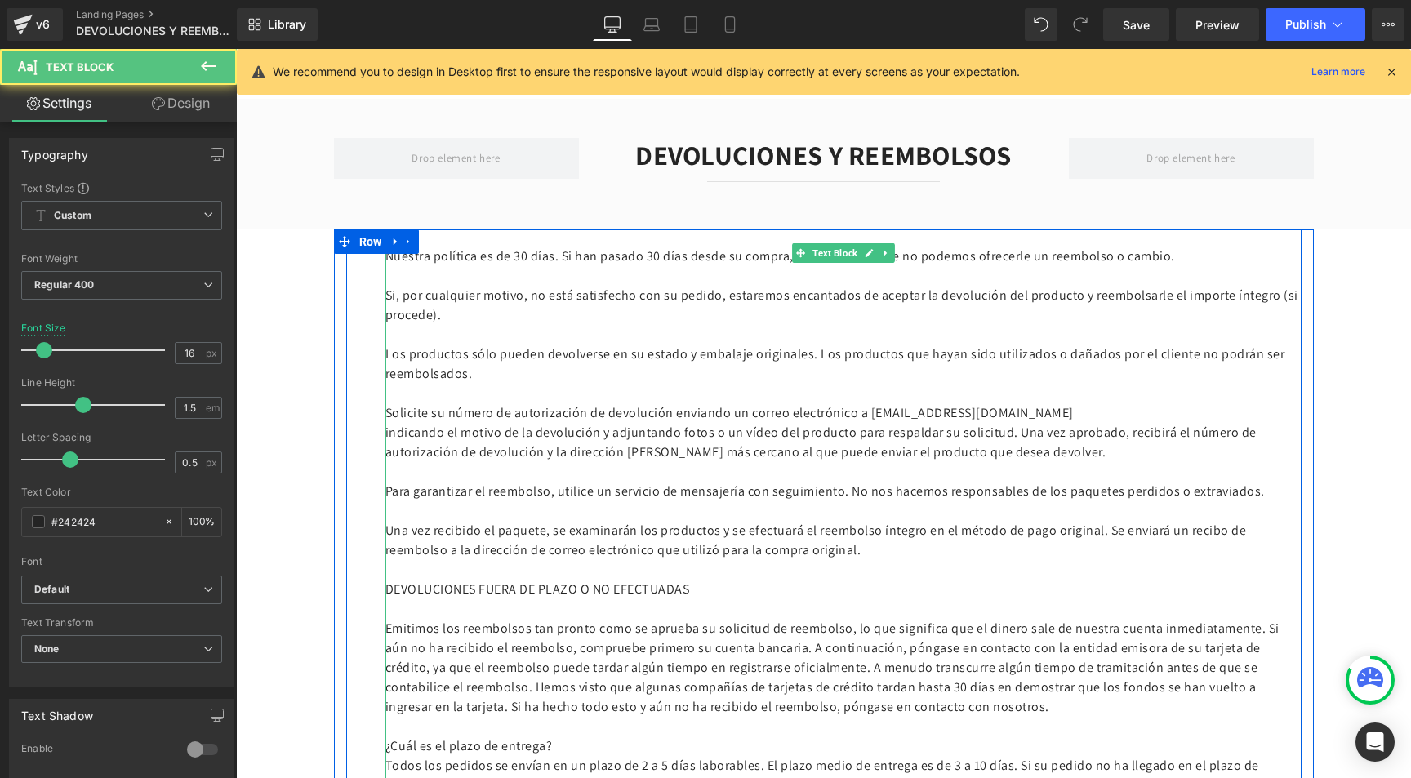
click at [525, 253] on p "Nuestra política es de 30 días. Si han pasado 30 días desde su compra, lamentab…" at bounding box center [843, 257] width 916 height 20
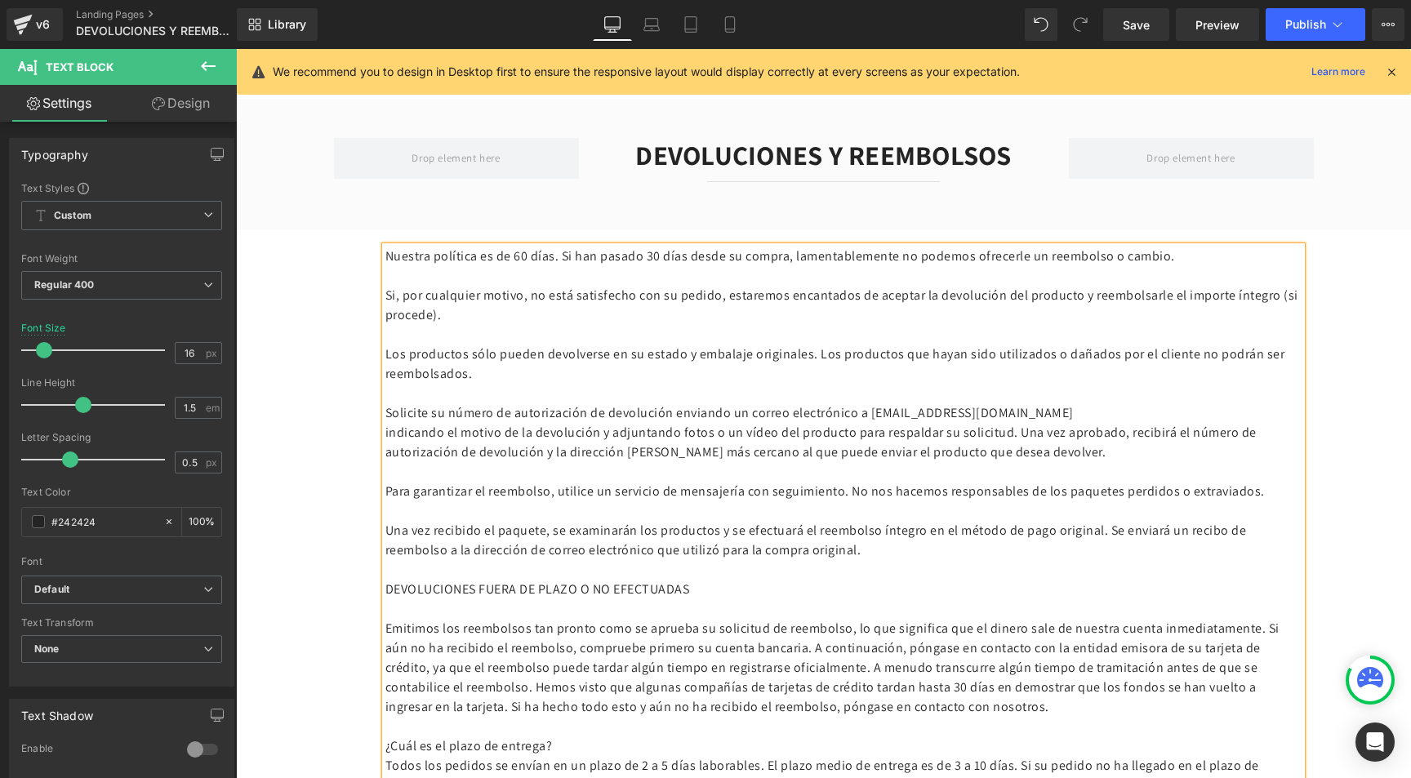
click at [673, 252] on p "Nuestra política es de 60 días. Si han pasado 30 días desde su compra, lamentab…" at bounding box center [843, 257] width 916 height 20
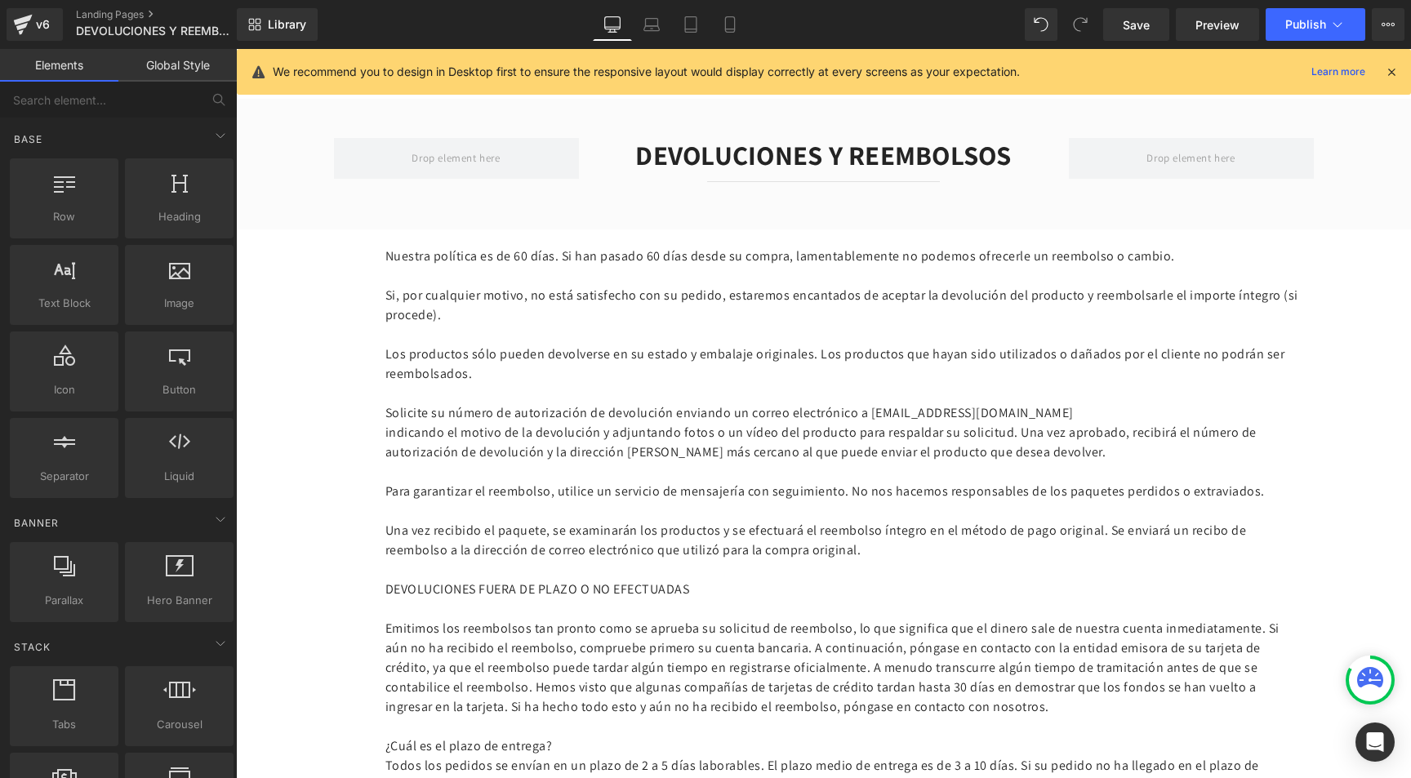
drag, startPoint x: 1393, startPoint y: 71, endPoint x: 1157, endPoint y: 22, distance: 241.0
click at [1393, 71] on icon at bounding box center [1391, 72] width 15 height 15
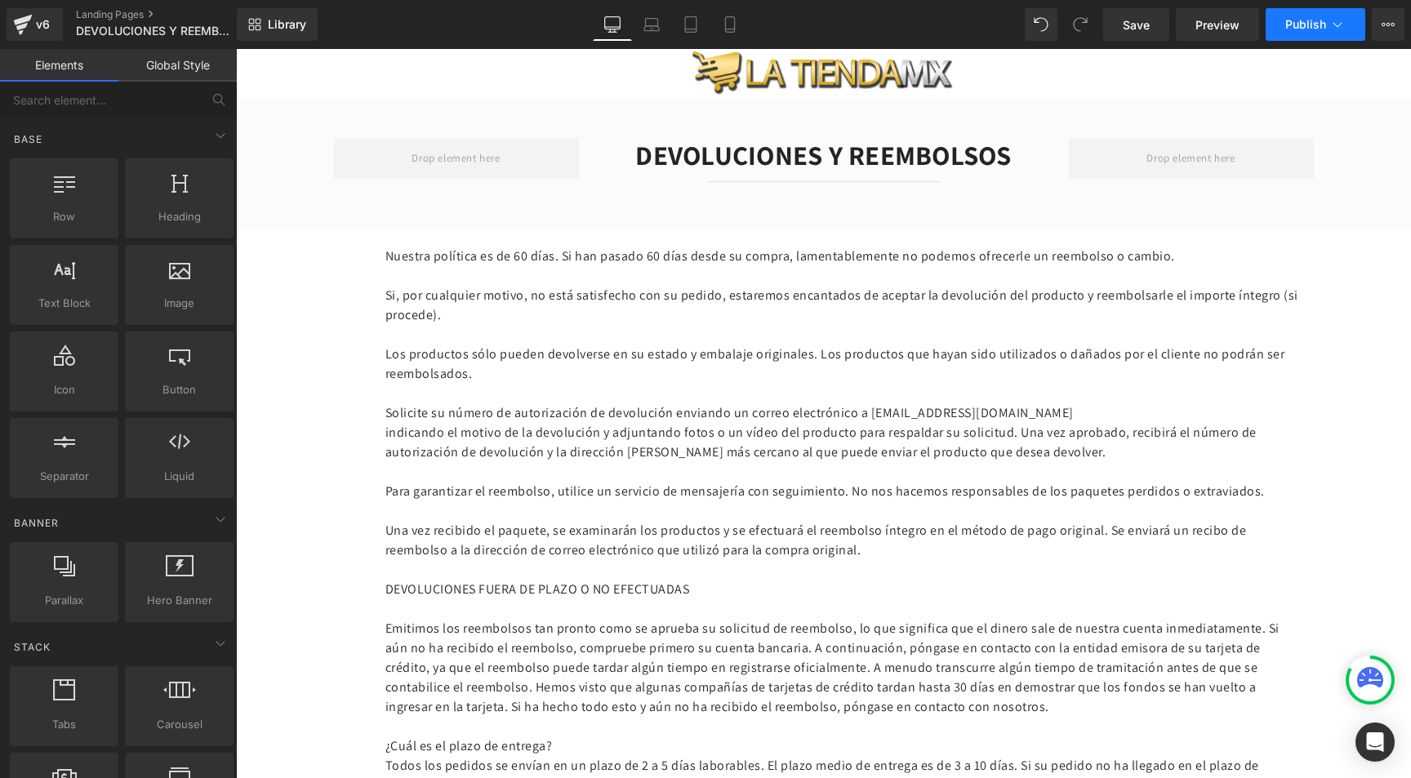
click at [1339, 25] on icon at bounding box center [1337, 24] width 16 height 16
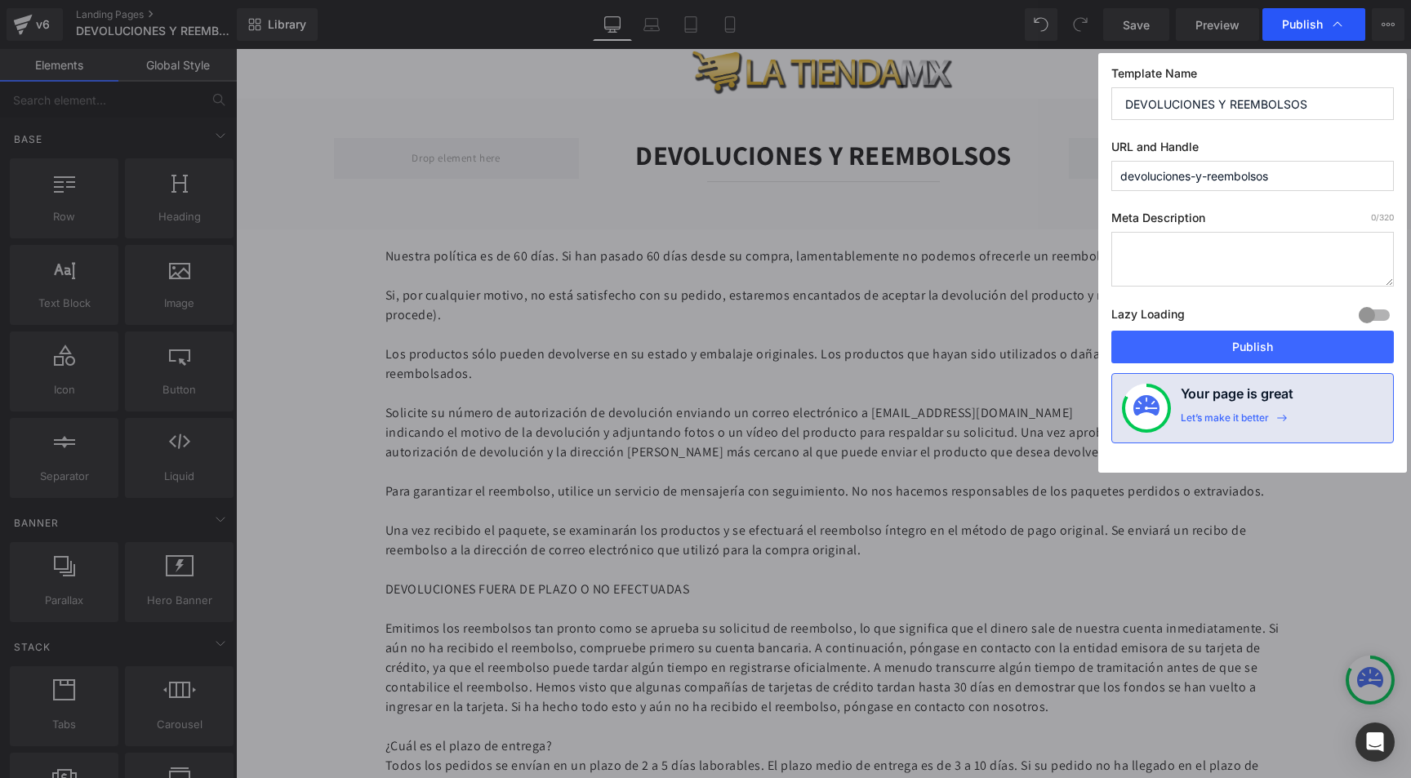
click at [1339, 25] on icon at bounding box center [1337, 24] width 16 height 16
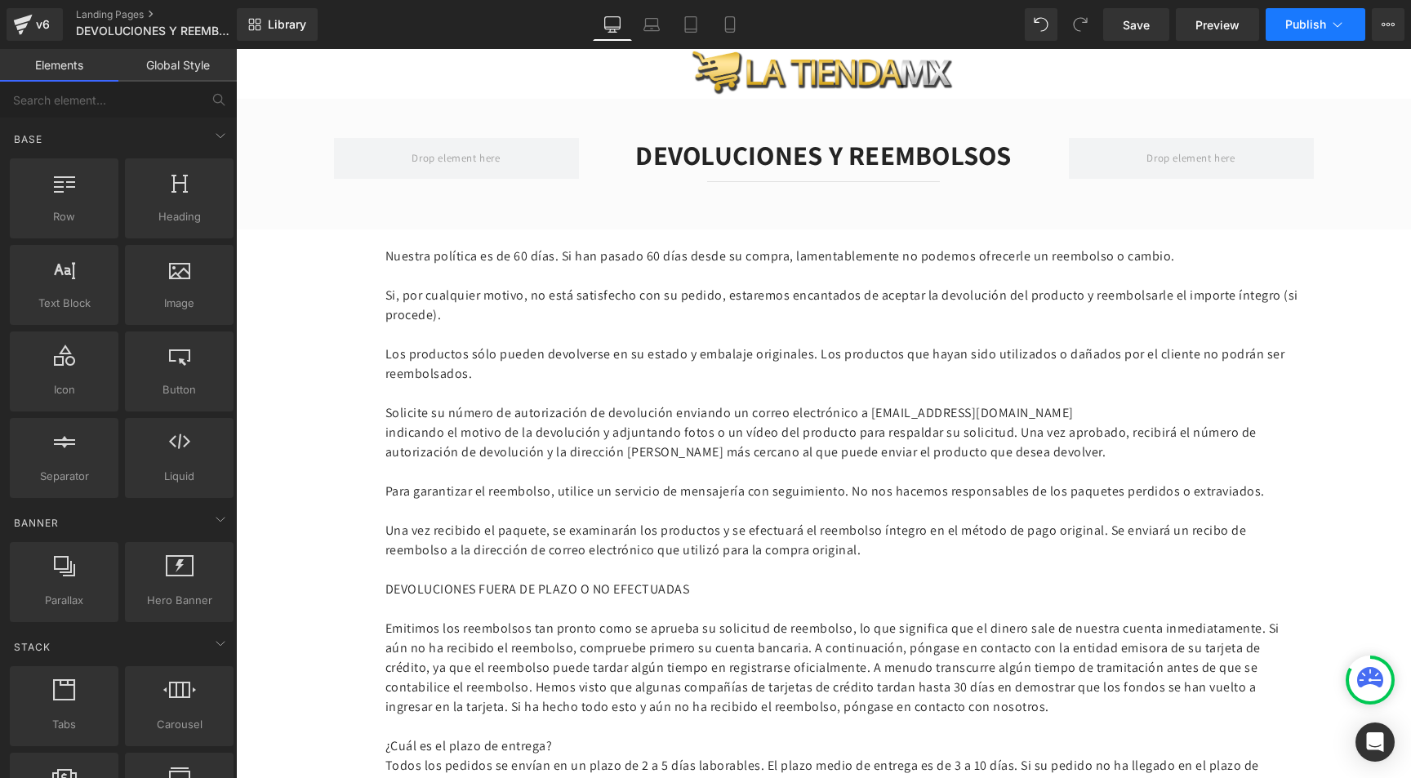
click at [1318, 27] on span "Publish" at bounding box center [1305, 24] width 41 height 13
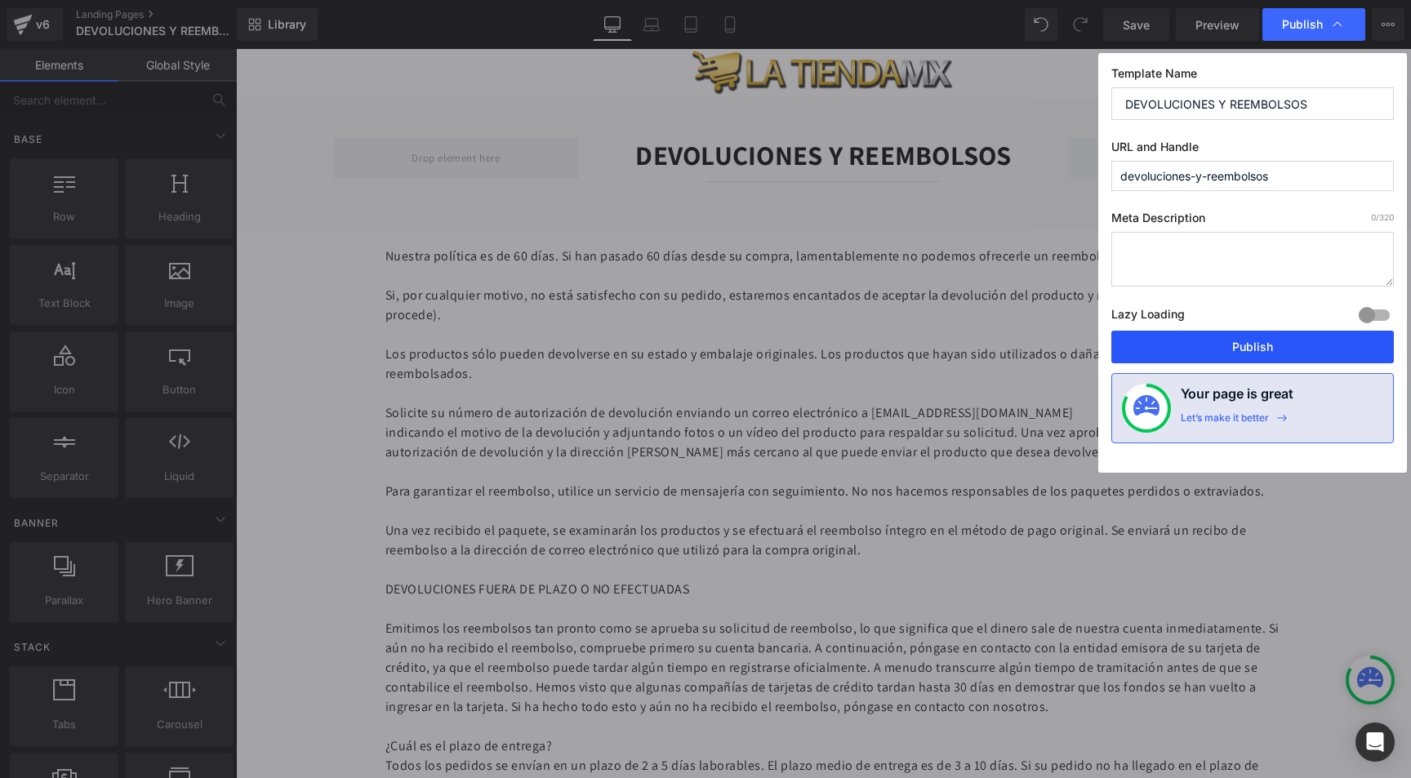
click at [1245, 349] on button "Publish" at bounding box center [1252, 347] width 283 height 33
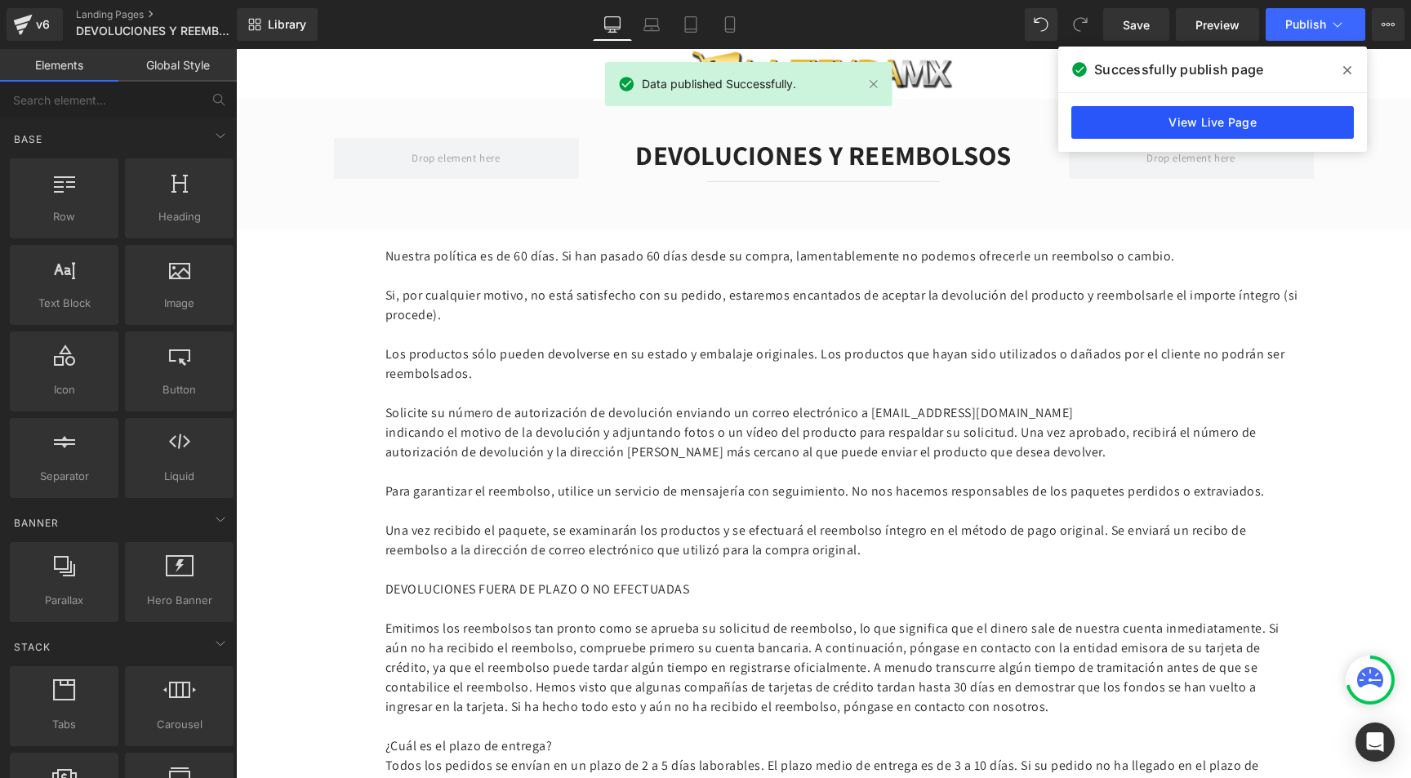
click at [1149, 121] on link "View Live Page" at bounding box center [1212, 122] width 283 height 33
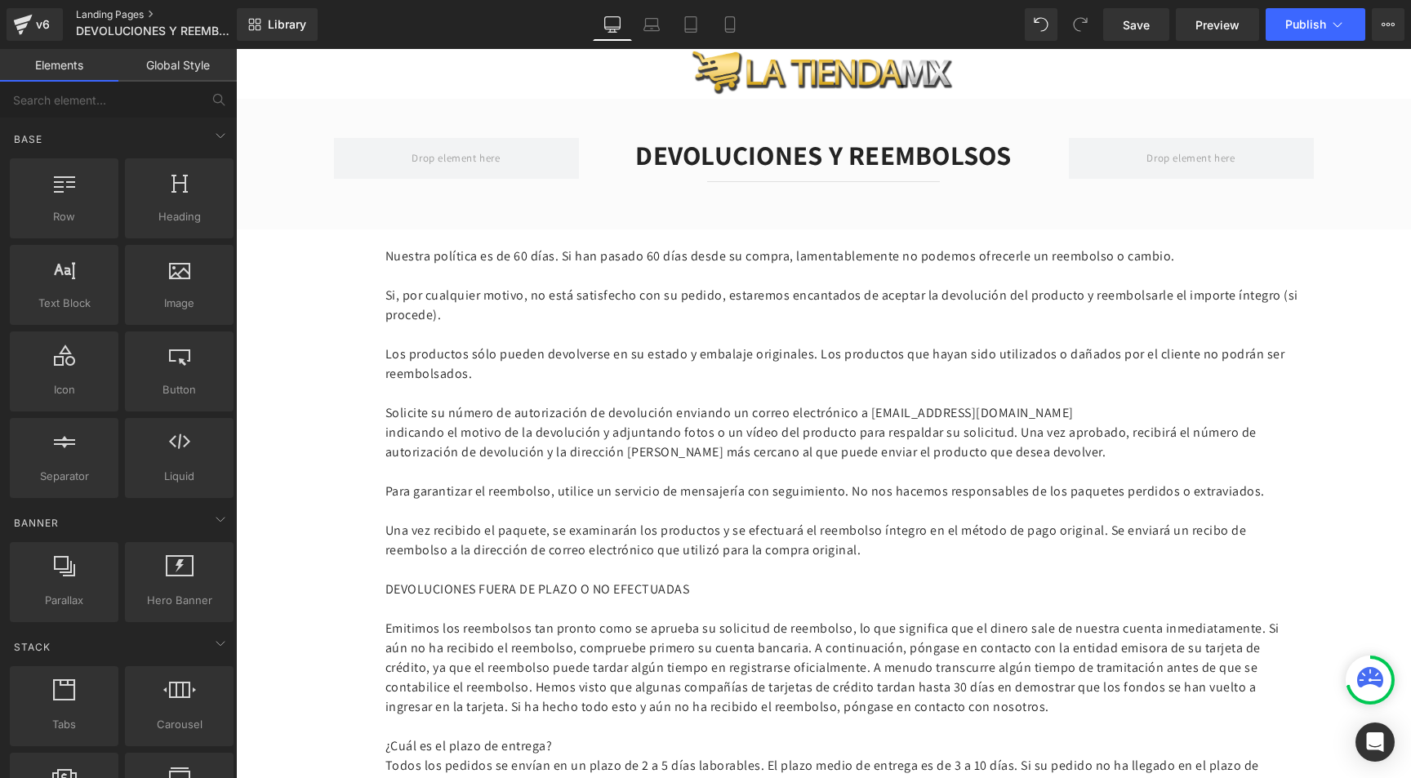
click at [119, 9] on link "Landing Pages" at bounding box center [170, 14] width 188 height 13
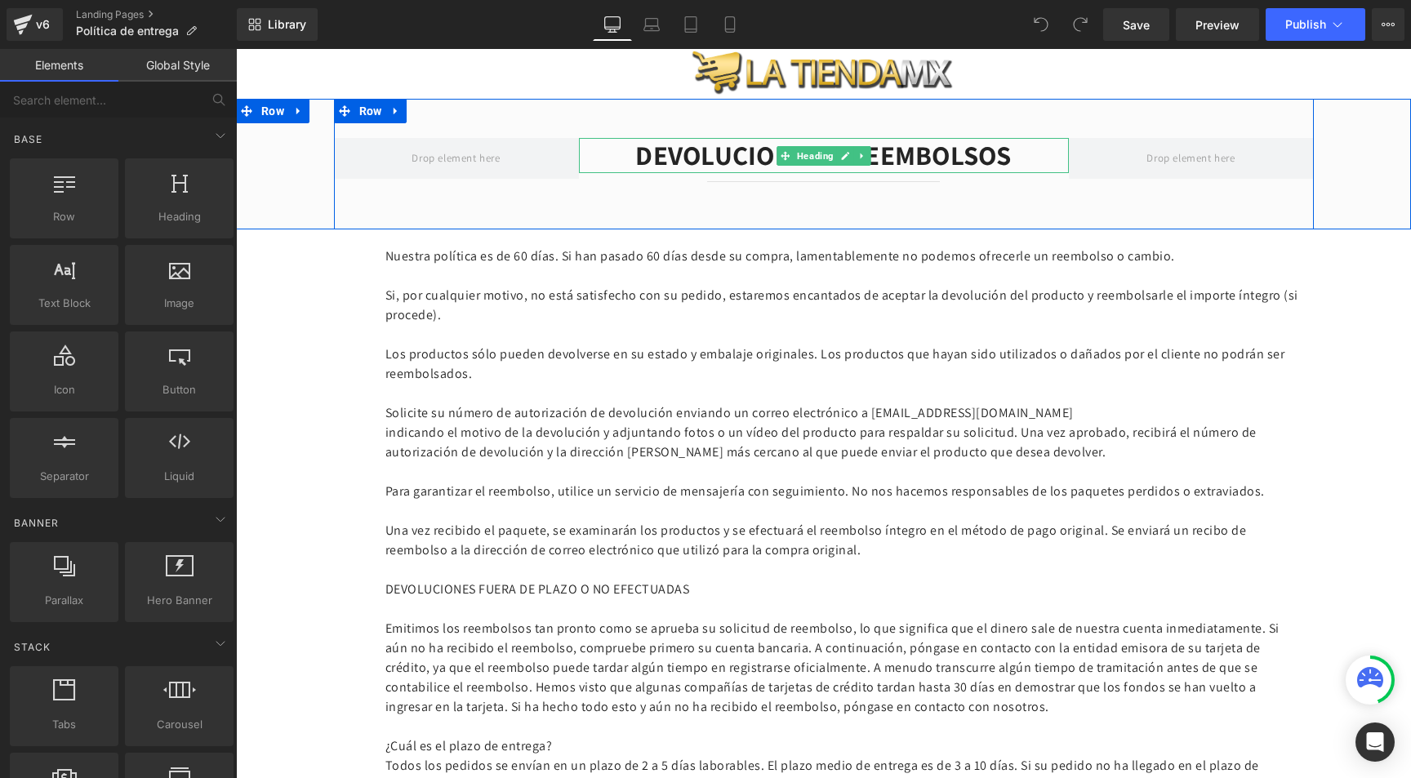
click at [736, 149] on h2 "DEVOLUCIONES Y REEMBOLSOS" at bounding box center [824, 155] width 490 height 35
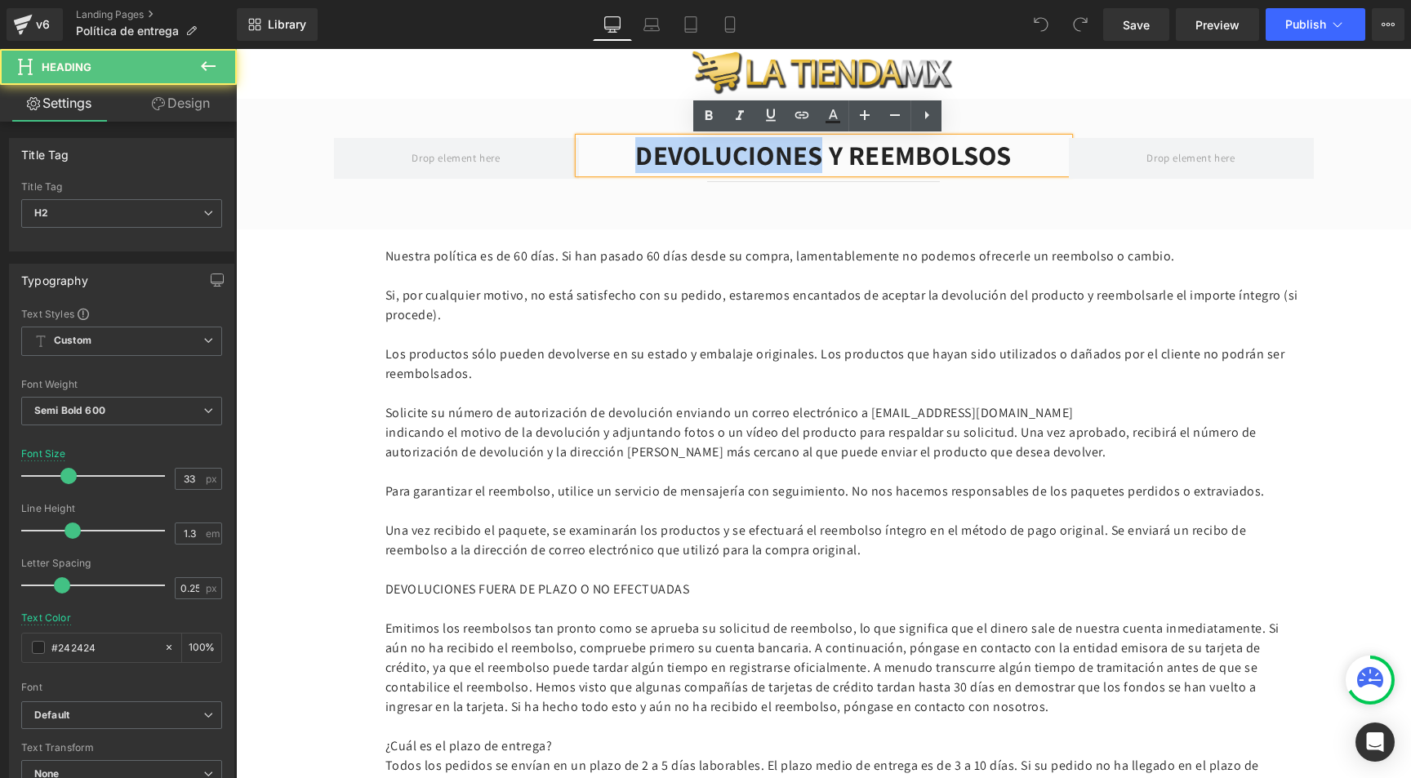
click at [736, 149] on h2 "DEVOLUCIONES Y REEMBOLSOS" at bounding box center [824, 155] width 490 height 35
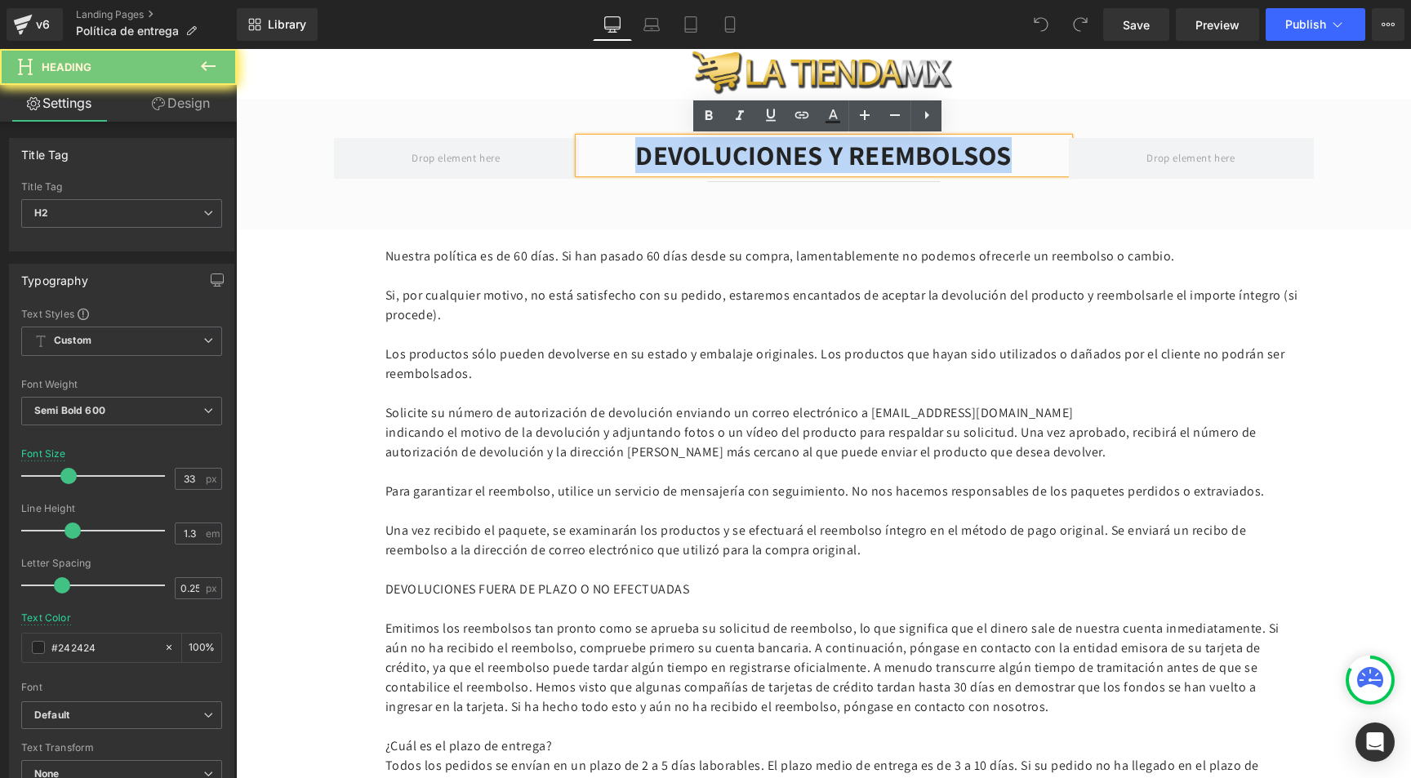
click at [736, 149] on h2 "DEVOLUCIONES Y REEMBOLSOS" at bounding box center [824, 155] width 490 height 35
paste div
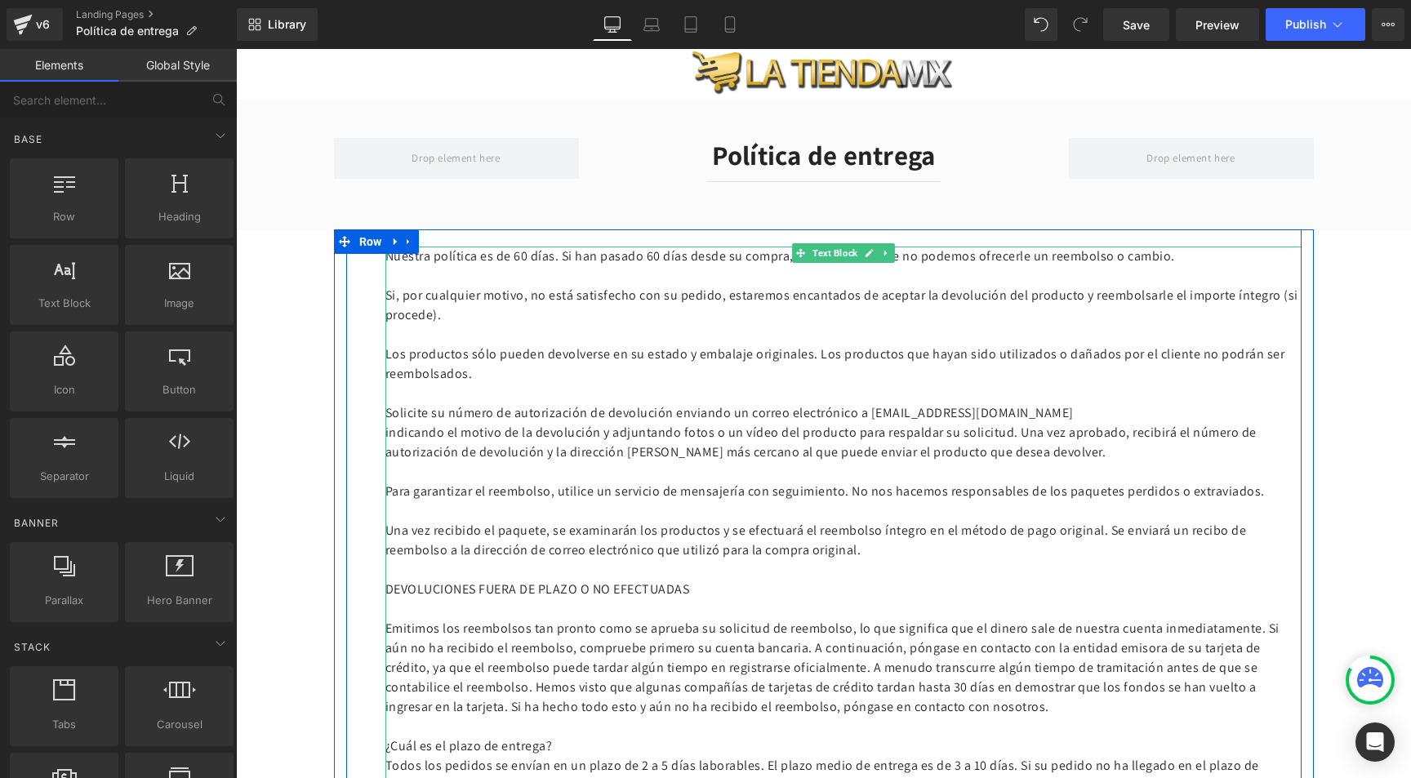
click at [521, 271] on p at bounding box center [843, 276] width 916 height 20
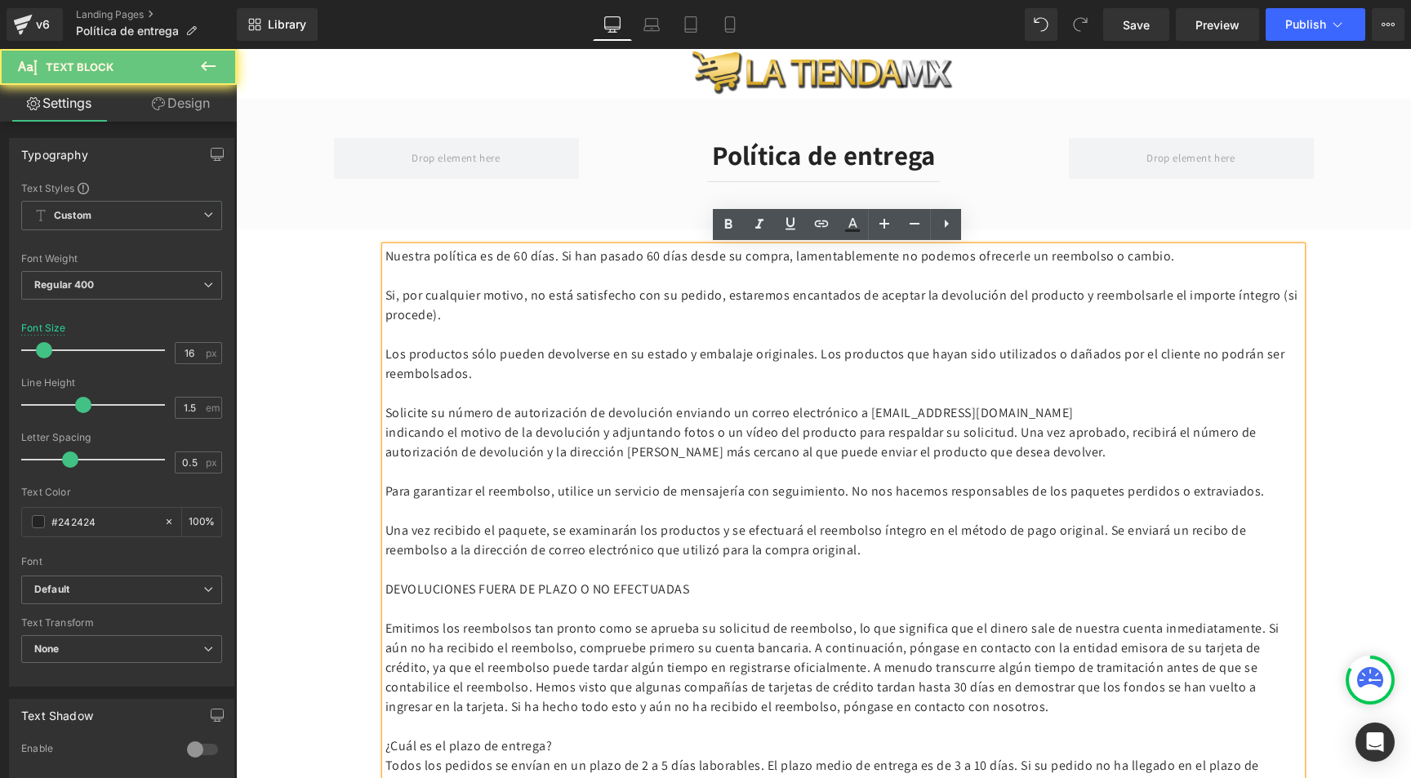
click at [521, 272] on p at bounding box center [843, 276] width 916 height 20
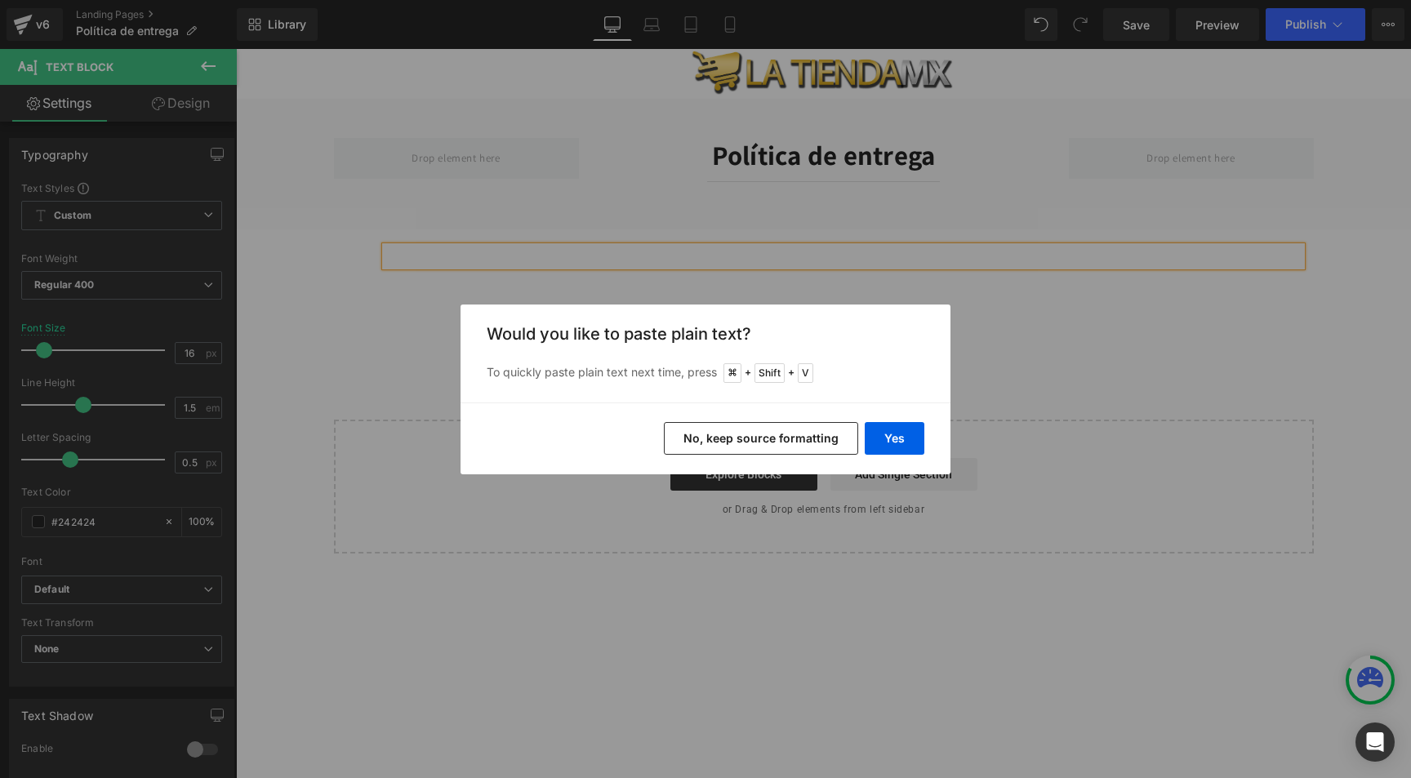
click at [790, 446] on button "No, keep source formatting" at bounding box center [761, 438] width 194 height 33
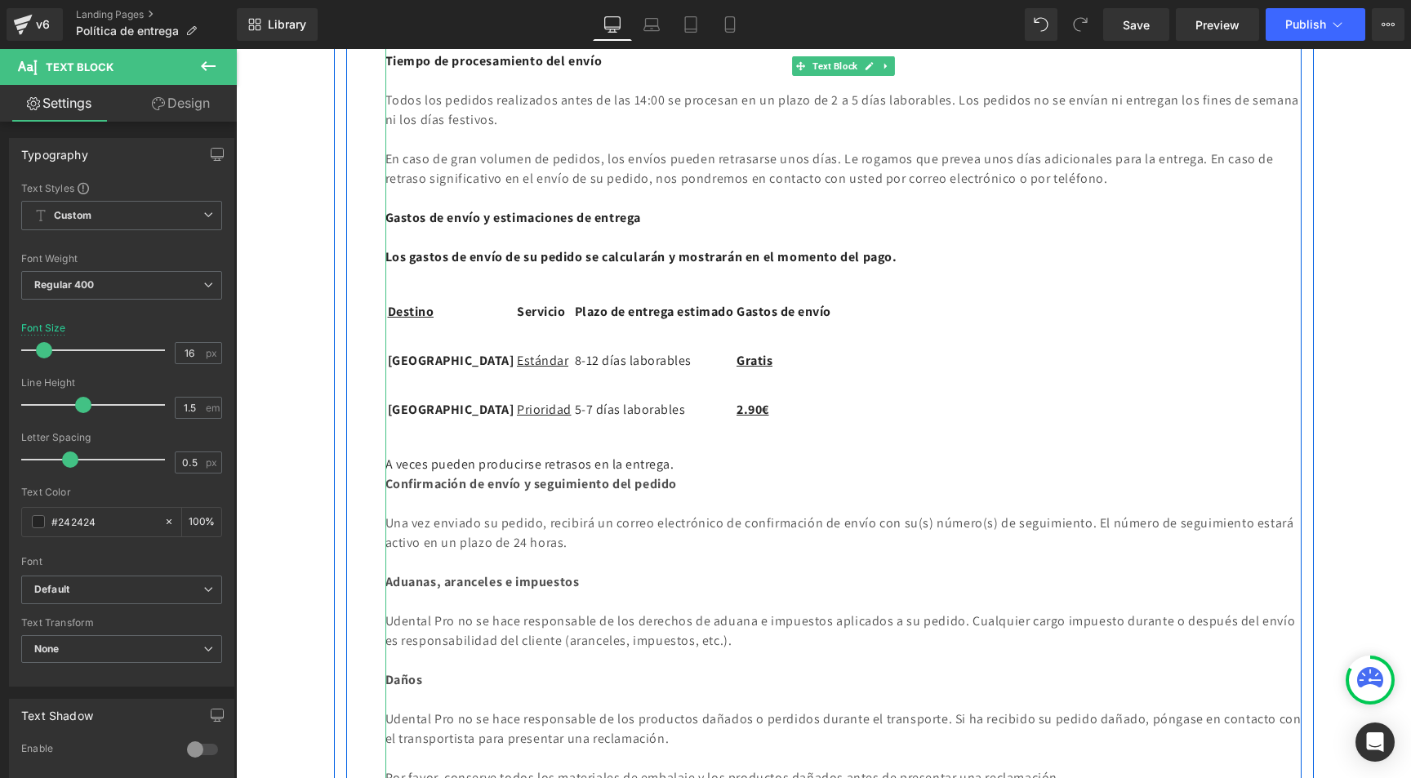
scroll to position [274, 0]
click at [737, 407] on p "2.90€" at bounding box center [784, 410] width 95 height 20
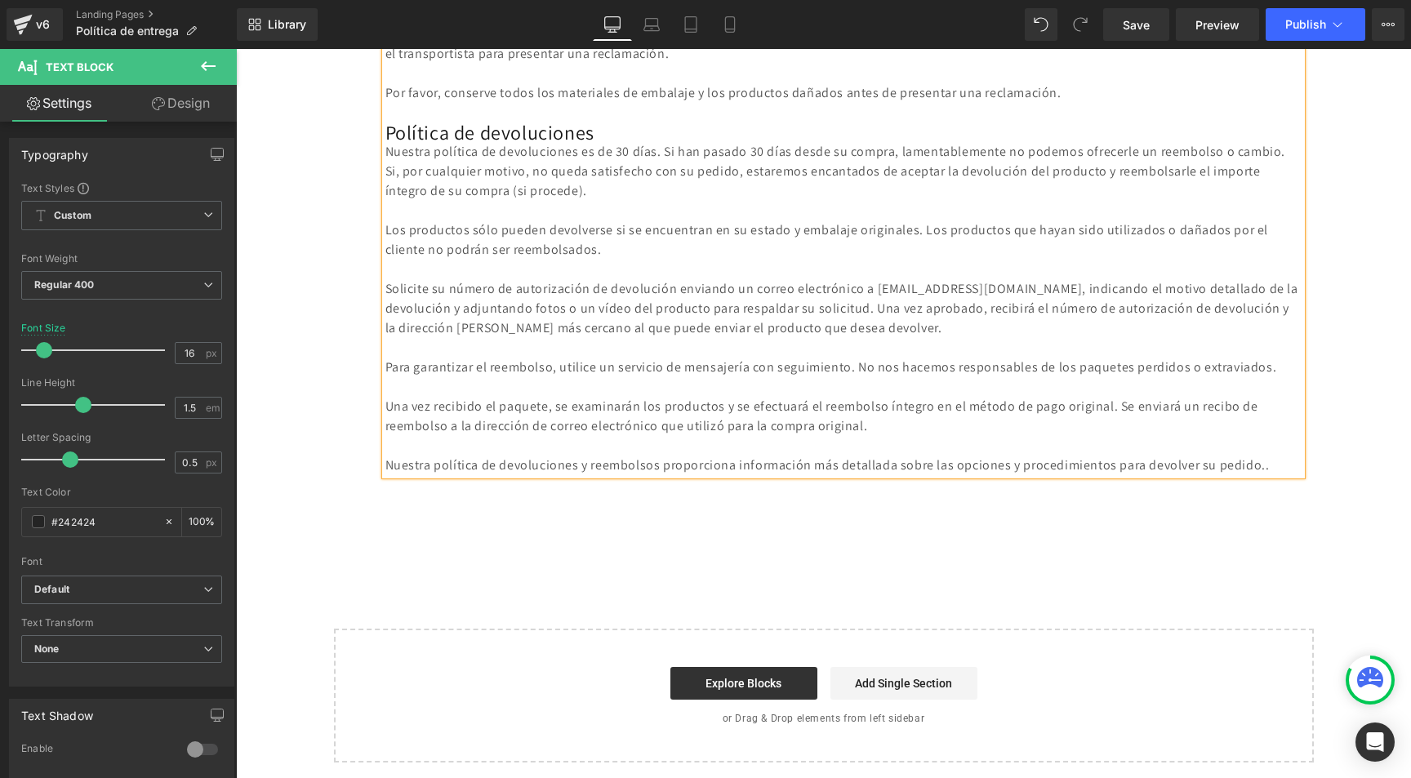
scroll to position [964, 0]
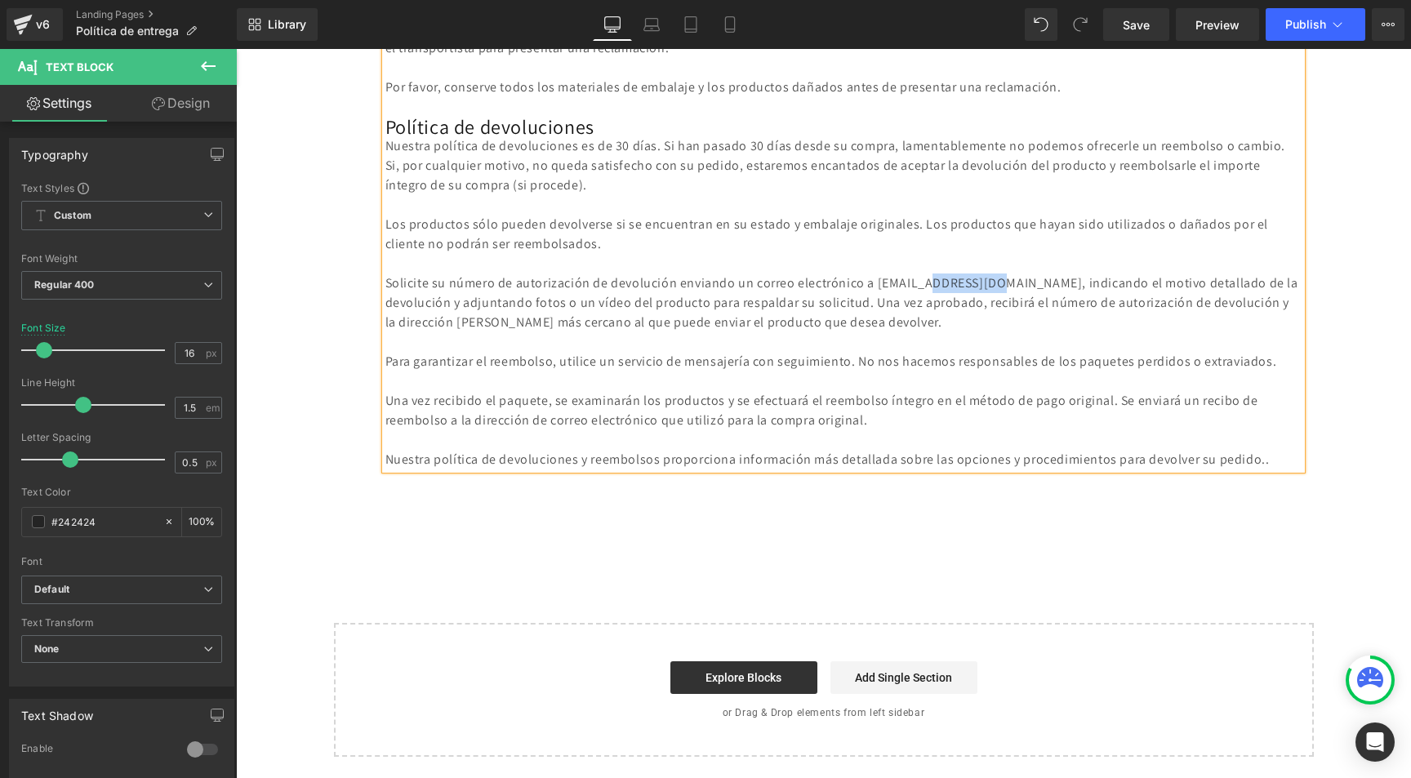
drag, startPoint x: 1023, startPoint y: 299, endPoint x: 959, endPoint y: 304, distance: 63.9
click at [959, 304] on span "Política de devoluciones Nuestra política de devoluciones es de 30 días. Si han…" at bounding box center [843, 283] width 916 height 372
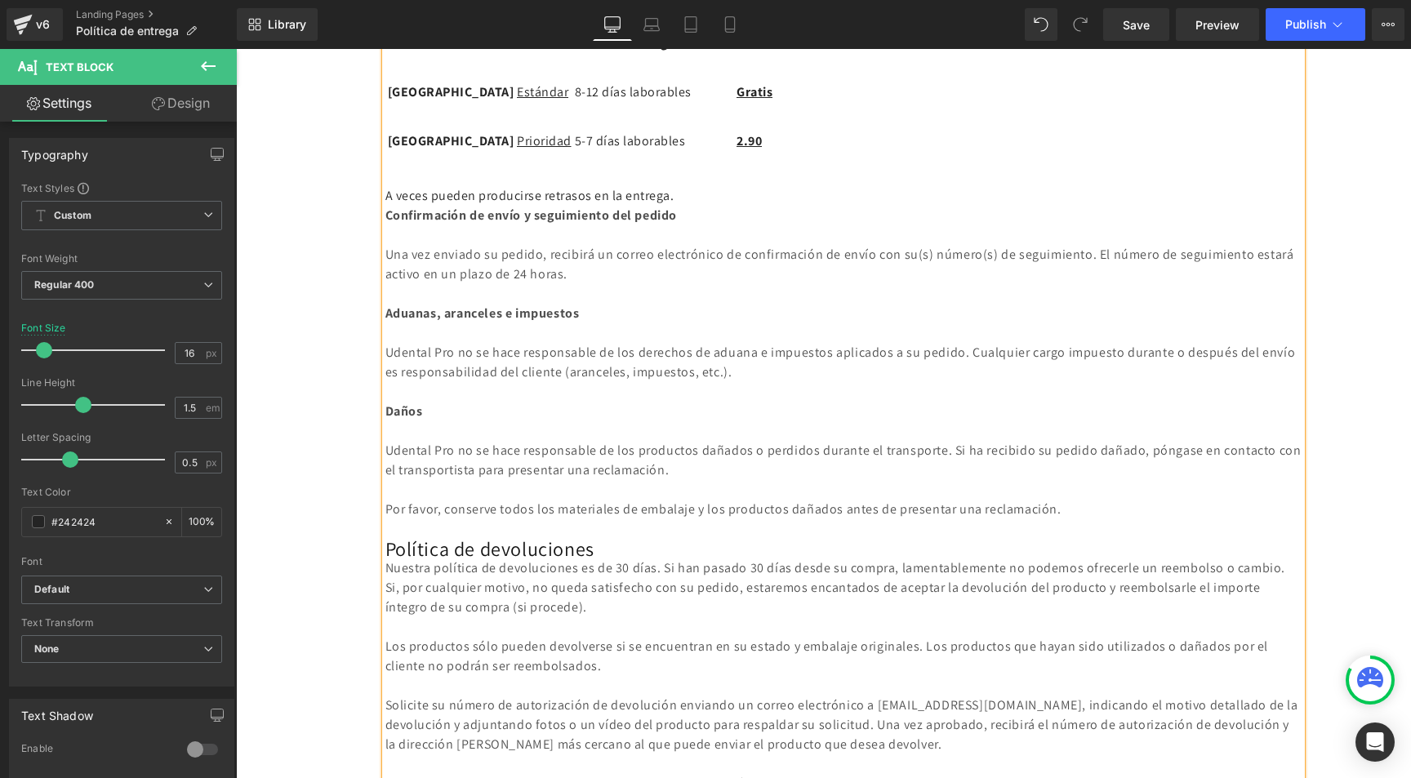
scroll to position [536, 0]
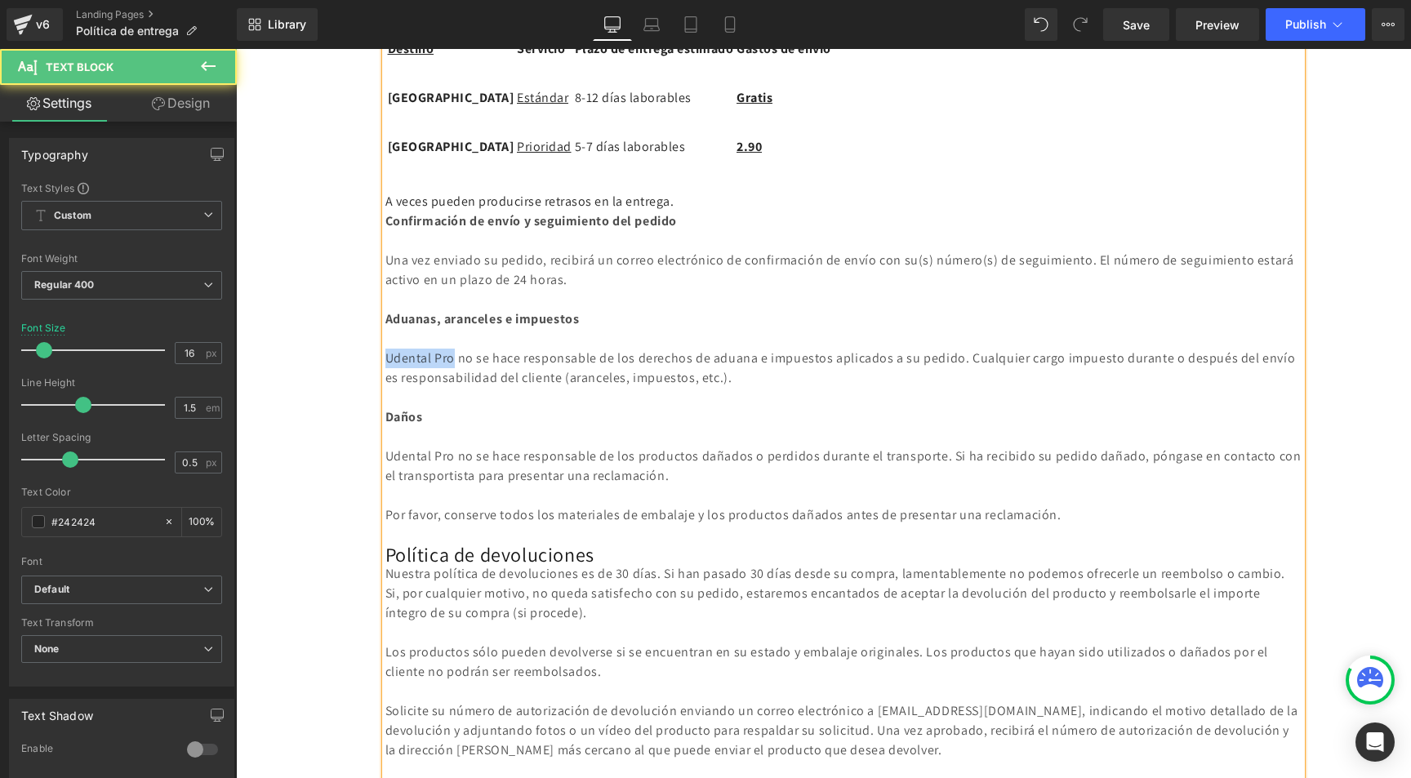
drag, startPoint x: 450, startPoint y: 356, endPoint x: 381, endPoint y: 352, distance: 68.7
click at [385, 352] on span "Udental Pro no se hace responsable de los derechos de aduana e impuestos aplica…" at bounding box center [840, 367] width 910 height 37
drag, startPoint x: 437, startPoint y: 357, endPoint x: 372, endPoint y: 359, distance: 65.4
click at [372, 359] on div "Gracias por visitar y comprar en Udental Pro. Estos son los términos y condicio…" at bounding box center [823, 302] width 955 height 1219
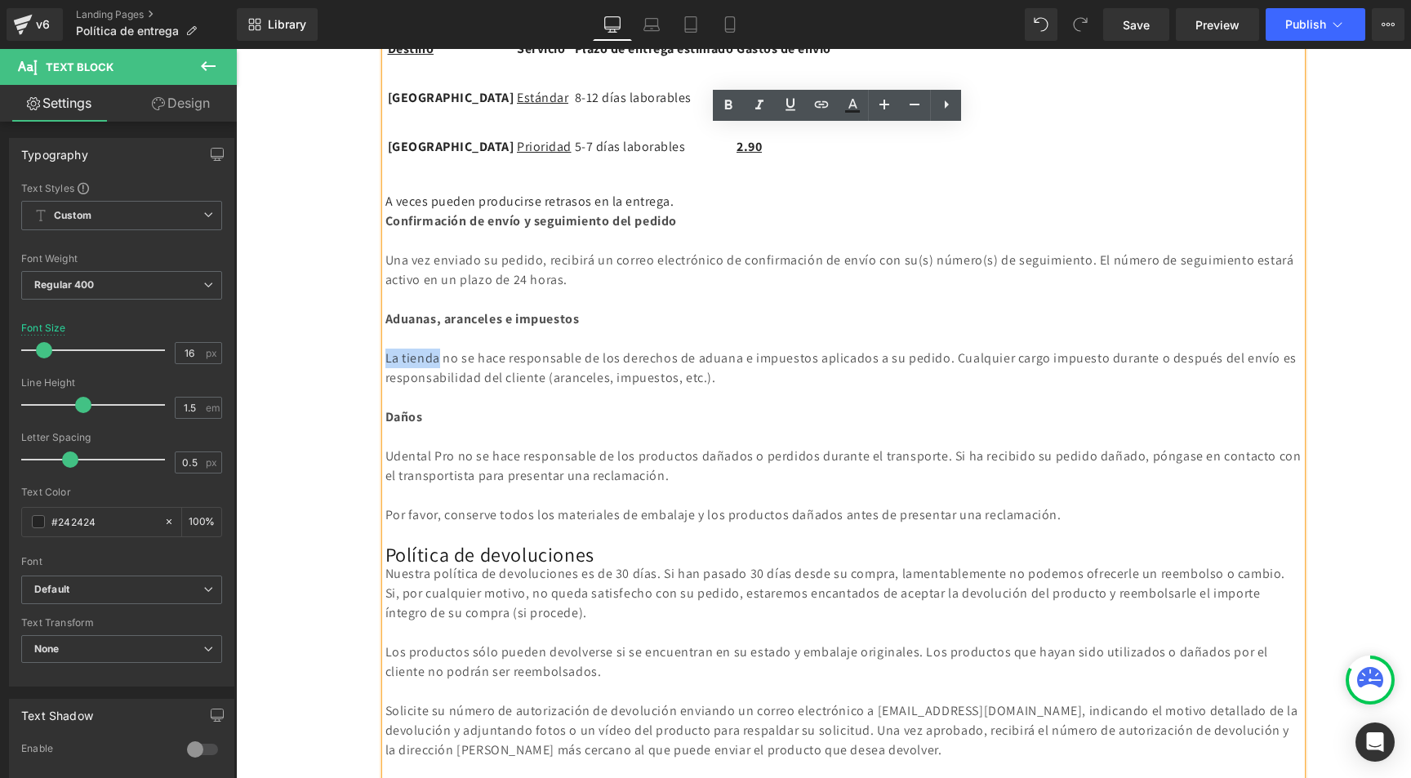
copy span "La tienda"
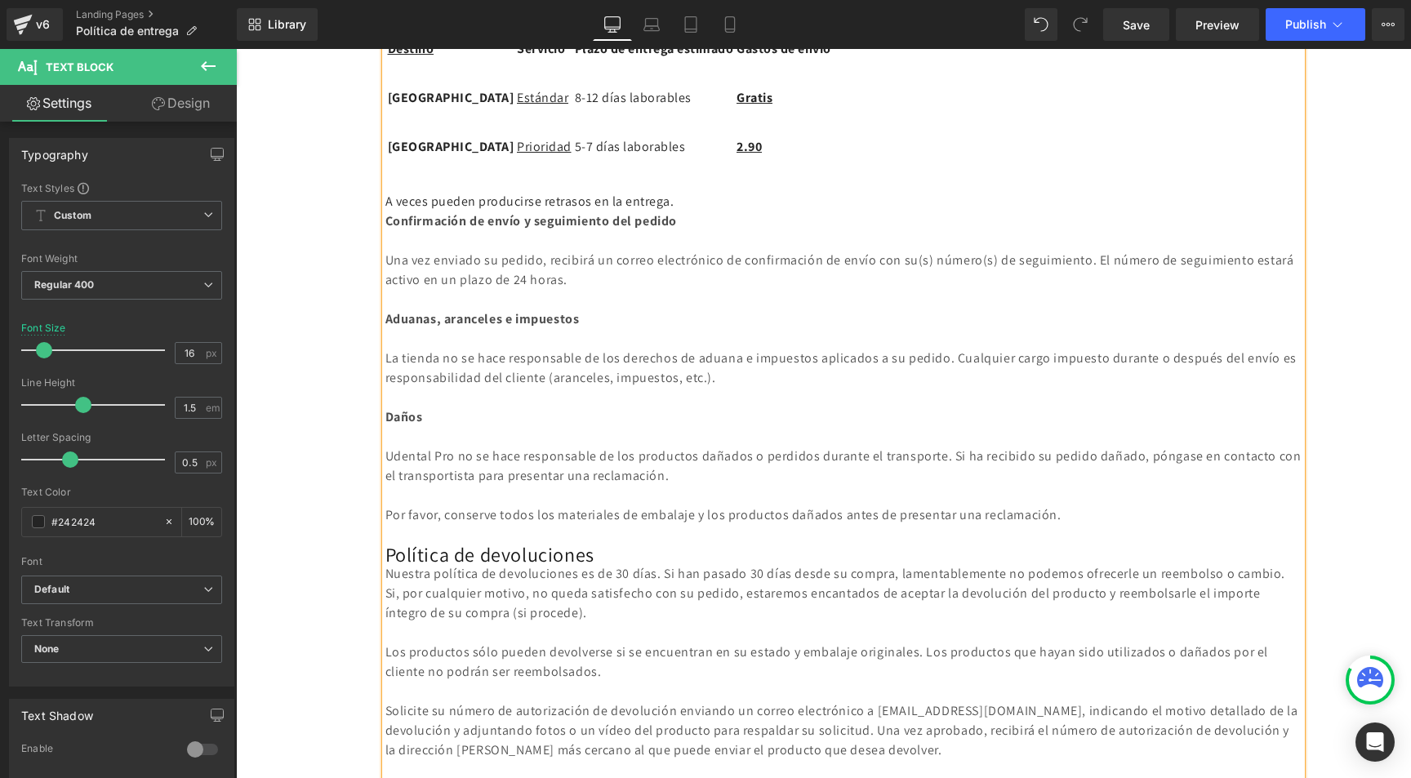
click at [419, 470] on div "Una vez enviado su pedido, recibirá un correo electrónico de confirmación de en…" at bounding box center [843, 564] width 916 height 666
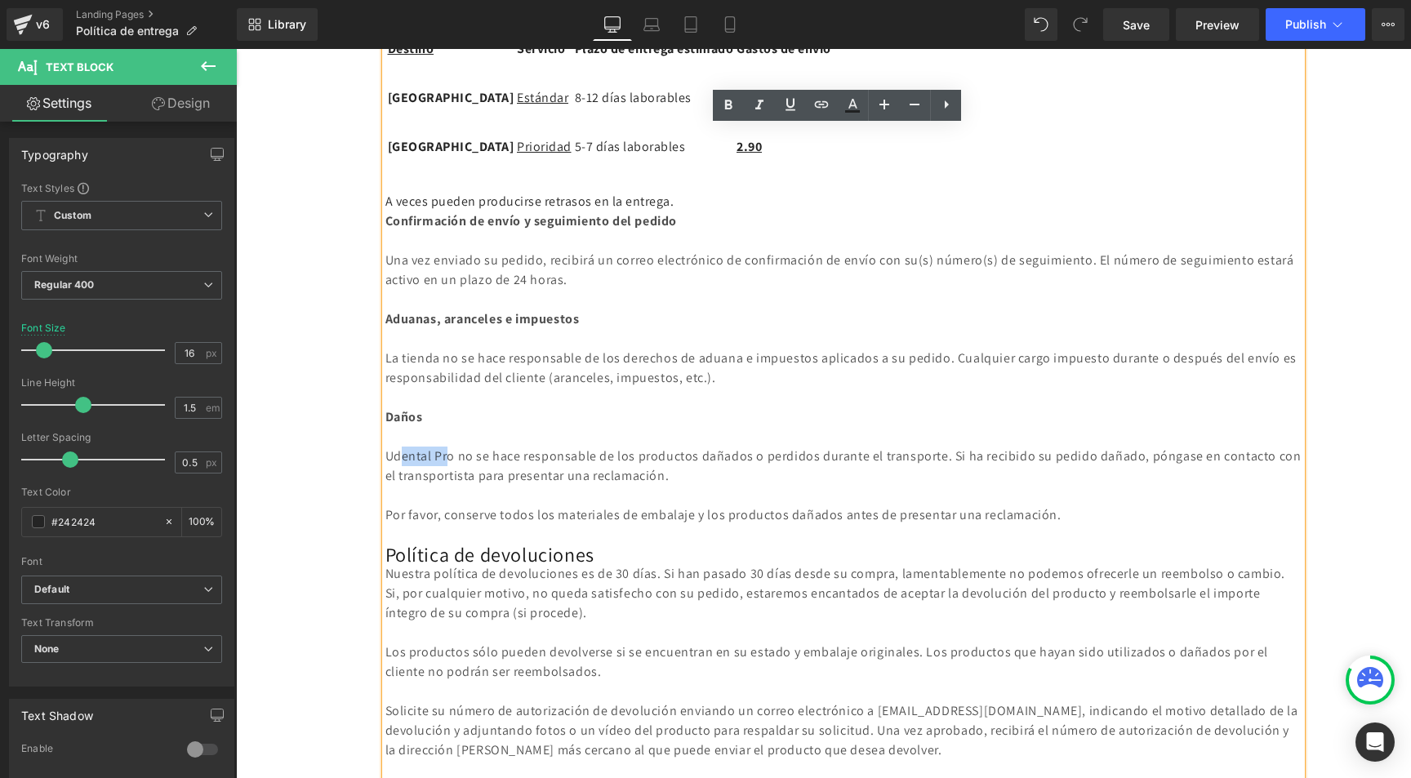
drag, startPoint x: 449, startPoint y: 456, endPoint x: 396, endPoint y: 455, distance: 53.1
click at [396, 455] on div "Una vez enviado su pedido, recibirá un correo electrónico de confirmación de en…" at bounding box center [843, 564] width 916 height 666
click at [439, 457] on div "Una vez enviado su pedido, recibirá un correo electrónico de confirmación de en…" at bounding box center [843, 564] width 916 height 666
drag, startPoint x: 447, startPoint y: 455, endPoint x: 381, endPoint y: 455, distance: 67.0
click at [385, 455] on div "Una vez enviado su pedido, recibirá un correo electrónico de confirmación de en…" at bounding box center [843, 564] width 916 height 666
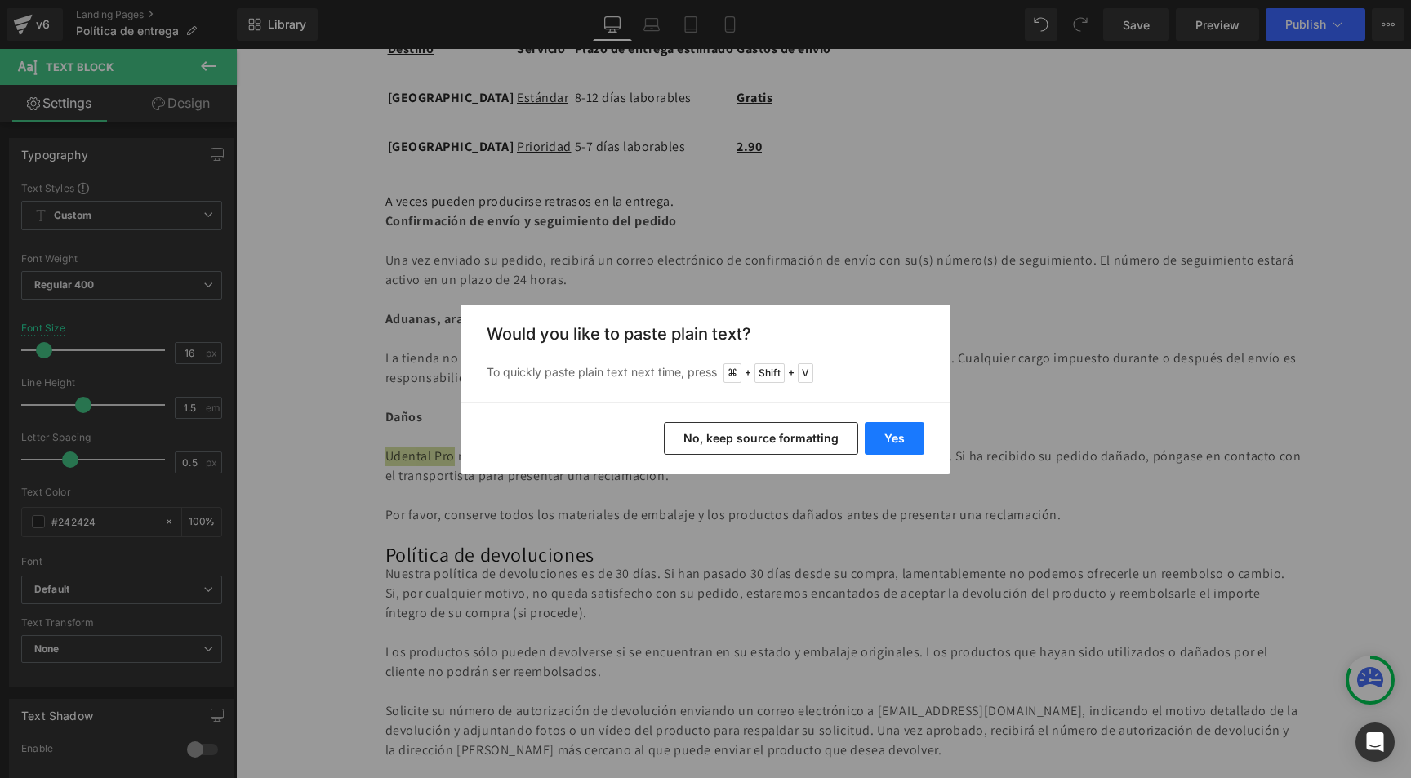
click at [902, 436] on button "Yes" at bounding box center [895, 438] width 60 height 33
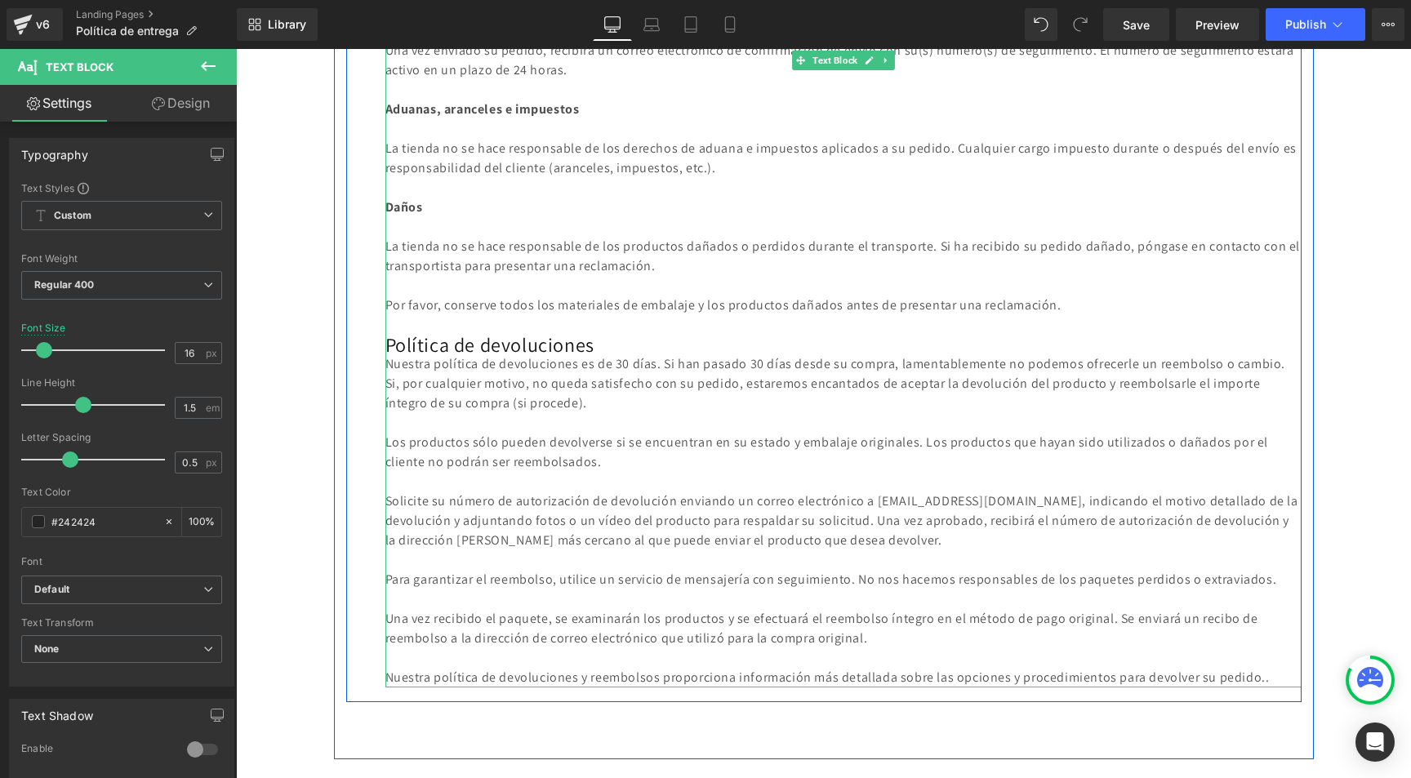
scroll to position [741, 0]
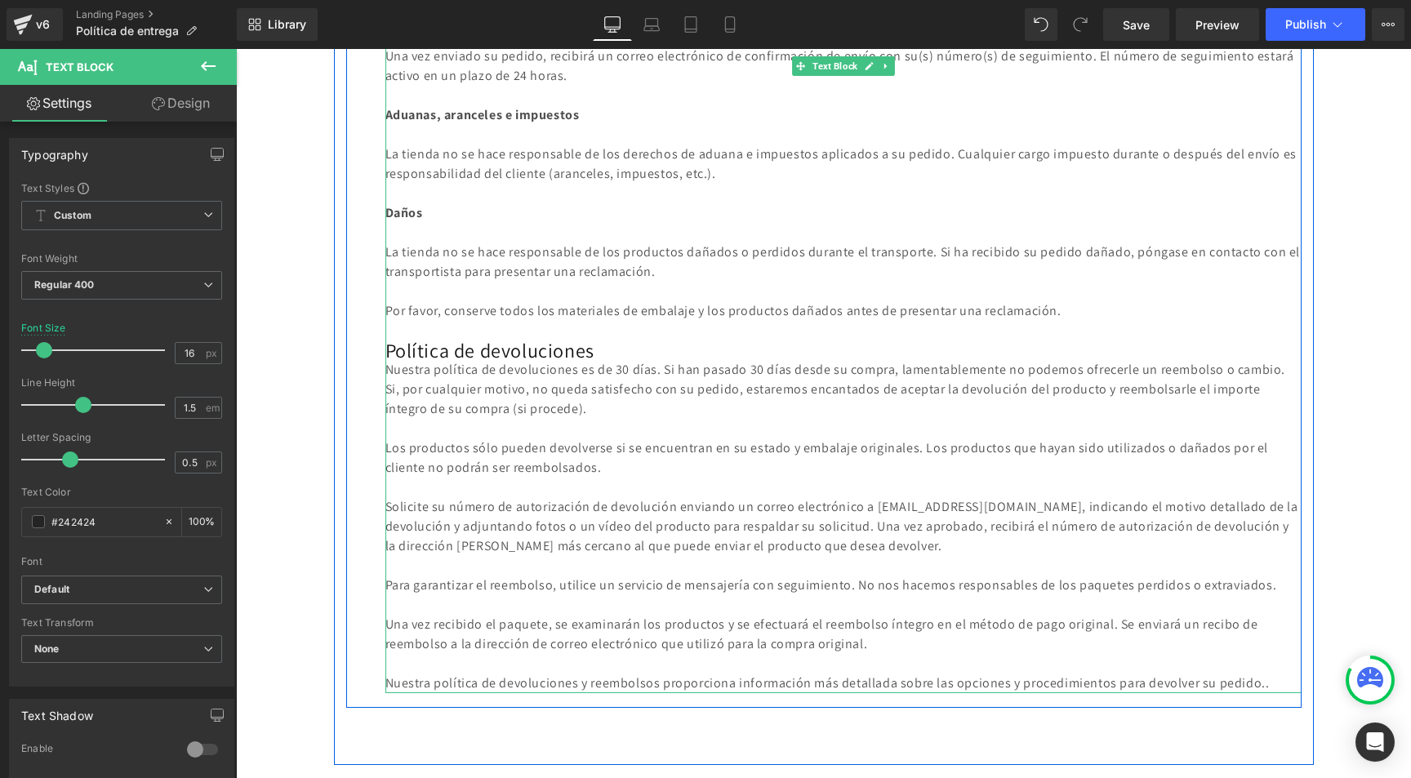
click at [631, 363] on span "Política de devoluciones Nuestra política de devoluciones es de 30 días. Si han…" at bounding box center [843, 507] width 916 height 372
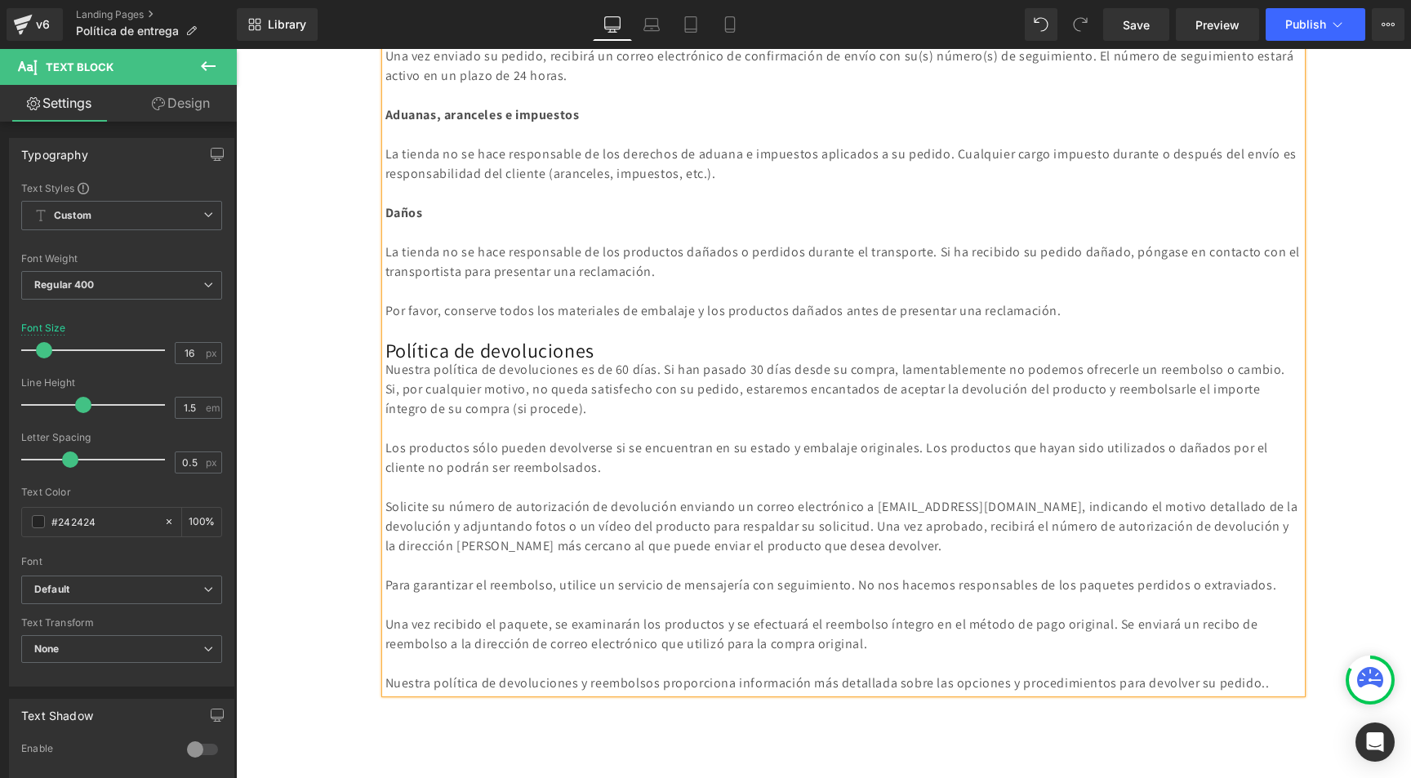
click at [782, 368] on span "Política de devoluciones Nuestra política de devoluciones es de 60 días. Si han…" at bounding box center [843, 507] width 916 height 372
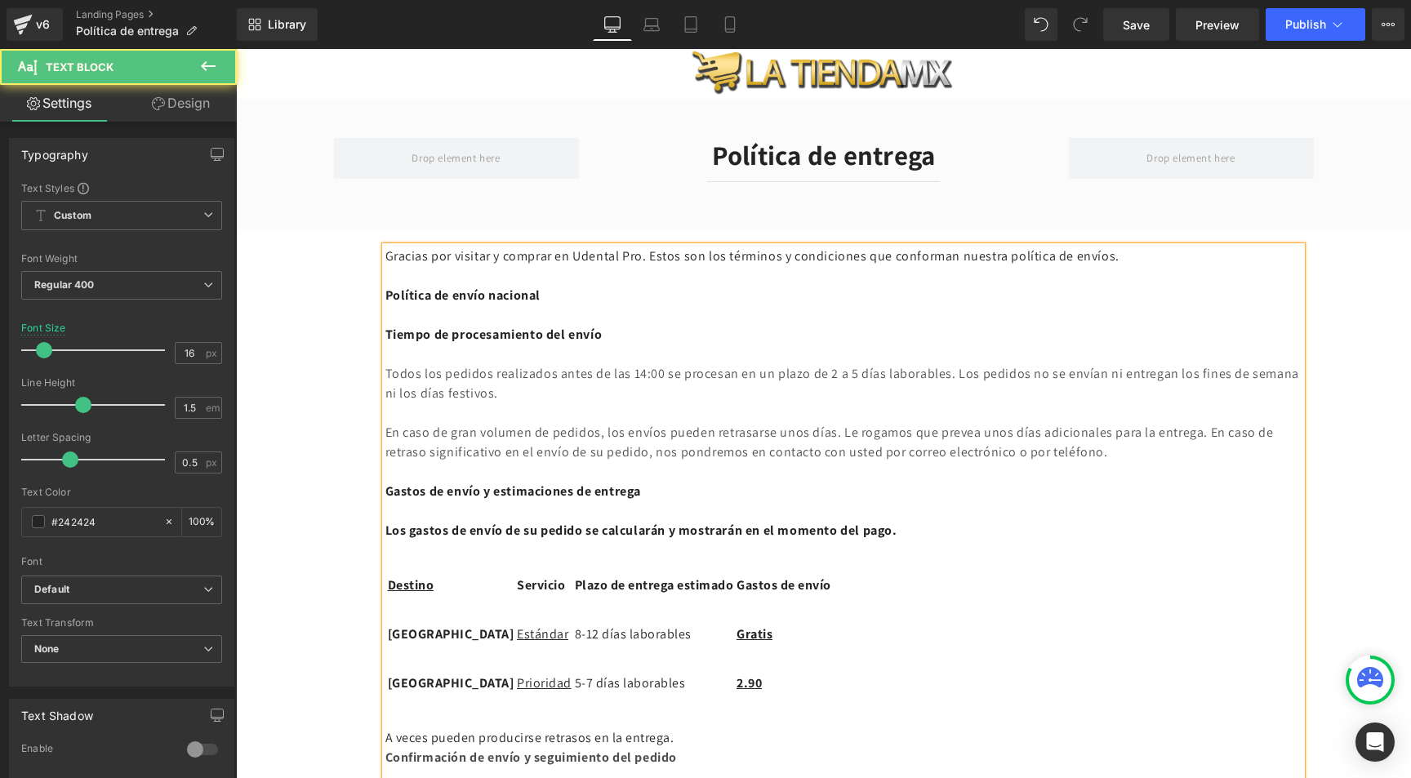
click at [630, 266] on p at bounding box center [843, 276] width 916 height 20
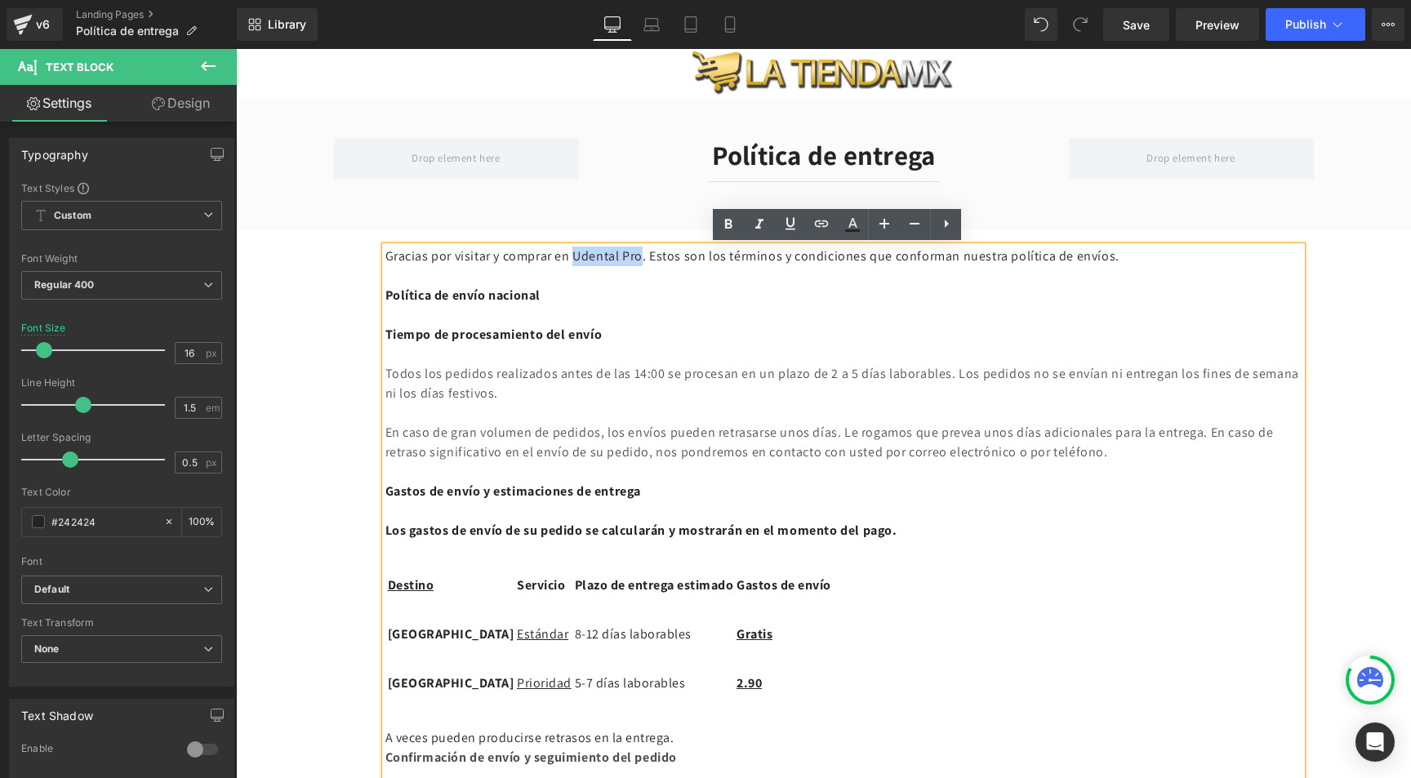
drag, startPoint x: 655, startPoint y: 255, endPoint x: 587, endPoint y: 252, distance: 67.8
click at [587, 252] on p "Gracias por visitar y comprar en Udental Pro. Estos son los términos y condicio…" at bounding box center [843, 257] width 916 height 20
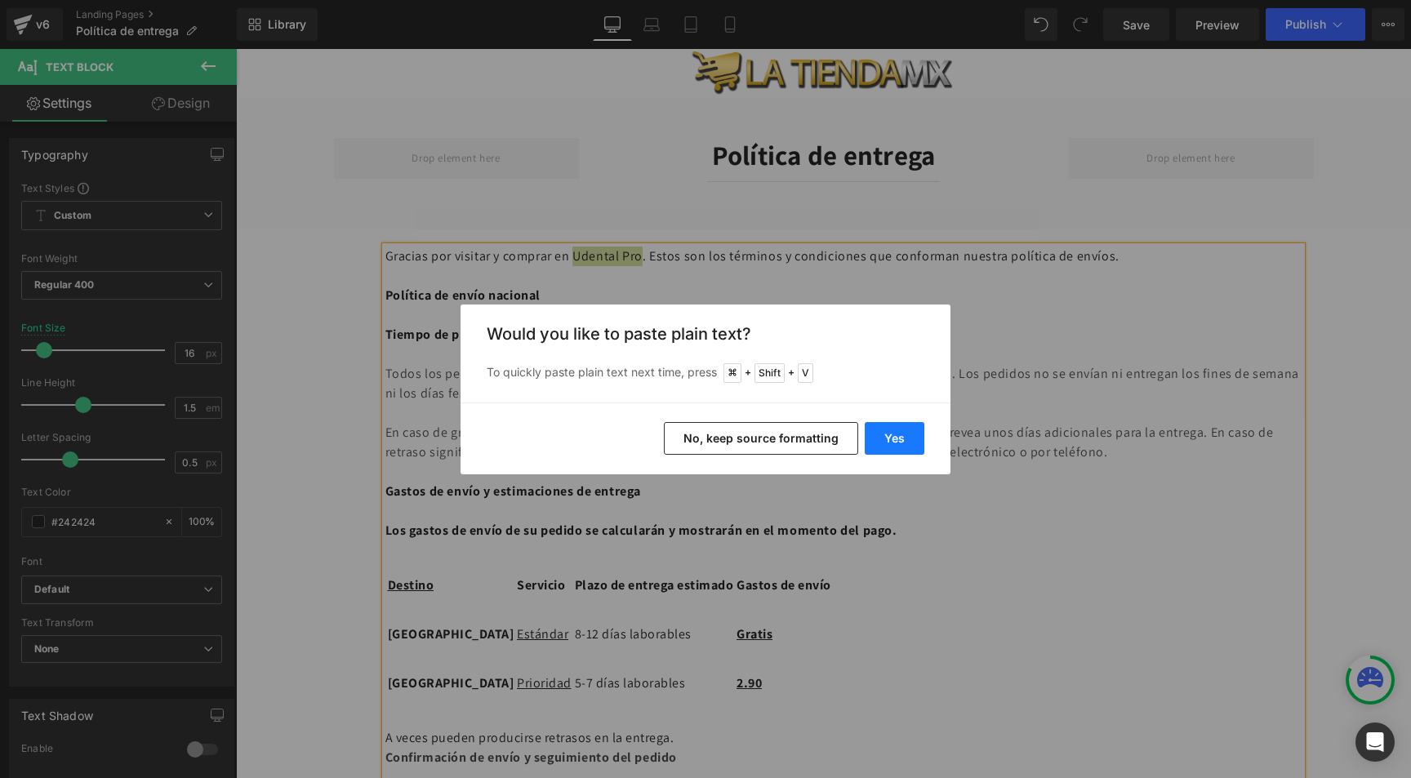
click at [902, 439] on button "Yes" at bounding box center [895, 438] width 60 height 33
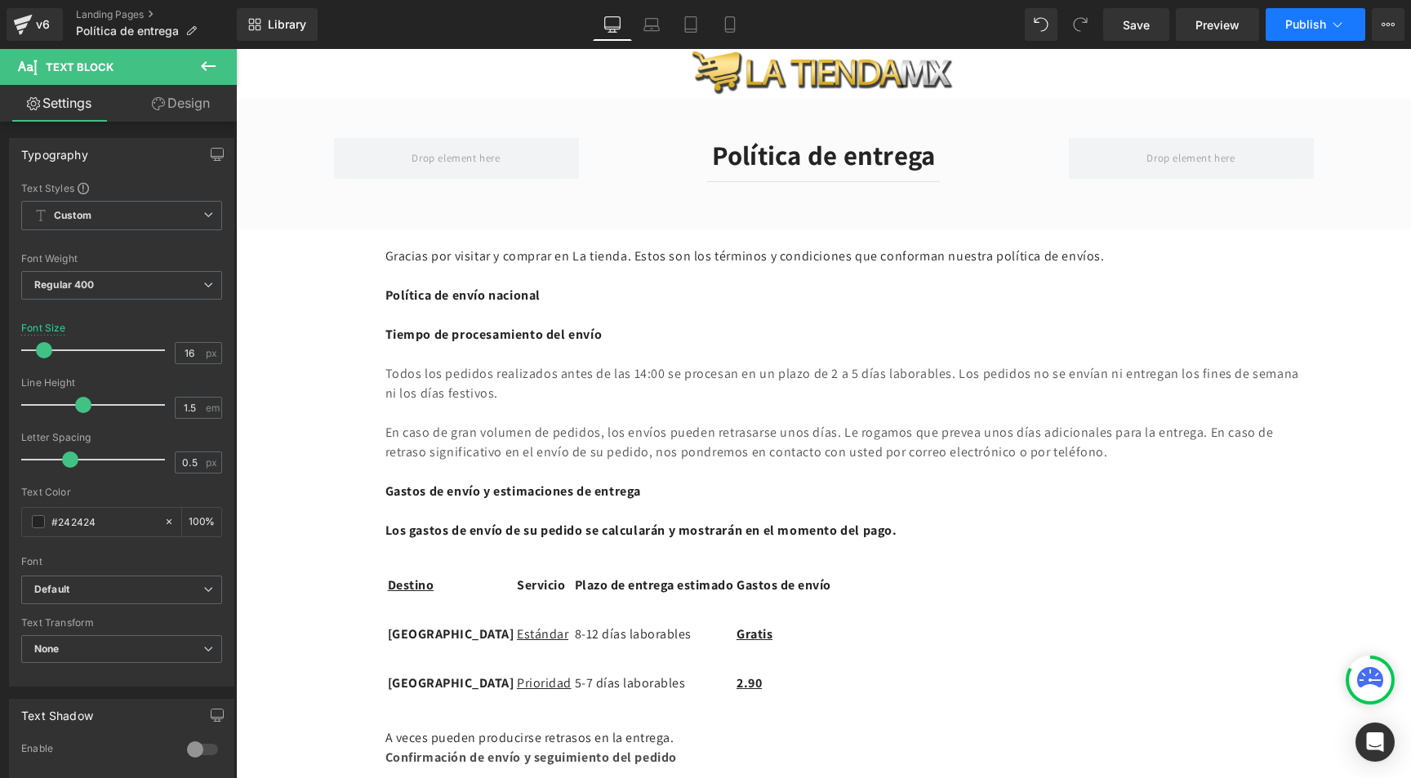
click at [1293, 29] on span "Publish" at bounding box center [1305, 24] width 41 height 13
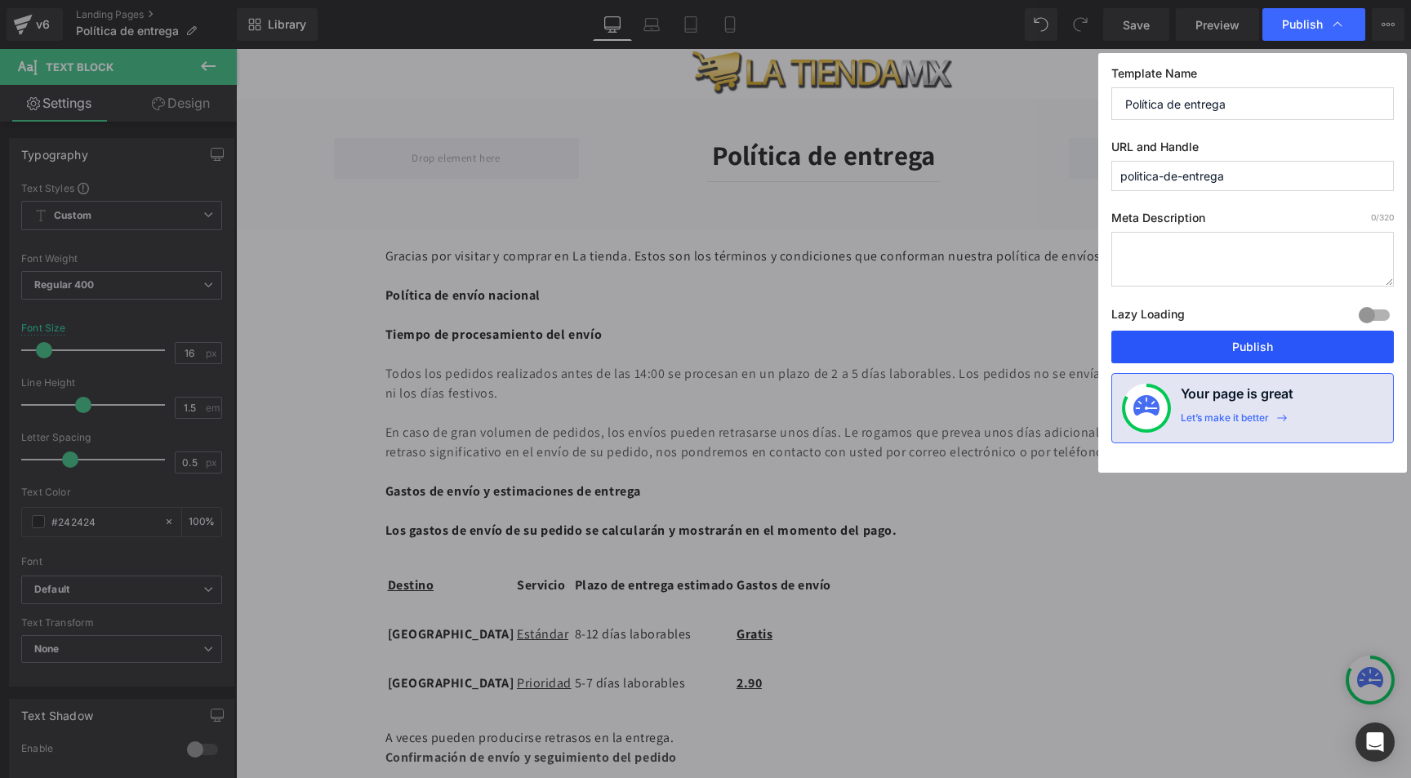
click at [1232, 346] on button "Publish" at bounding box center [1252, 347] width 283 height 33
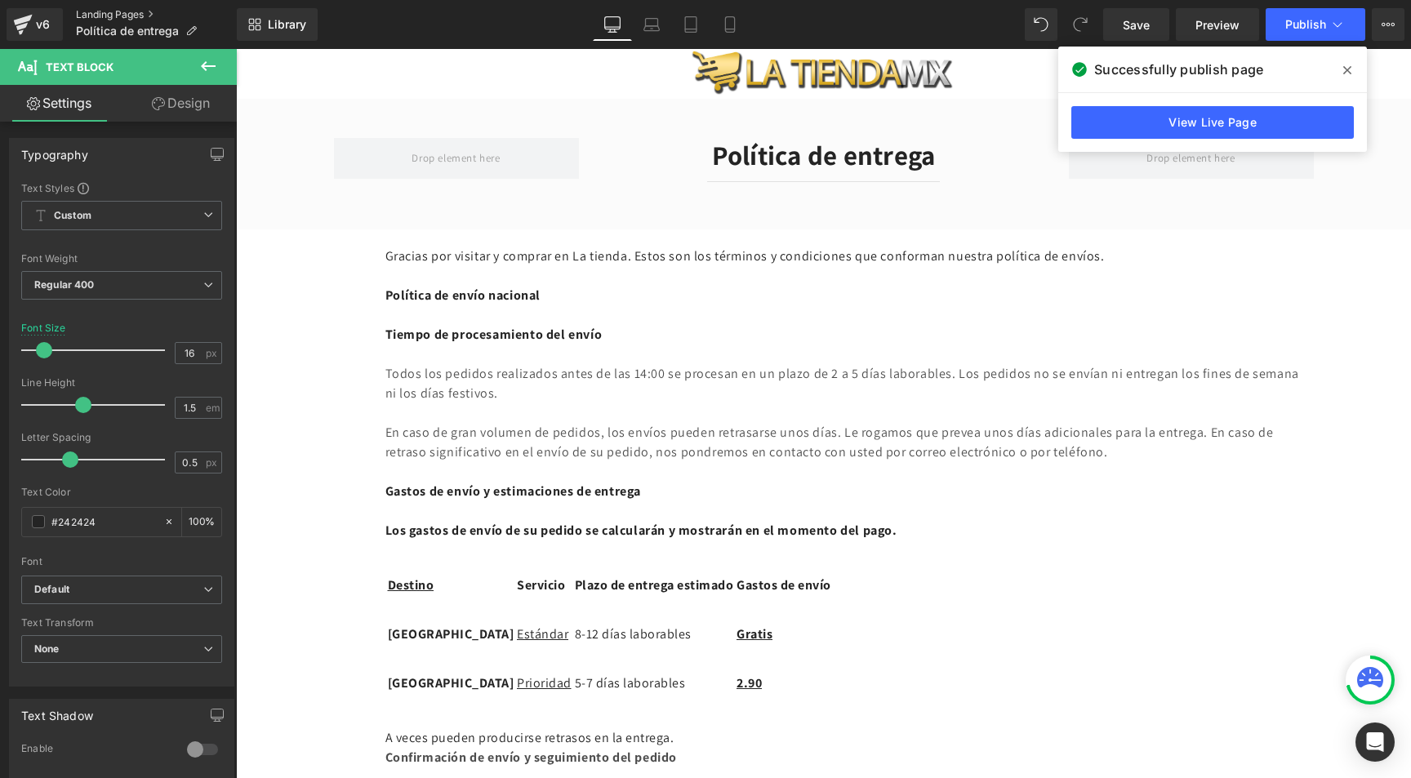
click at [139, 11] on link "Landing Pages" at bounding box center [156, 14] width 161 height 13
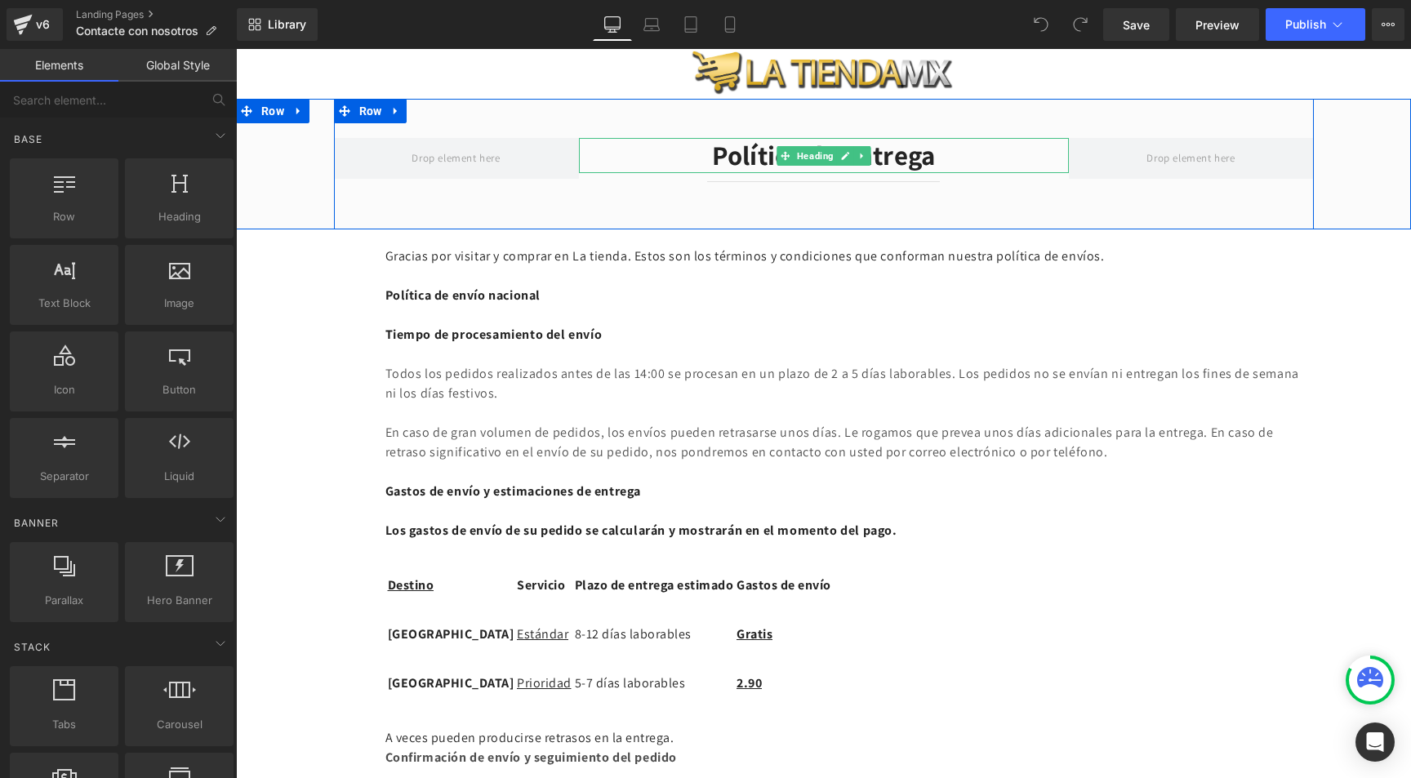
click at [753, 155] on h2 "Política de entrega" at bounding box center [824, 155] width 490 height 35
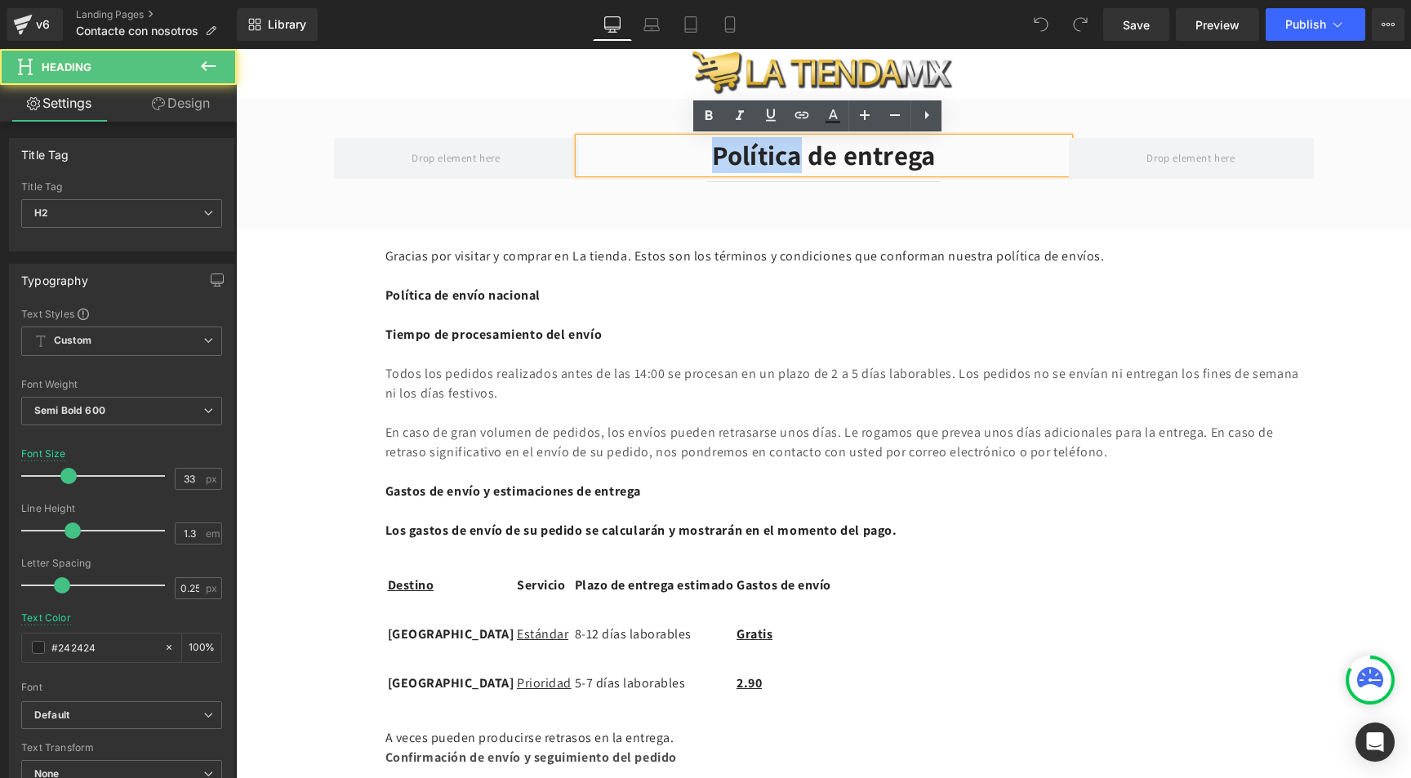
click at [753, 155] on h2 "Política de entrega" at bounding box center [824, 155] width 490 height 35
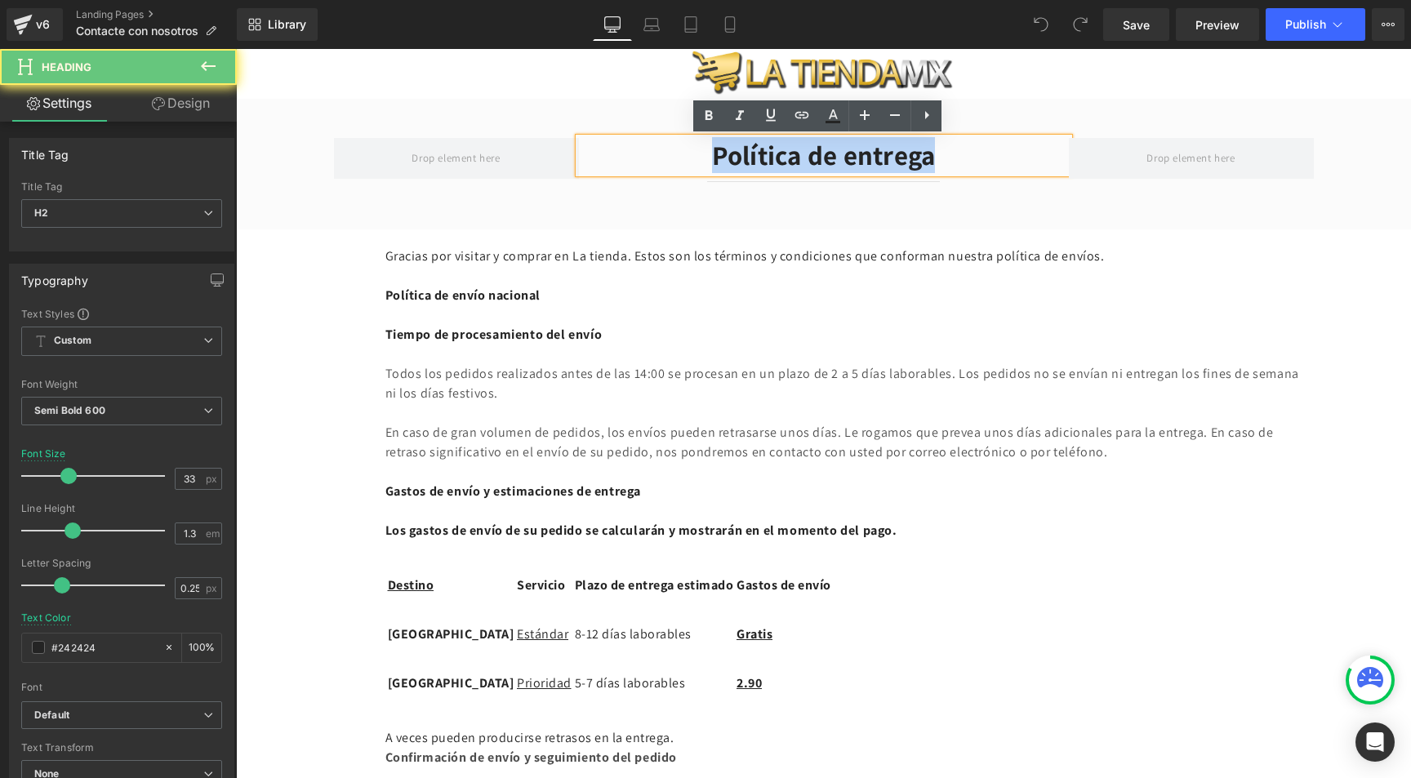
click at [753, 155] on h2 "Política de entrega" at bounding box center [824, 155] width 490 height 35
paste div
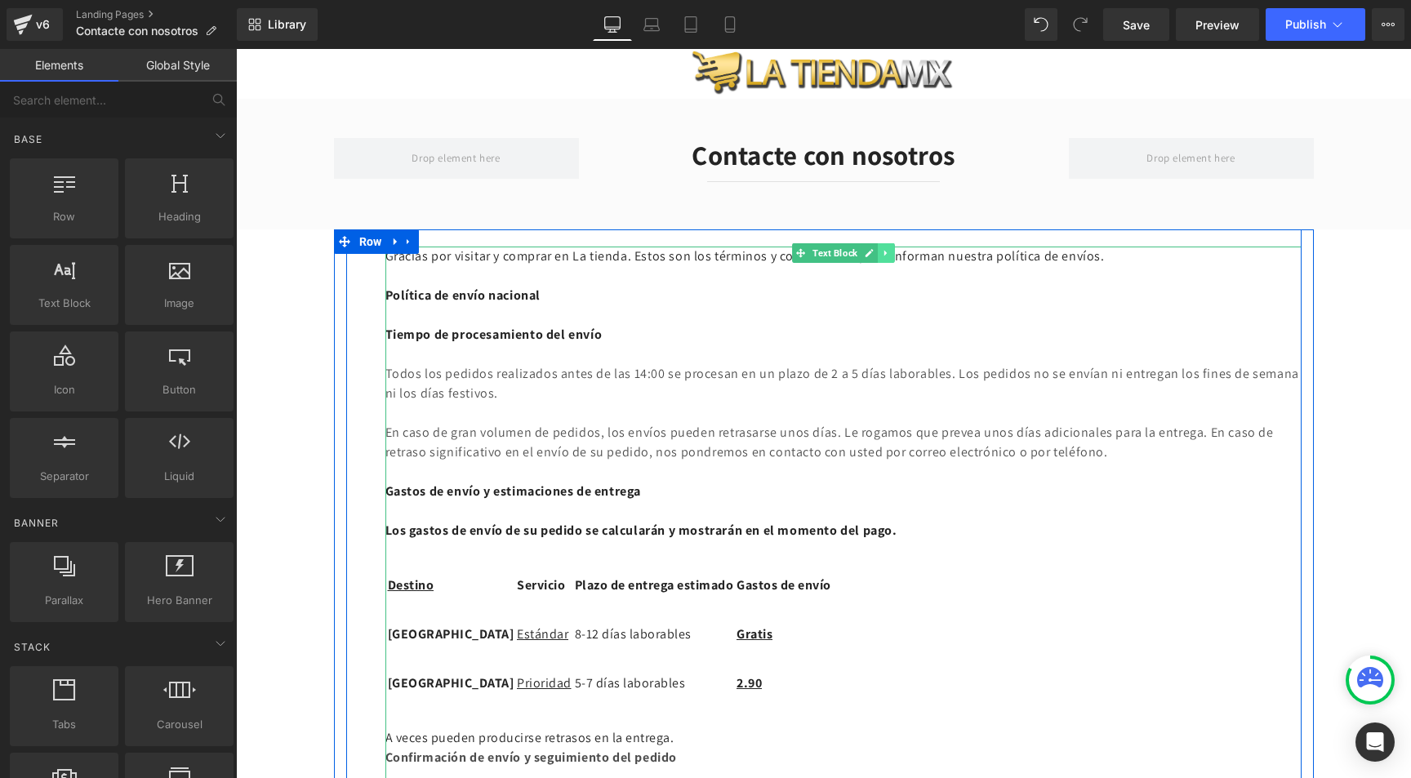
click at [881, 256] on icon at bounding box center [885, 253] width 9 height 10
click at [890, 250] on icon at bounding box center [894, 253] width 9 height 9
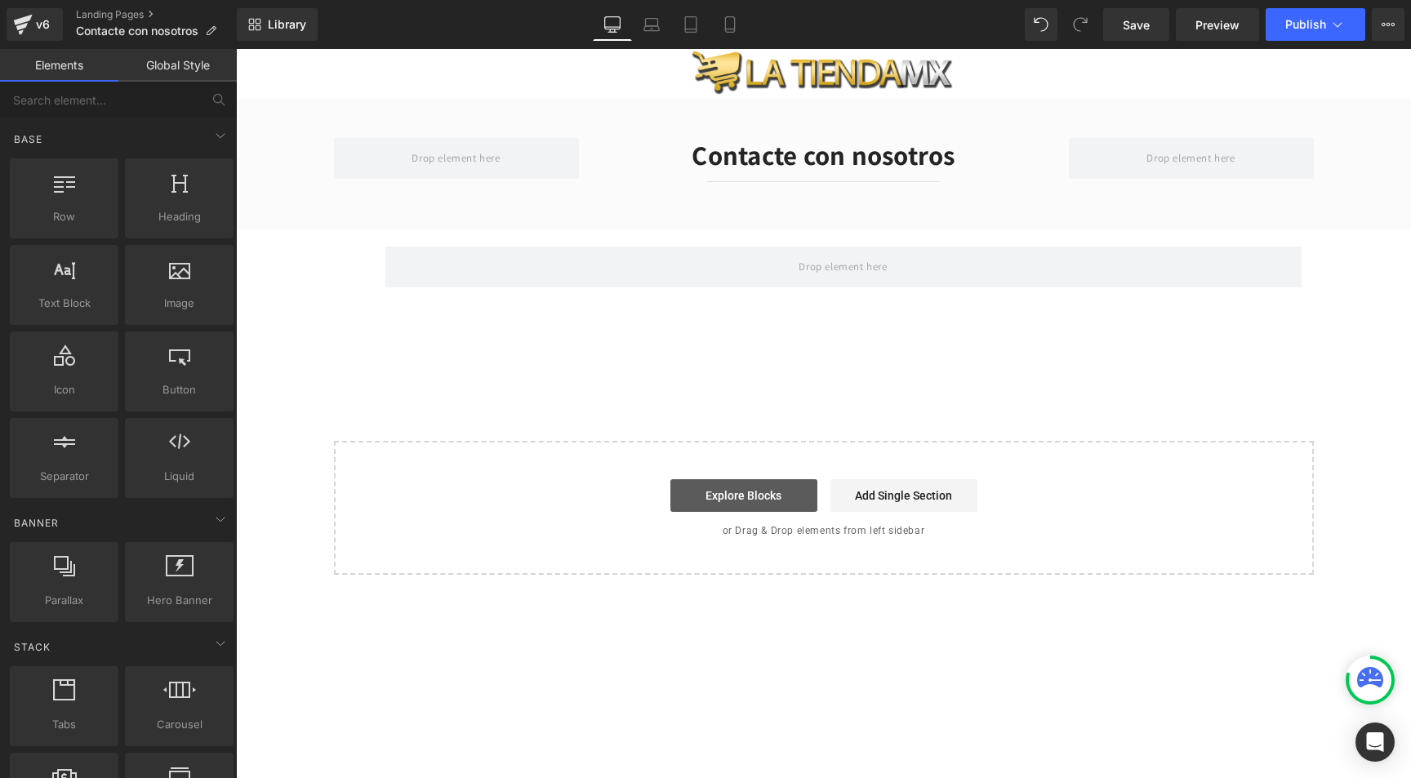
click at [745, 482] on link "Explore Blocks" at bounding box center [743, 495] width 147 height 33
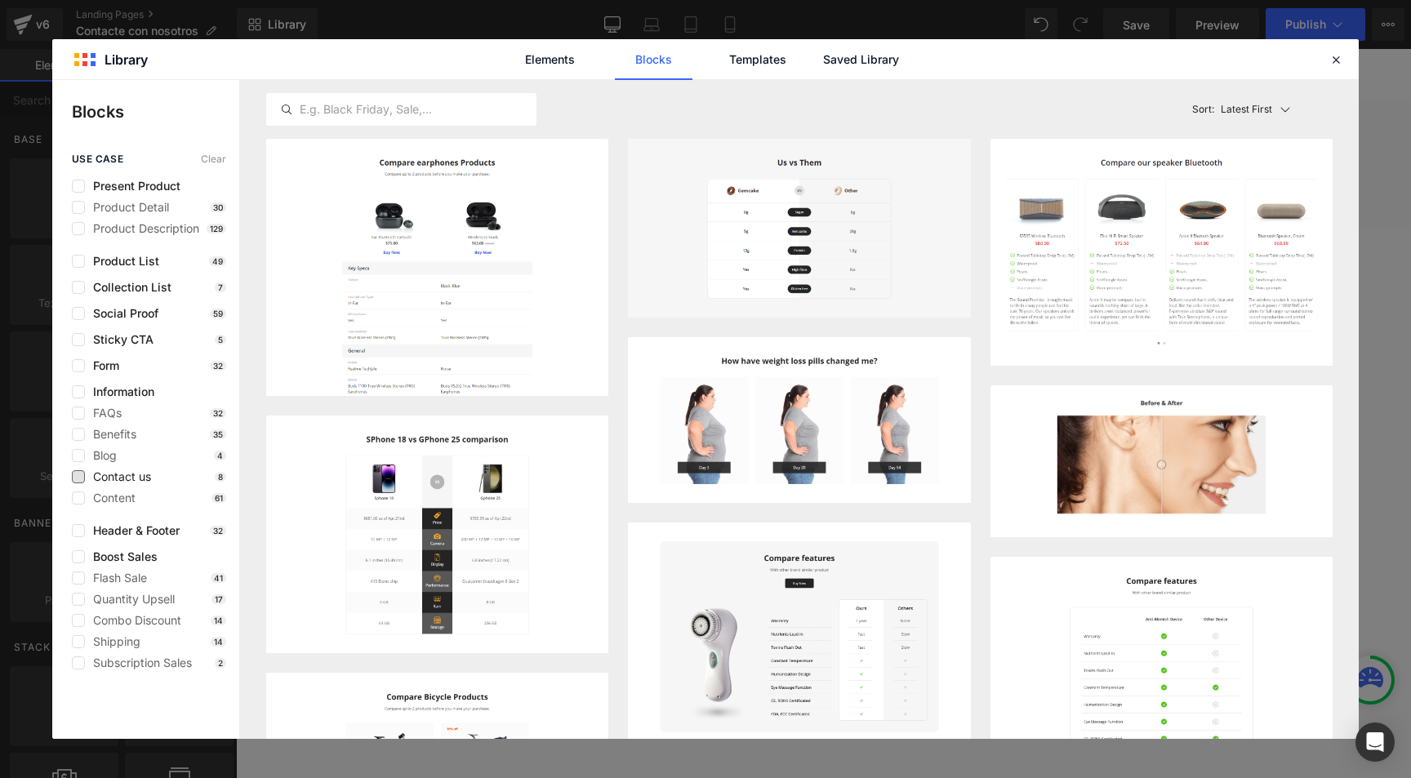
click at [130, 474] on span "Contact us" at bounding box center [118, 476] width 66 height 13
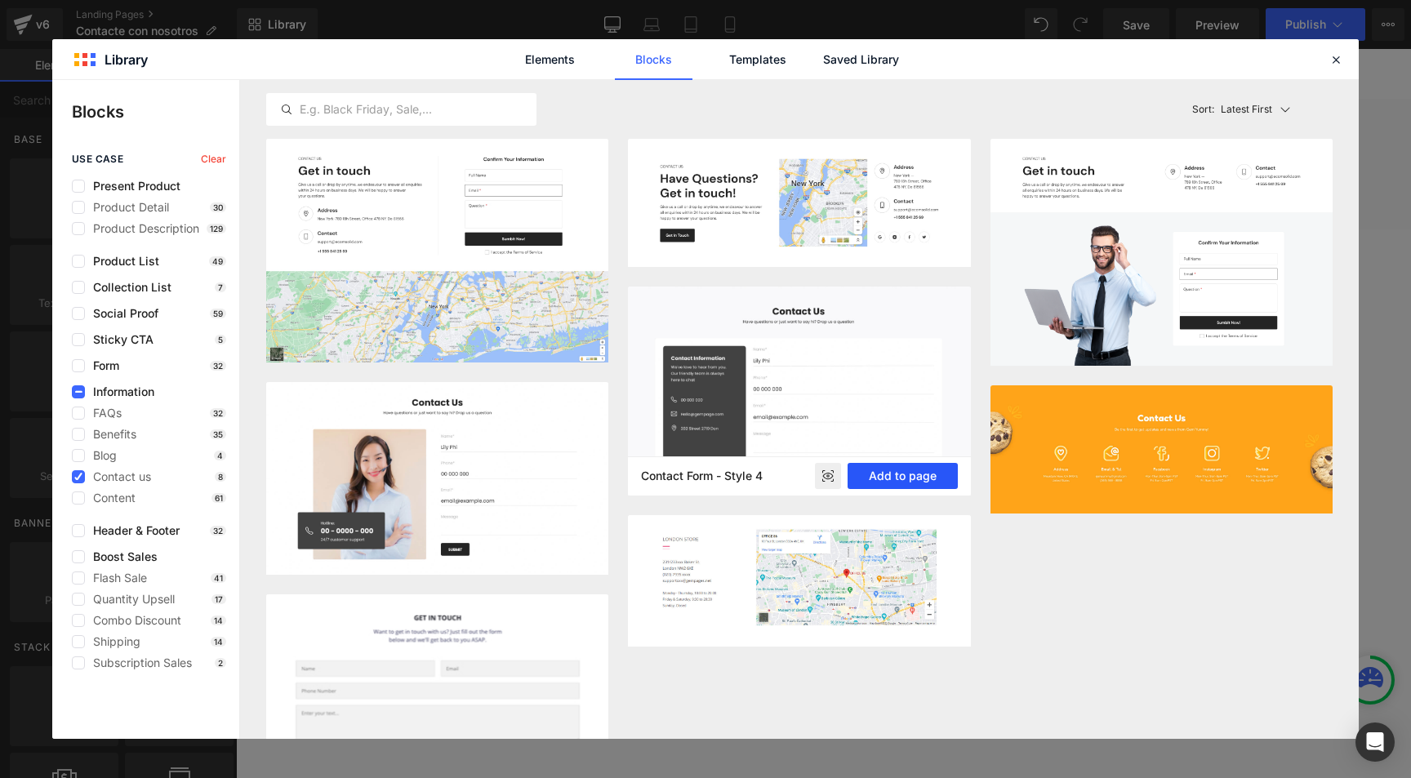
click at [893, 479] on button "Add to page" at bounding box center [902, 476] width 109 height 26
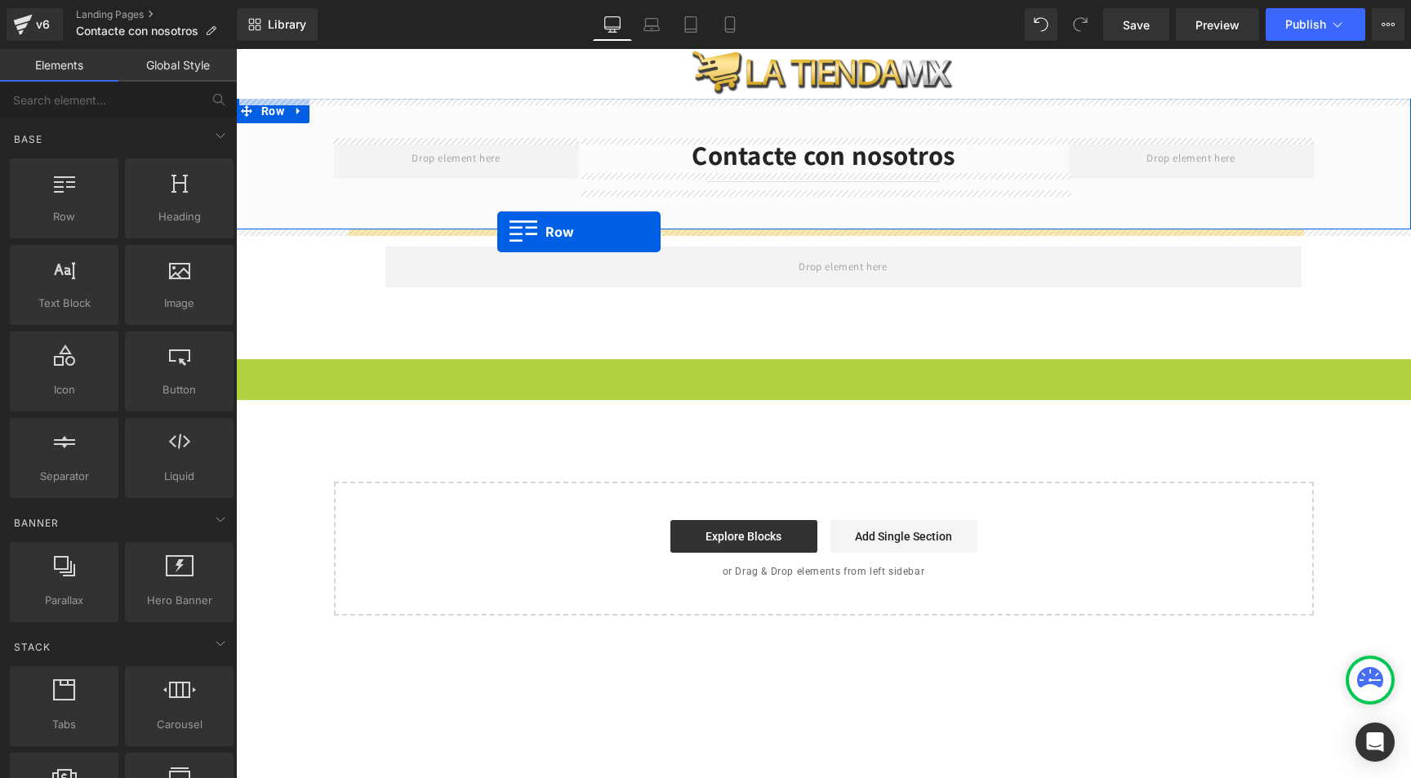
drag, startPoint x: 243, startPoint y: 367, endPoint x: 497, endPoint y: 232, distance: 287.5
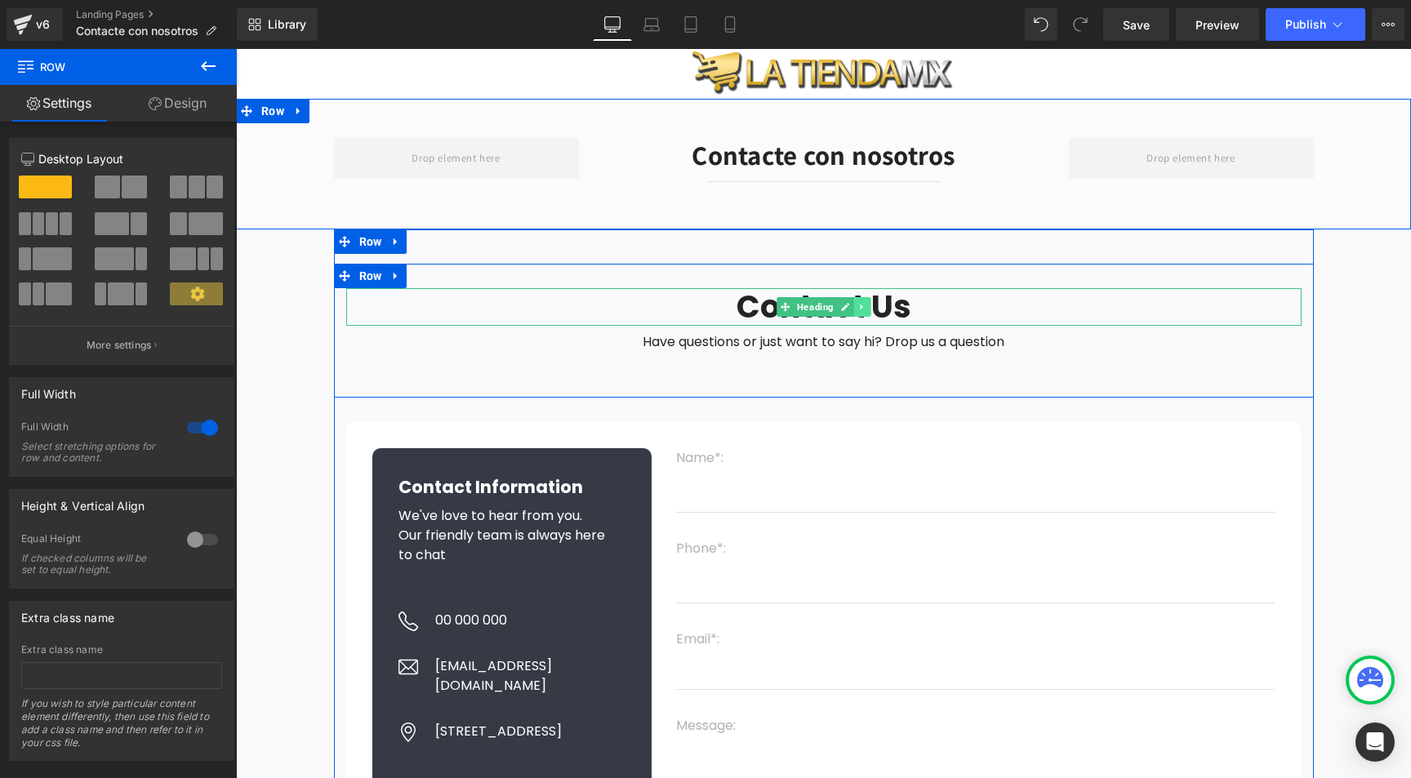
click at [859, 306] on icon at bounding box center [861, 307] width 9 height 10
click at [866, 305] on icon at bounding box center [870, 307] width 9 height 9
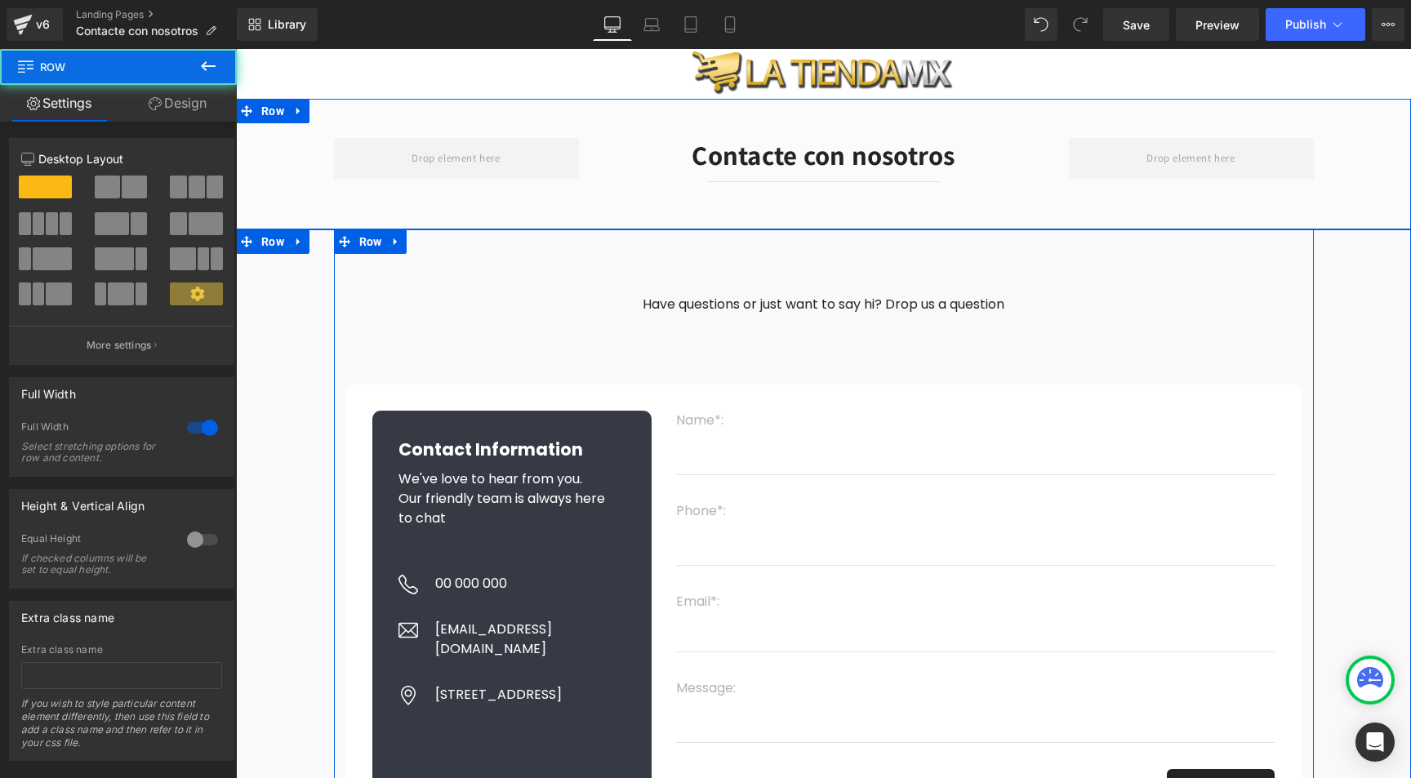
click at [683, 234] on div "Have questions or just want to say hi? Drop us a question Text Block Row Contac…" at bounding box center [823, 616] width 1175 height 774
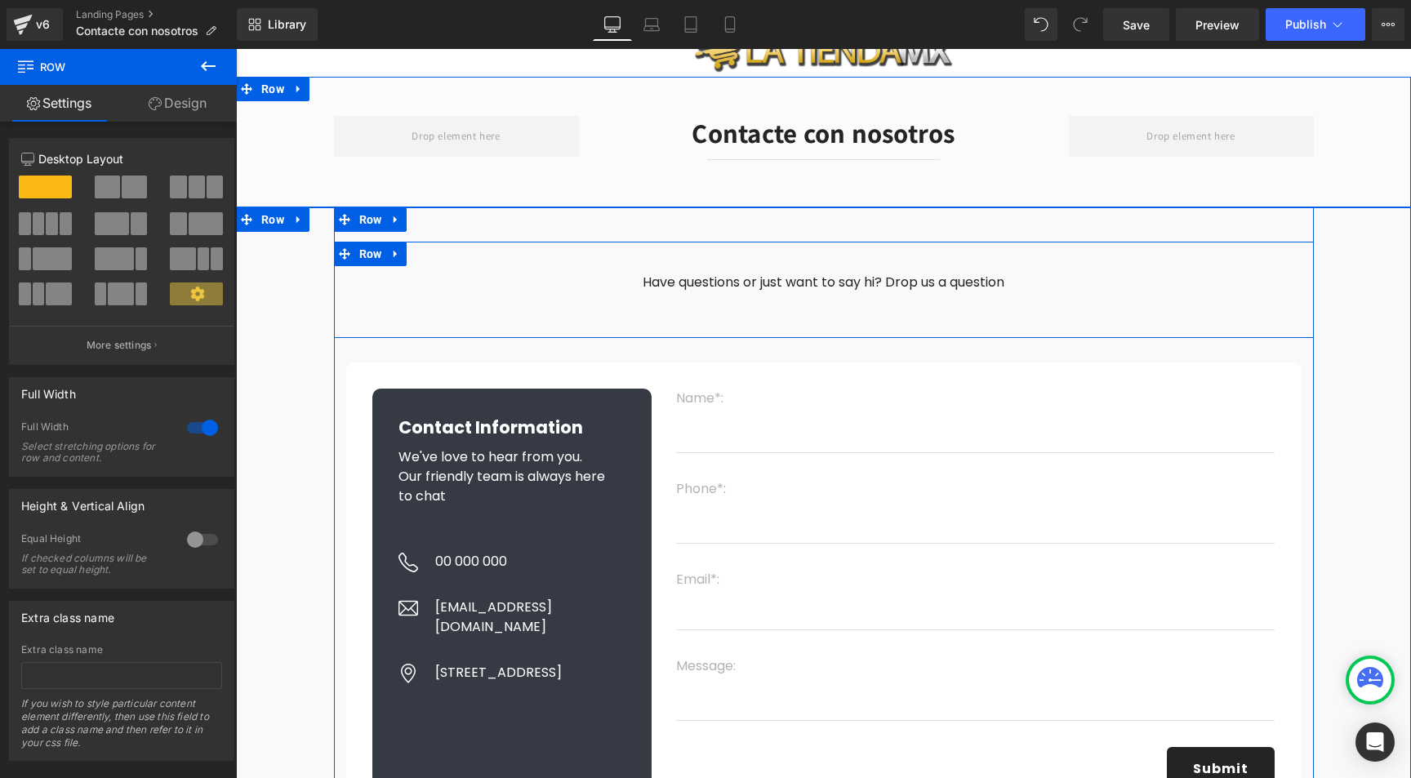
scroll to position [26, 0]
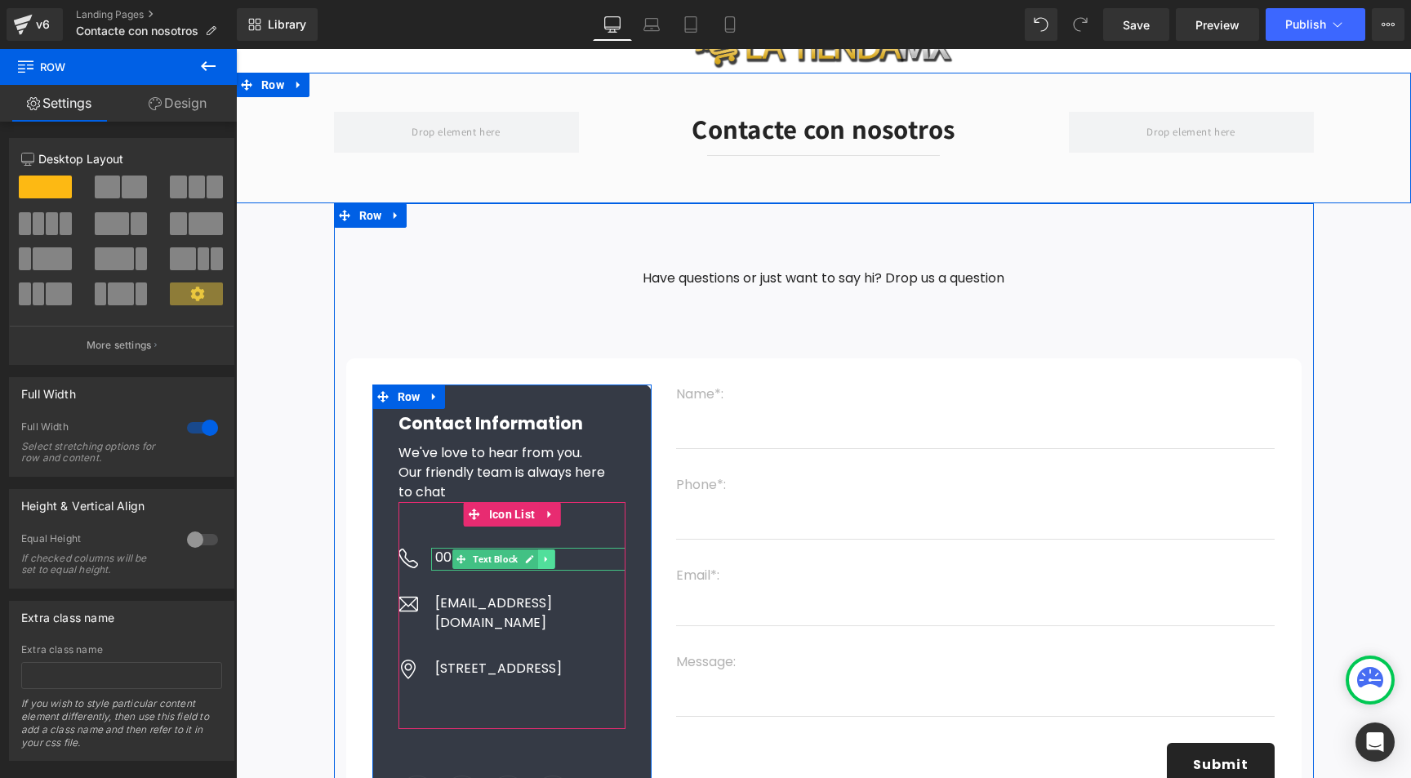
click at [543, 558] on icon at bounding box center [546, 559] width 9 height 10
click at [551, 557] on icon at bounding box center [555, 559] width 9 height 10
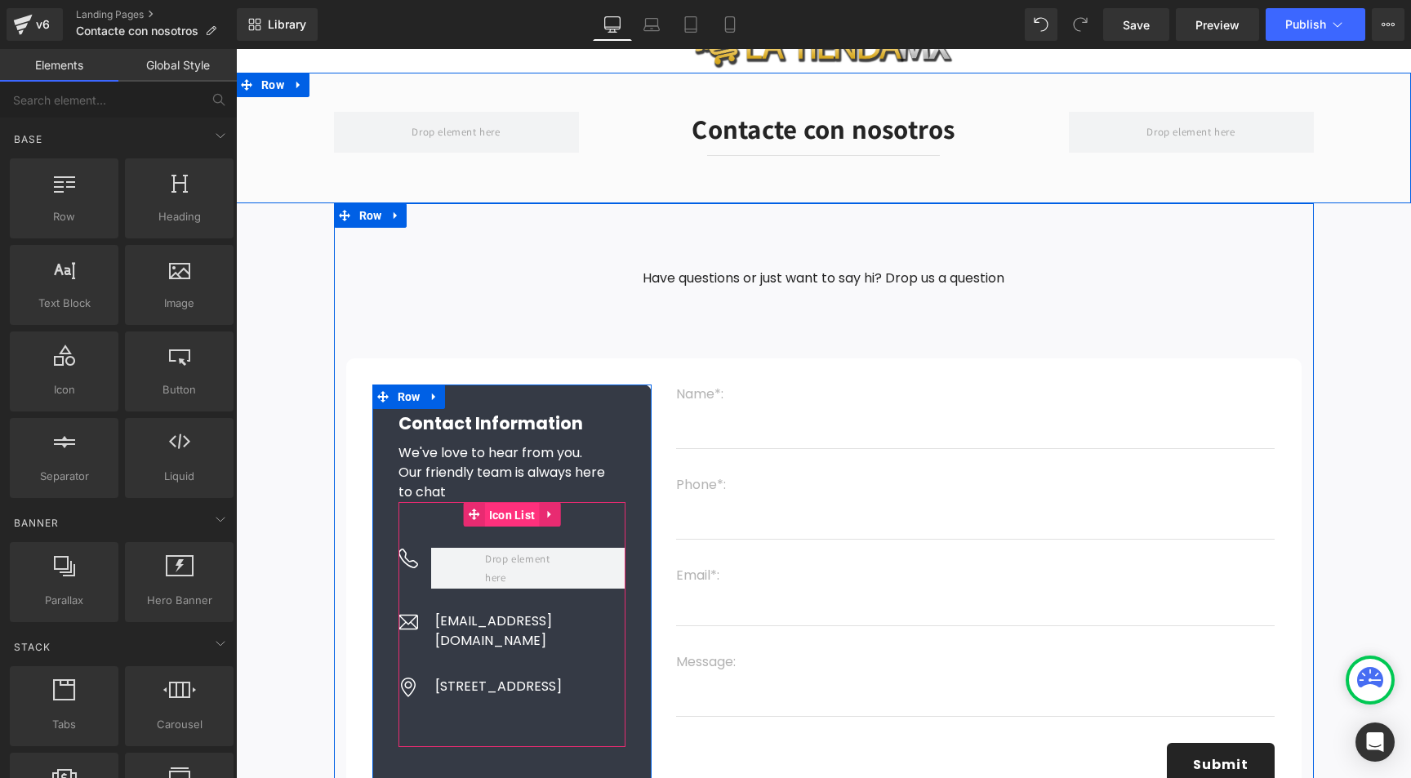
click at [510, 503] on span "Icon List" at bounding box center [512, 515] width 55 height 24
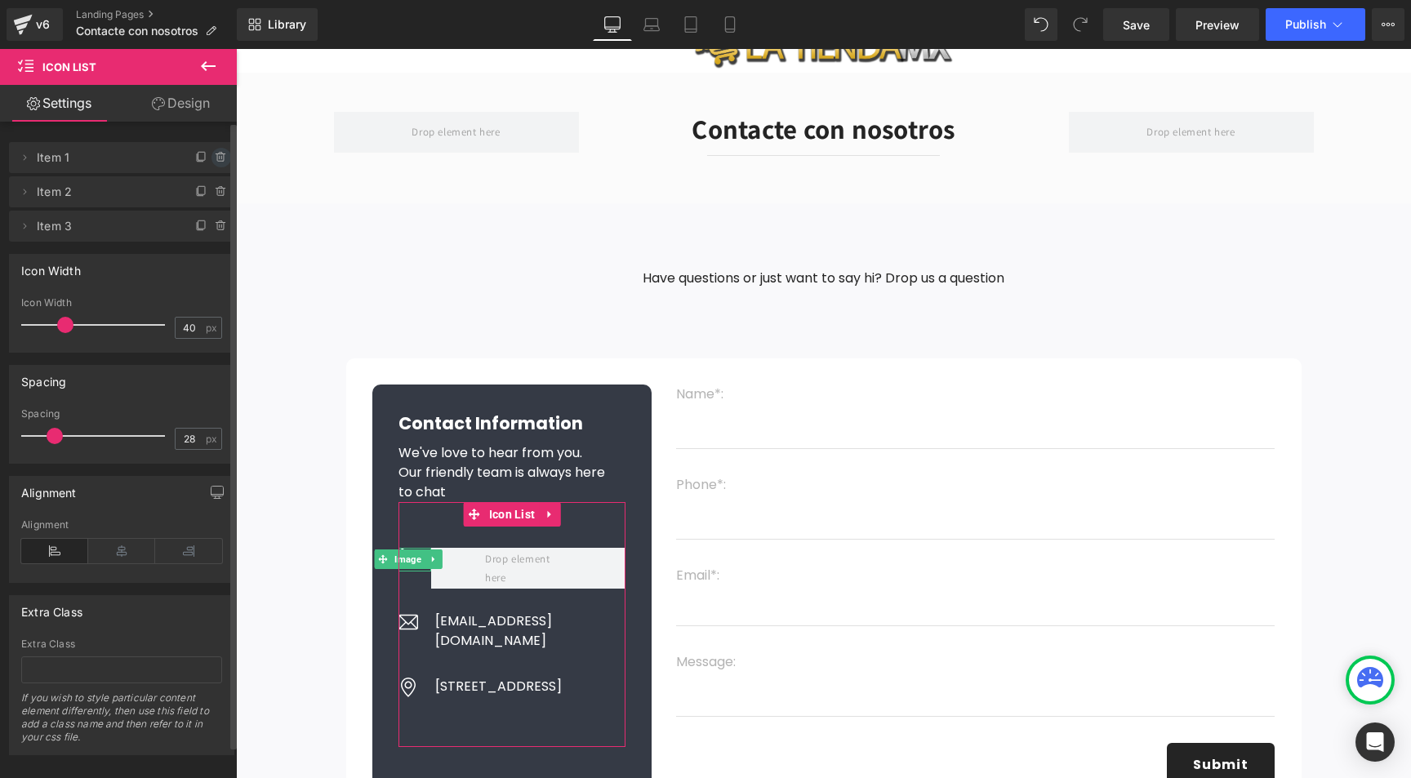
click at [215, 157] on icon at bounding box center [221, 157] width 13 height 13
click at [211, 158] on button "Delete" at bounding box center [203, 158] width 51 height 21
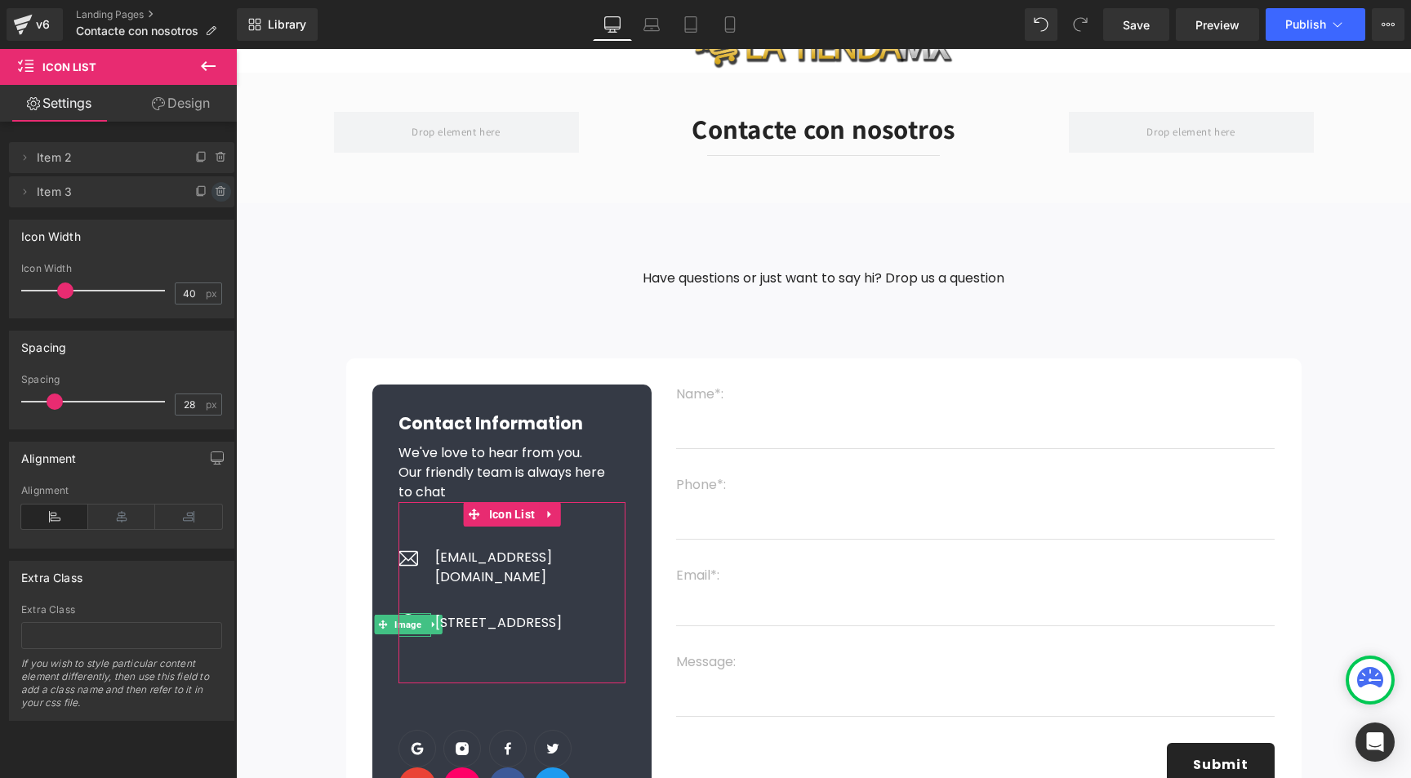
click at [219, 188] on icon at bounding box center [220, 188] width 3 height 2
click at [215, 198] on button "Delete" at bounding box center [203, 192] width 51 height 21
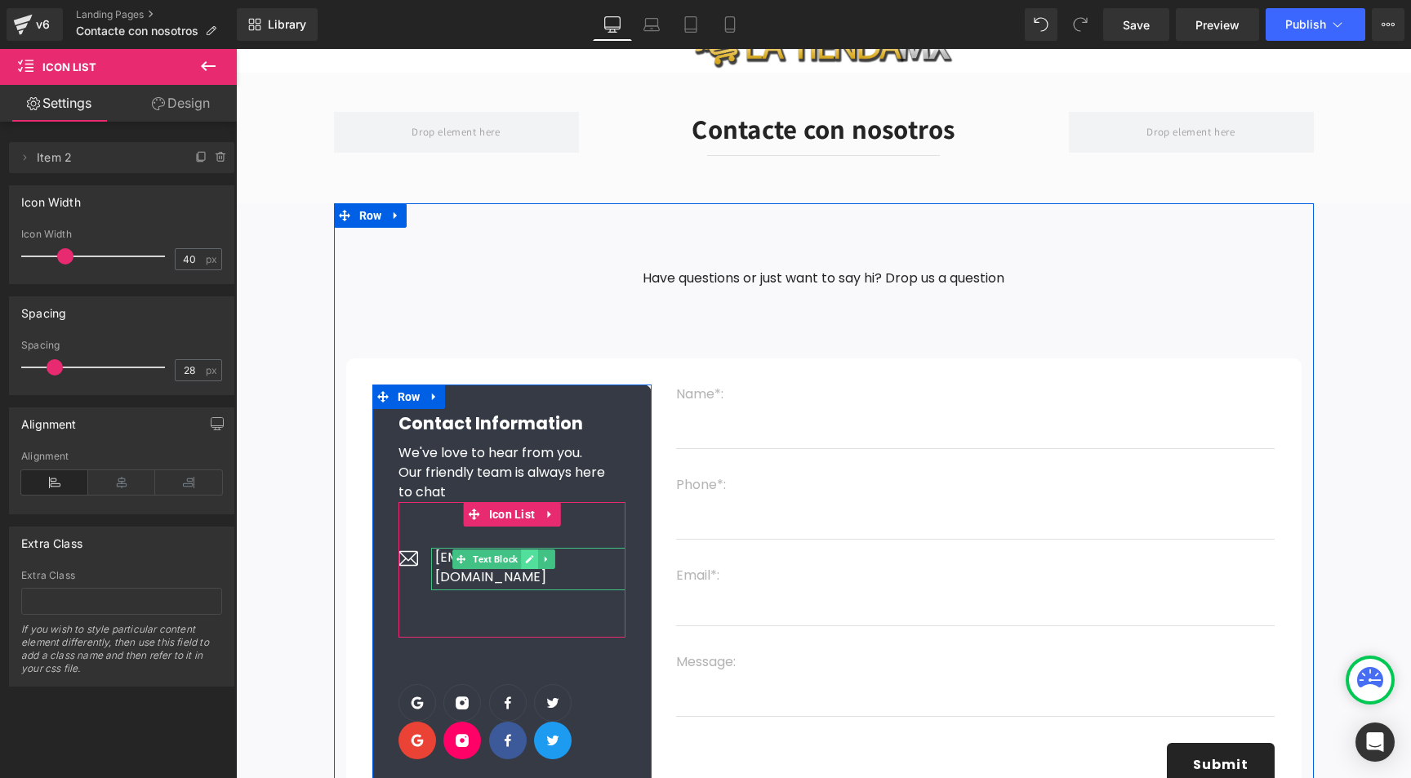
click at [525, 556] on icon at bounding box center [529, 559] width 9 height 10
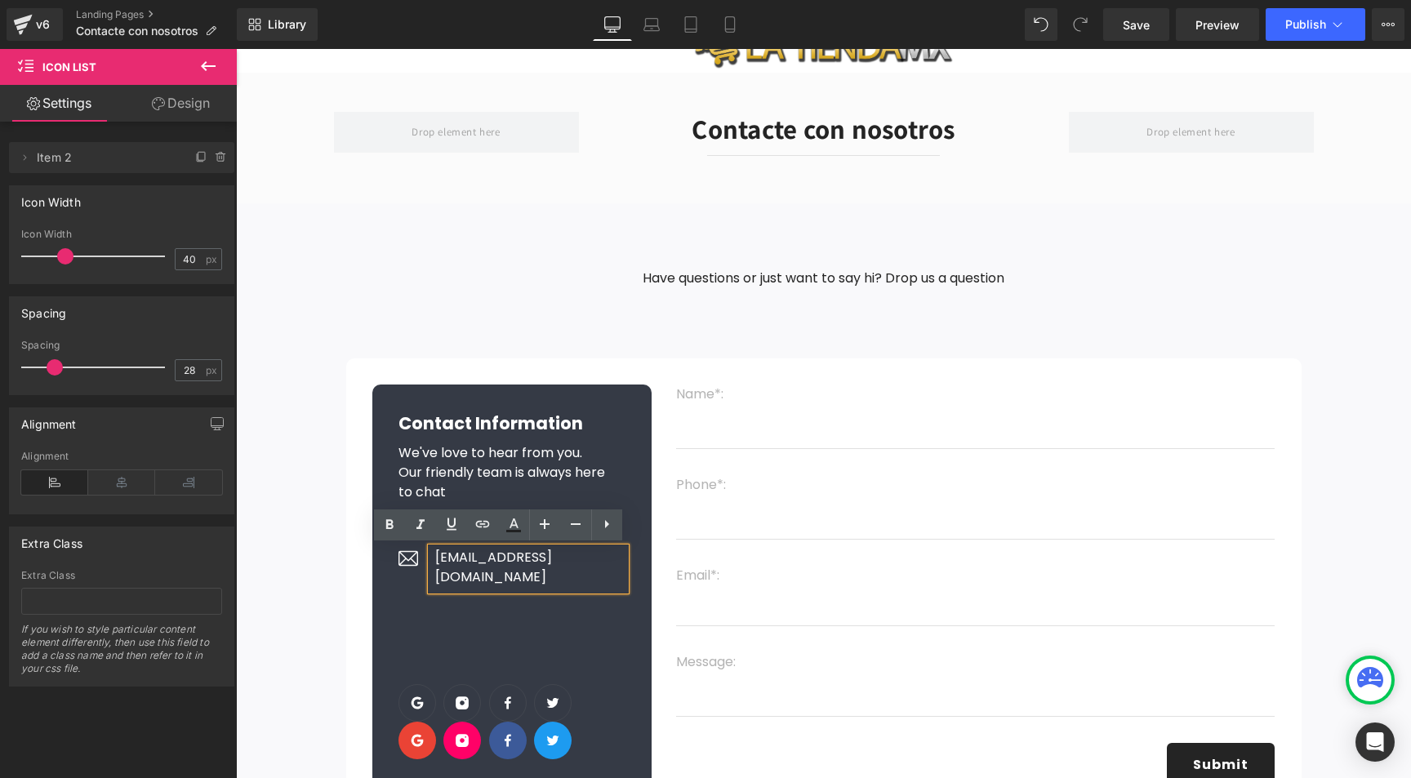
click at [504, 558] on p "[EMAIL_ADDRESS][DOMAIN_NAME]" at bounding box center [530, 567] width 191 height 39
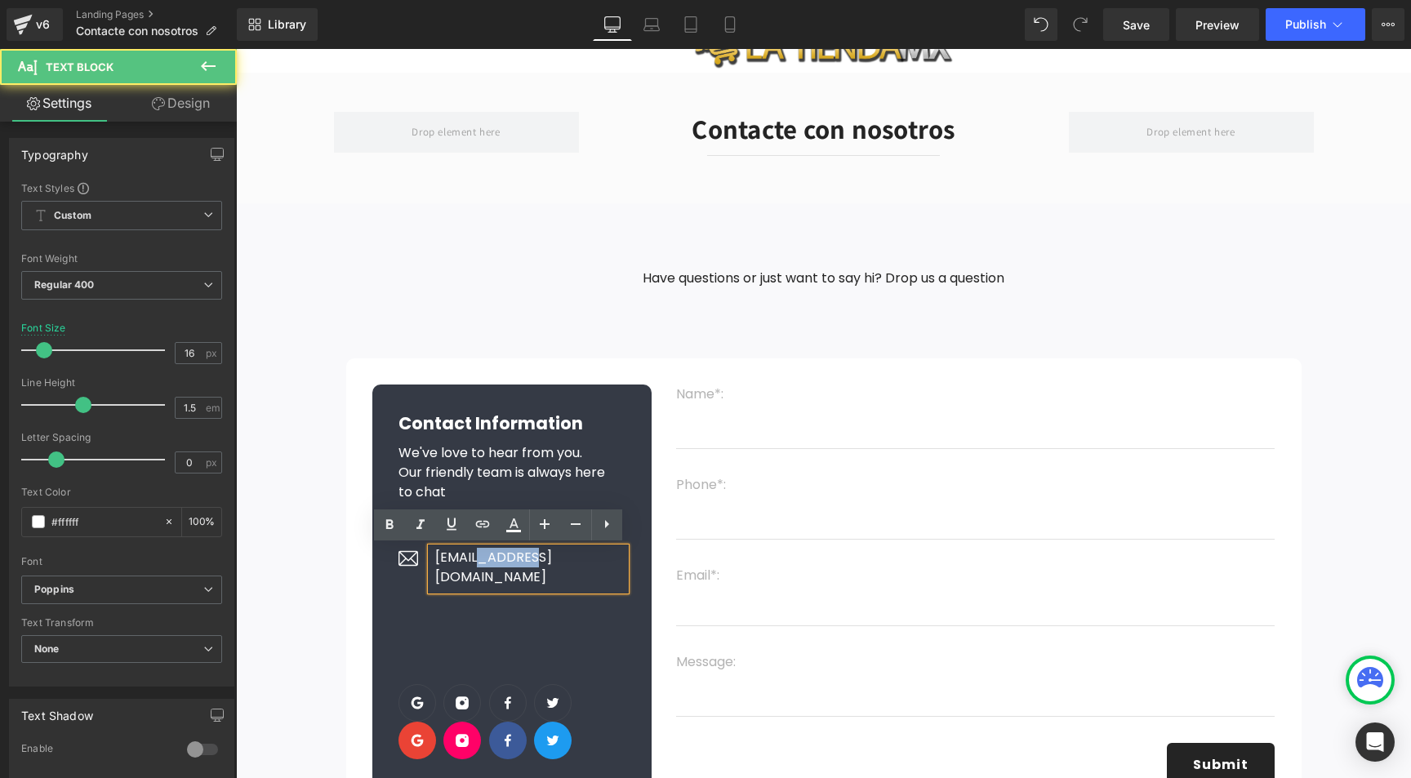
click at [504, 558] on p "[EMAIL_ADDRESS][DOMAIN_NAME]" at bounding box center [530, 567] width 191 height 39
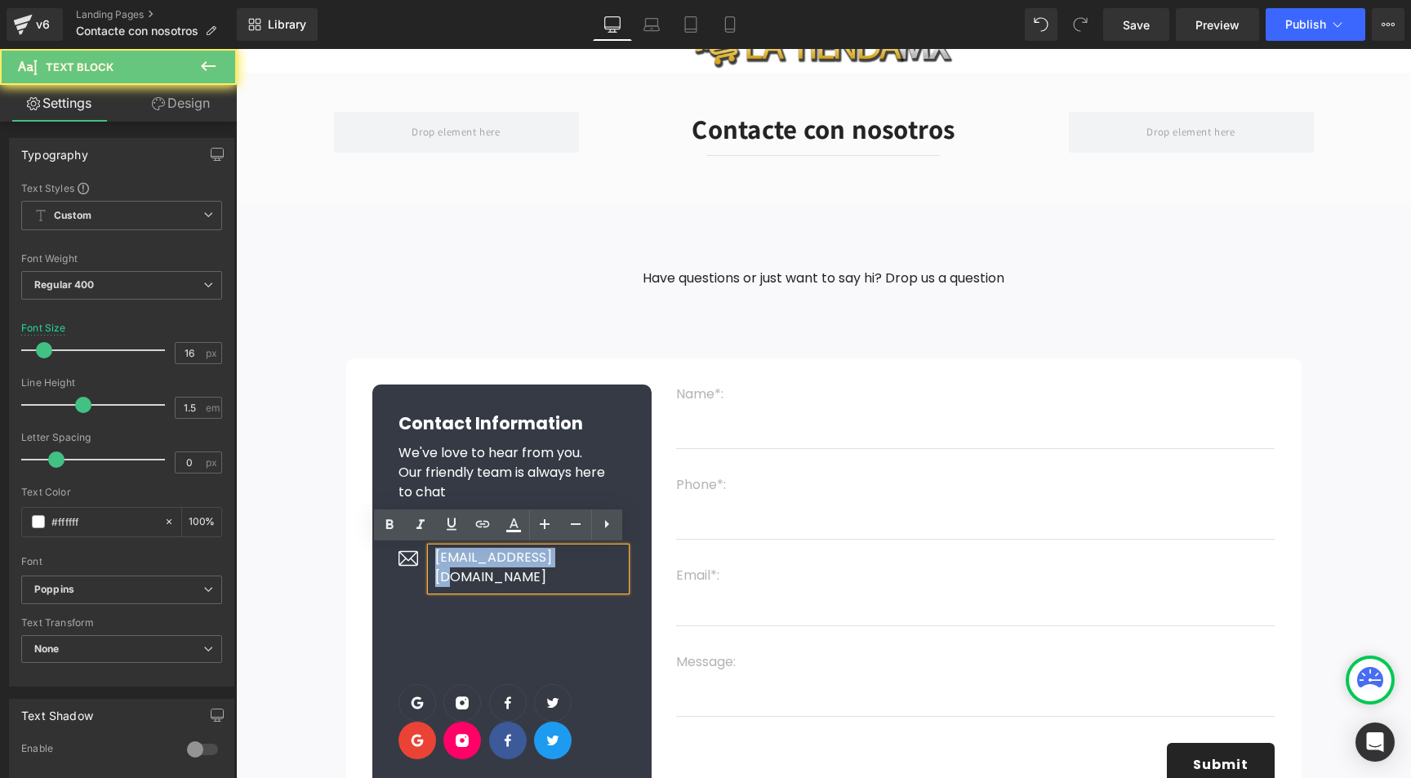
click at [504, 558] on p "[EMAIL_ADDRESS][DOMAIN_NAME]" at bounding box center [530, 567] width 191 height 39
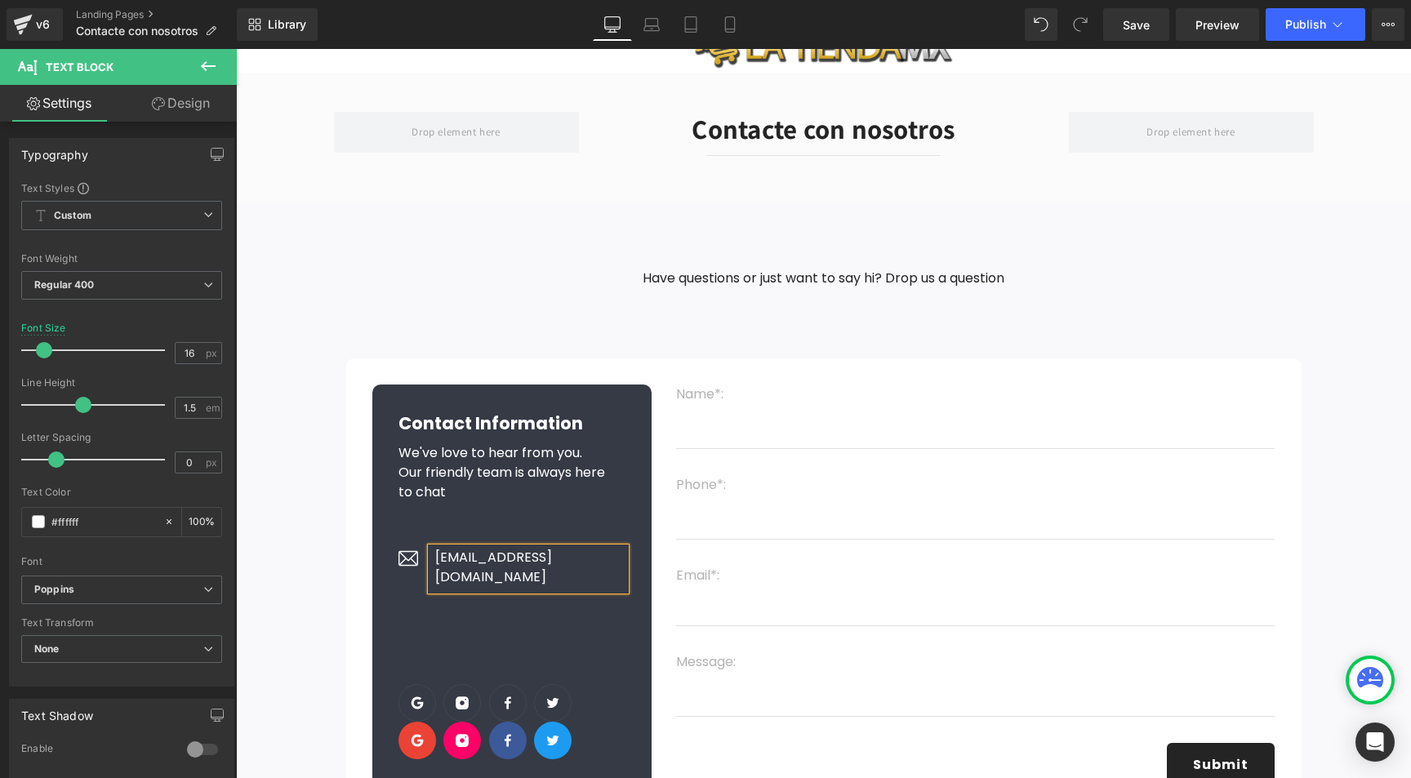
click at [395, 331] on div "Have questions or just want to say hi? Drop us a question Text Block Row" at bounding box center [824, 286] width 980 height 96
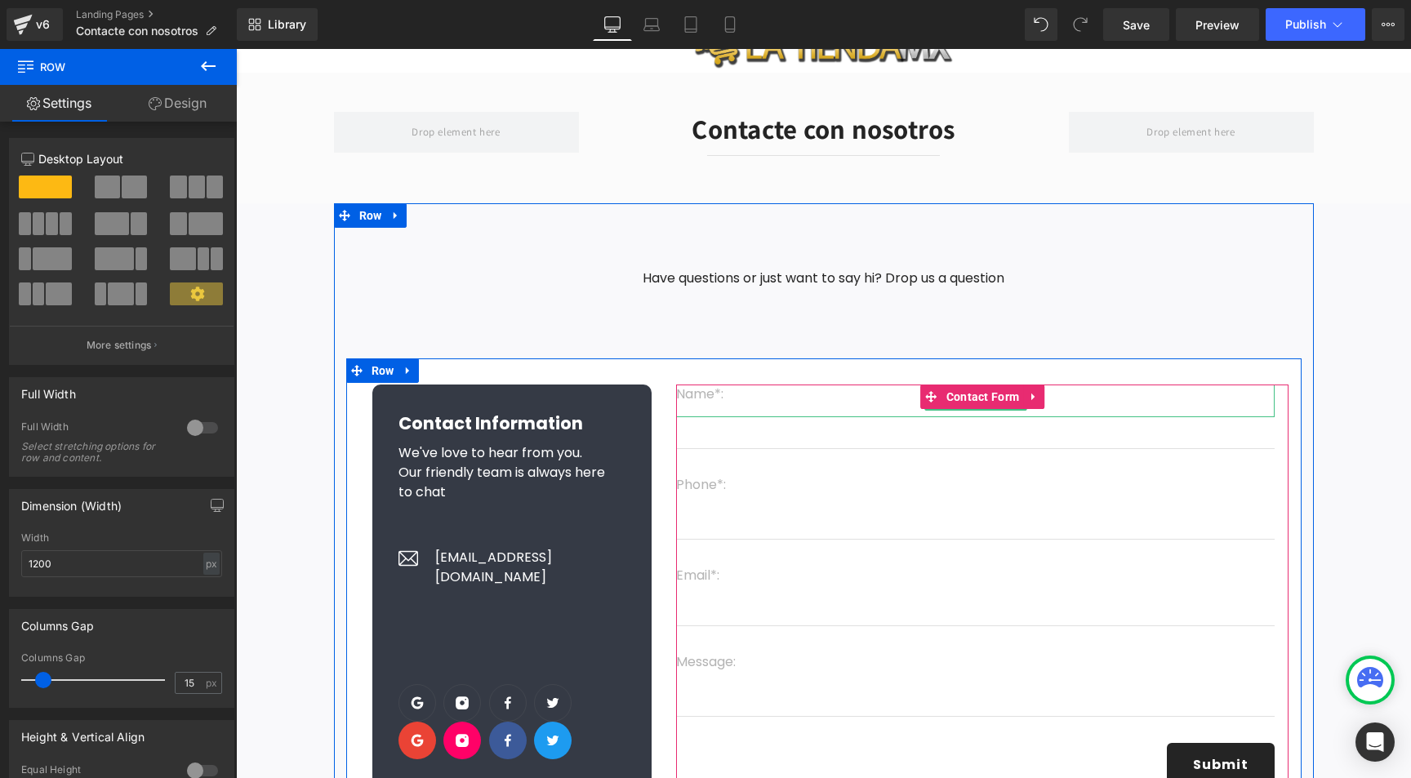
click at [706, 391] on p "Name*:" at bounding box center [975, 395] width 599 height 20
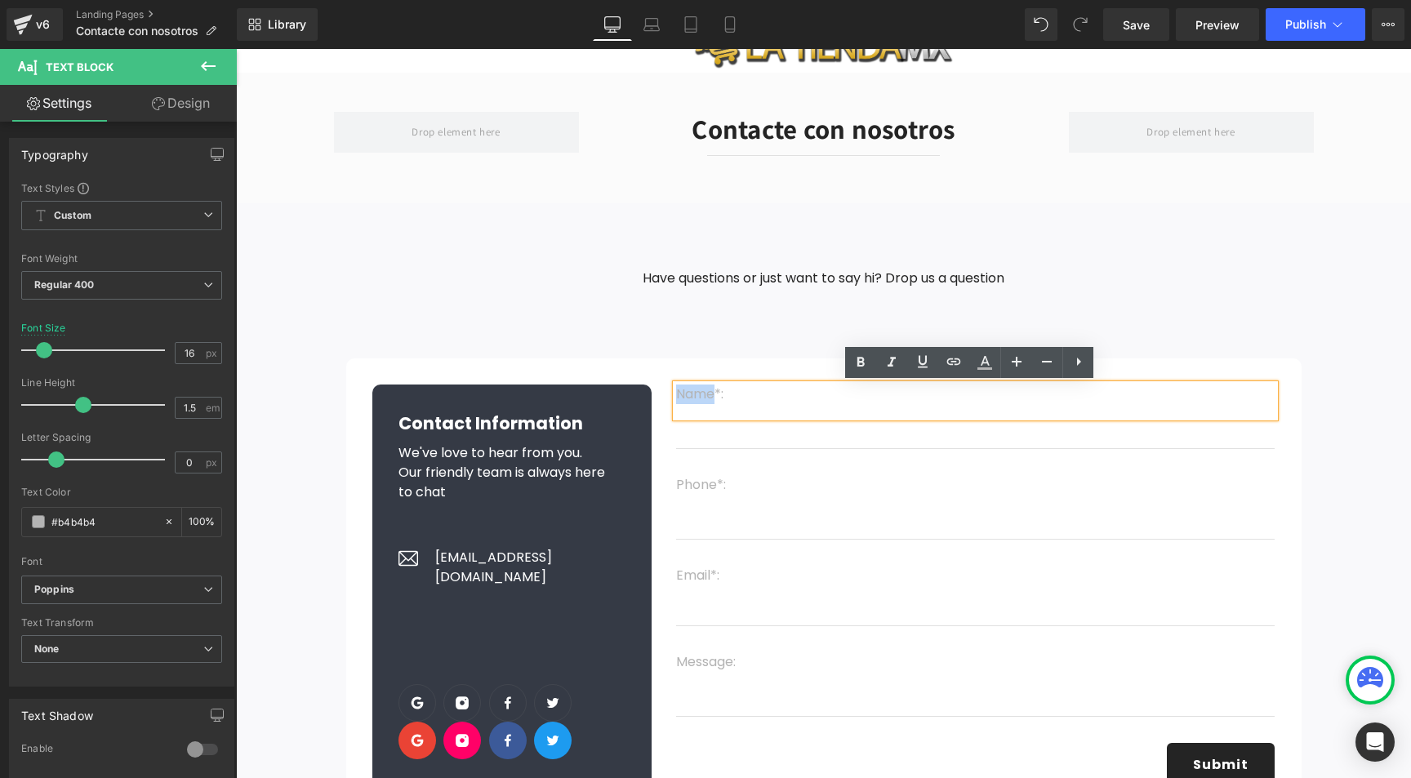
drag, startPoint x: 710, startPoint y: 392, endPoint x: 672, endPoint y: 391, distance: 37.6
click at [676, 391] on p "Name*:" at bounding box center [975, 395] width 599 height 20
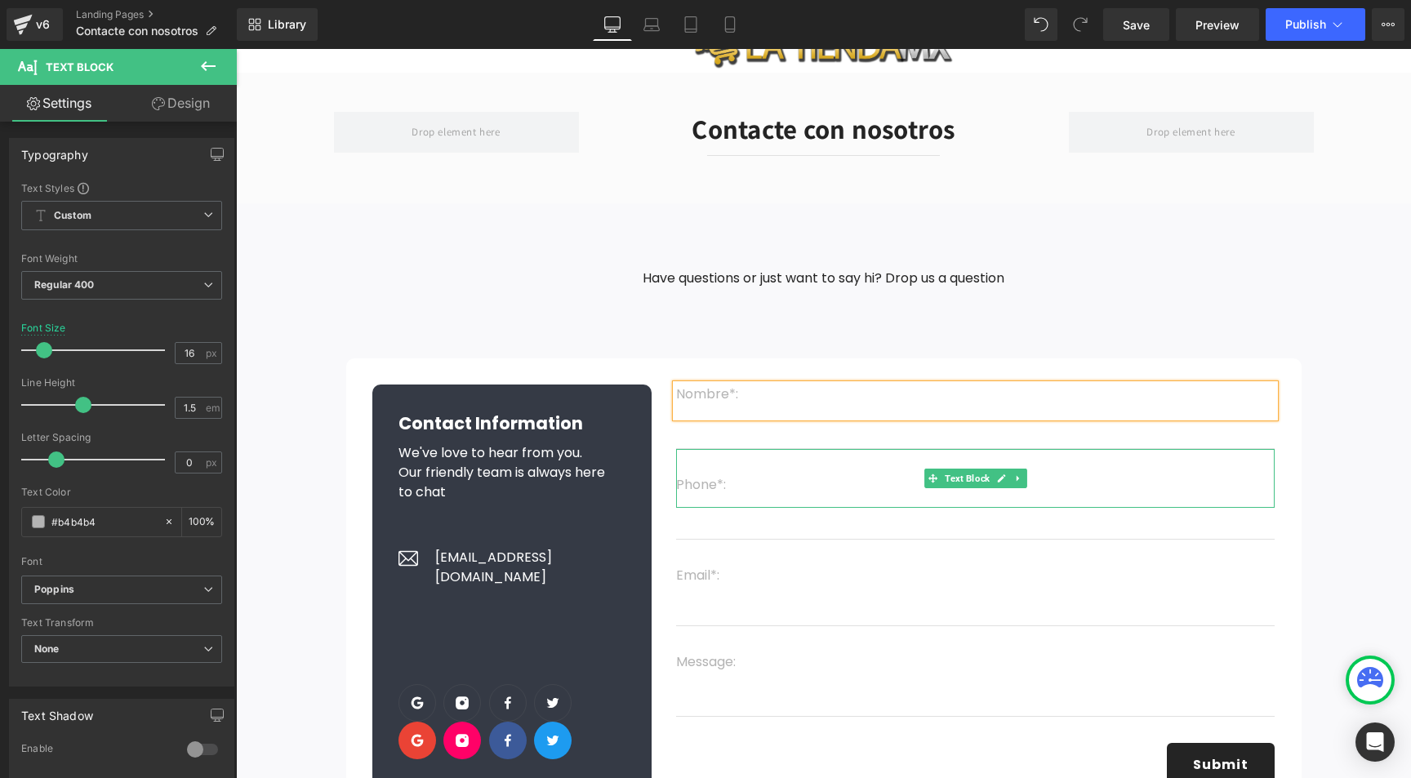
click at [700, 480] on p "Phone*:" at bounding box center [975, 485] width 599 height 20
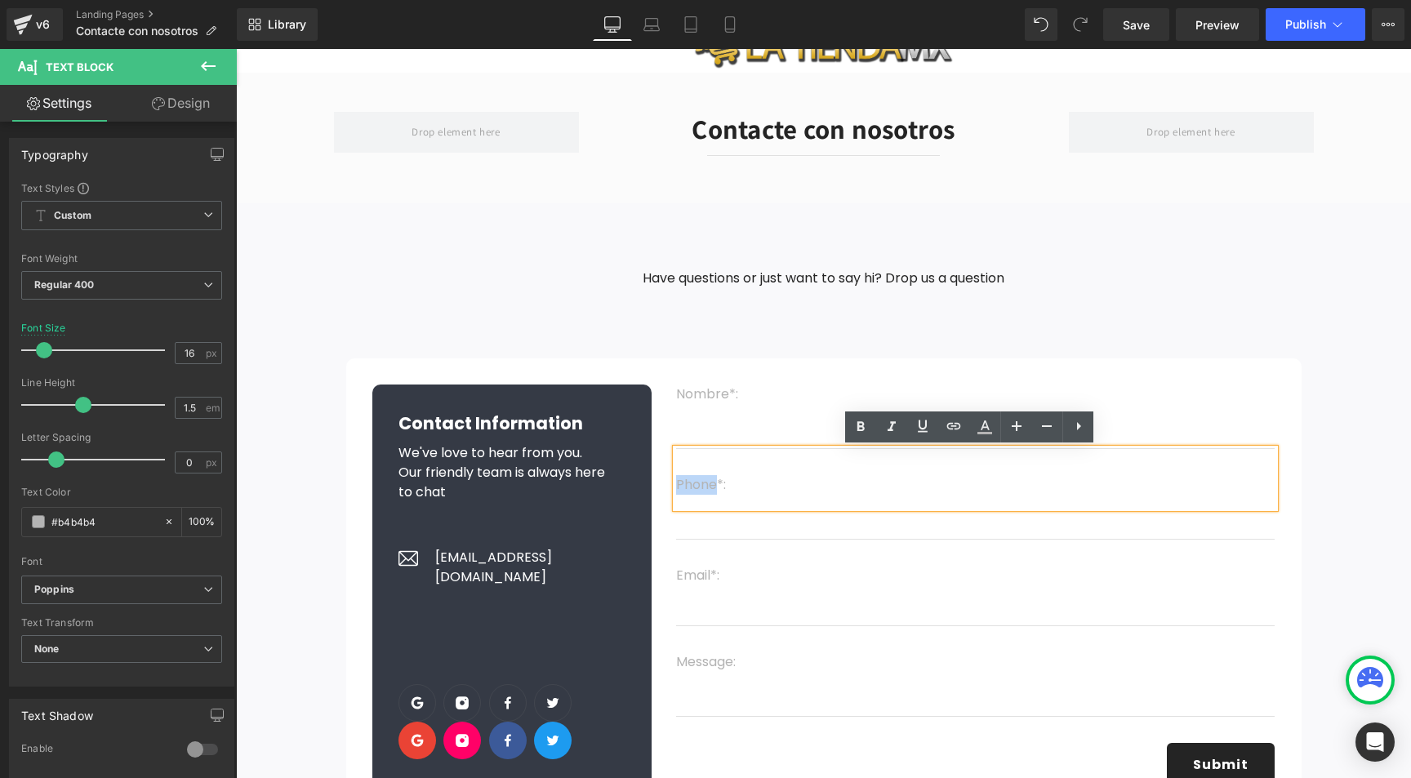
drag, startPoint x: 711, startPoint y: 483, endPoint x: 671, endPoint y: 484, distance: 40.0
click at [676, 483] on p "Phone*:" at bounding box center [975, 485] width 599 height 20
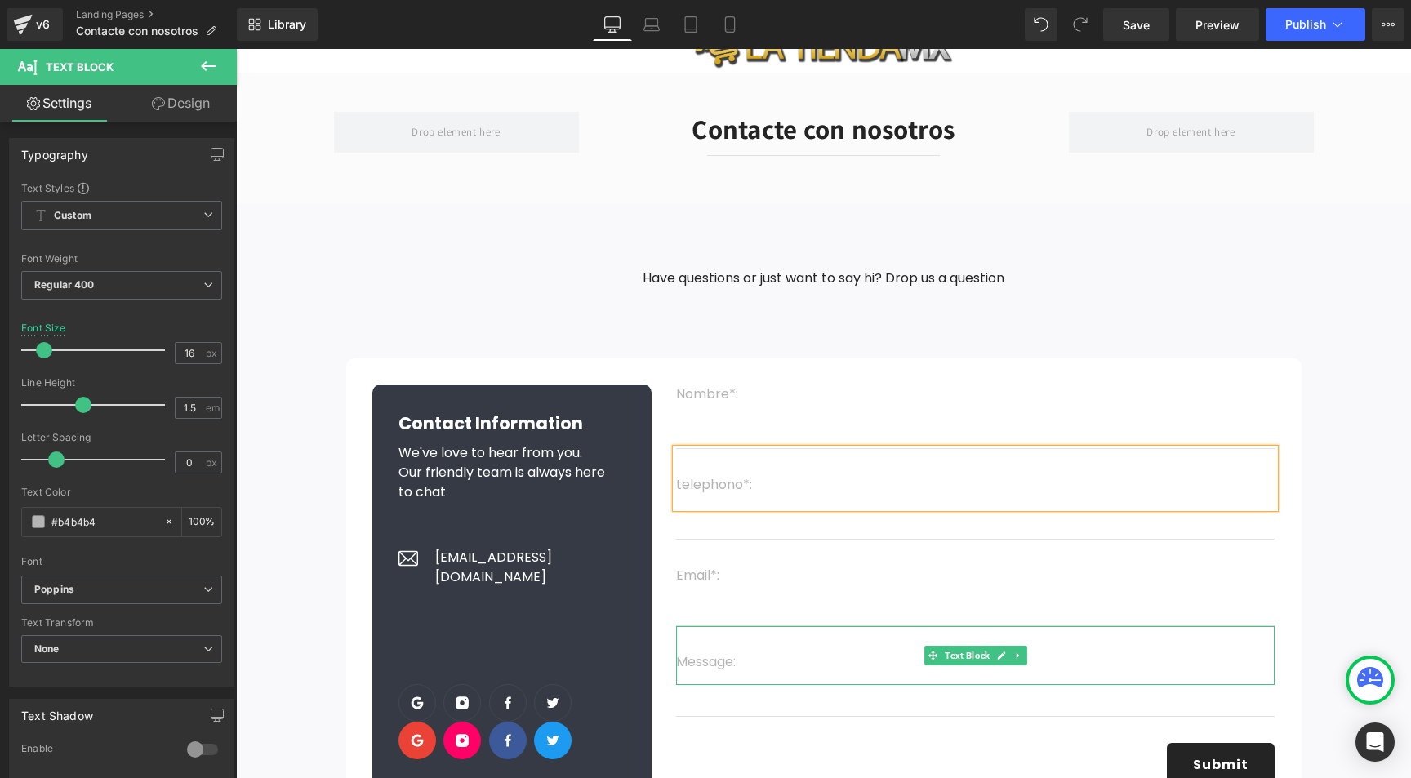
click at [727, 660] on p "Message:" at bounding box center [975, 662] width 599 height 20
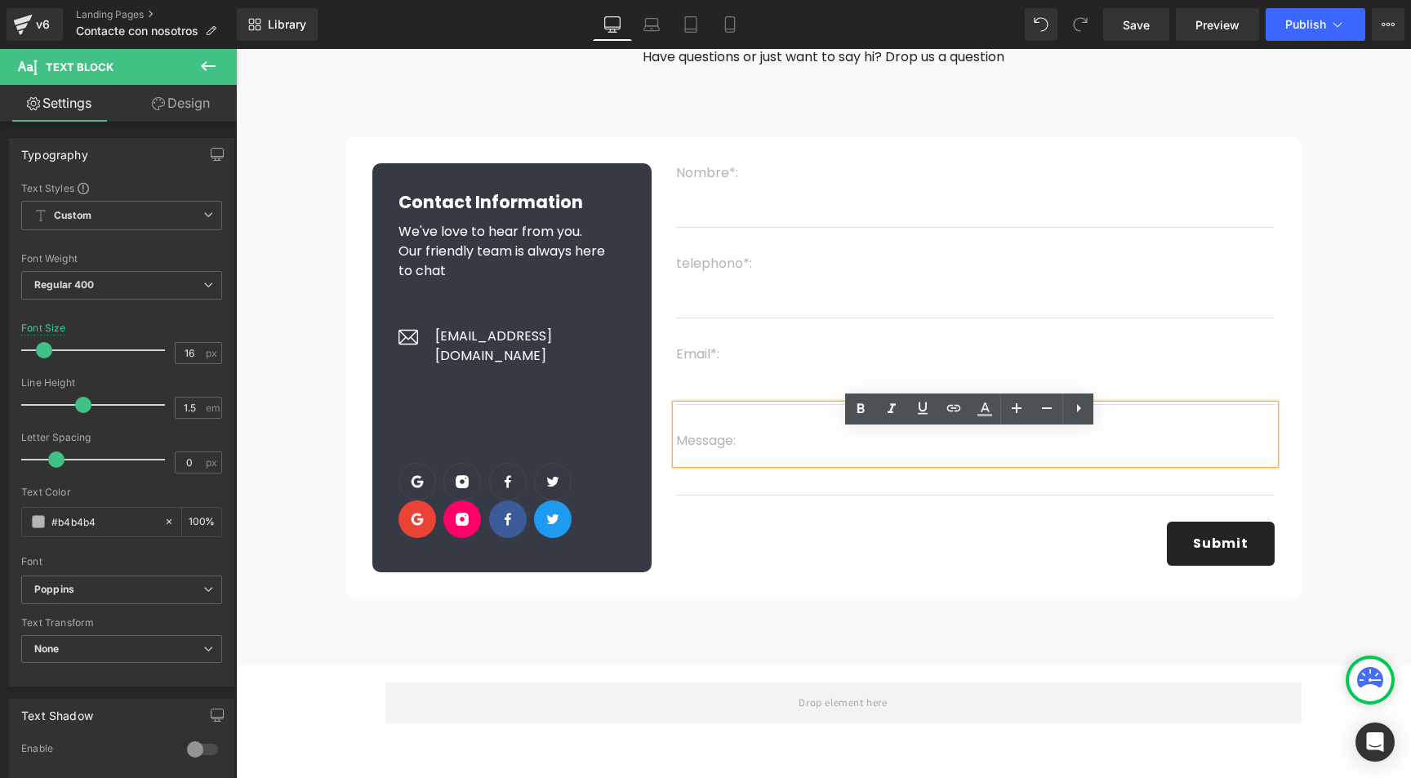
scroll to position [292, 0]
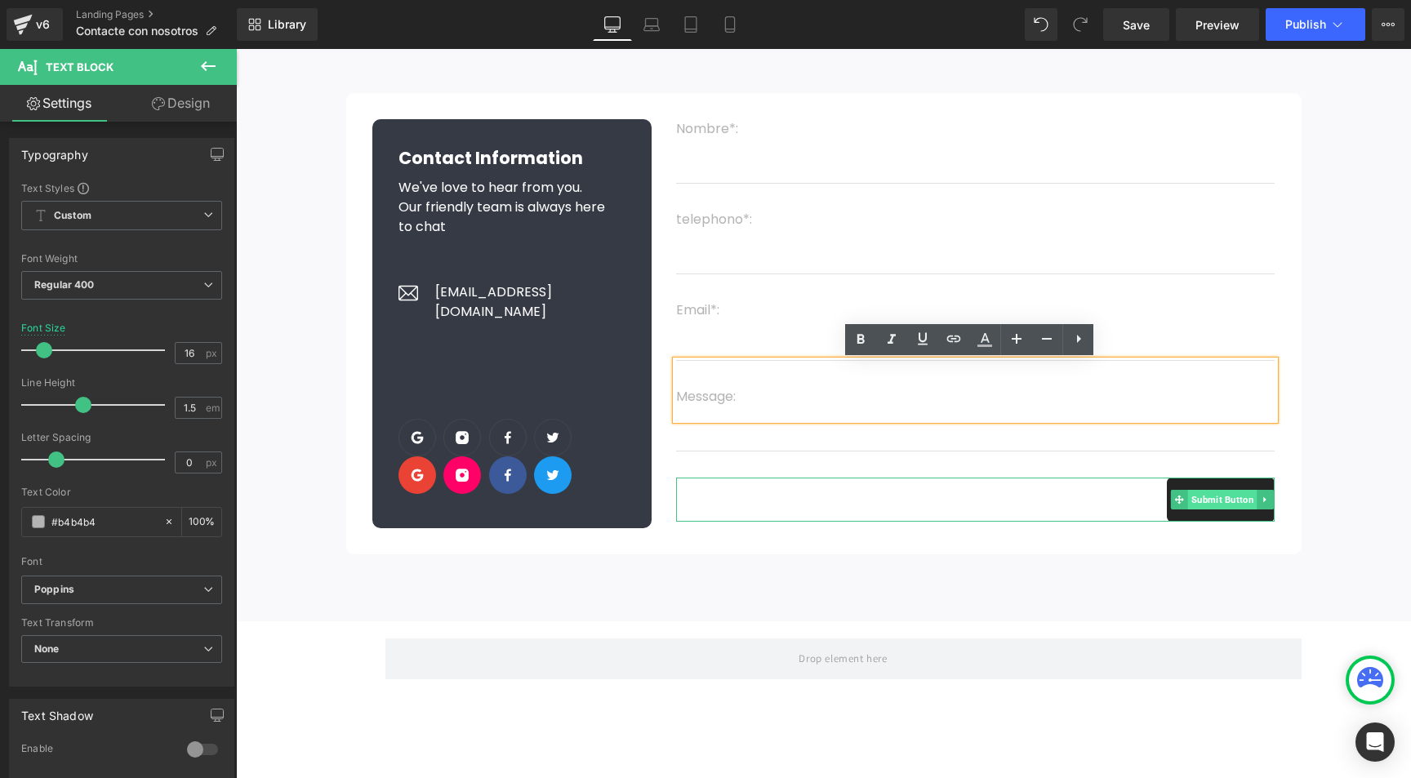
click at [1216, 501] on span "Submit Button" at bounding box center [1221, 500] width 69 height 20
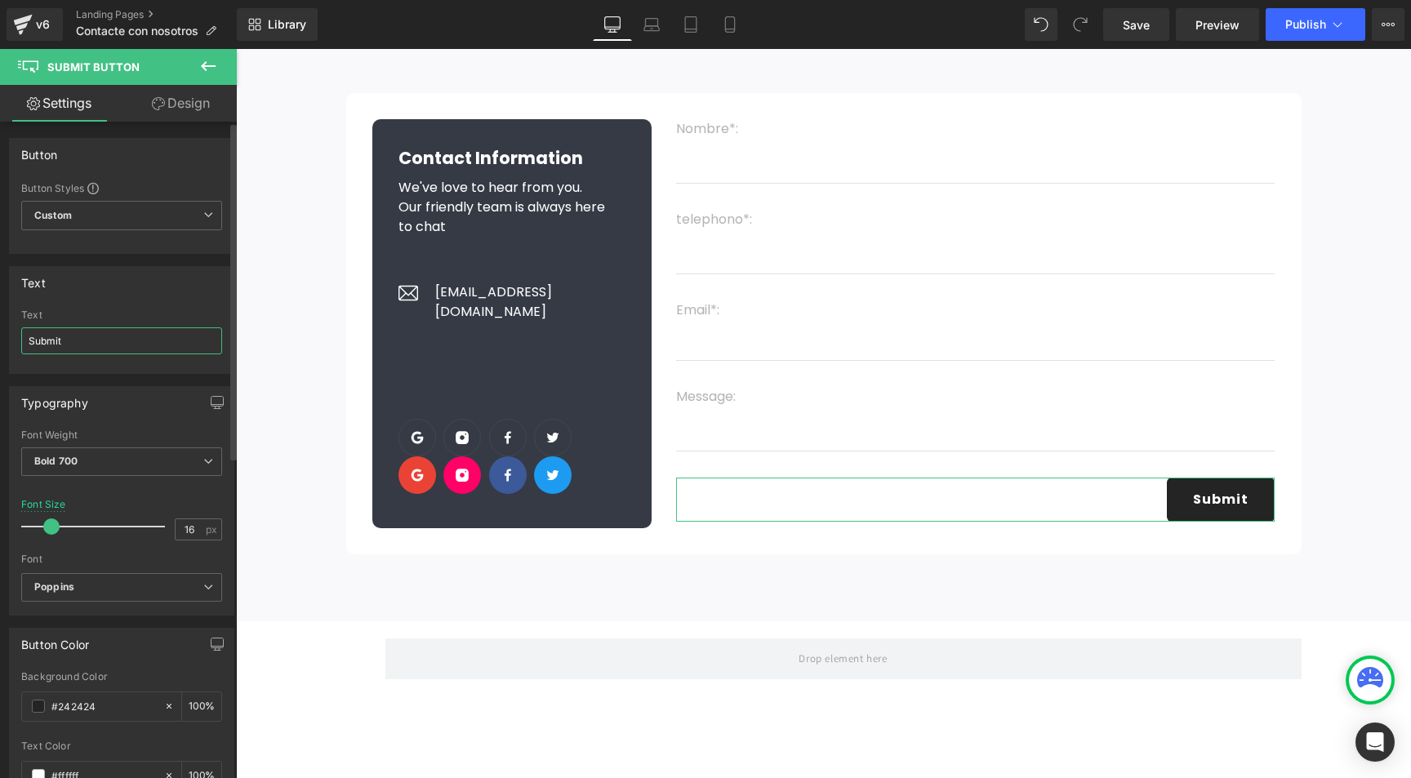
click at [56, 339] on input "Submit" at bounding box center [121, 340] width 201 height 27
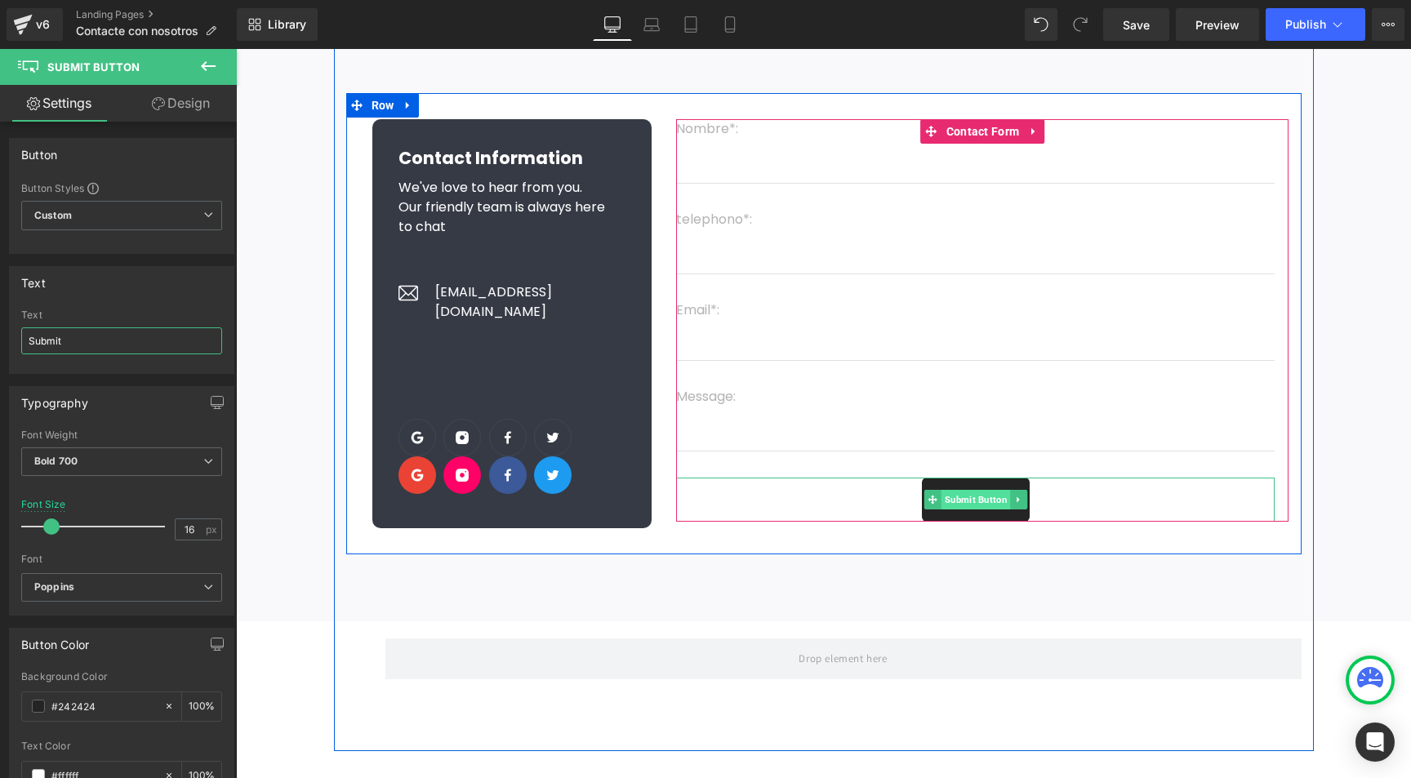
click at [973, 505] on span "Submit Button" at bounding box center [976, 500] width 69 height 20
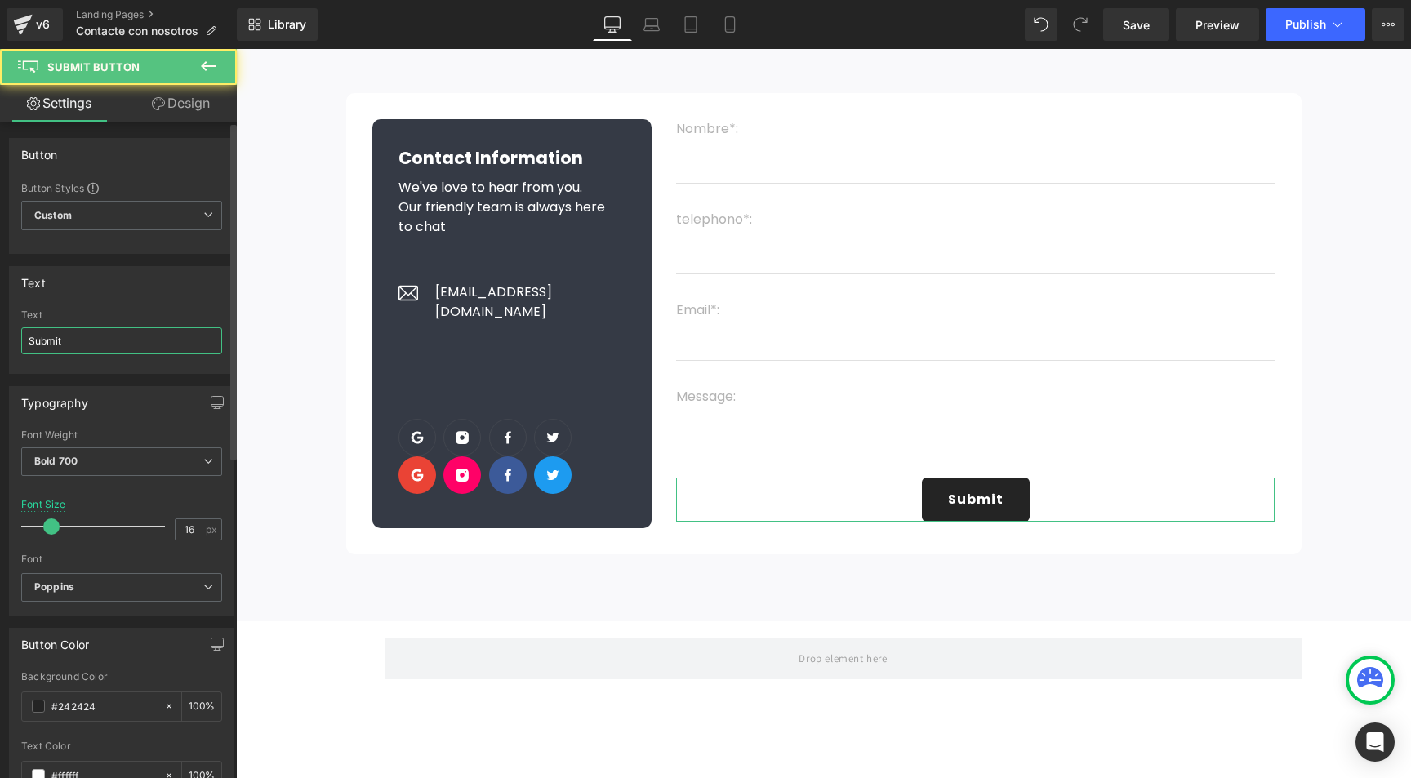
click at [54, 349] on input "Submit" at bounding box center [121, 340] width 201 height 27
paste input "Enviar"
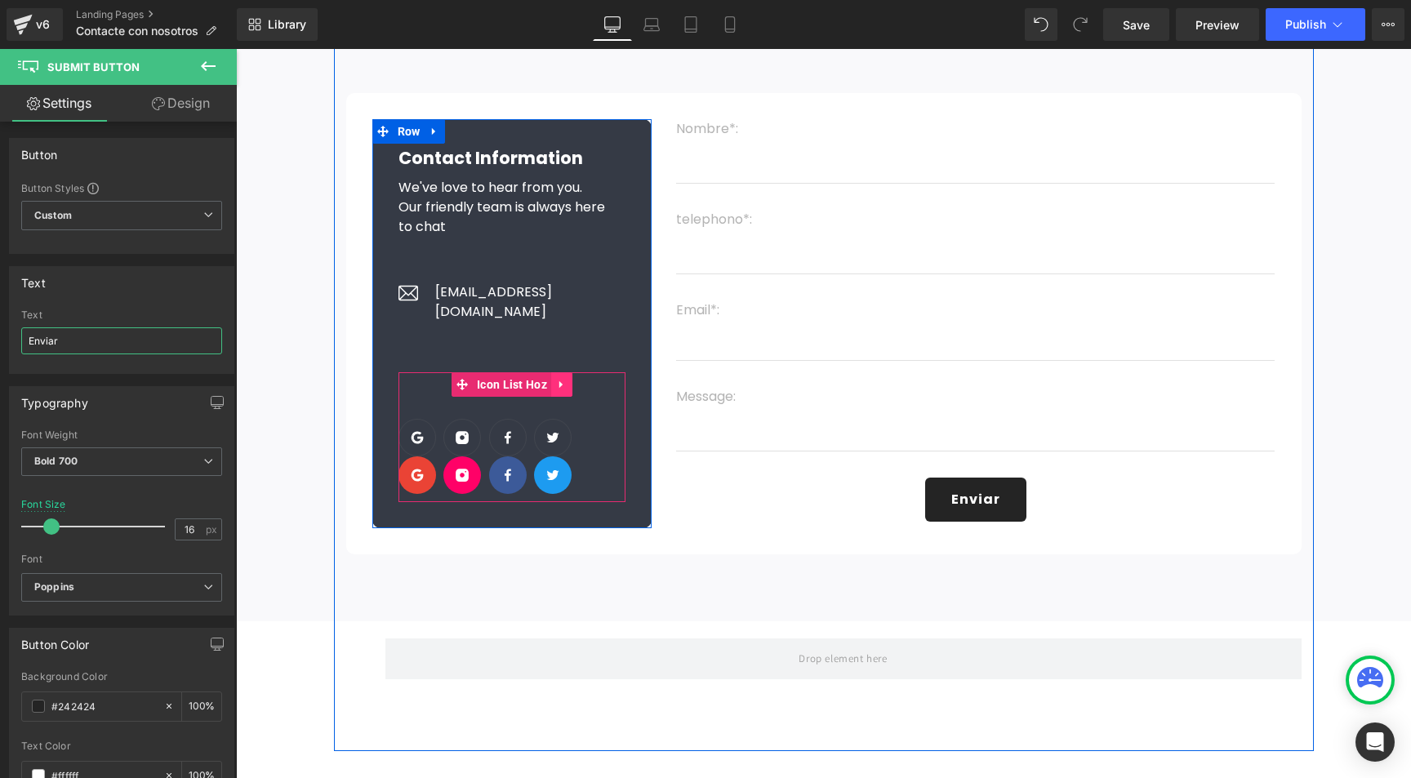
type input "Enviar"
click at [556, 378] on icon at bounding box center [561, 384] width 11 height 12
click at [567, 379] on icon at bounding box center [572, 384] width 11 height 11
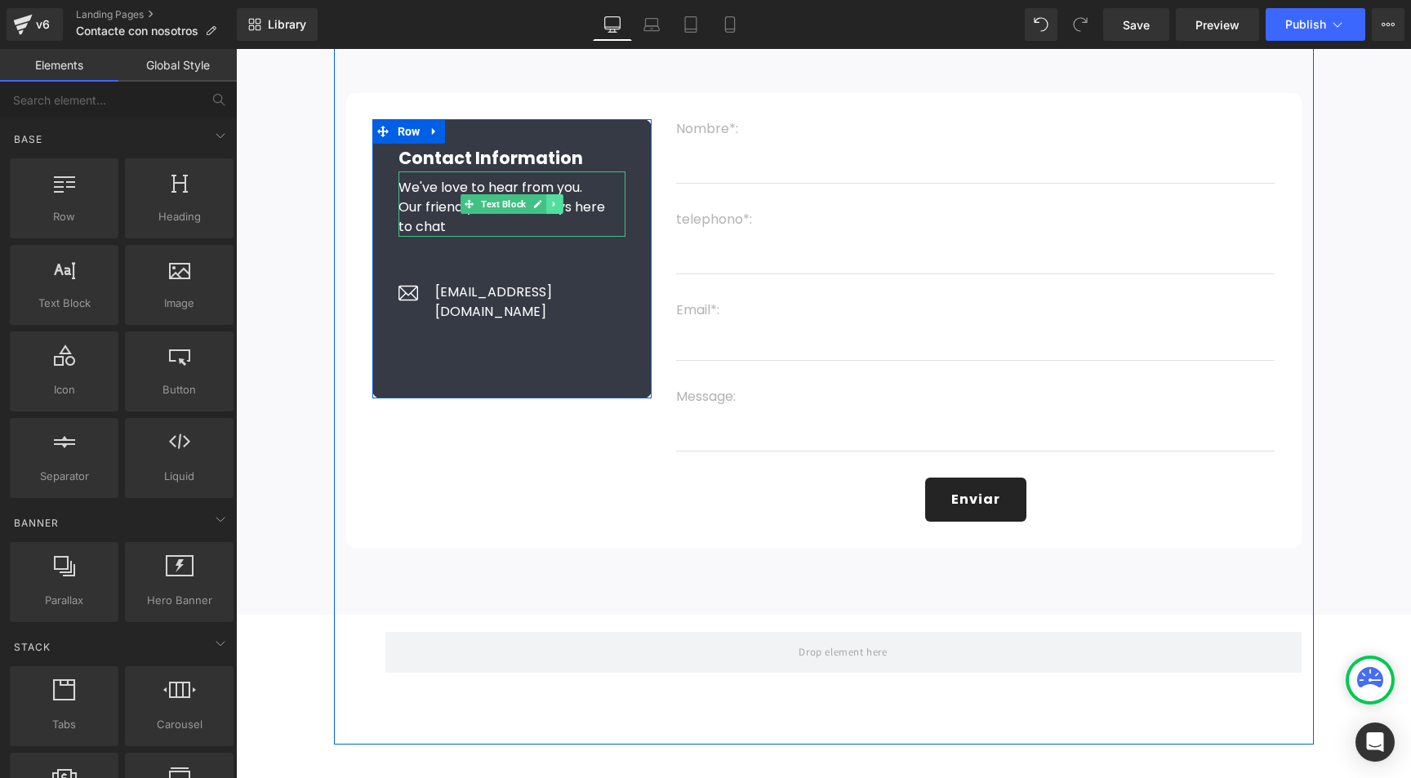
click at [551, 203] on icon at bounding box center [554, 204] width 9 height 10
click at [559, 203] on icon at bounding box center [563, 203] width 9 height 9
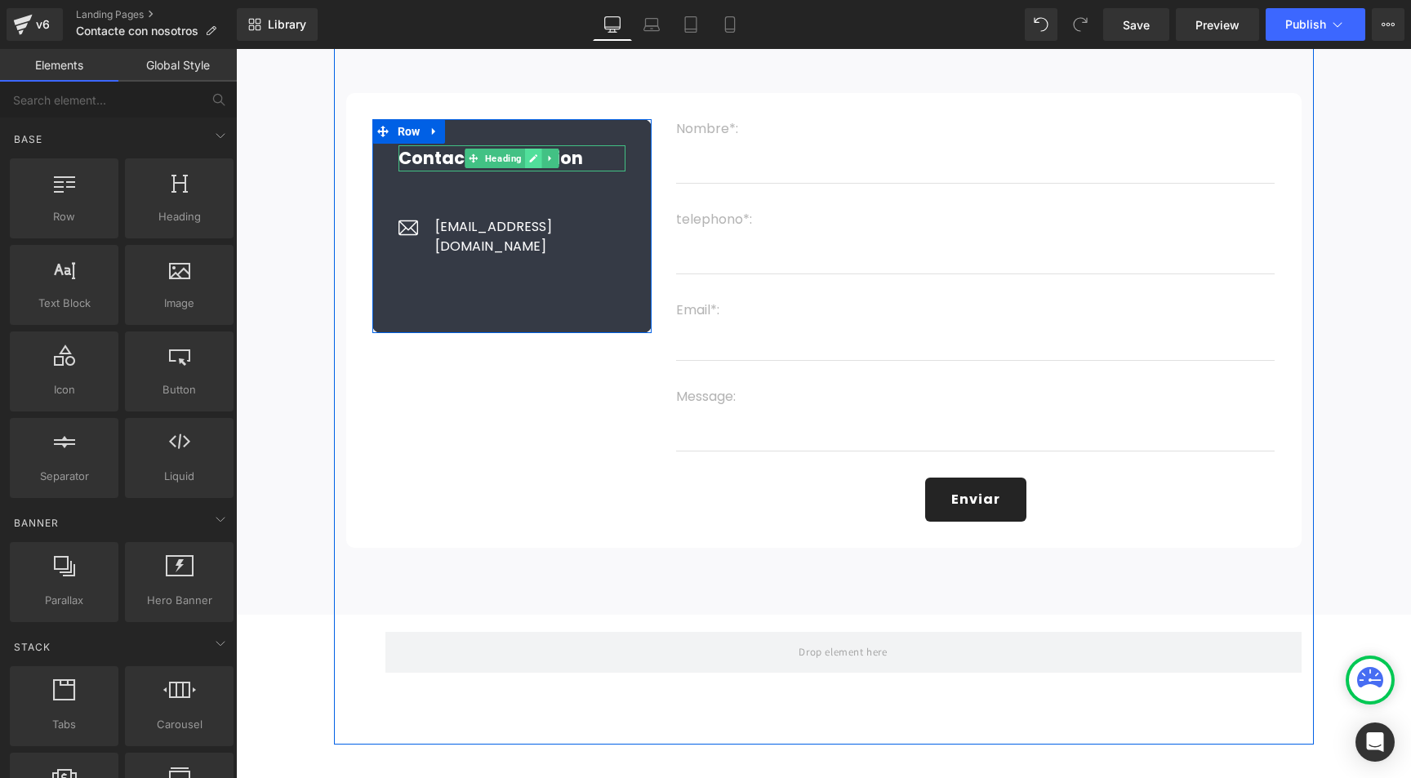
click at [530, 158] on icon at bounding box center [533, 159] width 9 height 10
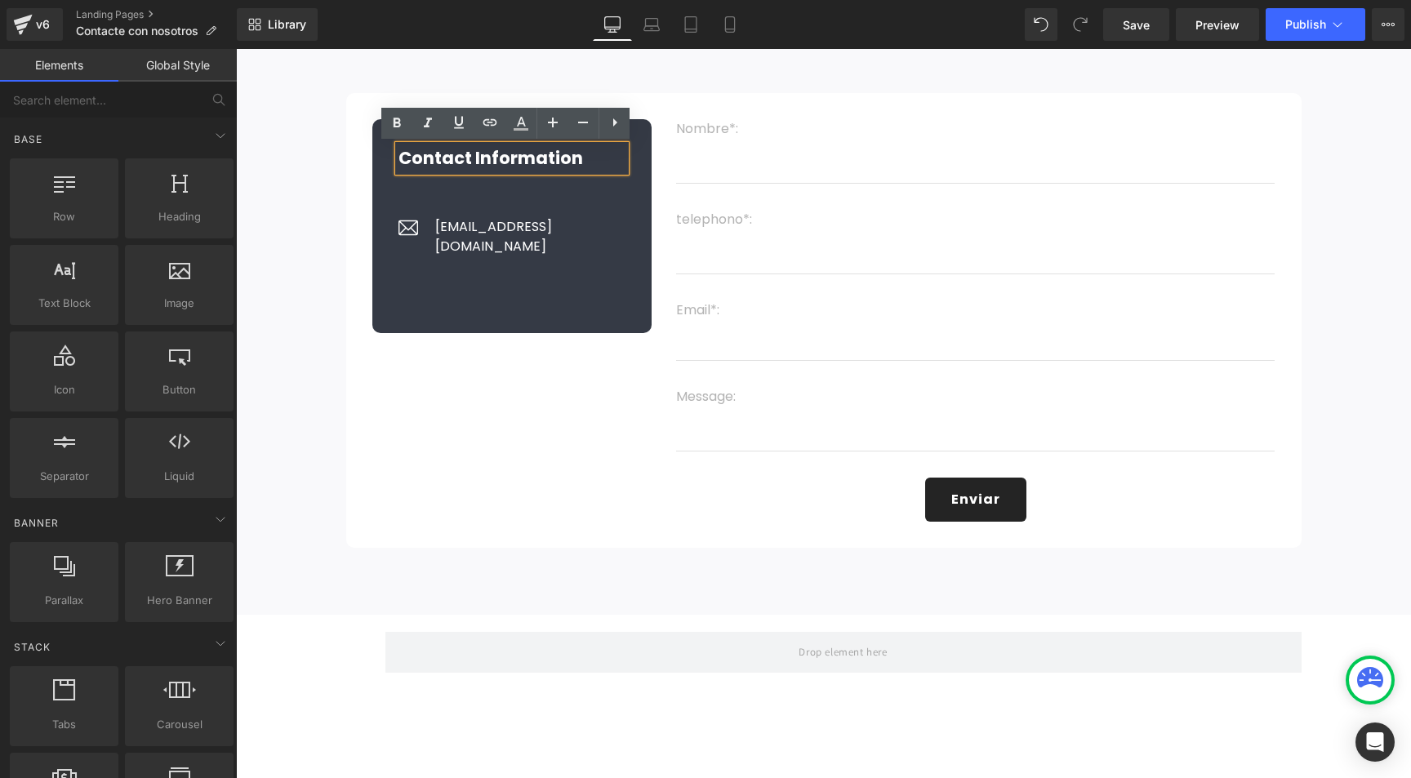
click at [503, 158] on strong "Contact Information" at bounding box center [490, 158] width 185 height 24
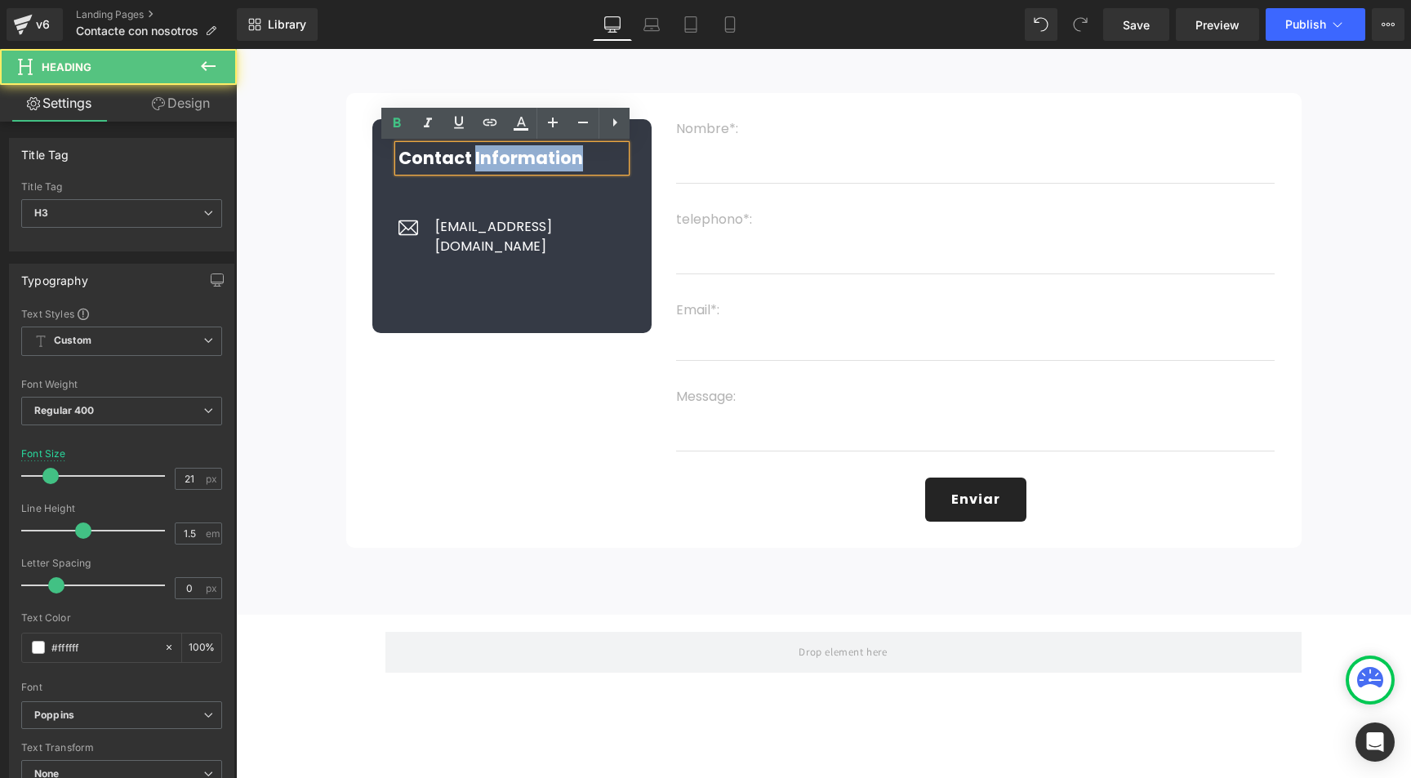
click at [503, 158] on strong "Contact Information" at bounding box center [490, 158] width 185 height 24
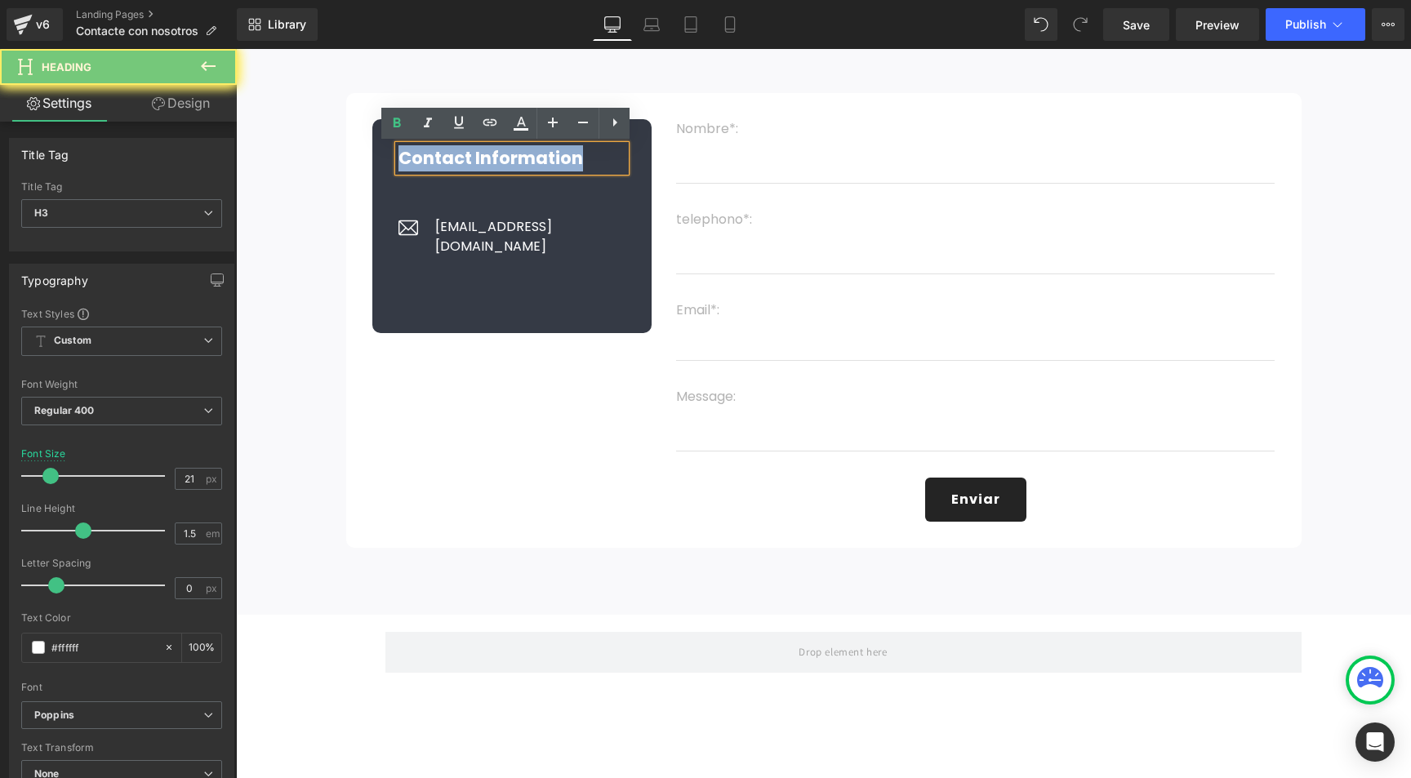
click at [503, 158] on strong "Contact Information" at bounding box center [490, 158] width 185 height 24
copy strong "Contact Information"
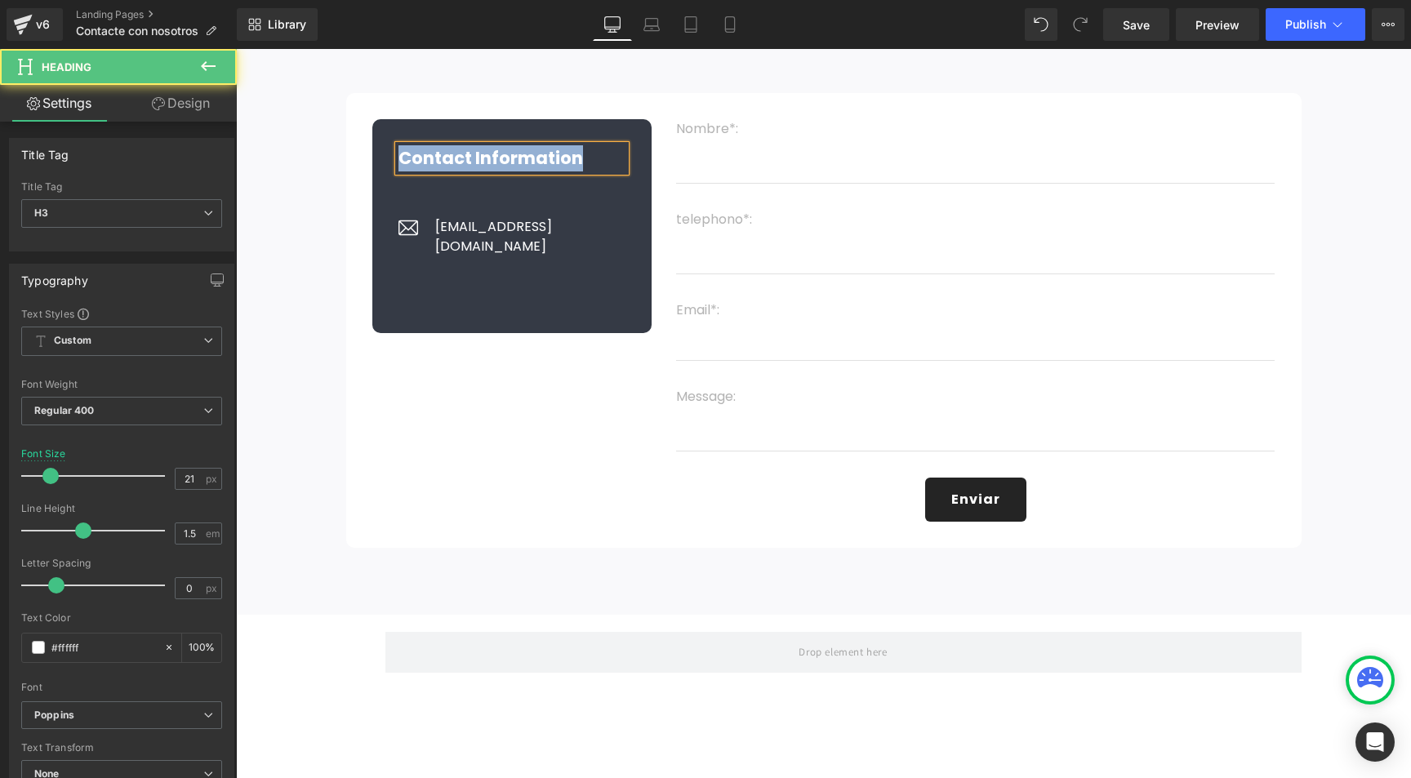
click at [461, 153] on strong "Contact Information" at bounding box center [490, 158] width 185 height 24
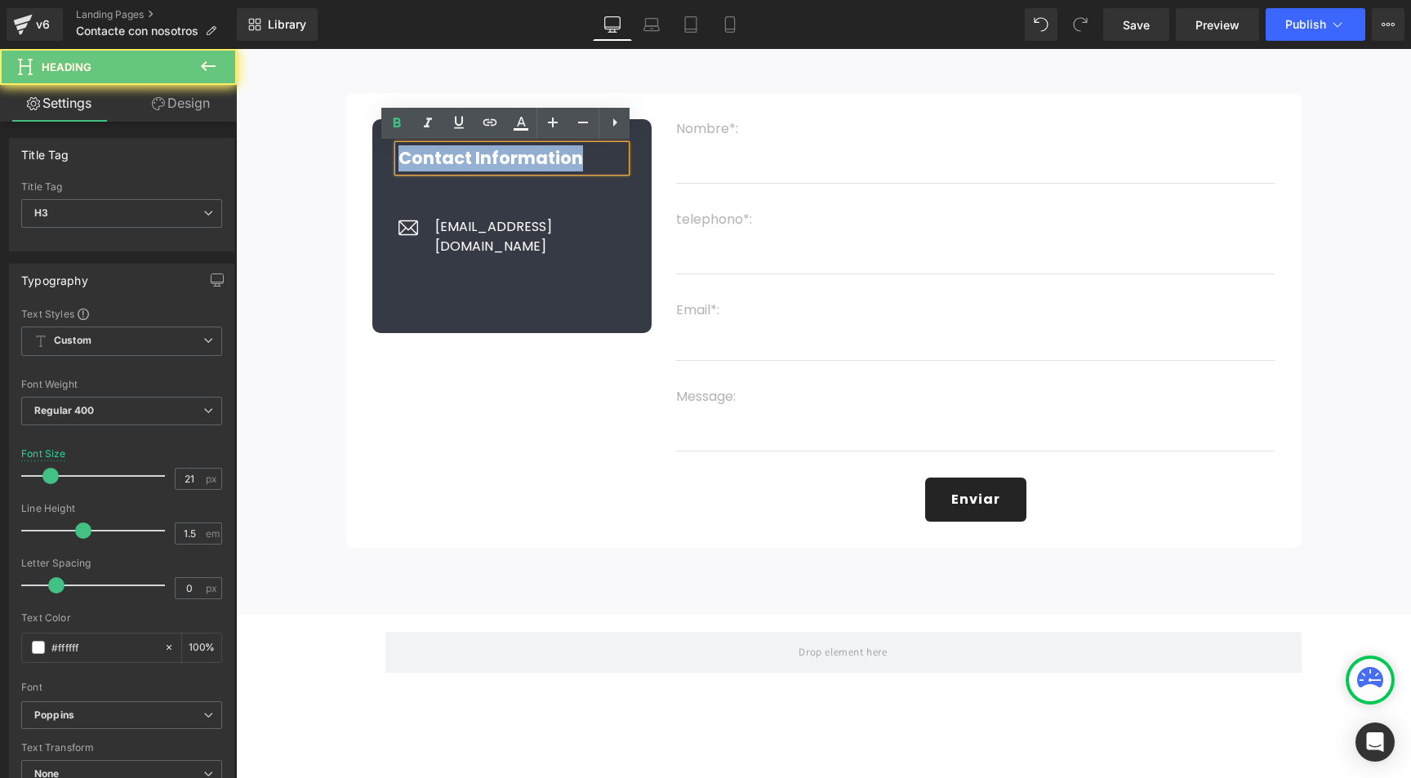
click at [461, 153] on strong "Contact Information" at bounding box center [490, 158] width 185 height 24
paste div
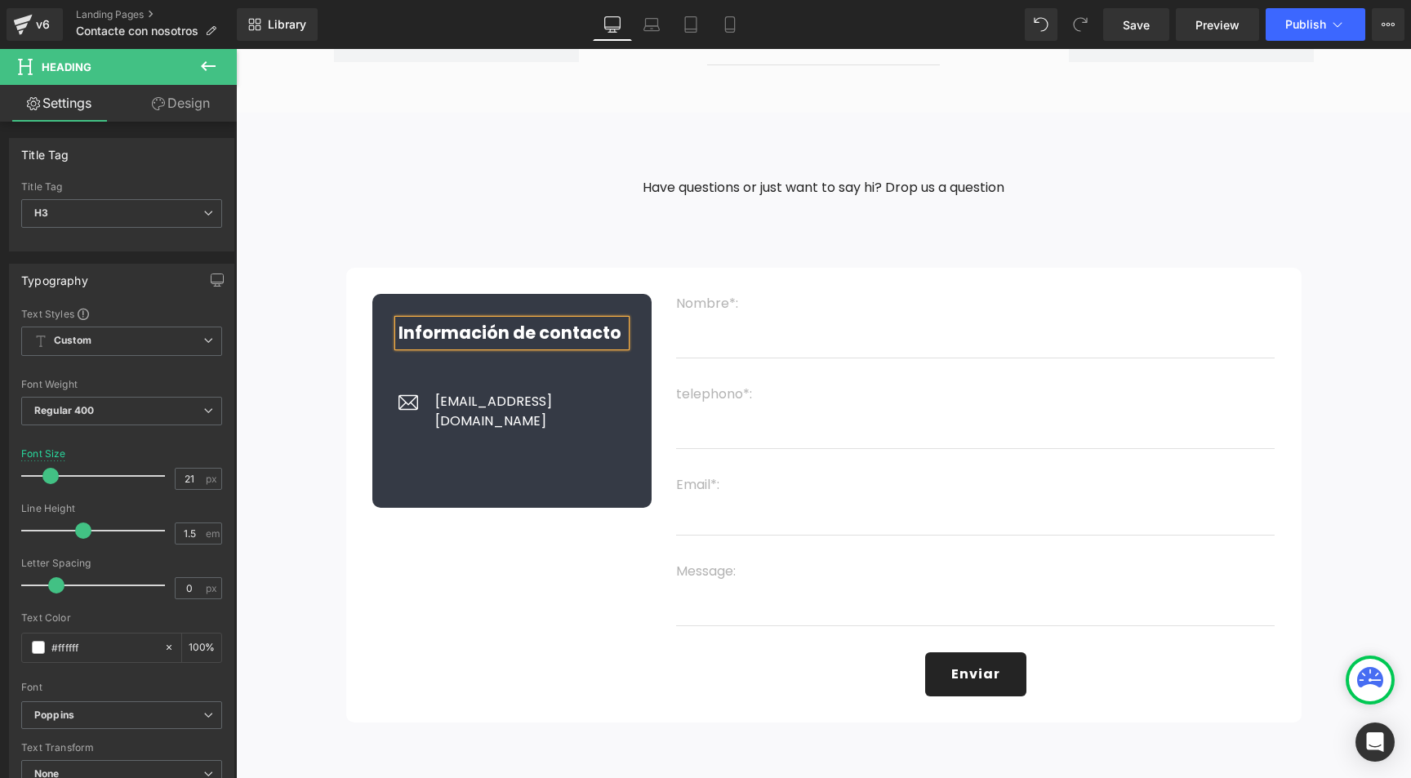
scroll to position [0, 0]
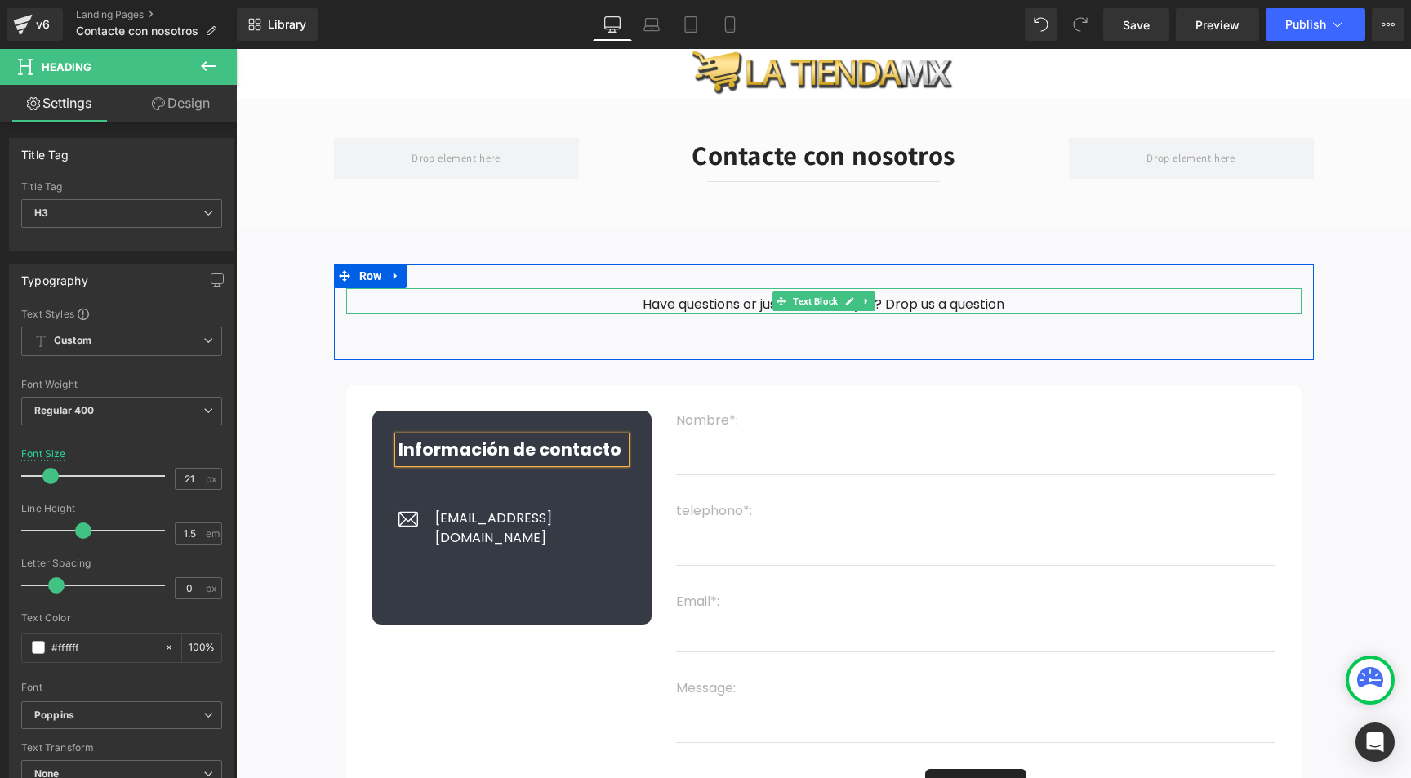
click at [687, 303] on p "Have questions or just want to say hi? Drop us a question" at bounding box center [823, 305] width 955 height 20
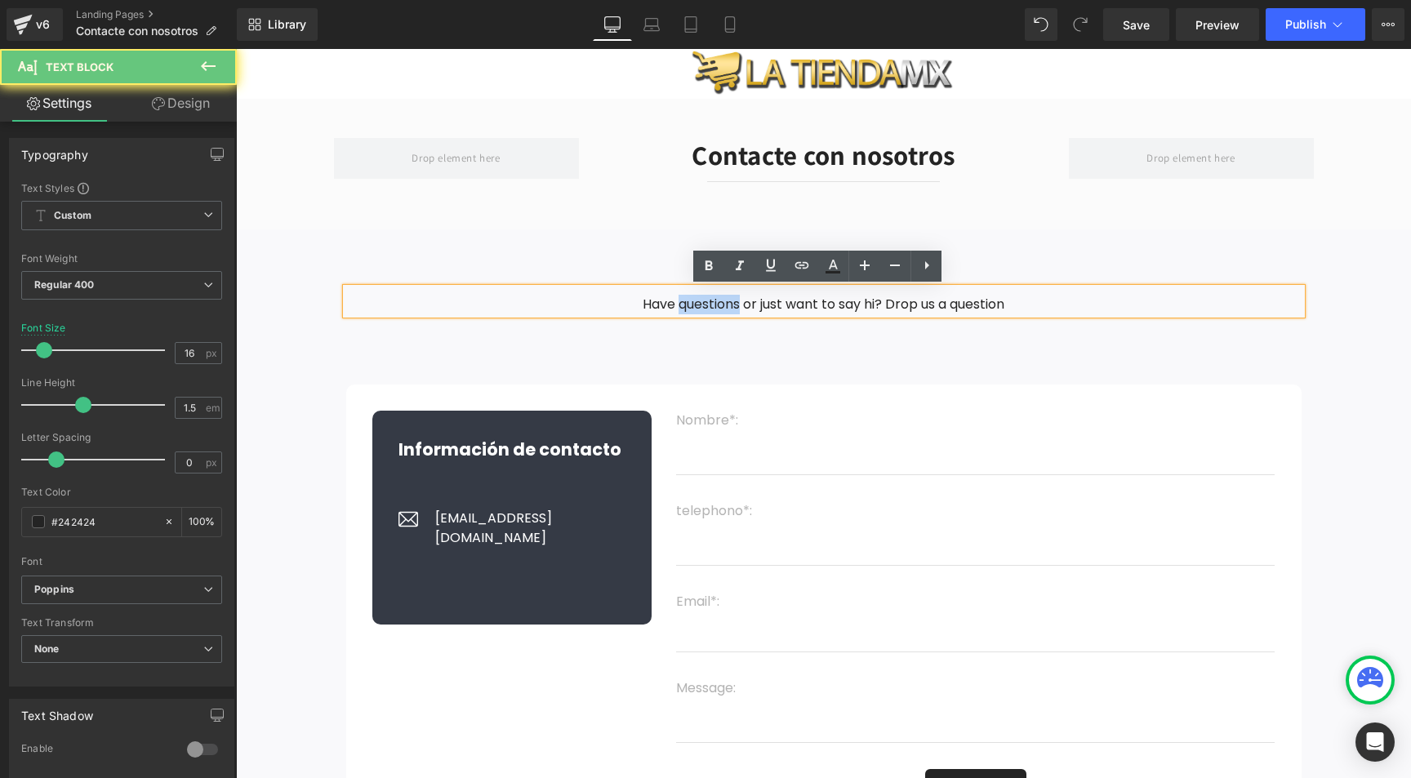
click at [687, 303] on p "Have questions or just want to say hi? Drop us a question" at bounding box center [823, 305] width 955 height 20
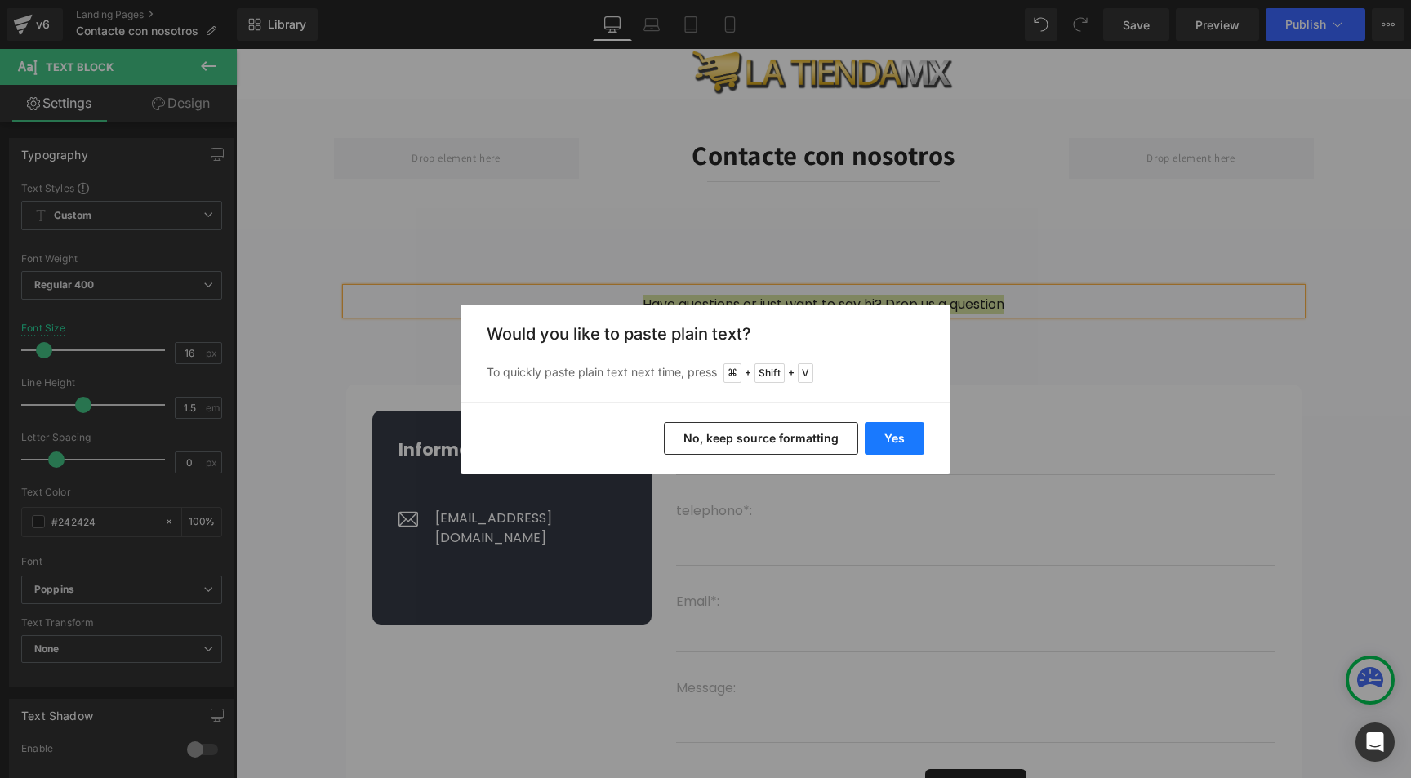
click at [907, 441] on button "Yes" at bounding box center [895, 438] width 60 height 33
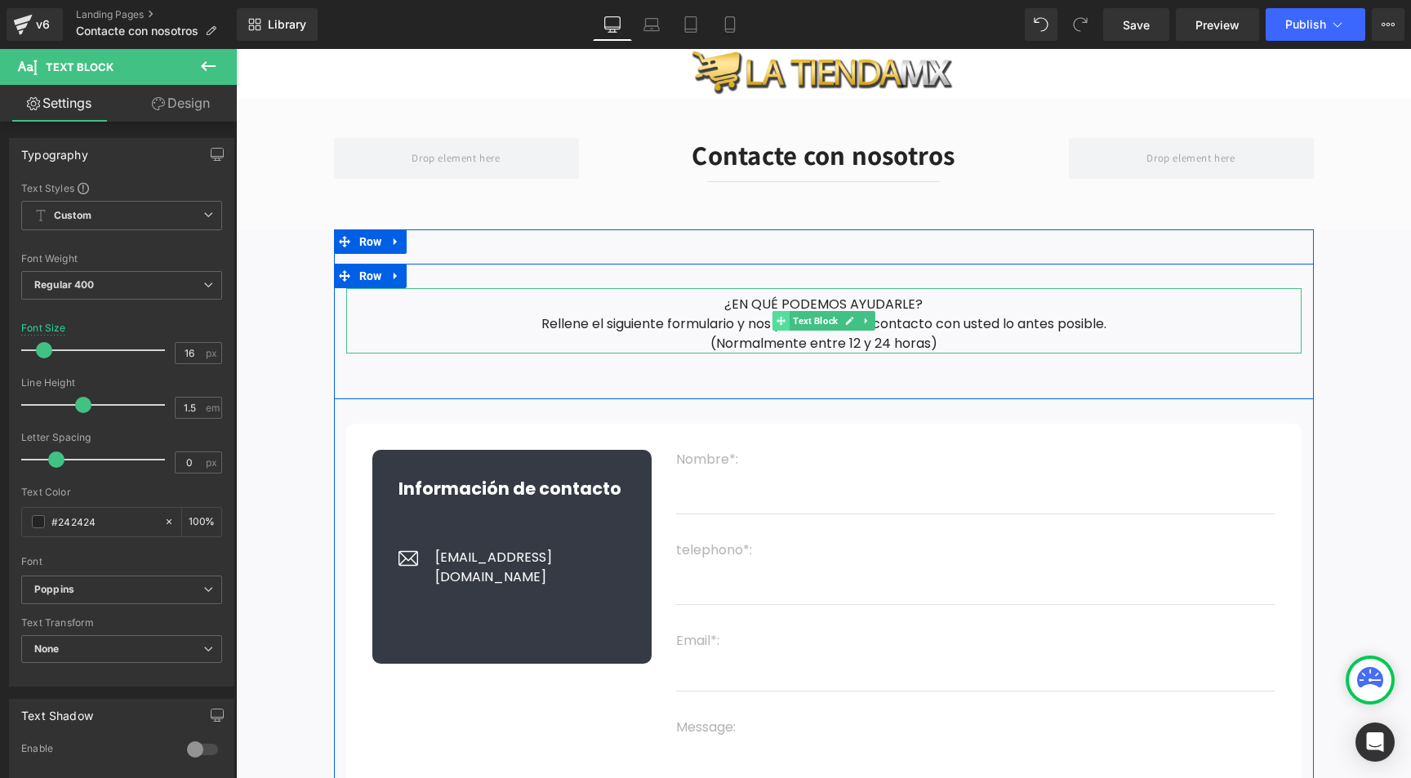
click at [777, 319] on icon at bounding box center [781, 321] width 9 height 9
click at [737, 313] on p "¿EN QUÉ PODEMOS AYUDARLE?" at bounding box center [823, 305] width 955 height 20
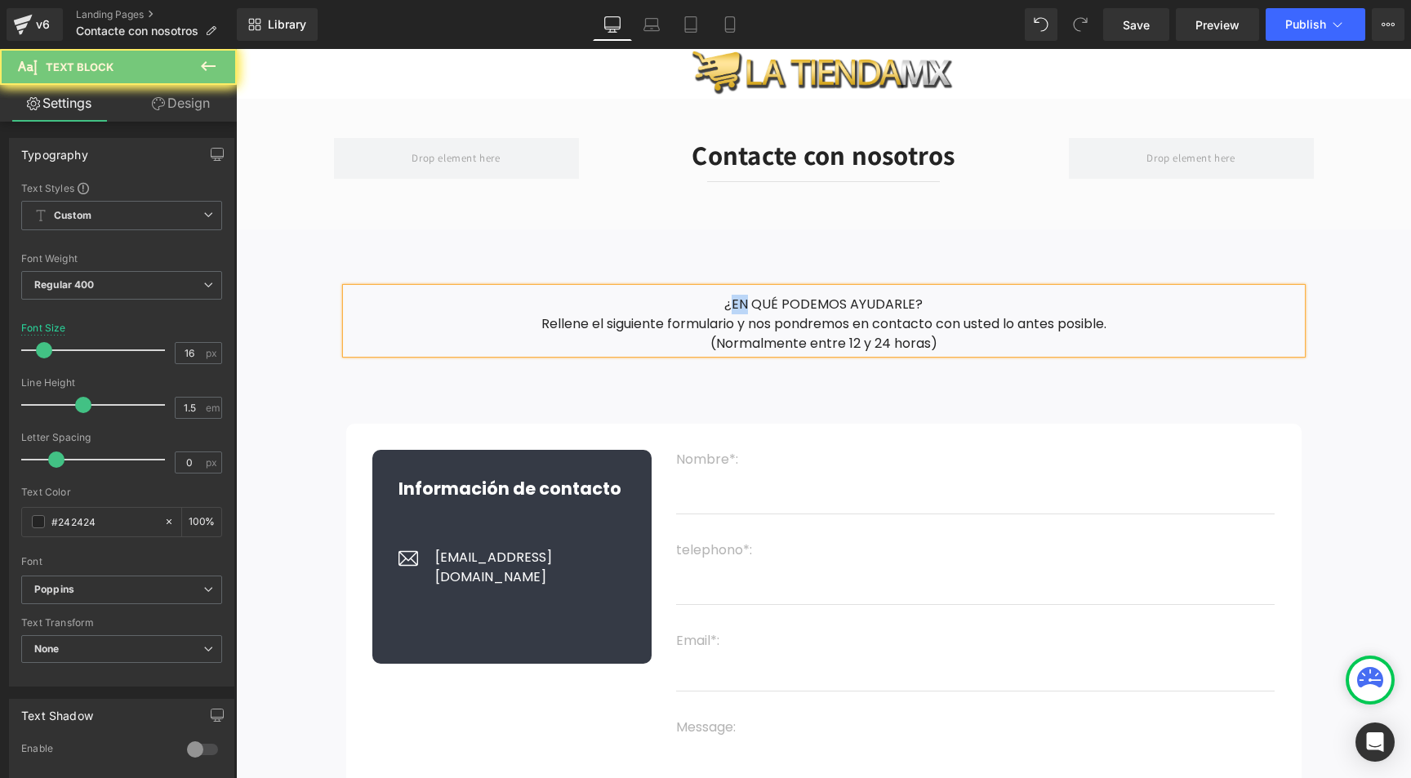
click at [737, 313] on p "¿EN QUÉ PODEMOS AYUDARLE?" at bounding box center [823, 305] width 955 height 20
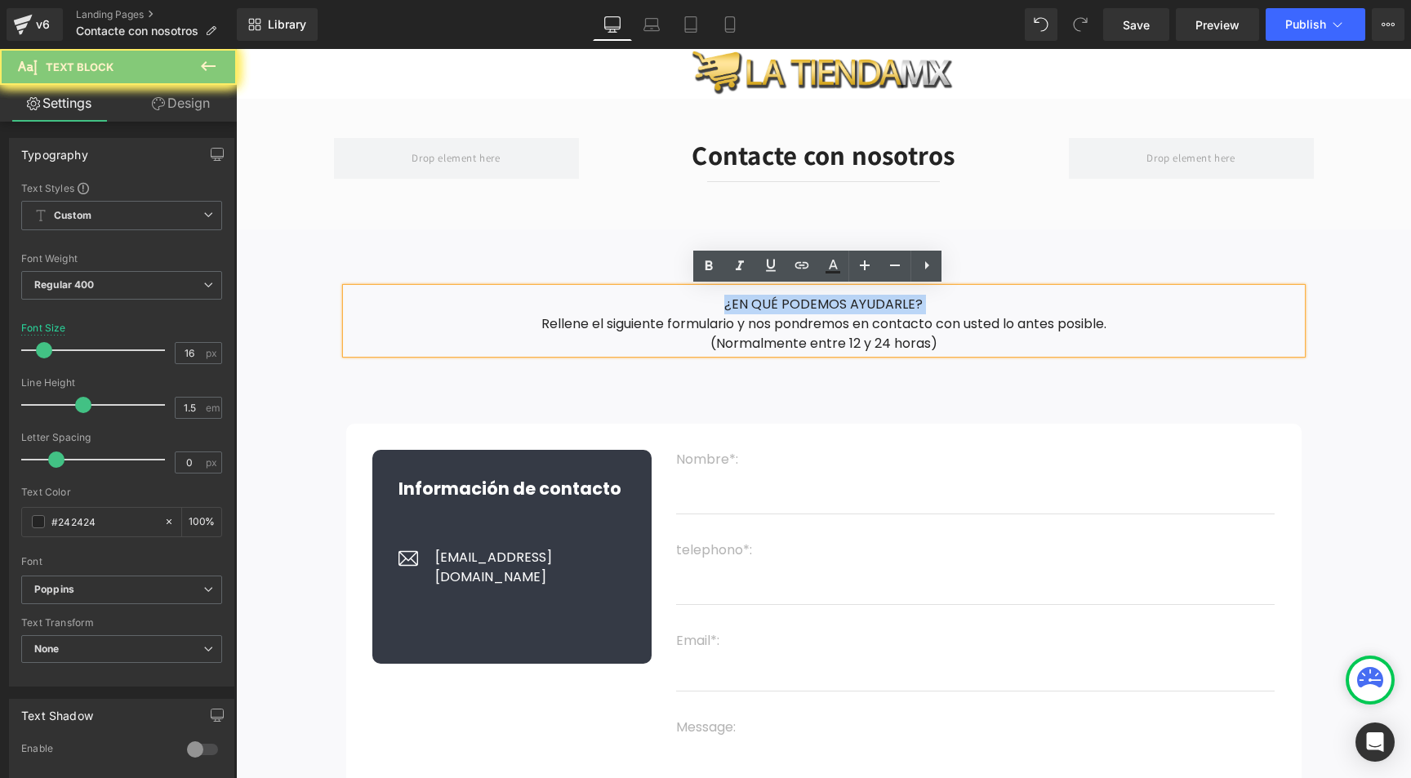
click at [737, 313] on p "¿EN QUÉ PODEMOS AYUDARLE?" at bounding box center [823, 305] width 955 height 20
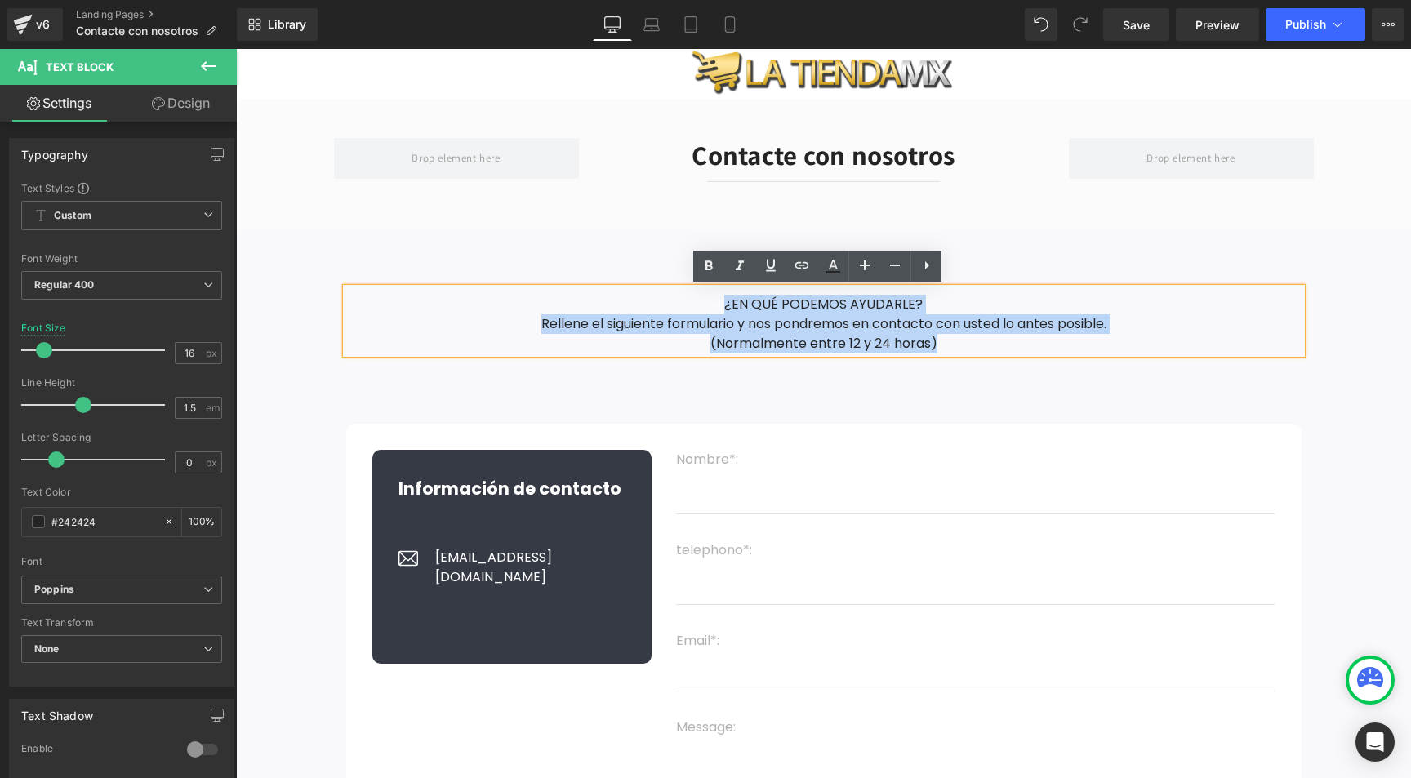
drag, startPoint x: 935, startPoint y: 349, endPoint x: 723, endPoint y: 300, distance: 217.1
click at [723, 300] on div "¿EN QUÉ PODEMOS AYUDARLE? Rellene el siguiente formulario y nos pondremos en co…" at bounding box center [823, 320] width 955 height 65
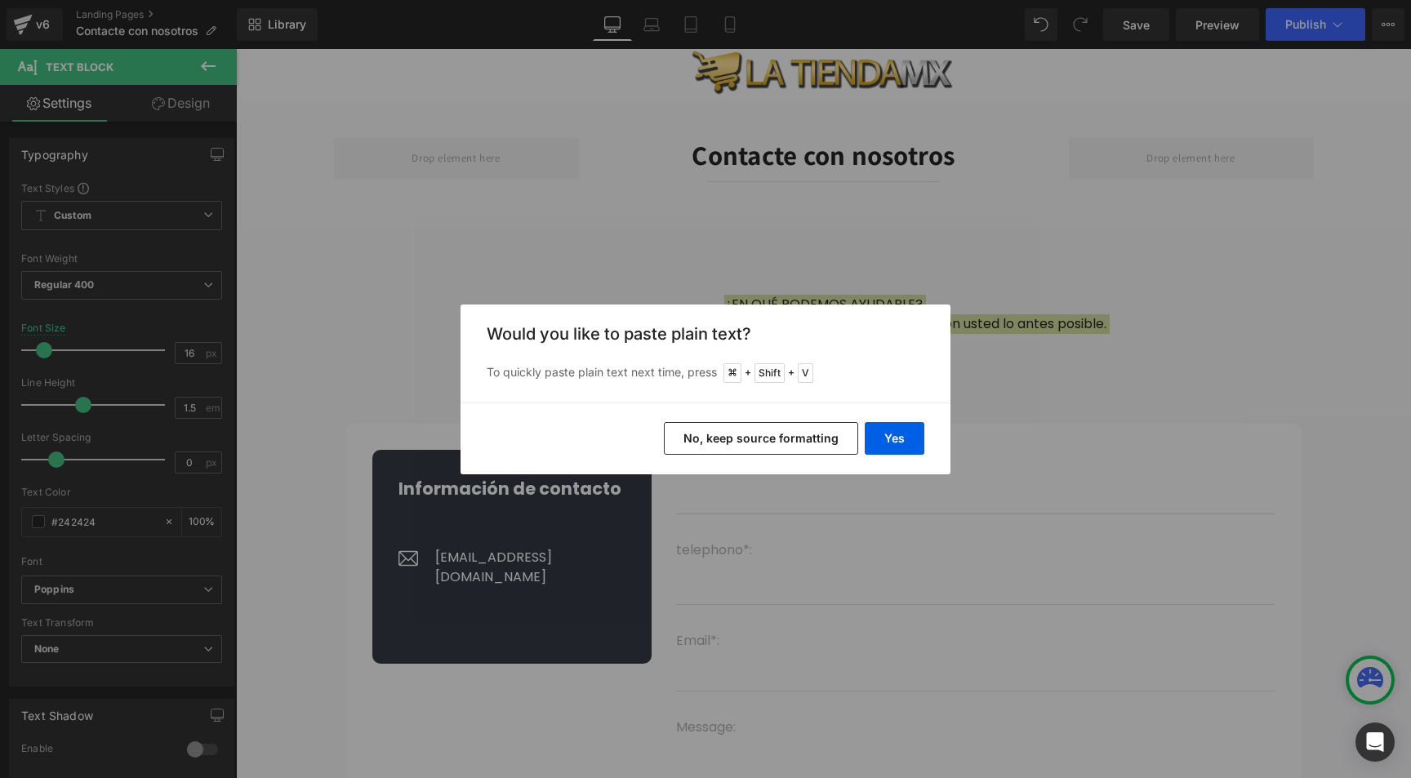
click at [753, 430] on button "No, keep source formatting" at bounding box center [761, 438] width 194 height 33
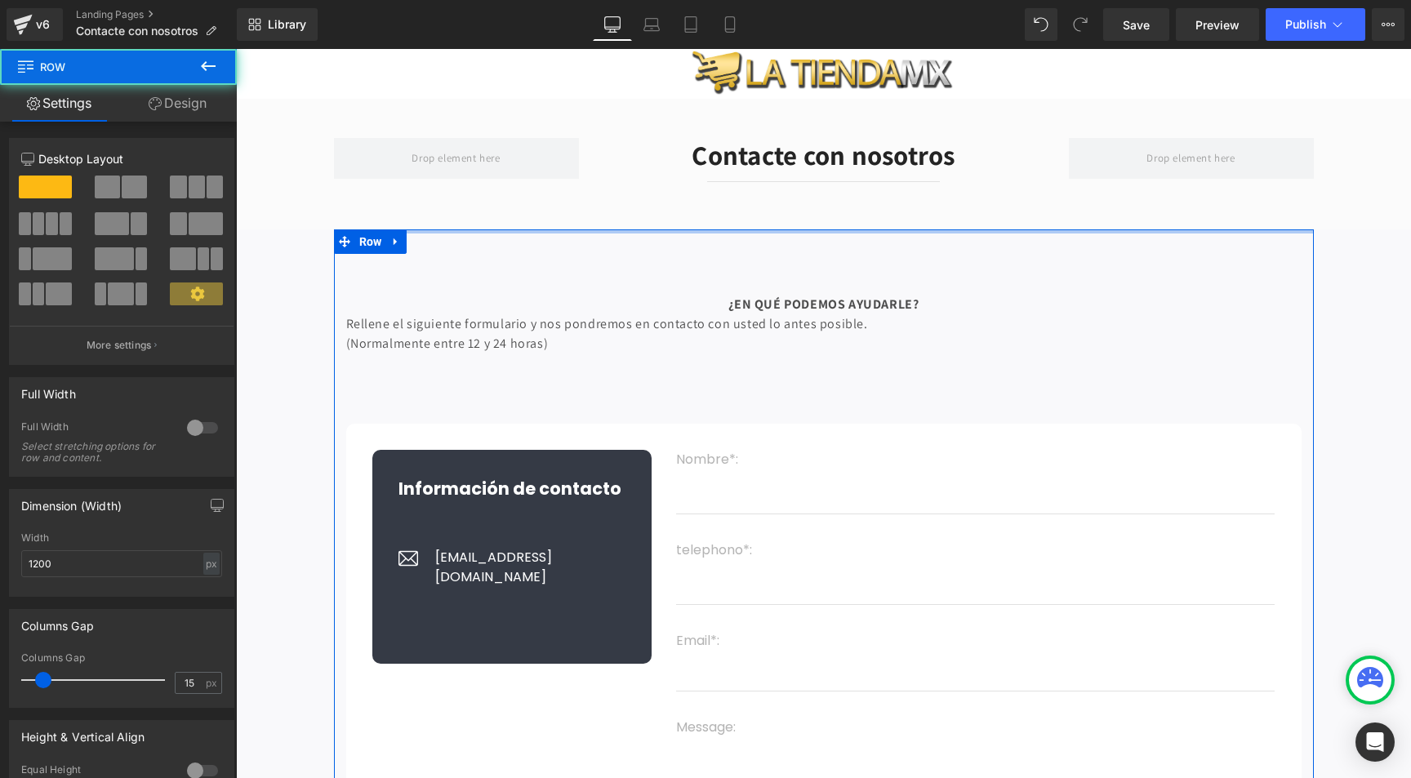
drag, startPoint x: 763, startPoint y: 230, endPoint x: 774, endPoint y: 282, distance: 52.7
click at [763, 212] on div "Image Contacte con nosotros Heading Separator Row Row ¿EN QUÉ PODEMOS AYUDARLE?…" at bounding box center [823, 670] width 1175 height 1242
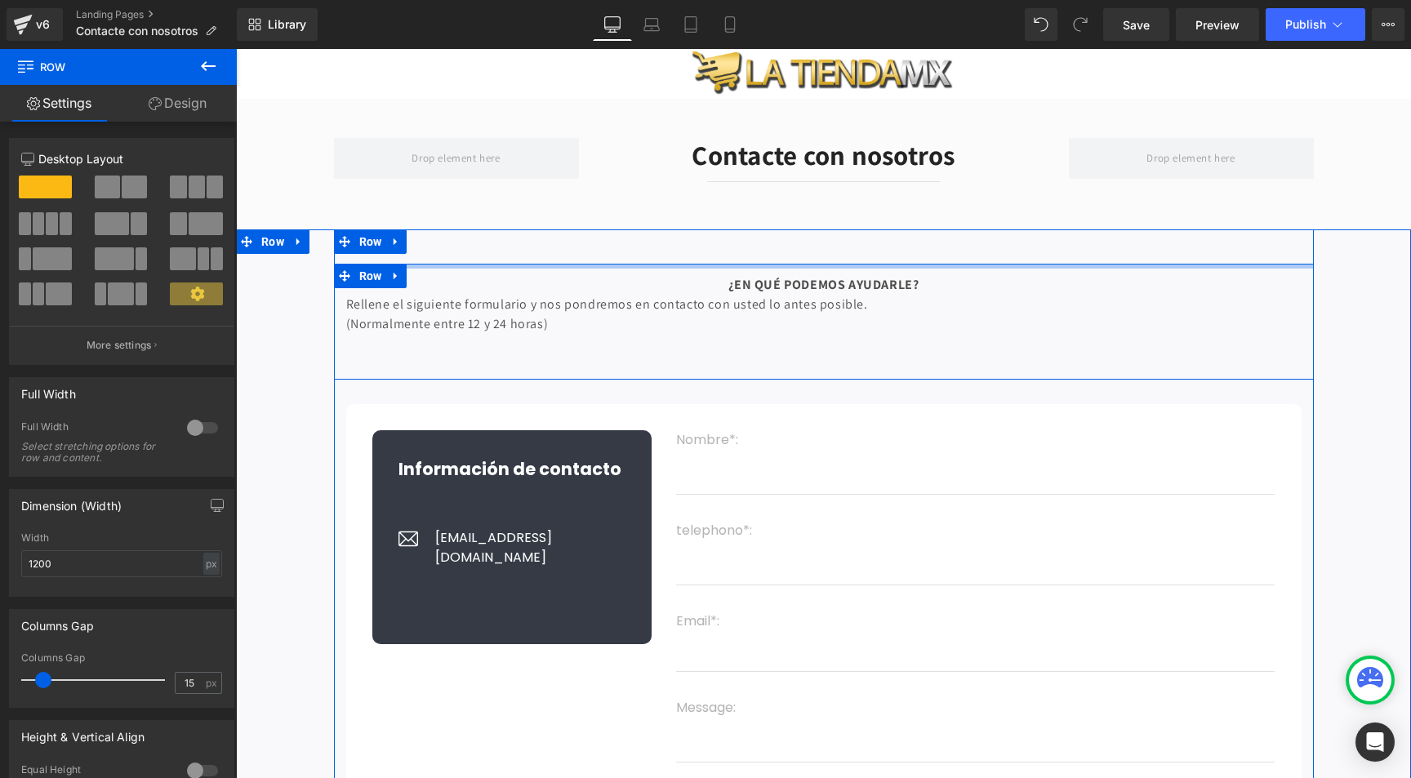
drag, startPoint x: 774, startPoint y: 279, endPoint x: 778, endPoint y: 260, distance: 20.0
click at [778, 260] on div "¿EN QUÉ PODEMOS AYUDARLE? Rellene el siguiente formulario y nos pondremos en co…" at bounding box center [823, 577] width 1175 height 697
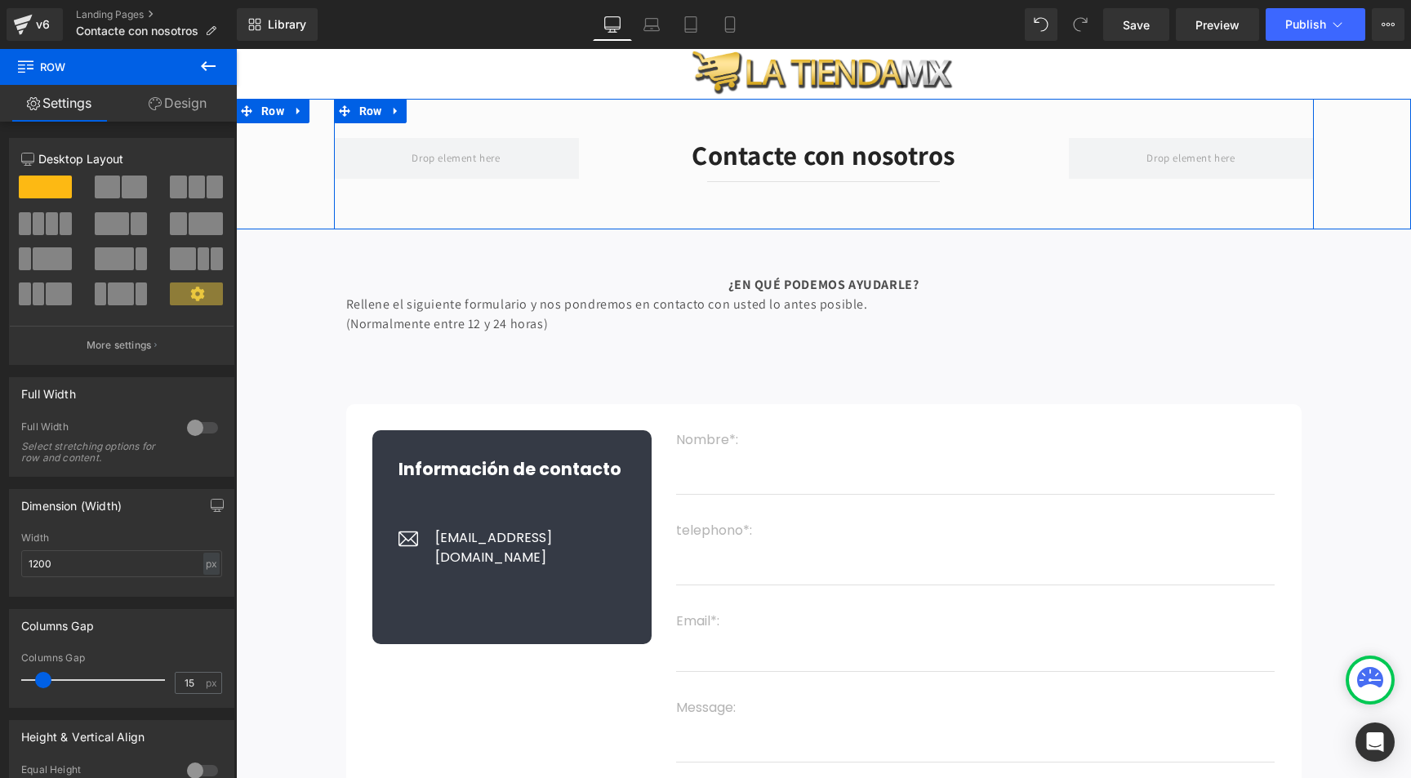
drag, startPoint x: 641, startPoint y: 233, endPoint x: 643, endPoint y: 220, distance: 12.4
click at [643, 220] on div "Image Contacte con nosotros Heading Separator Row Row ¿EN QUÉ PODEMOS AYUDARLE?…" at bounding box center [823, 660] width 1175 height 1222
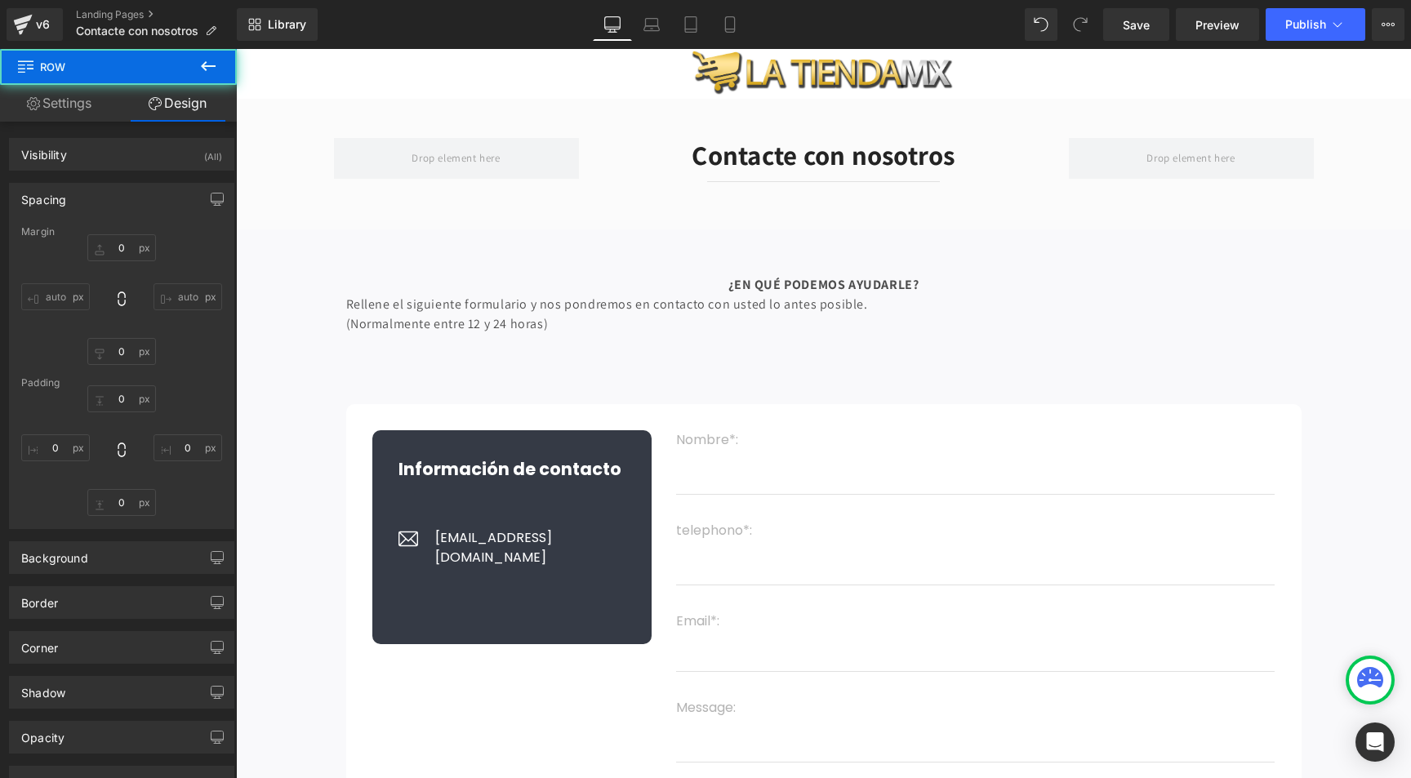
type input "0"
type input "70"
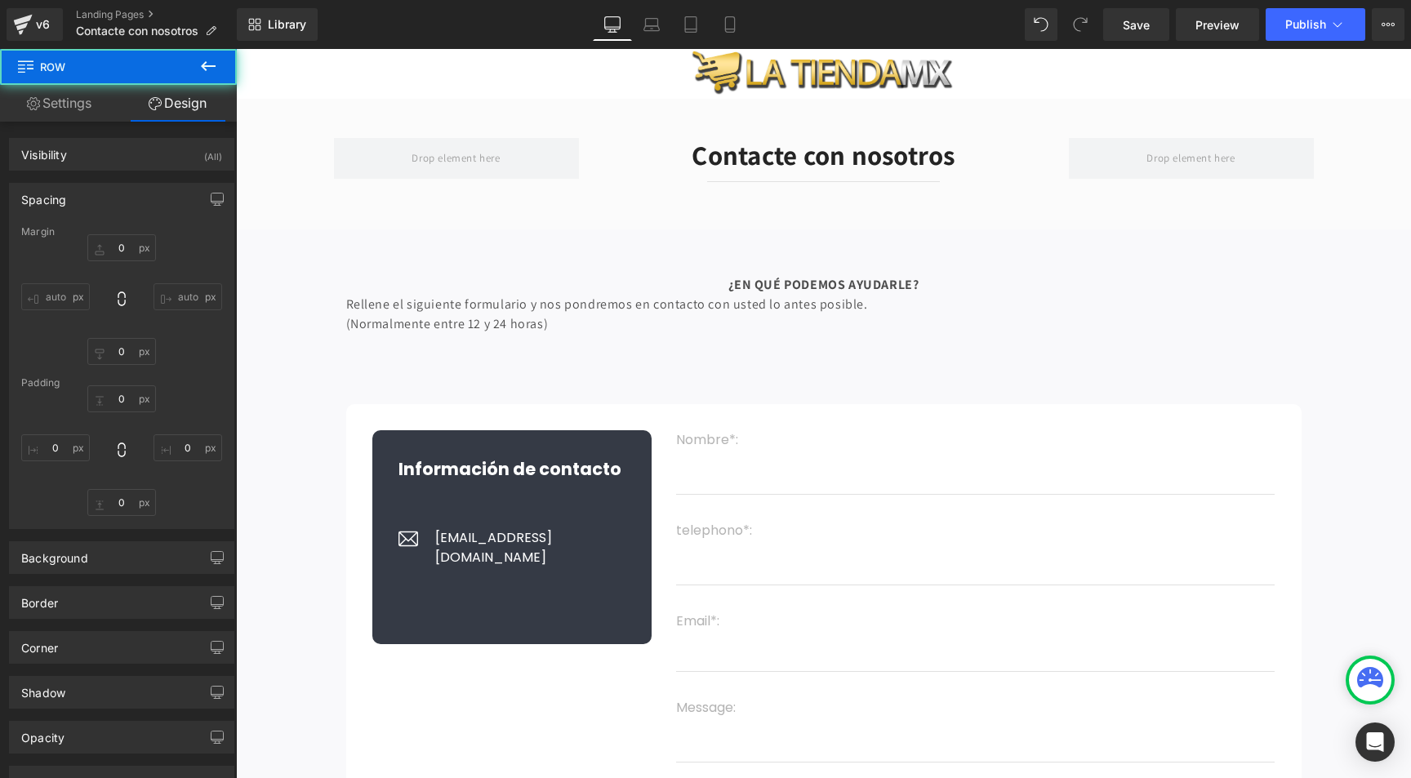
type input "0"
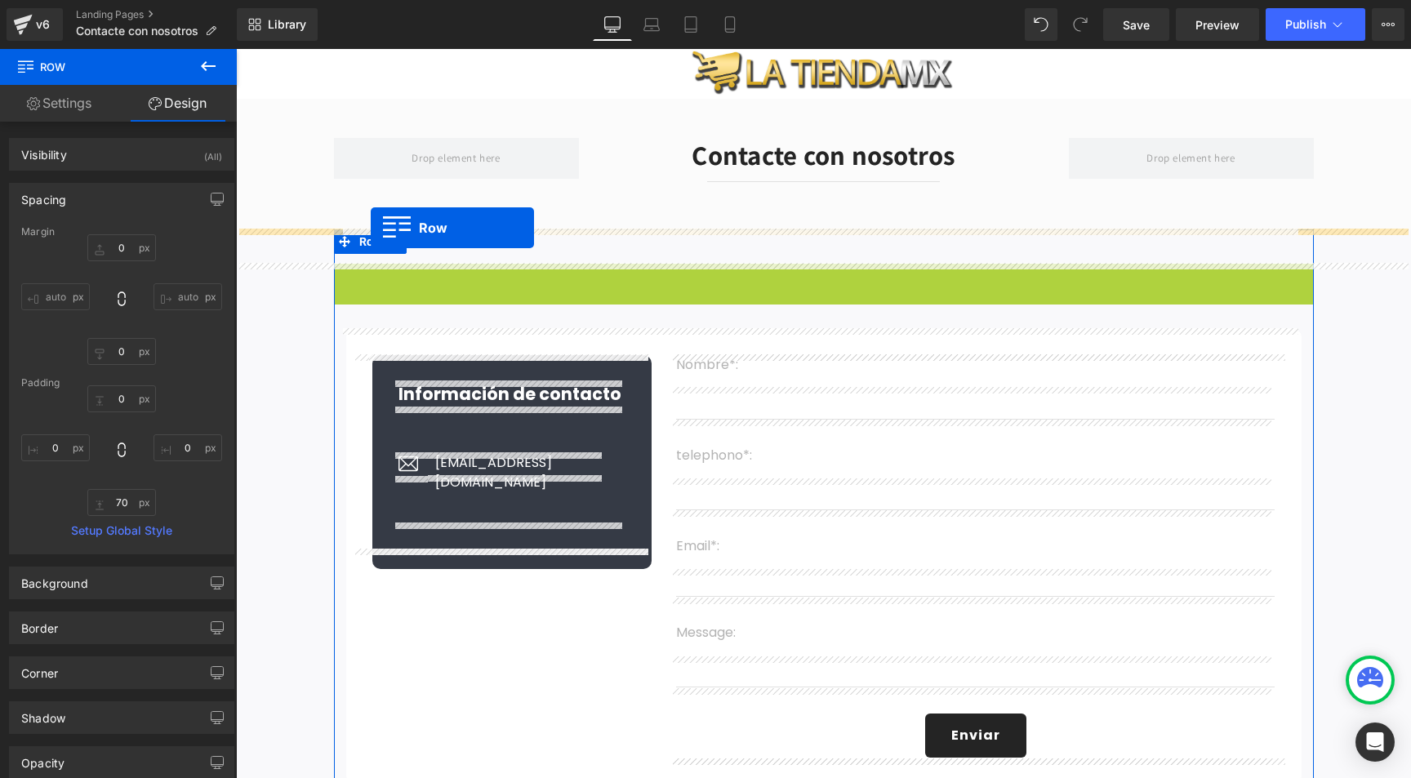
drag, startPoint x: 335, startPoint y: 276, endPoint x: 371, endPoint y: 228, distance: 60.1
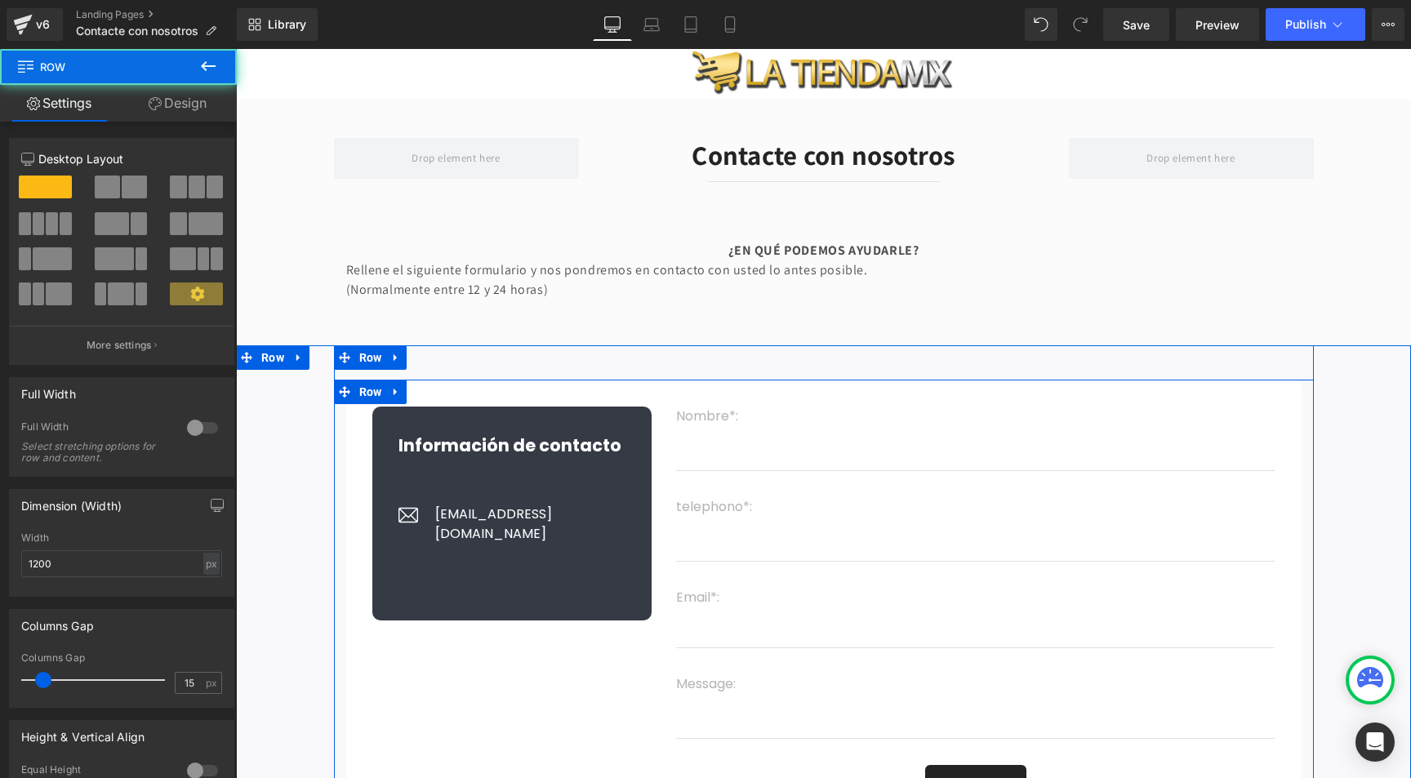
drag, startPoint x: 688, startPoint y: 394, endPoint x: 696, endPoint y: 370, distance: 24.8
click at [696, 370] on div "Información de contacto Heading Image [EMAIL_ADDRESS][DOMAIN_NAME] Text Block I…" at bounding box center [823, 623] width 1175 height 557
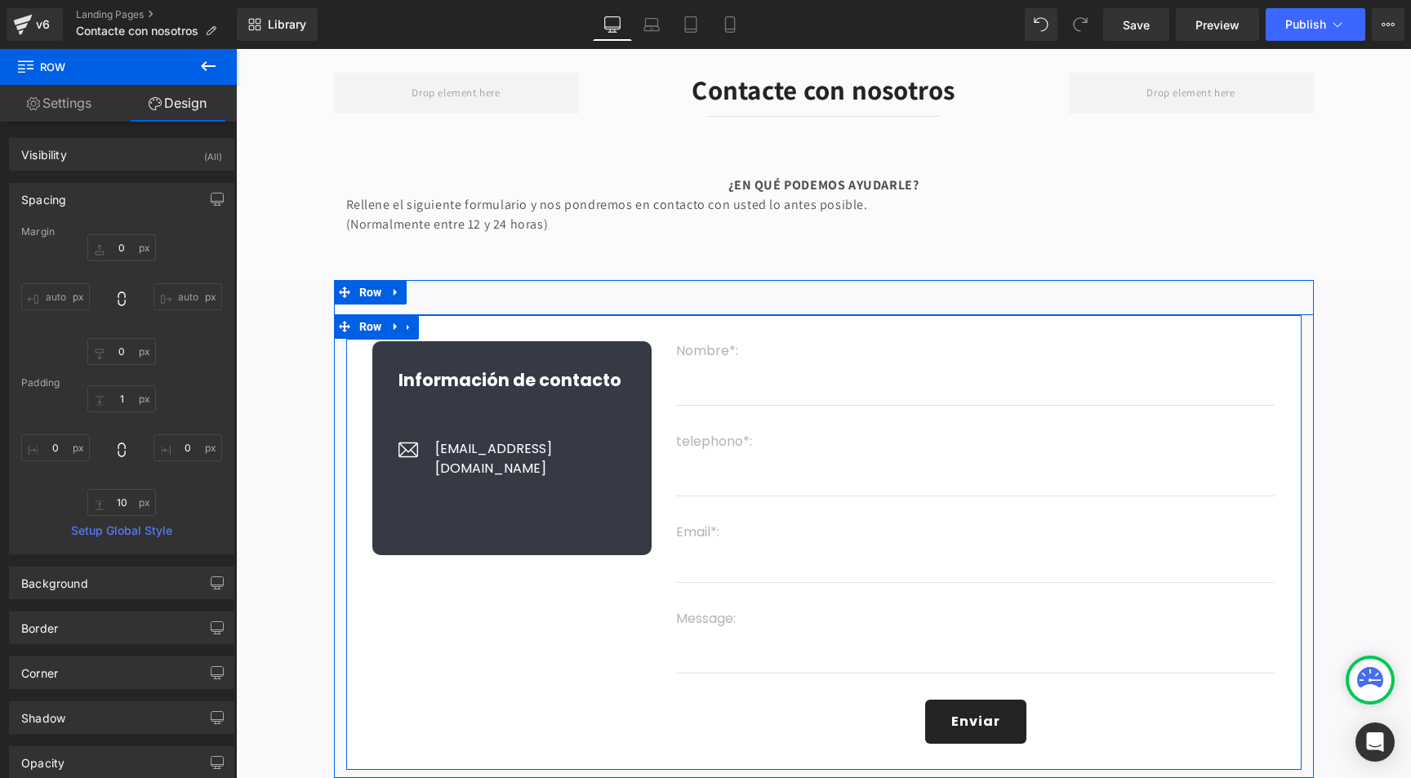
scroll to position [101, 0]
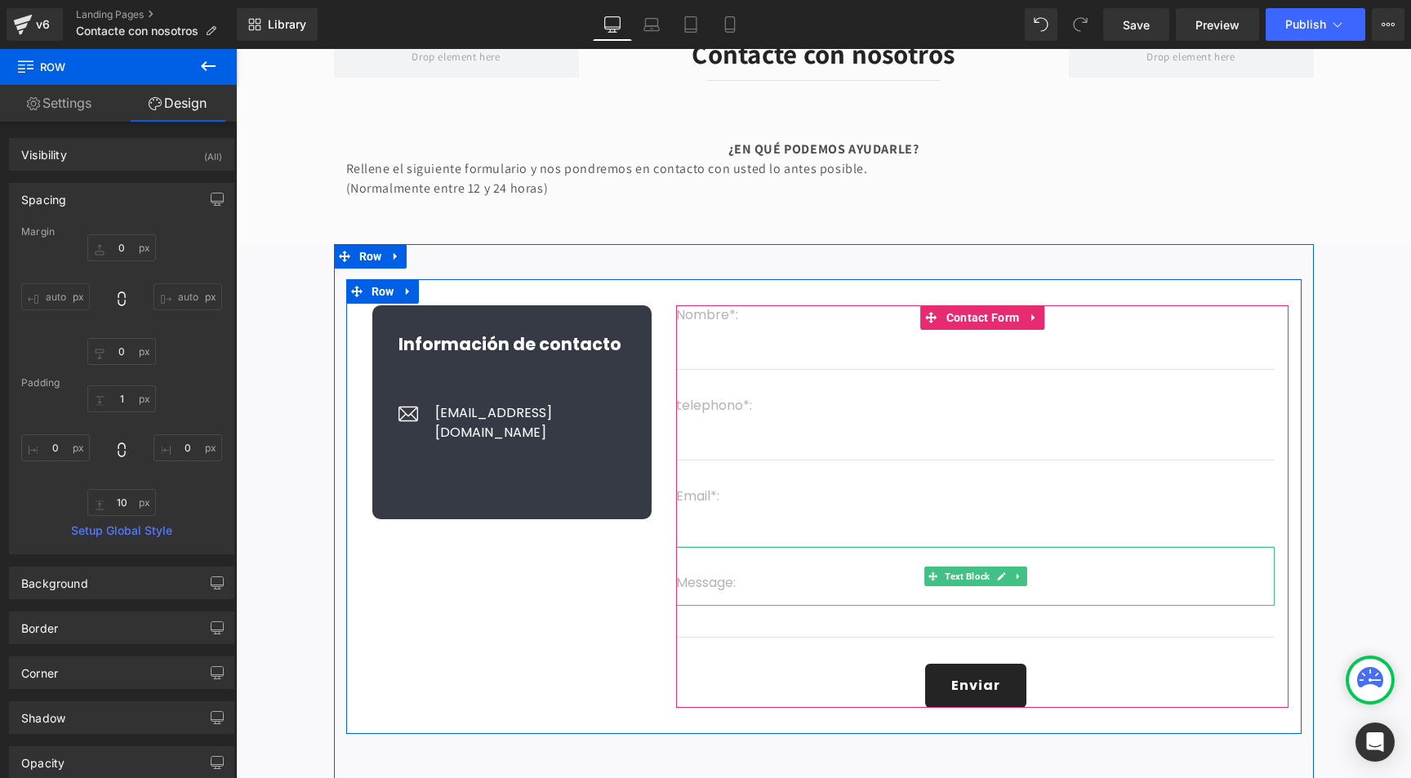
click at [689, 586] on p "Message:" at bounding box center [975, 583] width 599 height 20
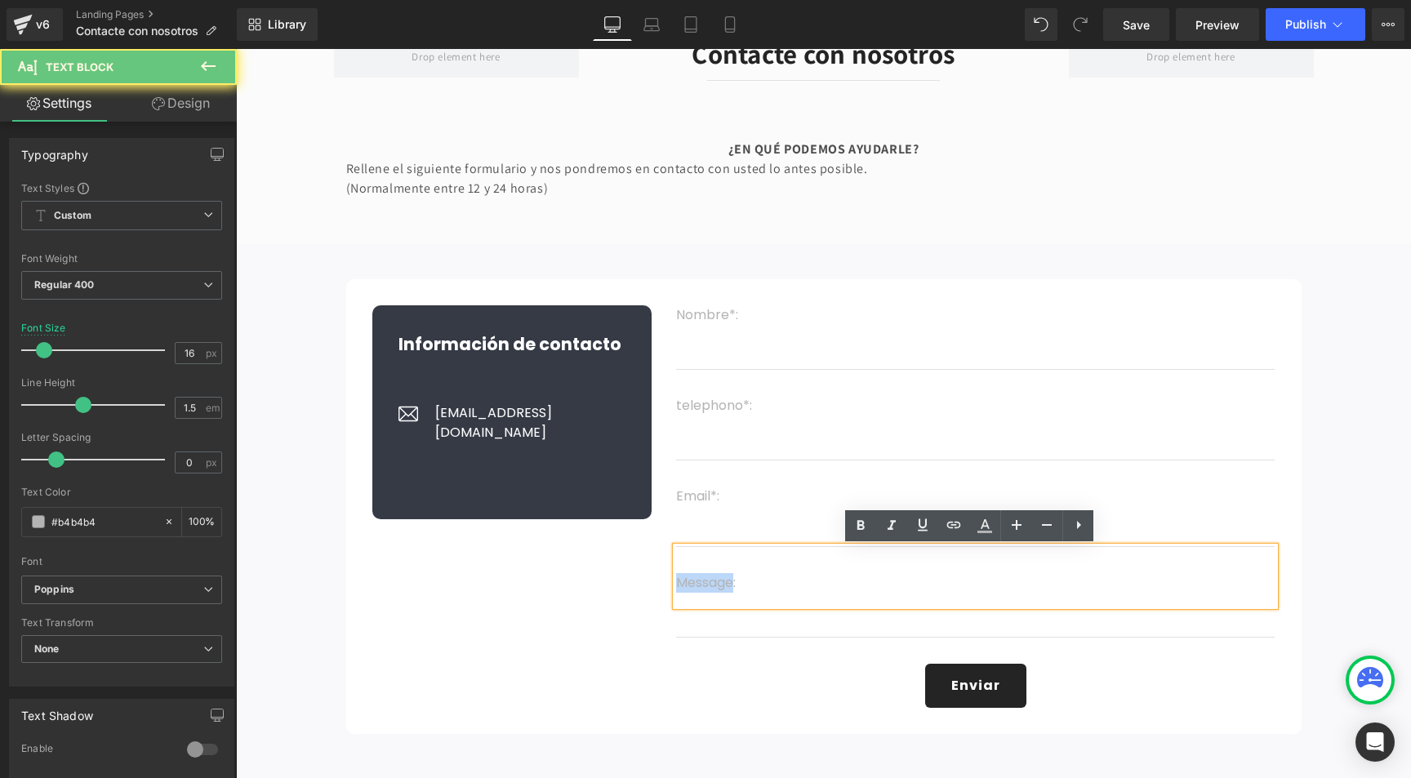
click at [689, 586] on p "Message:" at bounding box center [975, 583] width 599 height 20
paste div
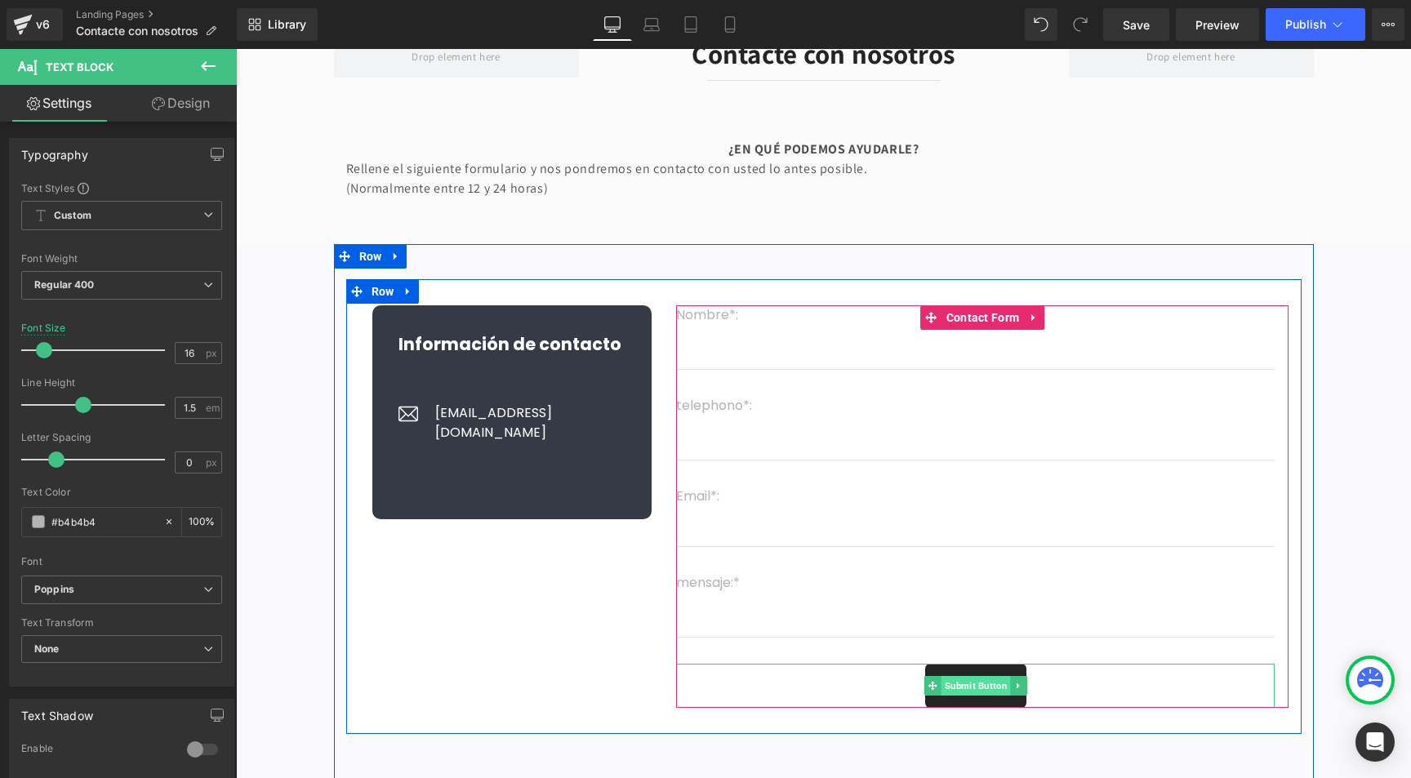
click at [977, 688] on span "Submit Button" at bounding box center [976, 686] width 69 height 20
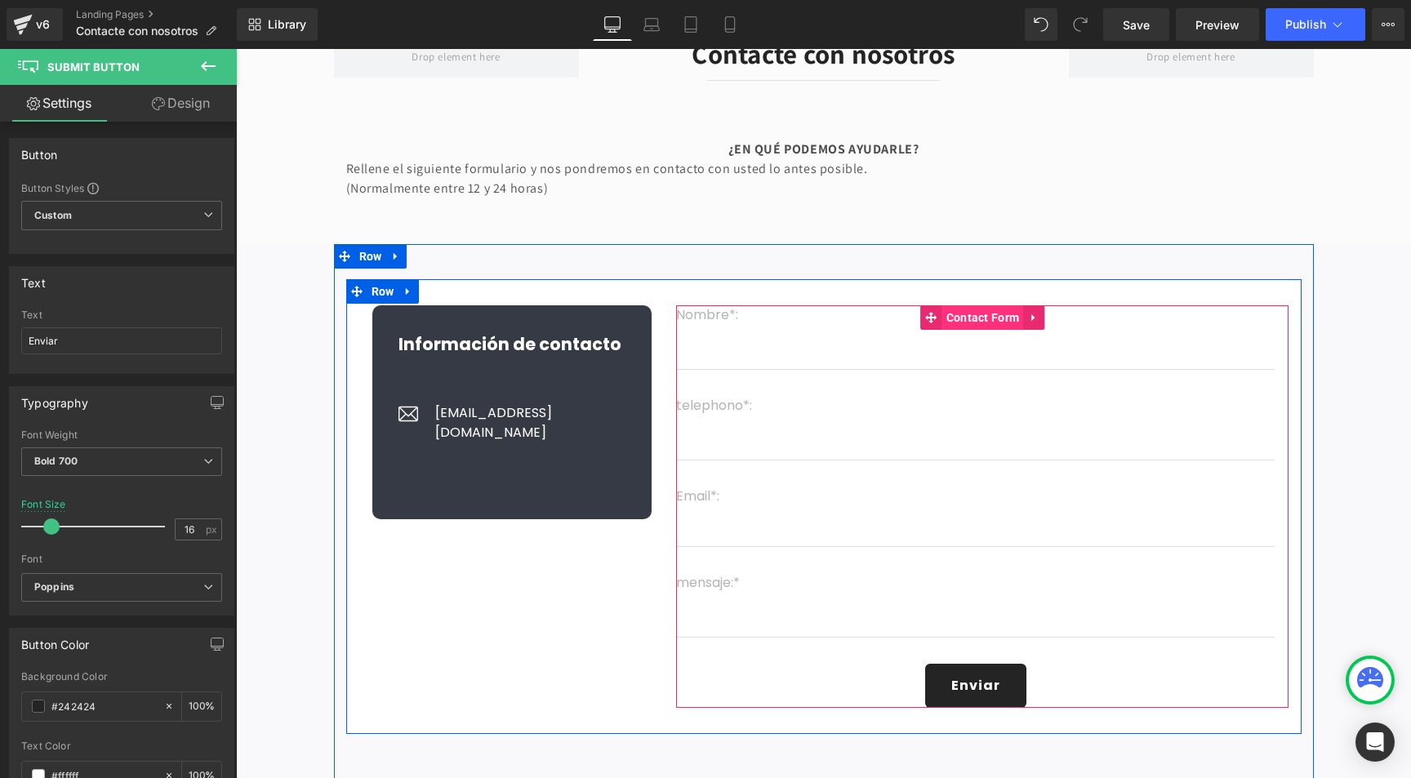
click at [969, 316] on span "Contact Form" at bounding box center [983, 317] width 82 height 24
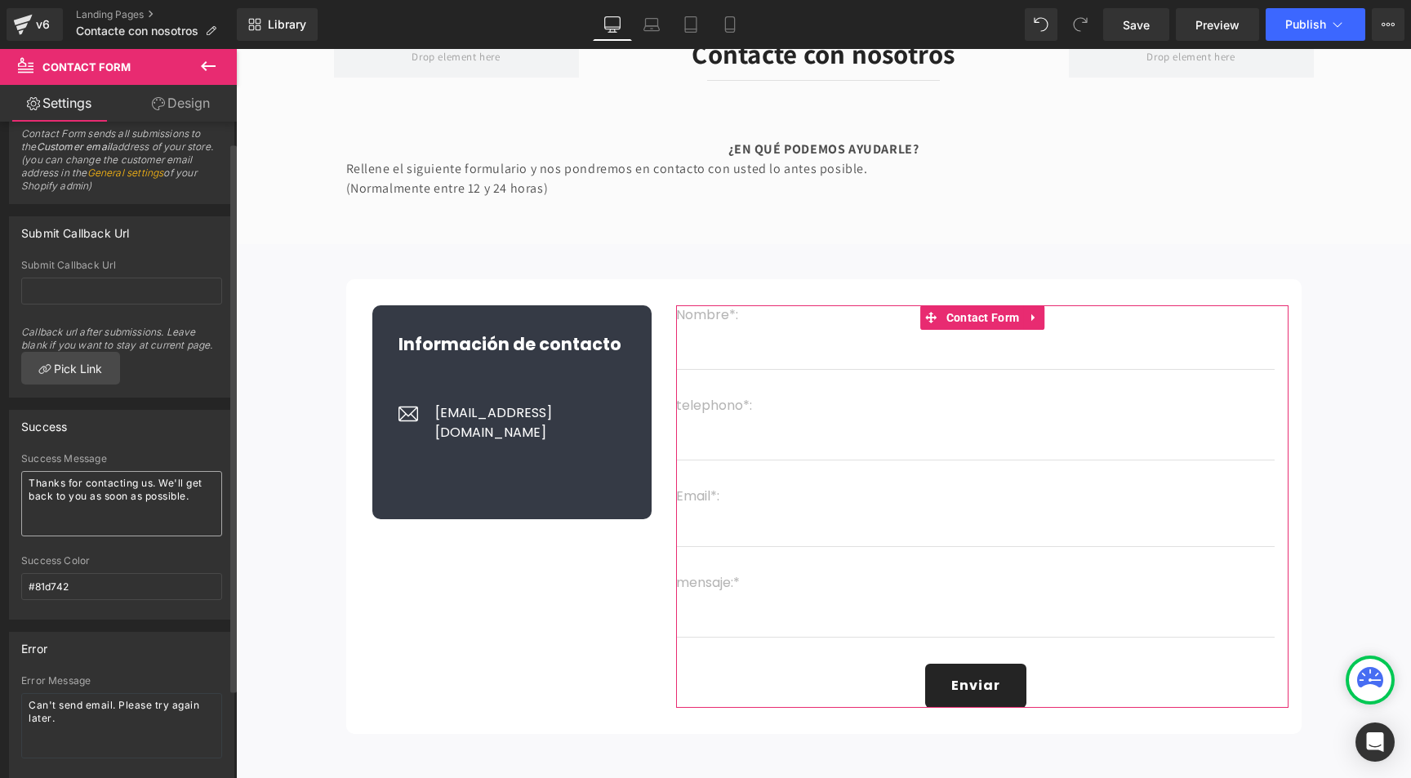
scroll to position [26, 0]
click at [105, 486] on textarea "Thanks for contacting us. We'll get back to you as soon as possible." at bounding box center [121, 500] width 201 height 65
click at [102, 486] on textarea "Thanks for contacting us. We'll get back to you as soon as possible." at bounding box center [121, 500] width 201 height 65
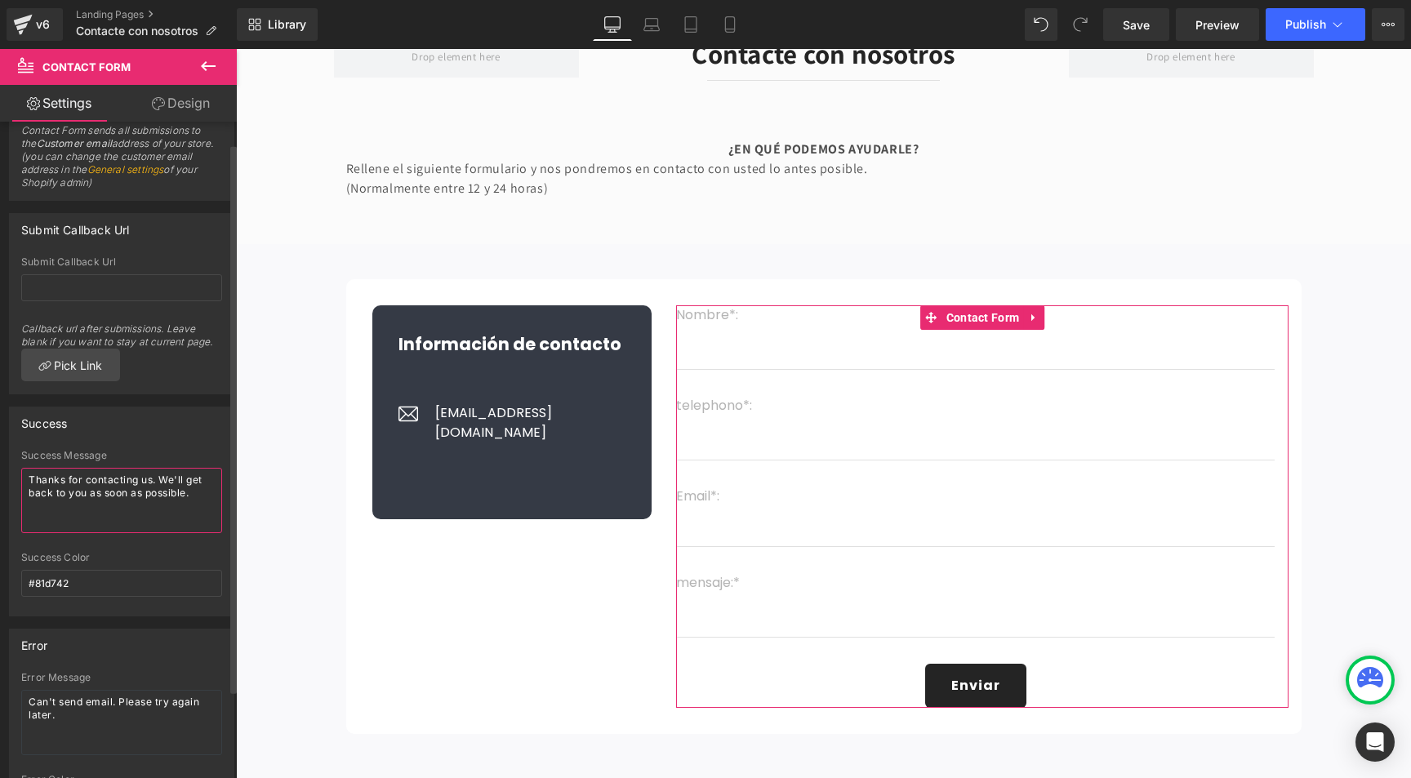
click at [102, 486] on textarea "Thanks for contacting us. We'll get back to you as soon as possible." at bounding box center [121, 500] width 201 height 65
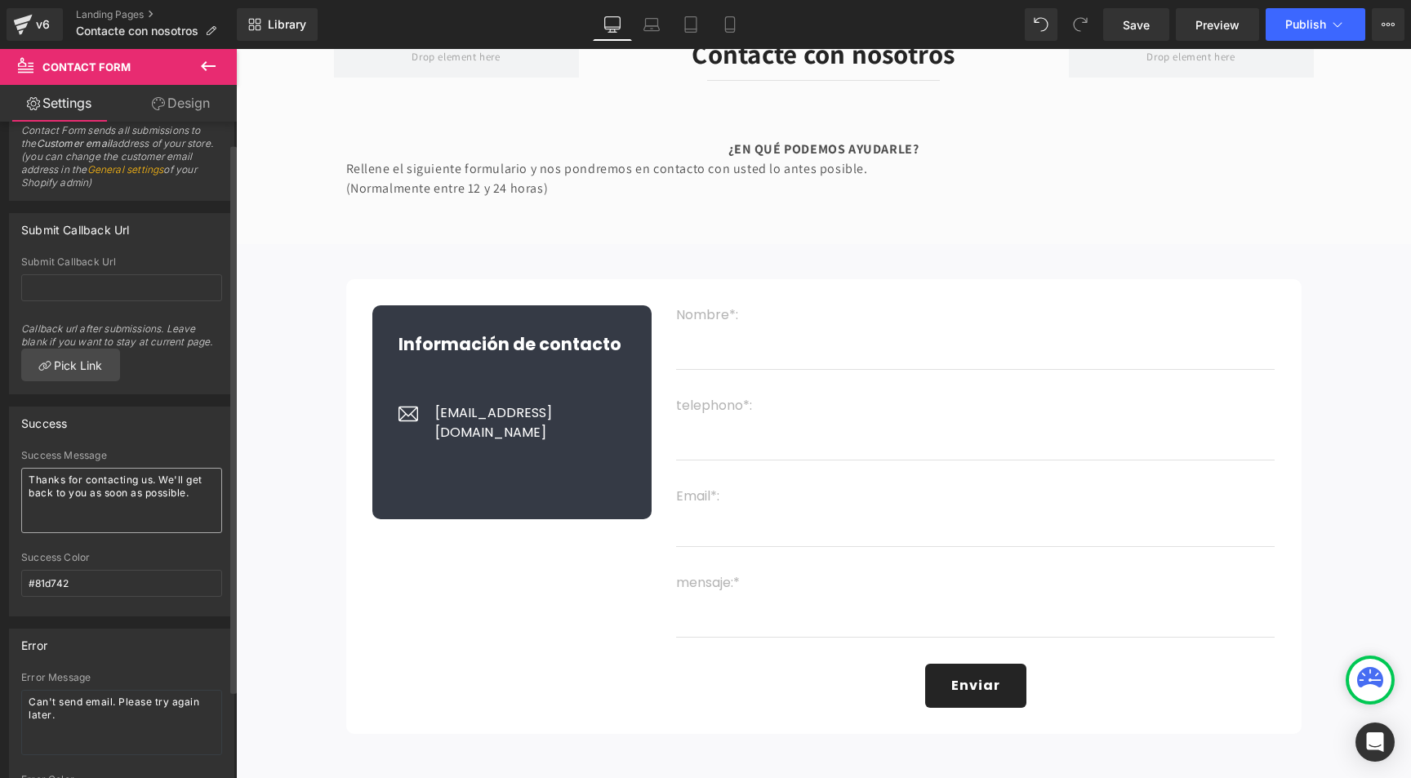
click at [78, 486] on div at bounding box center [78, 486] width 0 height 0
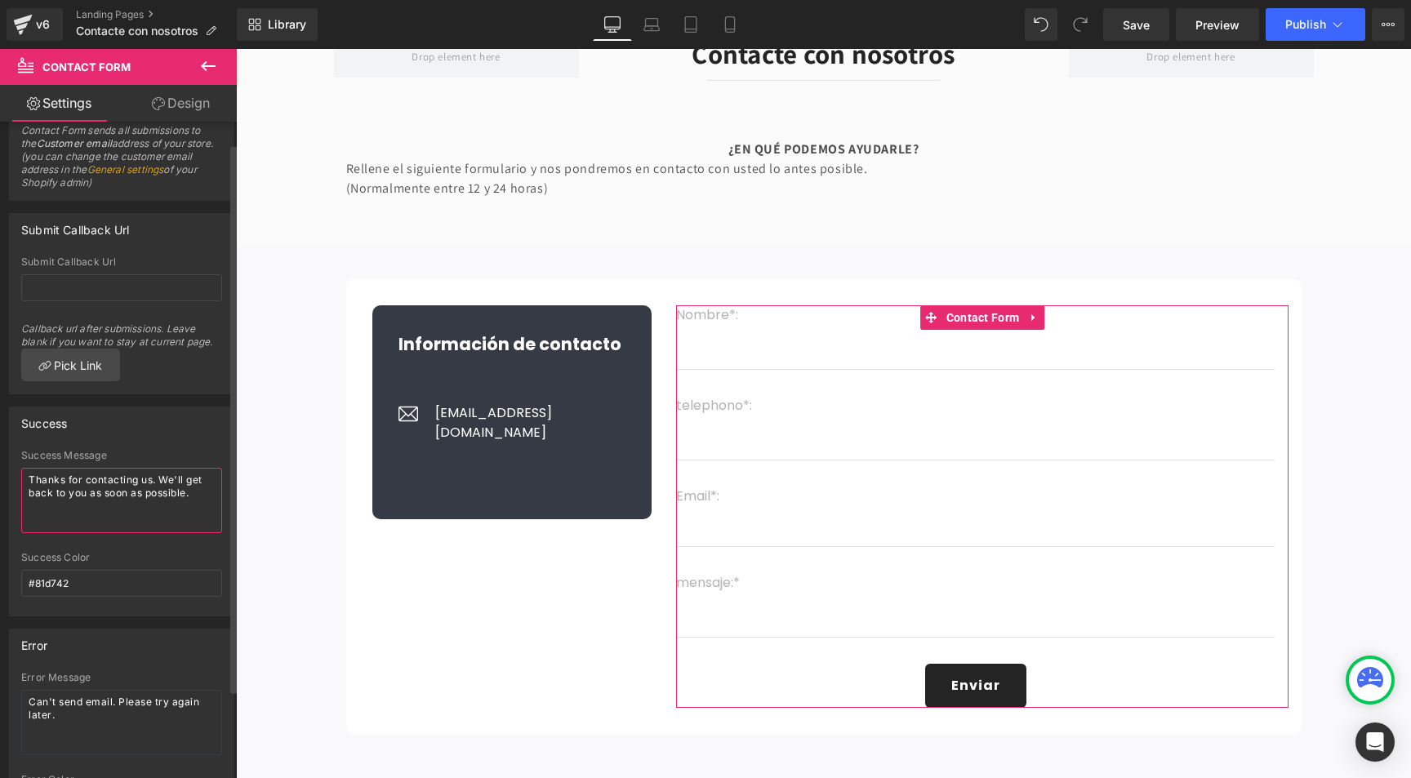
click at [114, 479] on textarea "Thanks for contacting us. We'll get back to you as soon as possible." at bounding box center [121, 500] width 201 height 65
paste textarea "Gracias por contactarnos. Nos pondremos en contacto contigo lo antes po"
type textarea "Gracias por contactarnos. Nos pondremos en contacto contigo lo antes posible."
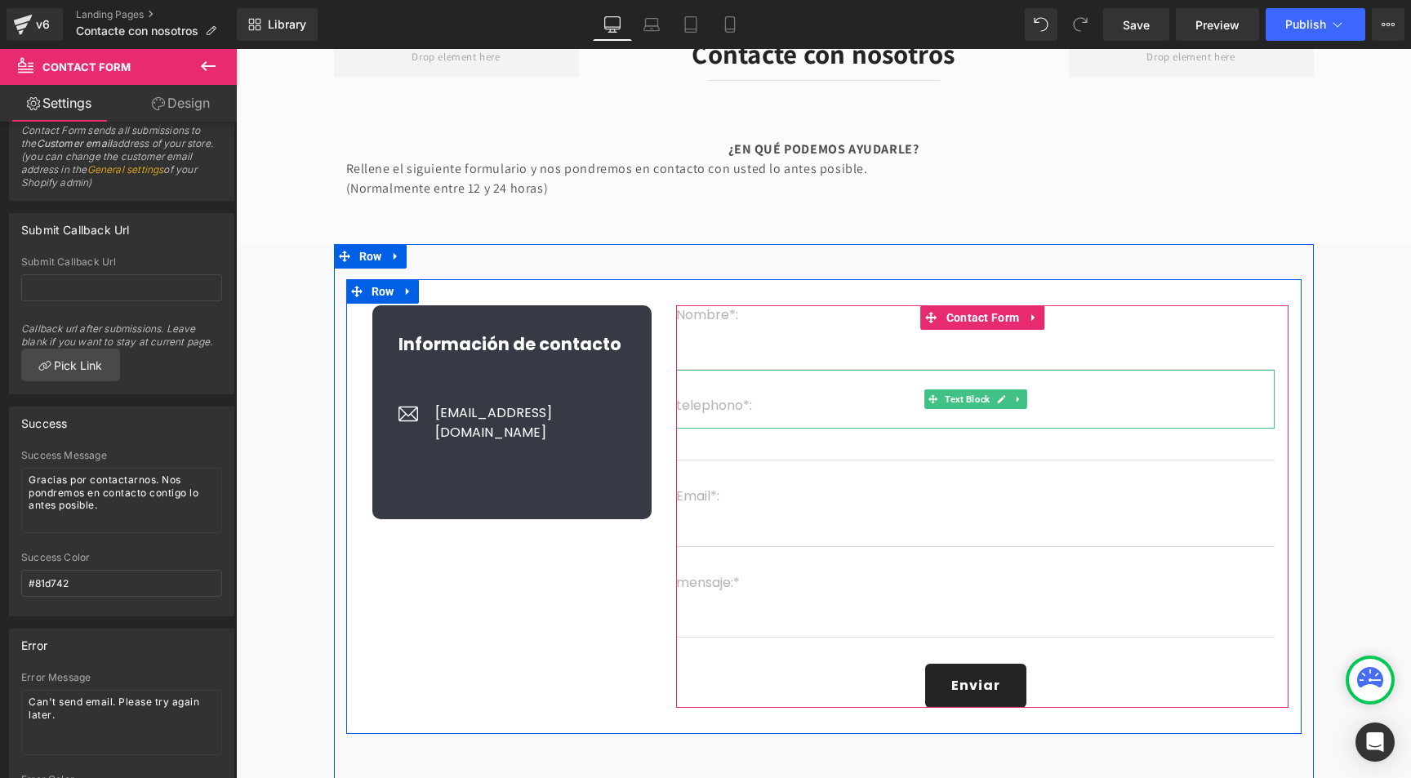
click at [703, 406] on p "telephono*:" at bounding box center [975, 406] width 599 height 20
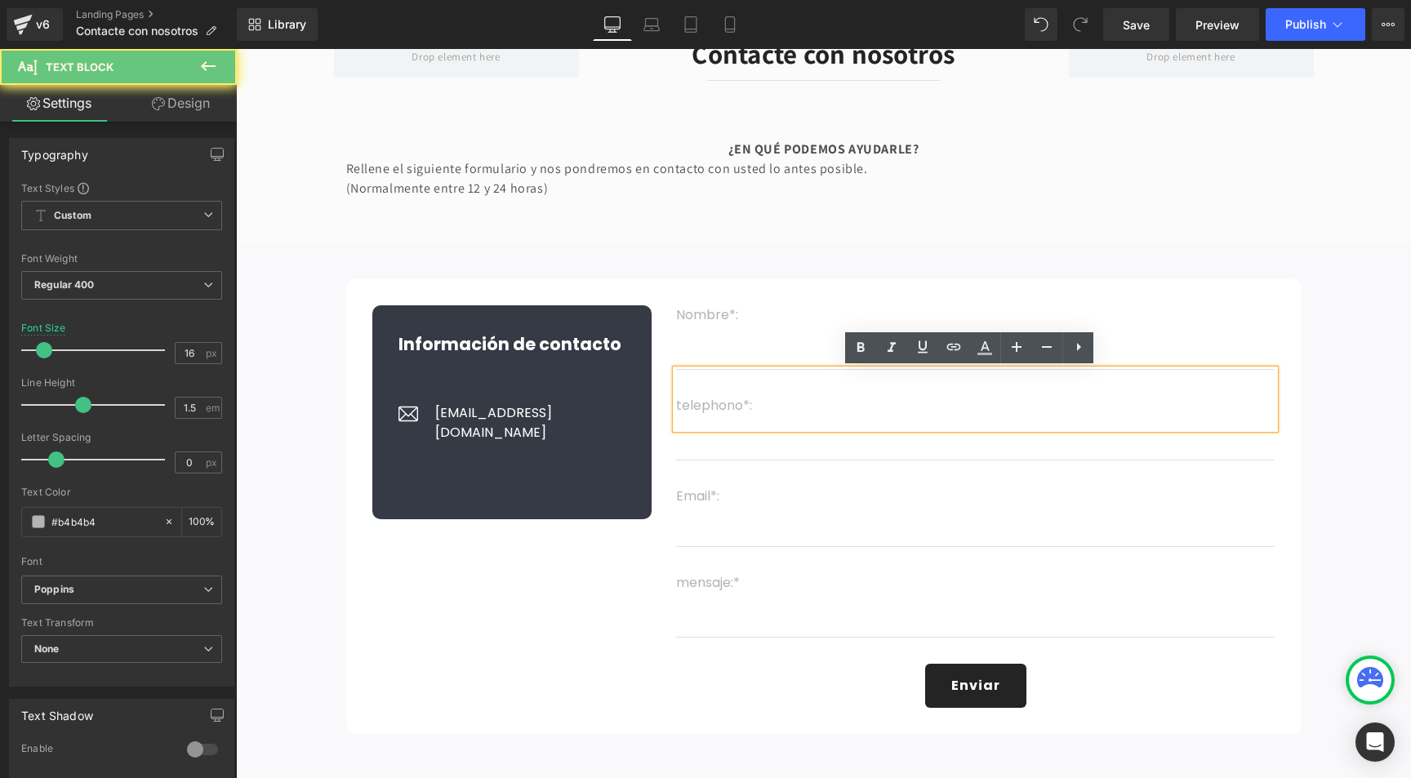
click at [703, 406] on p "telephono*:" at bounding box center [975, 406] width 599 height 20
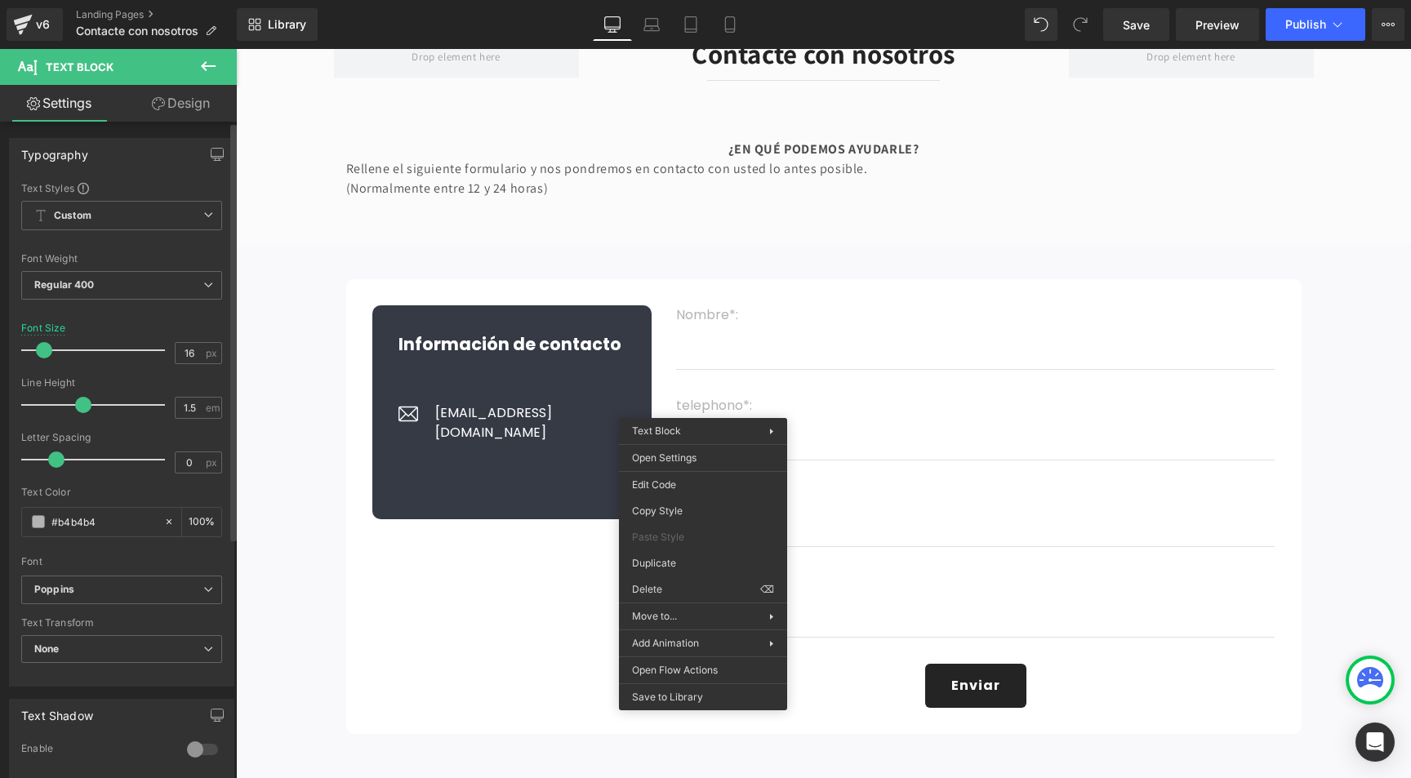
click at [79, 502] on div "Text Color #b4b4b4 100 %" at bounding box center [121, 521] width 201 height 69
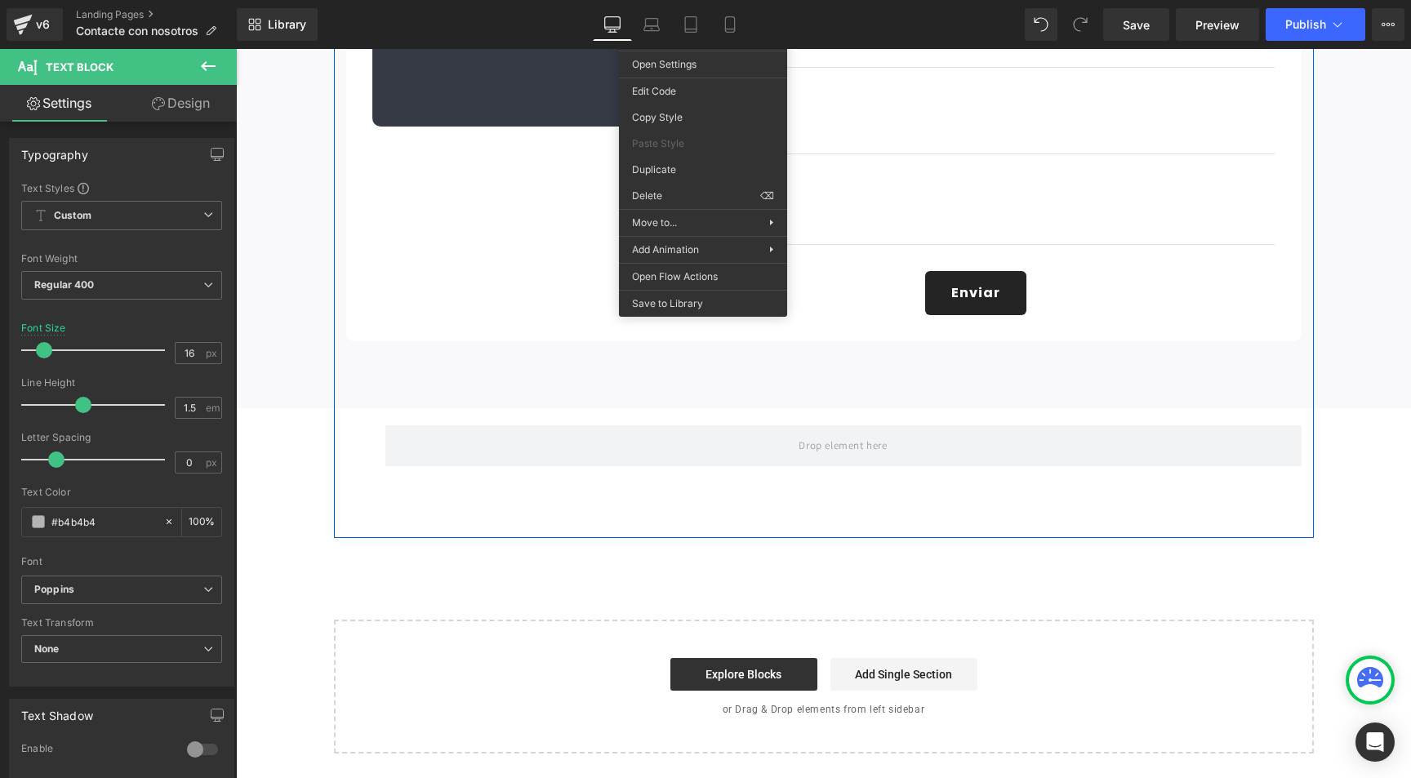
scroll to position [0, 0]
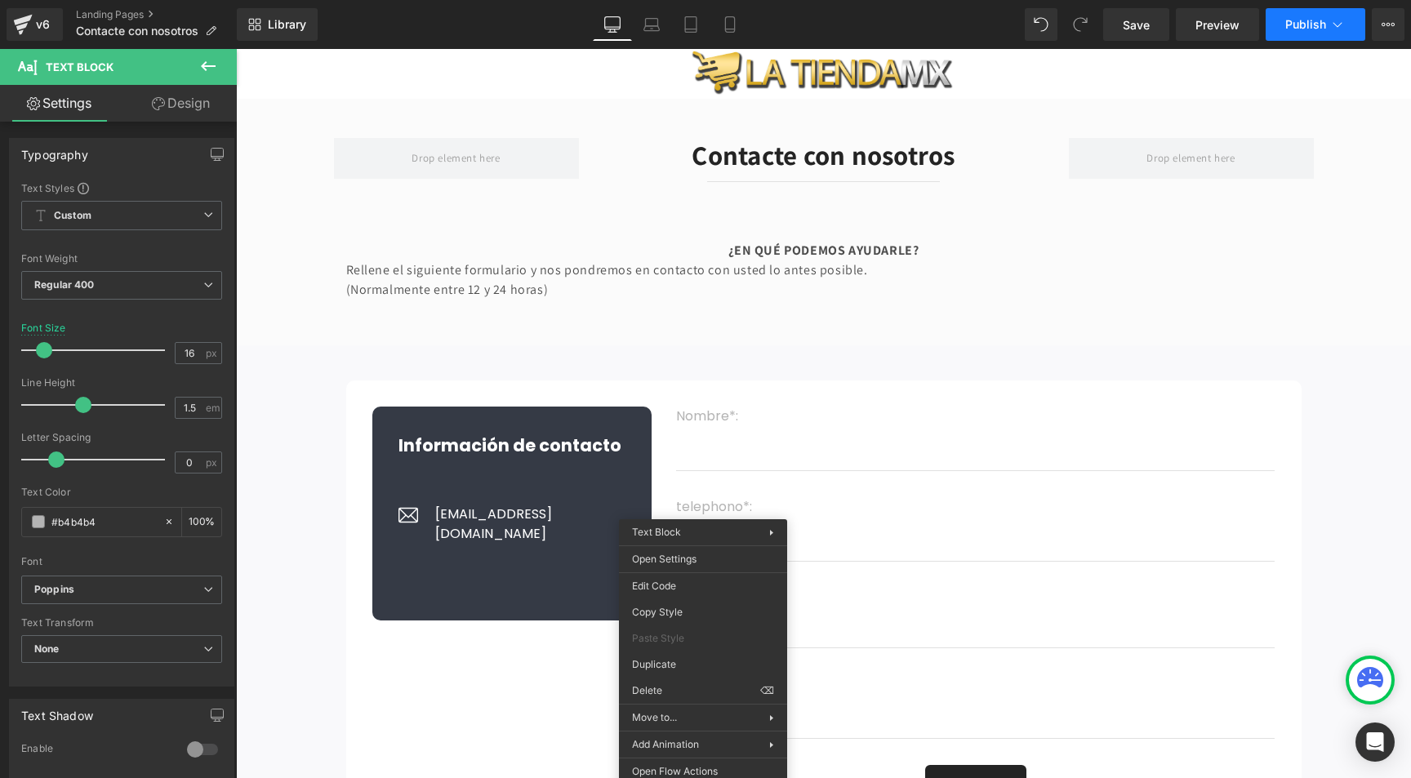
click at [1302, 24] on span "Publish" at bounding box center [1305, 24] width 41 height 13
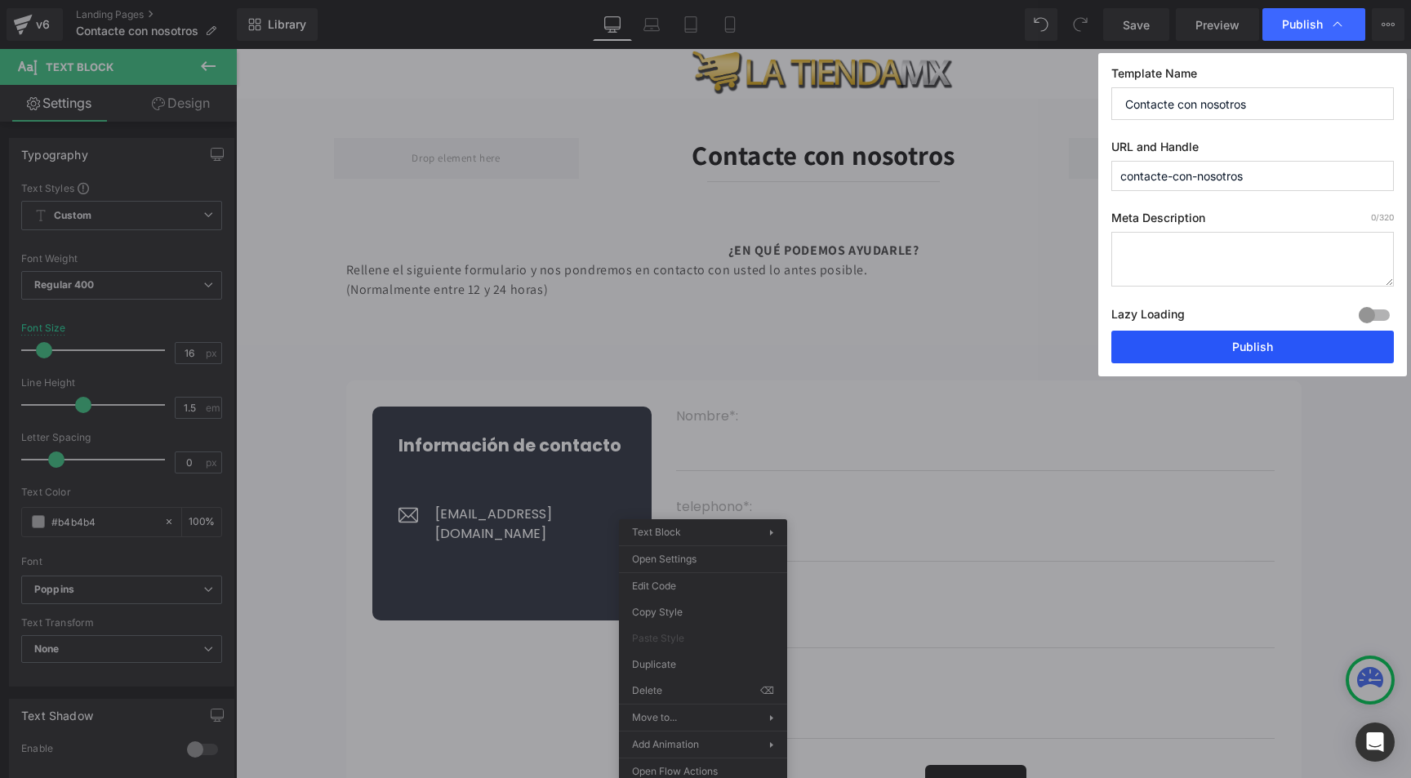
click at [1231, 349] on button "Publish" at bounding box center [1252, 347] width 283 height 33
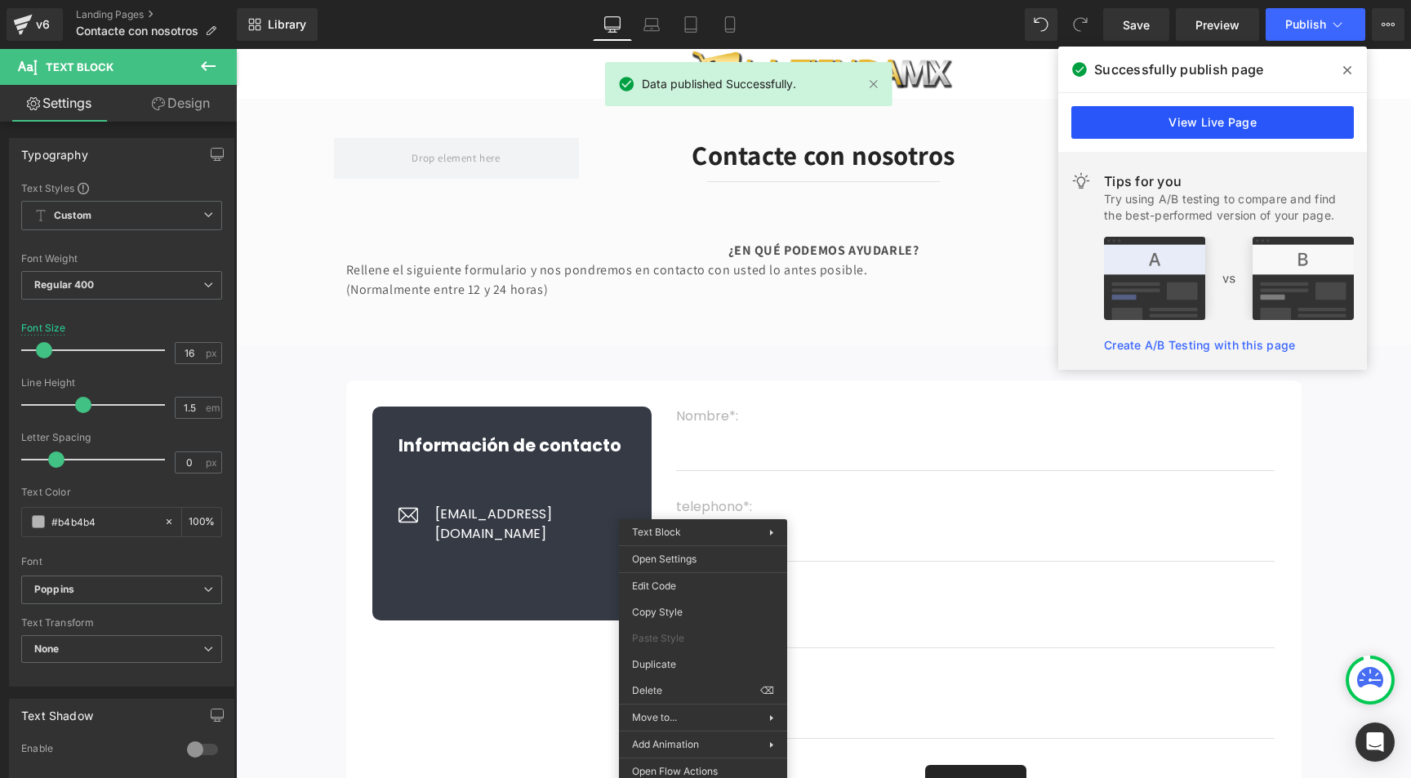
click at [1212, 124] on link "View Live Page" at bounding box center [1212, 122] width 283 height 33
